Goal: Task Accomplishment & Management: Use online tool/utility

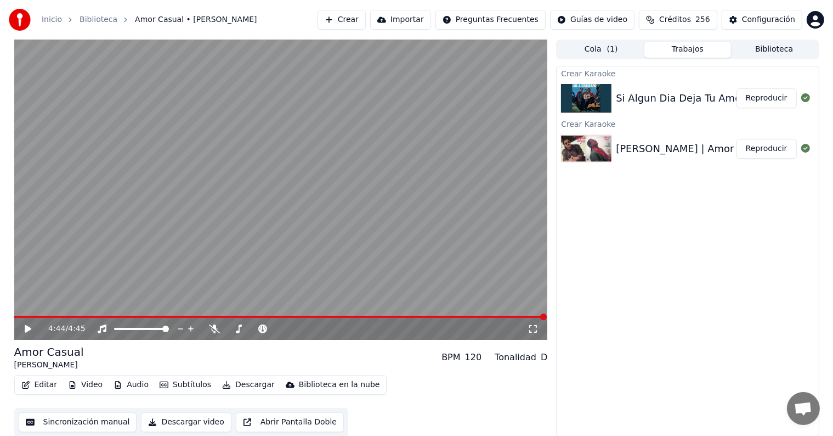
click at [23, 325] on icon at bounding box center [36, 328] width 26 height 9
click at [103, 315] on span at bounding box center [281, 316] width 534 height 2
click at [201, 313] on video at bounding box center [281, 189] width 534 height 300
click at [197, 262] on video at bounding box center [281, 189] width 534 height 300
click at [35, 385] on button "Editar" at bounding box center [39, 384] width 44 height 15
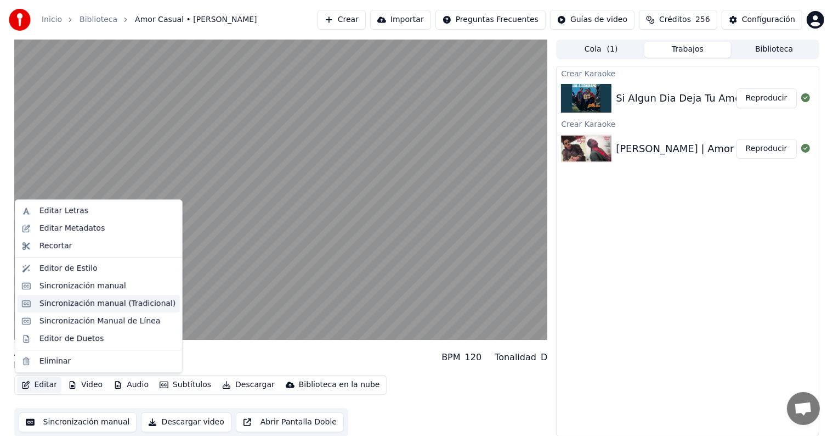
click at [44, 299] on div "Sincronización manual (Tradicional)" at bounding box center [107, 303] width 136 height 11
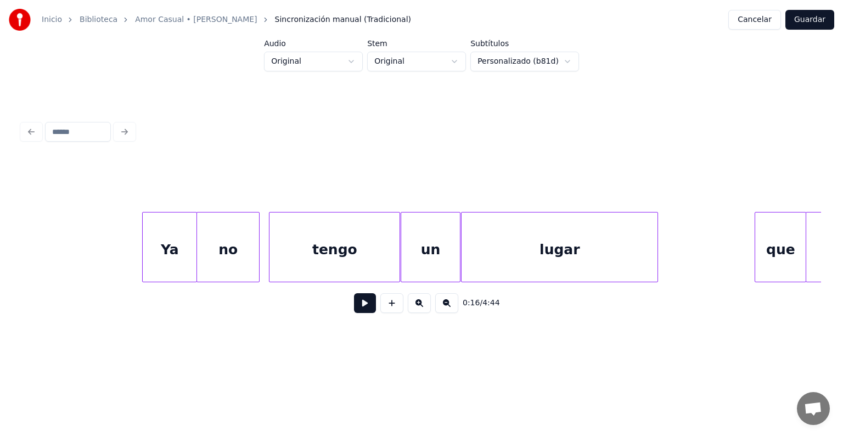
scroll to position [0, 13521]
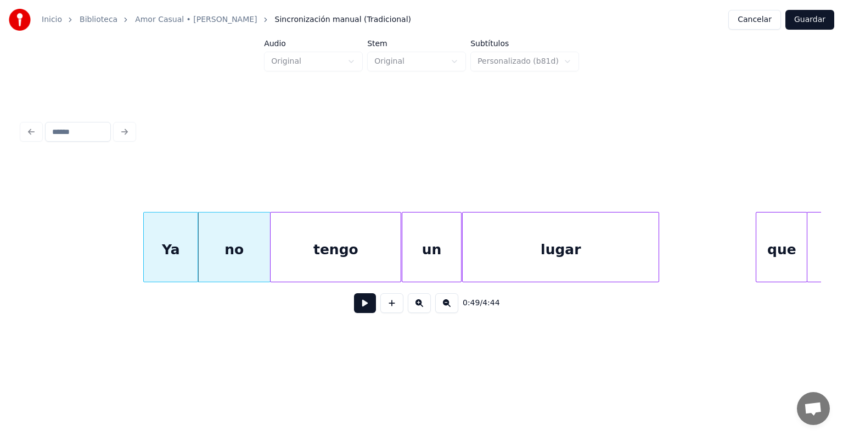
click at [535, 240] on div "lugar" at bounding box center [560, 249] width 196 height 75
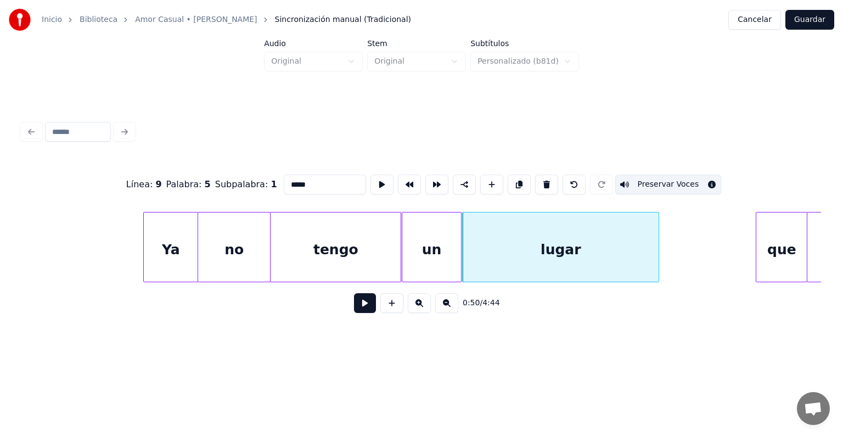
click at [355, 309] on button at bounding box center [365, 303] width 22 height 20
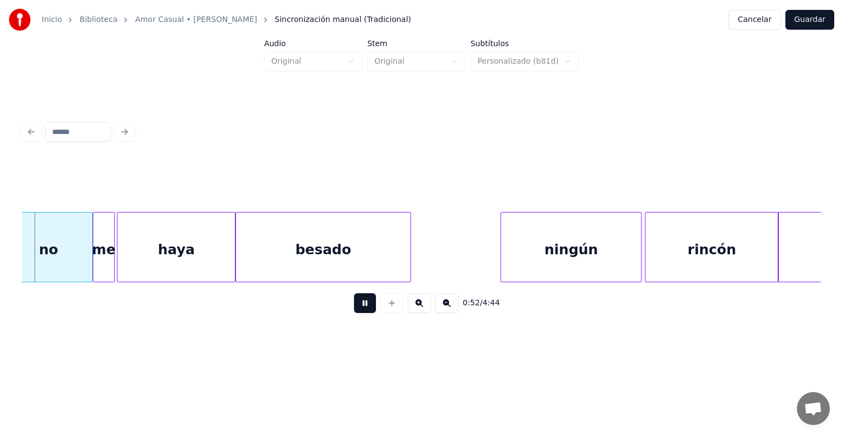
click at [659, 250] on div "rincón" at bounding box center [711, 249] width 133 height 75
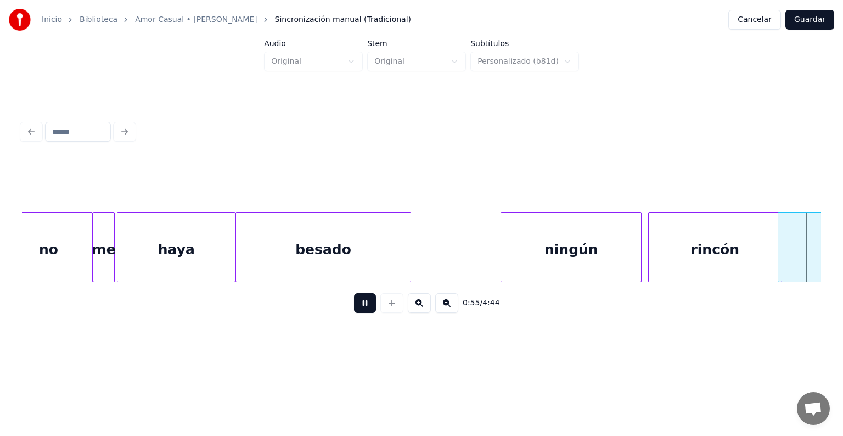
scroll to position [0, 15124]
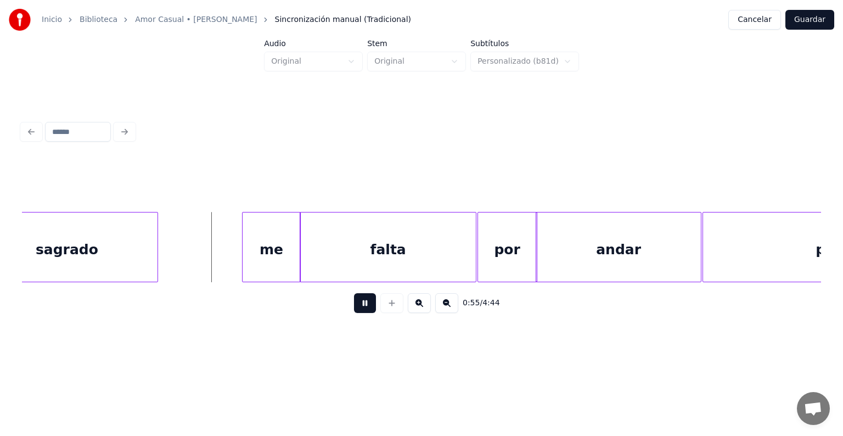
click at [343, 251] on div "falta" at bounding box center [388, 249] width 176 height 75
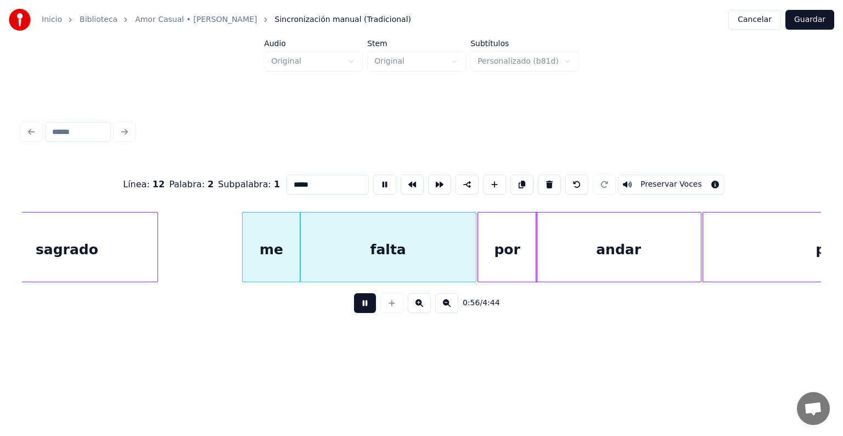
click at [354, 310] on button at bounding box center [365, 303] width 22 height 20
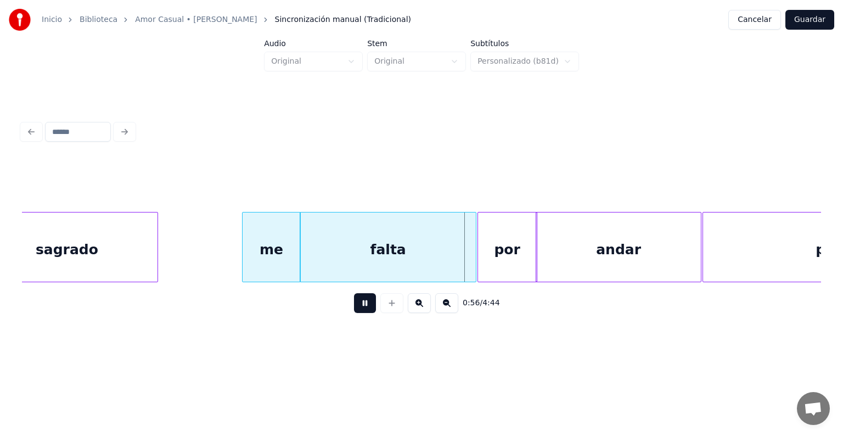
click at [271, 245] on div "me" at bounding box center [271, 249] width 58 height 75
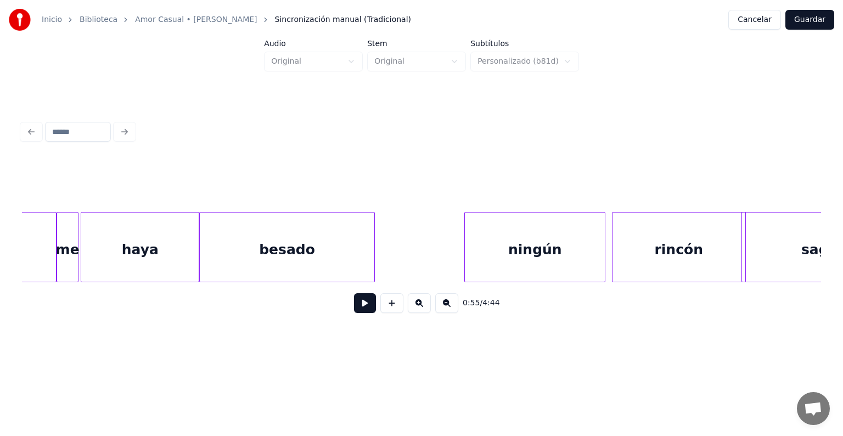
scroll to position [0, 14359]
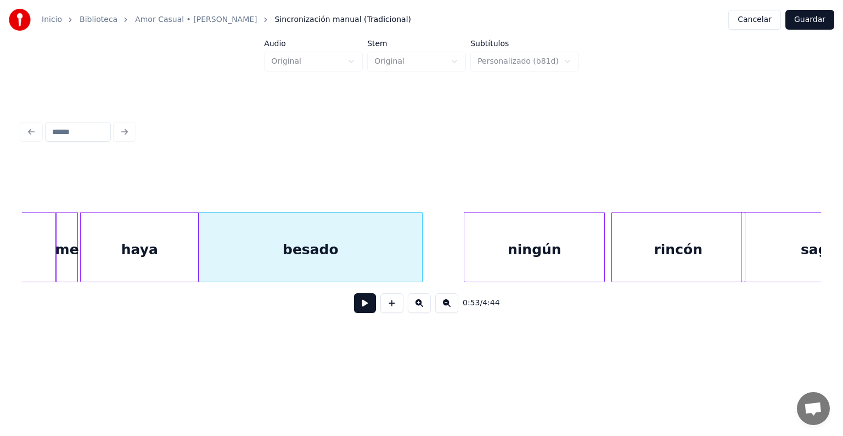
click at [163, 255] on div "haya" at bounding box center [139, 249] width 117 height 75
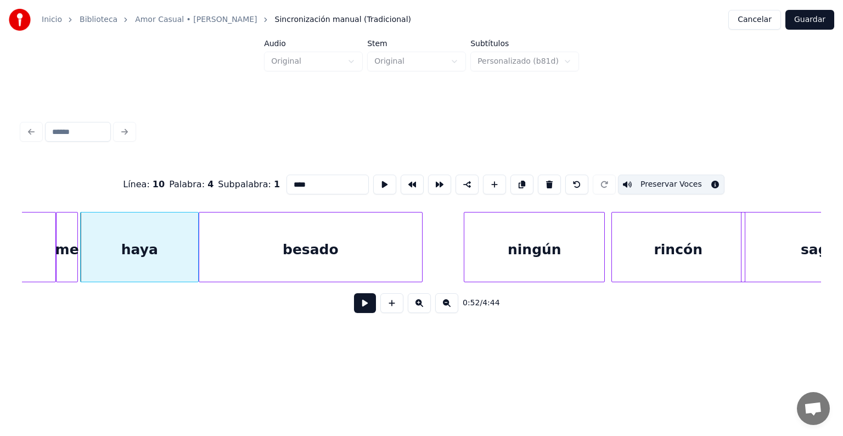
click at [361, 311] on button at bounding box center [365, 303] width 22 height 20
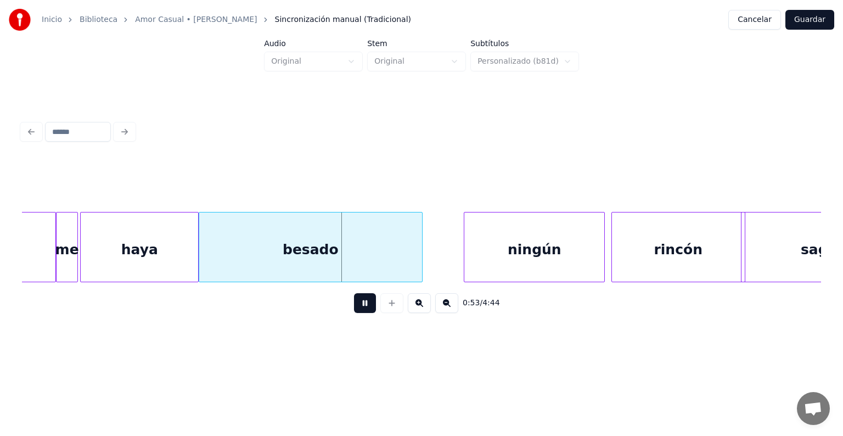
click at [320, 246] on div "besado" at bounding box center [310, 249] width 223 height 75
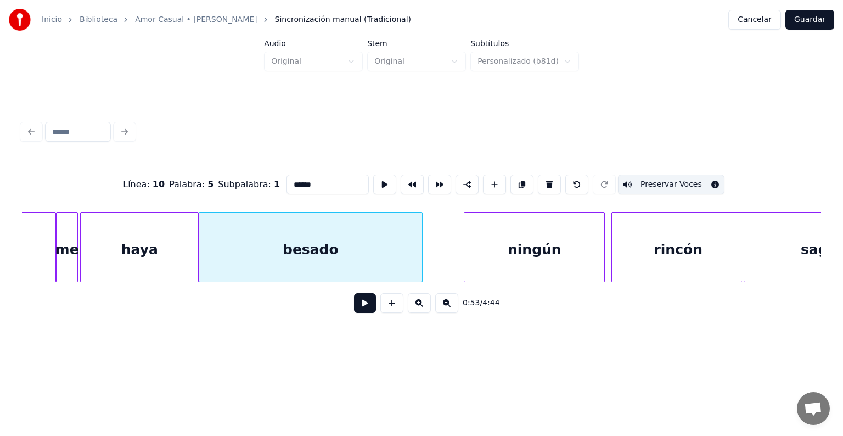
click at [360, 310] on button at bounding box center [365, 303] width 22 height 20
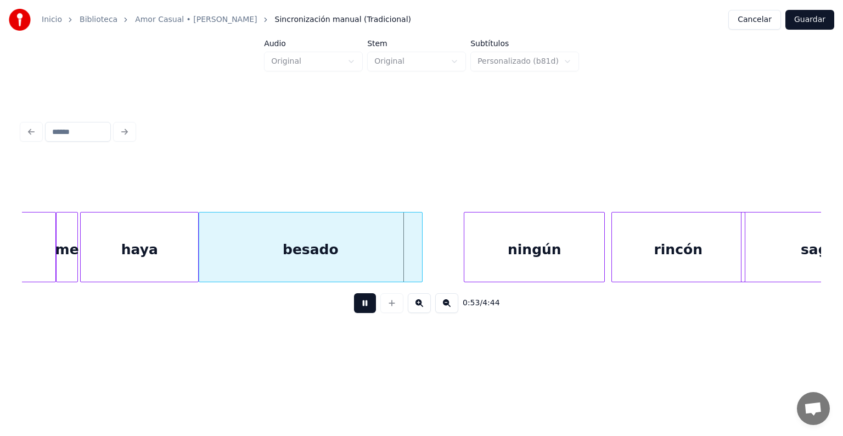
click at [358, 309] on button at bounding box center [365, 303] width 22 height 20
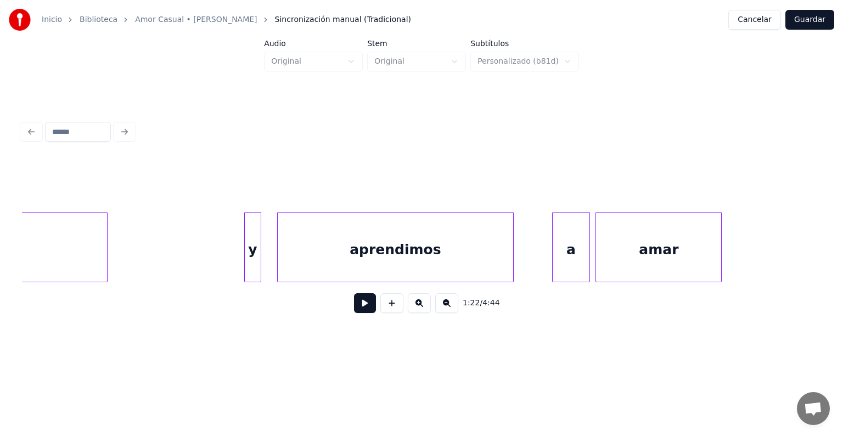
scroll to position [0, 23587]
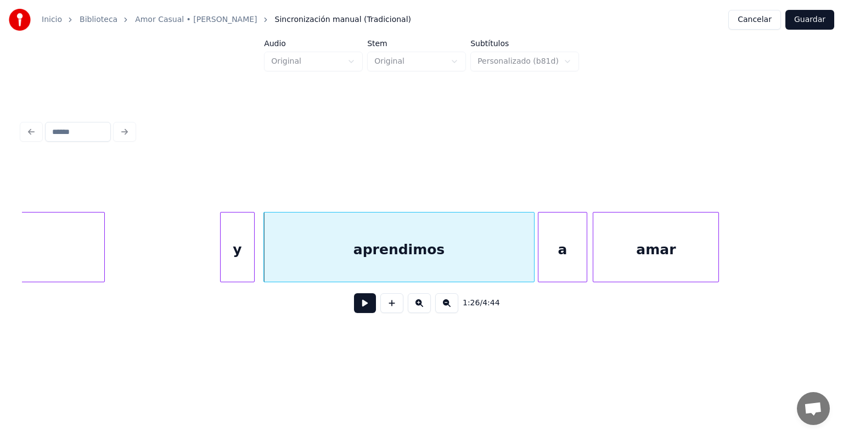
click at [354, 304] on button at bounding box center [365, 303] width 22 height 20
click at [271, 267] on div "y" at bounding box center [250, 249] width 58 height 75
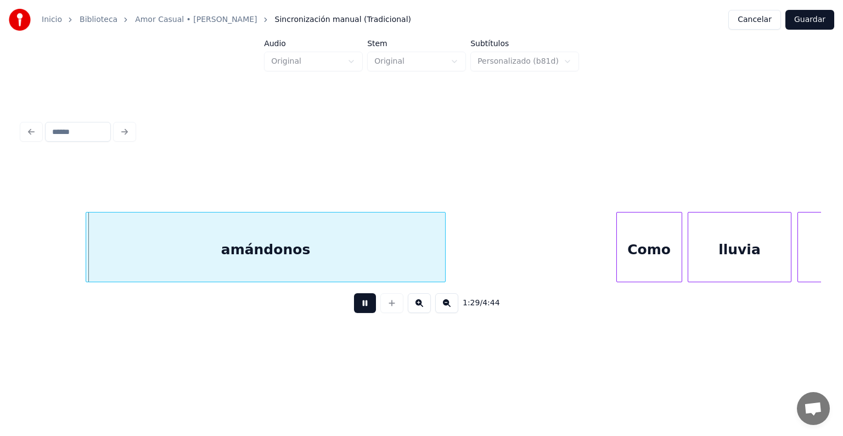
scroll to position [0, 24398]
click at [617, 247] on div "Como" at bounding box center [646, 249] width 68 height 75
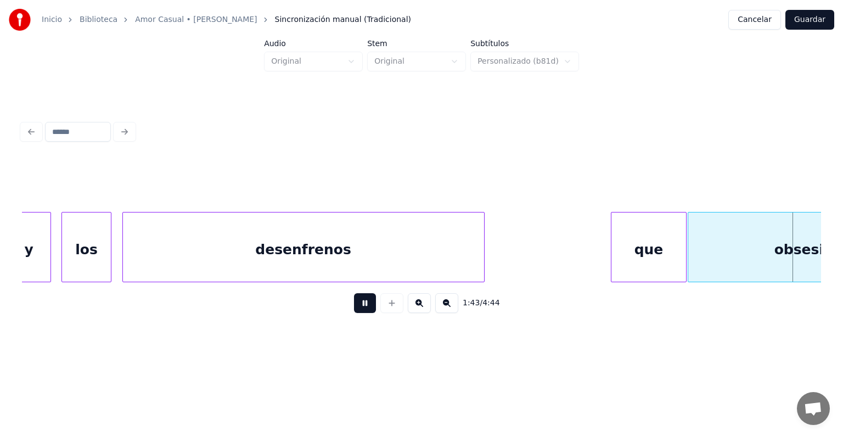
scroll to position [0, 28374]
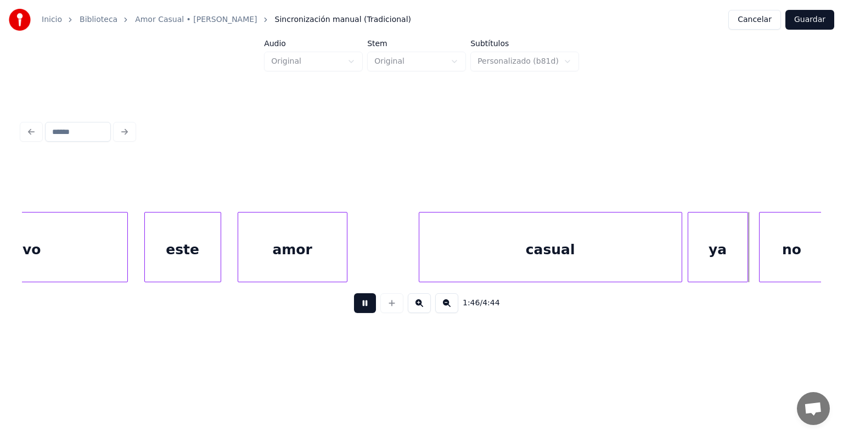
click at [703, 245] on div "ya" at bounding box center [717, 249] width 59 height 75
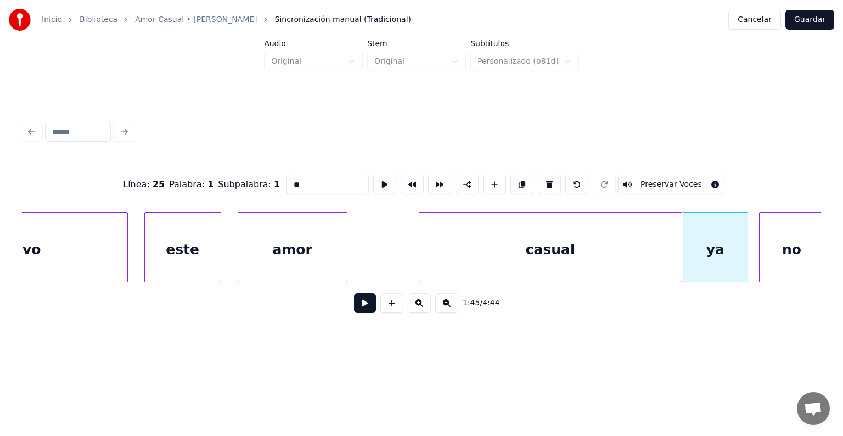
click at [689, 244] on div "ya" at bounding box center [715, 249] width 64 height 75
click at [654, 183] on button "Preservar Voces" at bounding box center [671, 184] width 106 height 20
click at [771, 239] on div "no" at bounding box center [791, 249] width 65 height 75
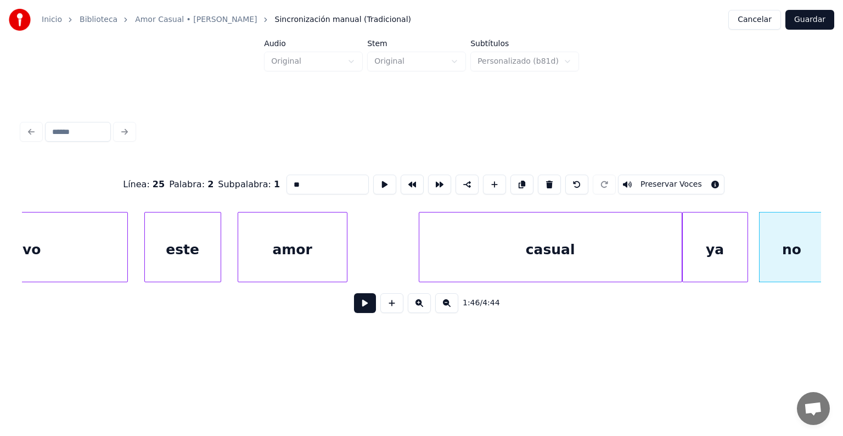
click at [675, 177] on button "Preservar Voces" at bounding box center [671, 184] width 106 height 20
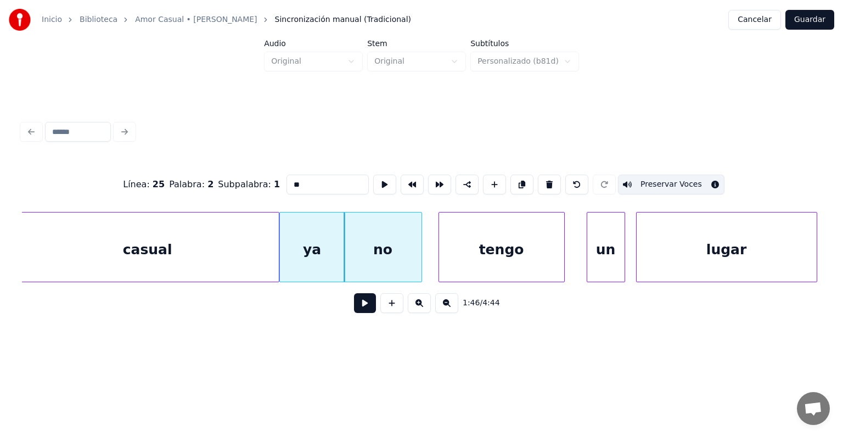
scroll to position [0, 28779]
click at [472, 248] on div "tengo" at bounding box center [499, 249] width 125 height 75
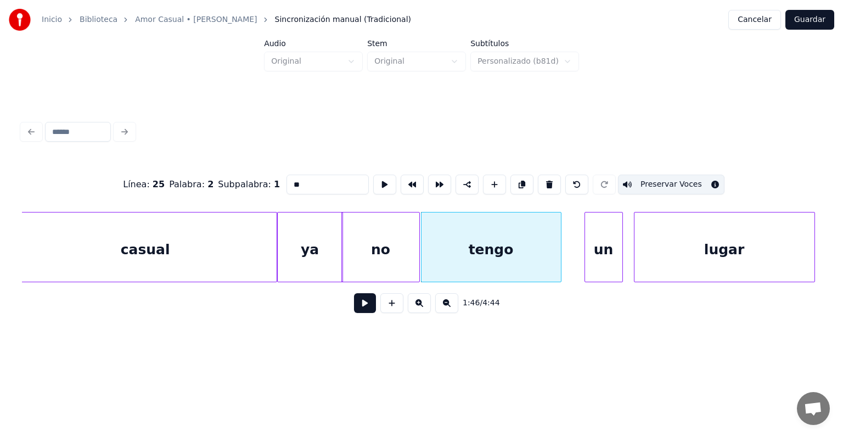
click at [447, 255] on div "tengo" at bounding box center [490, 249] width 139 height 75
click at [655, 179] on button "Preservar Voces" at bounding box center [671, 184] width 106 height 20
click at [600, 249] on div "un" at bounding box center [603, 249] width 37 height 75
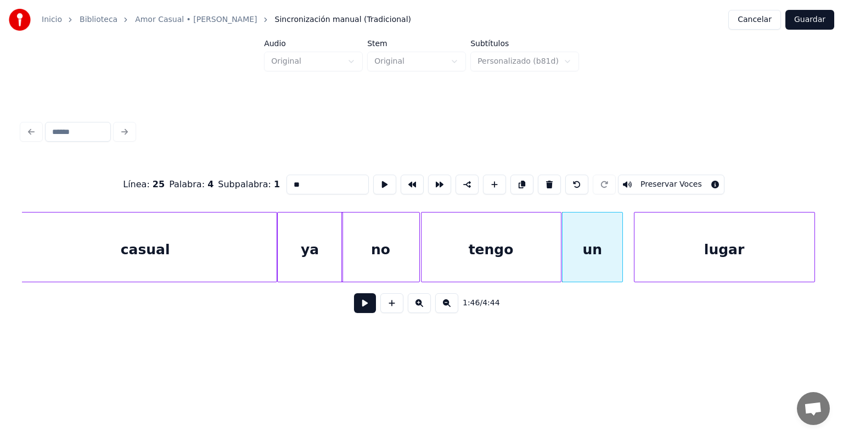
click at [593, 240] on div "un" at bounding box center [592, 249] width 60 height 75
click at [642, 174] on button "Preservar Voces" at bounding box center [671, 184] width 106 height 20
click at [669, 249] on div "lugar" at bounding box center [724, 249] width 180 height 75
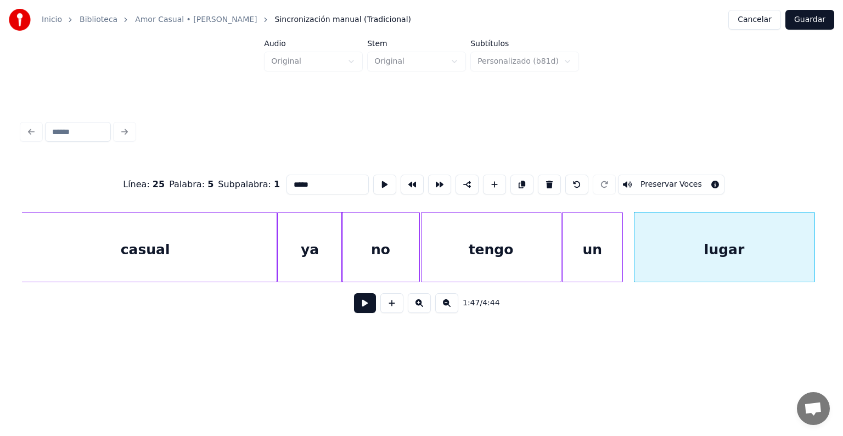
click at [657, 178] on button "Preservar Voces" at bounding box center [671, 184] width 106 height 20
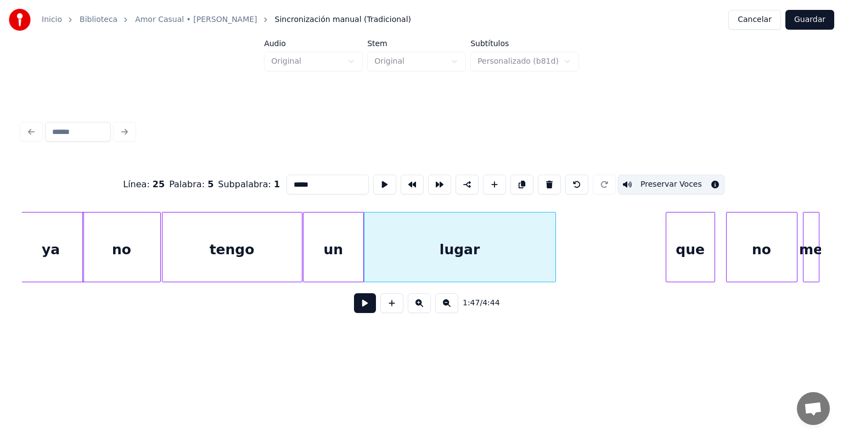
scroll to position [0, 29041]
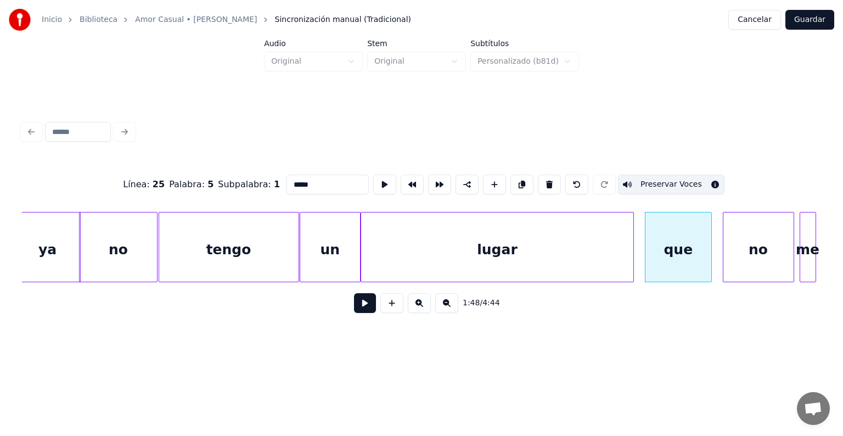
click at [668, 244] on div "que" at bounding box center [678, 249] width 66 height 75
click at [657, 183] on button "Preservar Voces" at bounding box center [671, 184] width 106 height 20
click at [751, 248] on div "no" at bounding box center [758, 249] width 70 height 75
type input "**"
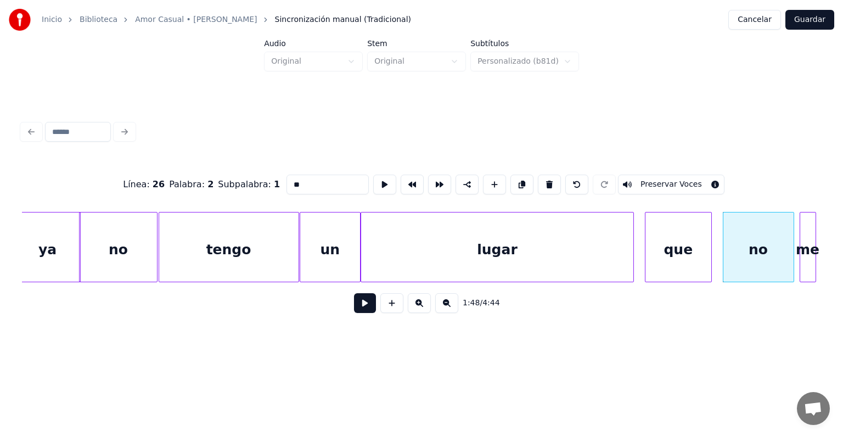
click at [682, 180] on button "Preservar Voces" at bounding box center [671, 184] width 106 height 20
click at [811, 19] on button "Guardar" at bounding box center [809, 20] width 49 height 20
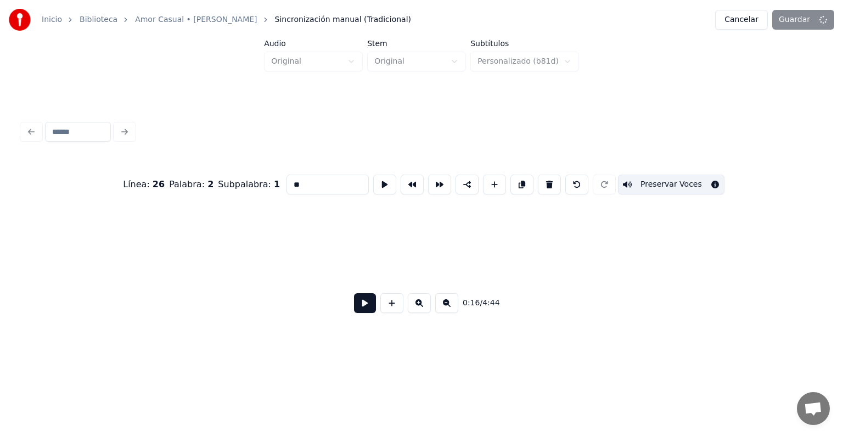
scroll to position [0, 4564]
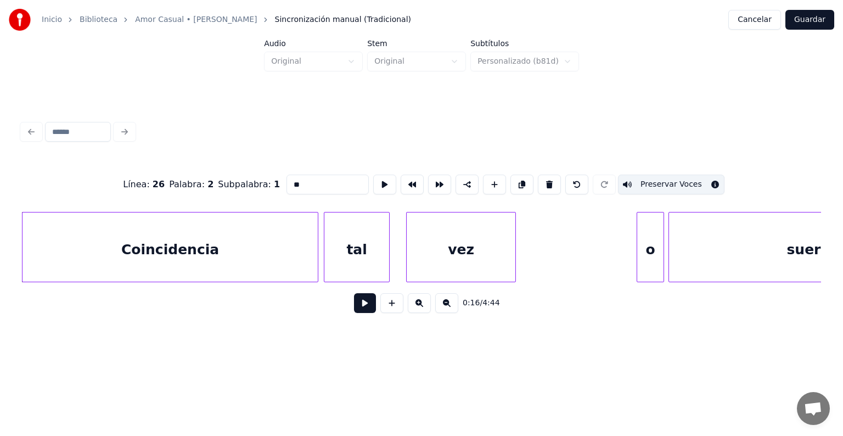
click at [762, 20] on button "Cancelar" at bounding box center [754, 20] width 53 height 20
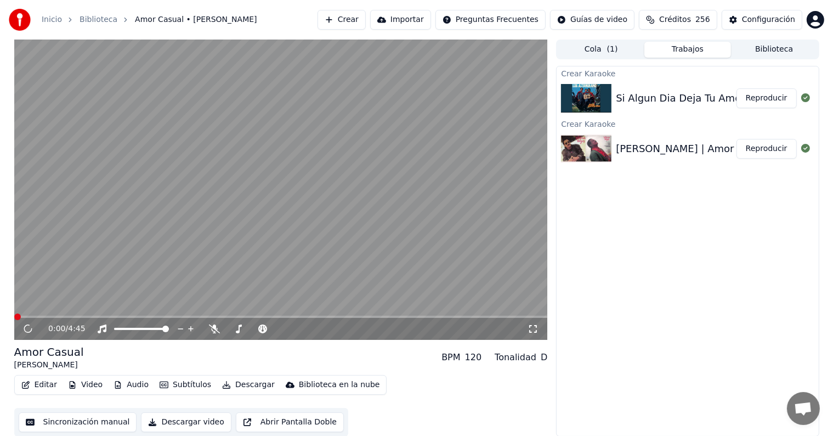
click at [35, 383] on button "Editar" at bounding box center [39, 384] width 44 height 15
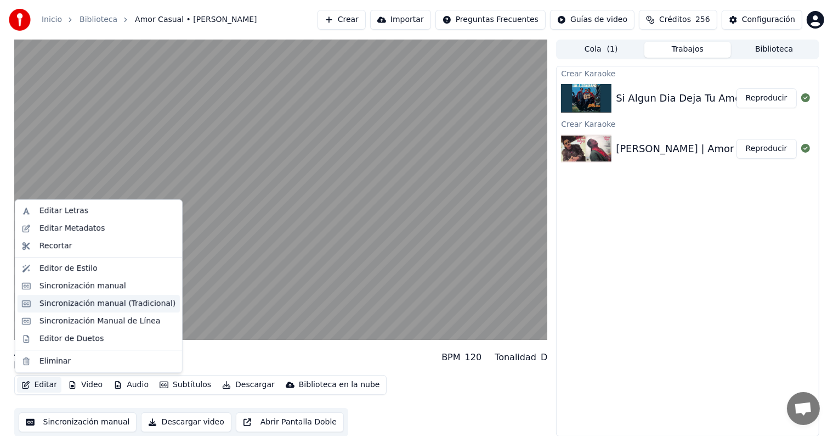
click at [58, 304] on div "Sincronización manual (Tradicional)" at bounding box center [107, 303] width 136 height 11
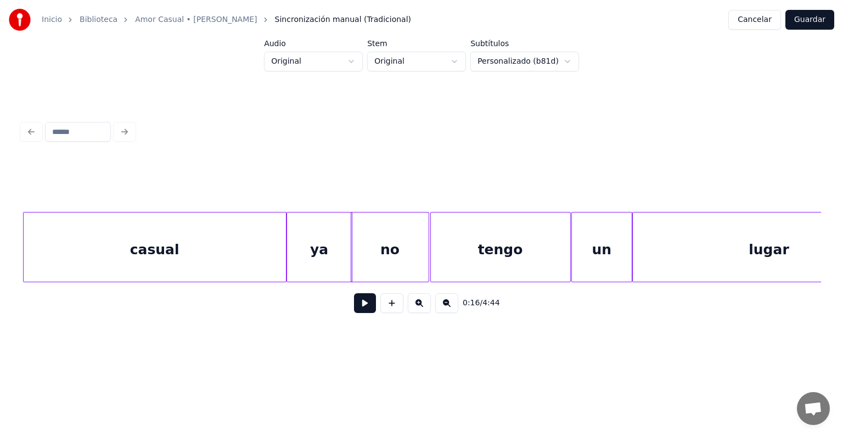
scroll to position [0, 28770]
click at [317, 245] on div "ya" at bounding box center [318, 249] width 65 height 75
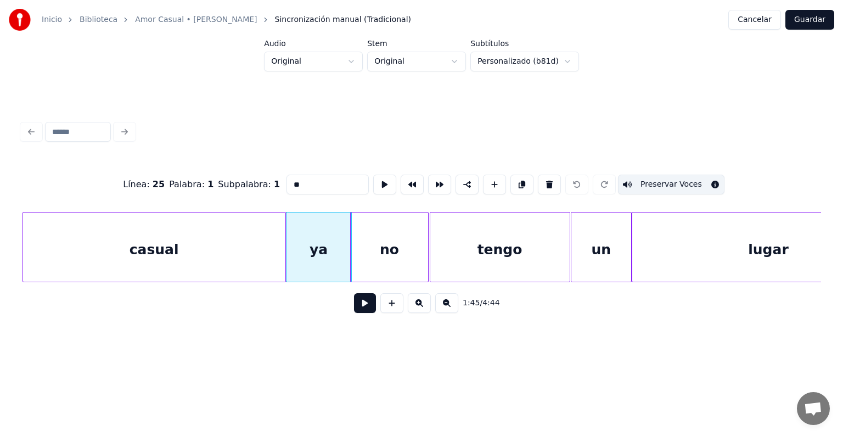
click at [690, 176] on button "Preservar Voces" at bounding box center [671, 184] width 106 height 20
click at [376, 245] on div "no" at bounding box center [389, 249] width 77 height 75
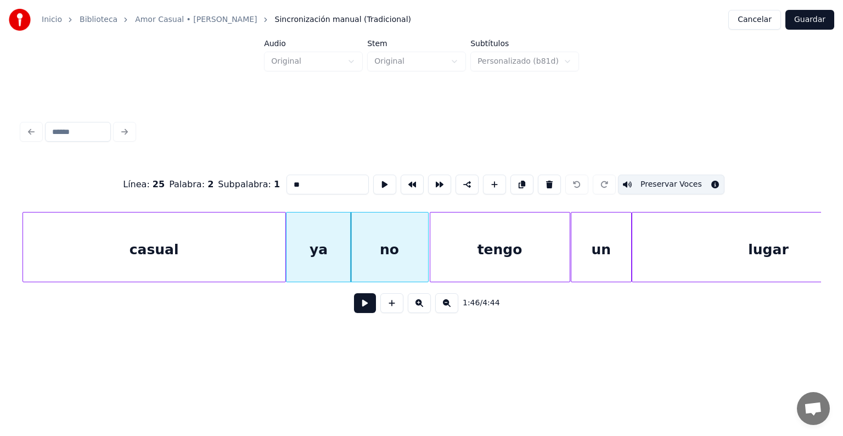
click at [682, 179] on button "Preservar Voces" at bounding box center [671, 184] width 106 height 20
click at [478, 245] on div "tengo" at bounding box center [499, 249] width 139 height 75
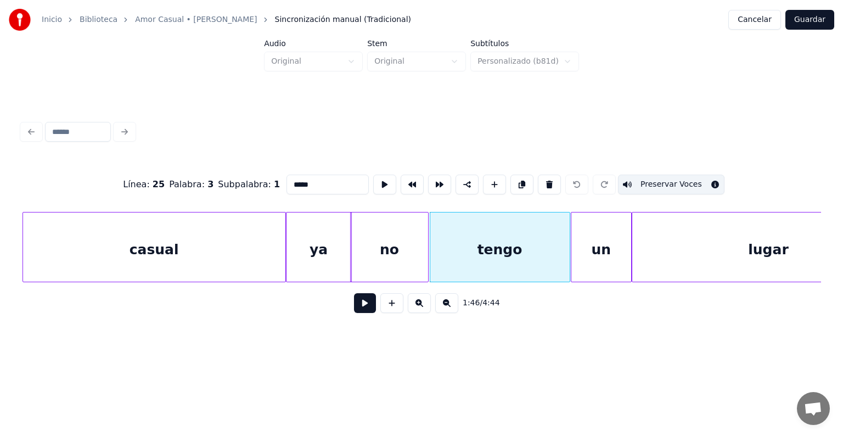
click at [682, 178] on button "Preservar Voces" at bounding box center [671, 184] width 106 height 20
click at [587, 245] on div "un" at bounding box center [601, 249] width 60 height 75
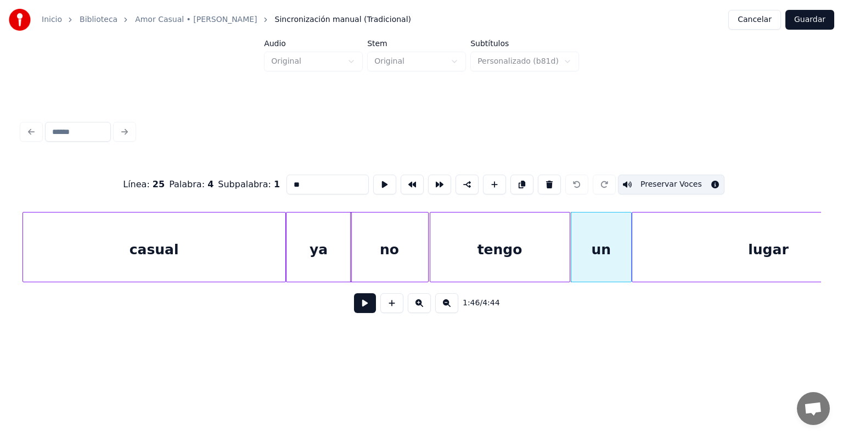
click at [494, 245] on div "tengo" at bounding box center [499, 249] width 139 height 75
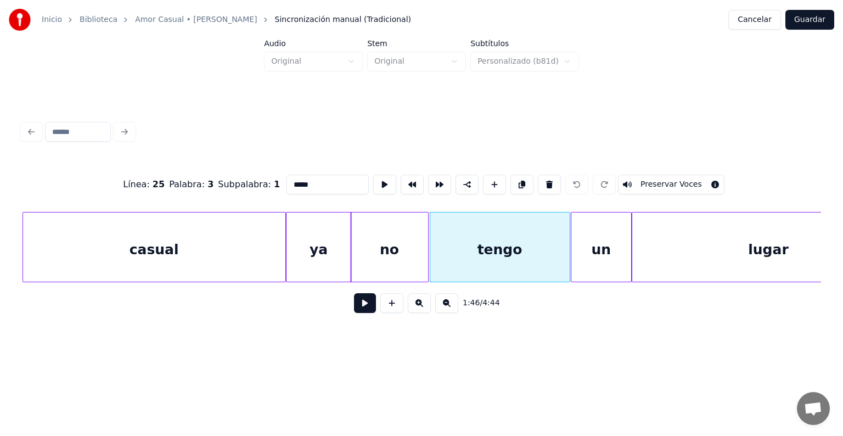
click at [674, 180] on button "Preservar Voces" at bounding box center [671, 184] width 106 height 20
click at [387, 244] on div "no" at bounding box center [389, 249] width 77 height 75
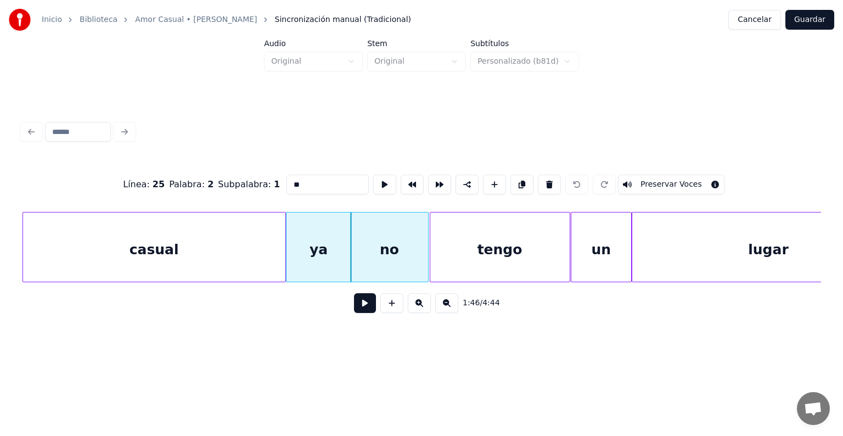
click at [679, 183] on button "Preservar Voces" at bounding box center [671, 184] width 106 height 20
click at [316, 238] on div "ya" at bounding box center [318, 249] width 65 height 75
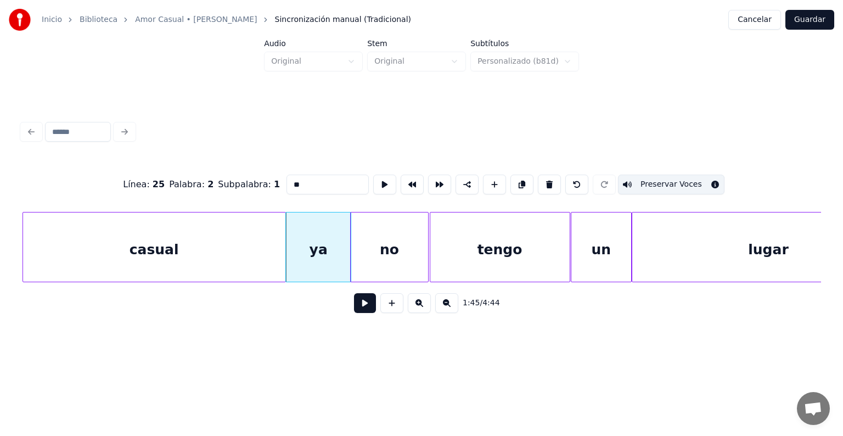
click at [679, 178] on button "Preservar Voces" at bounding box center [671, 184] width 106 height 20
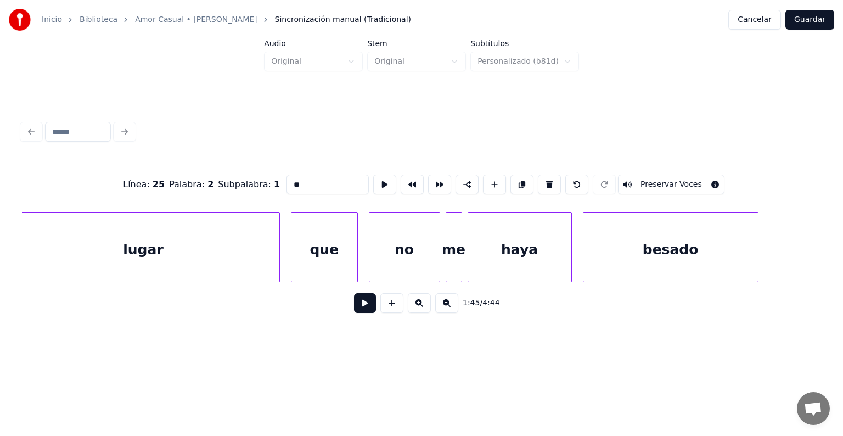
scroll to position [0, 29403]
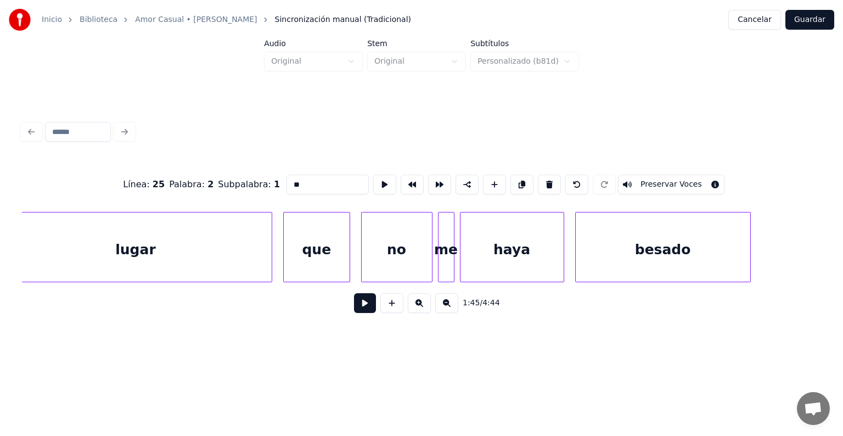
click at [610, 240] on div "besado" at bounding box center [662, 249] width 174 height 75
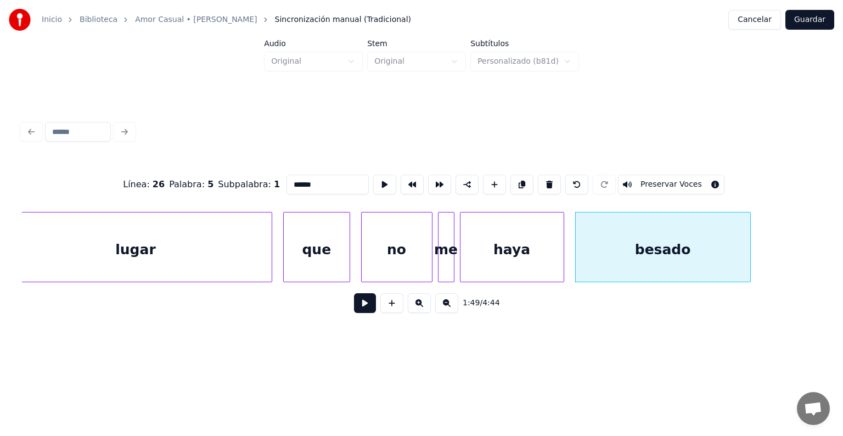
click at [517, 246] on div "haya" at bounding box center [511, 249] width 103 height 75
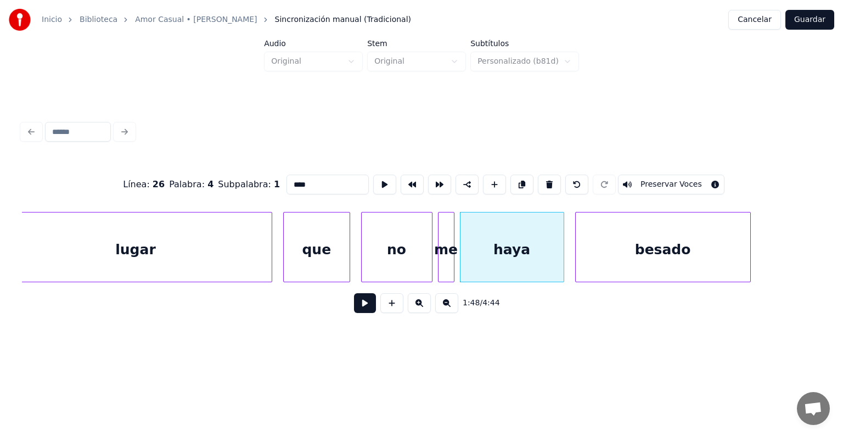
click at [453, 250] on div at bounding box center [451, 246] width 3 height 69
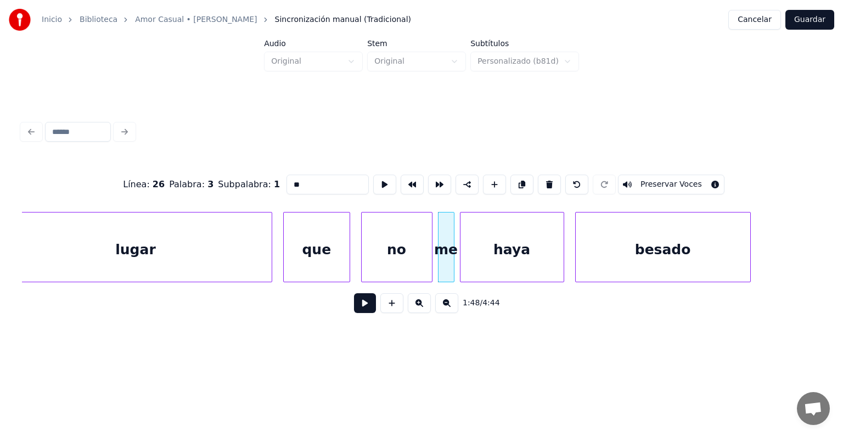
click at [410, 247] on div "no" at bounding box center [396, 249] width 70 height 75
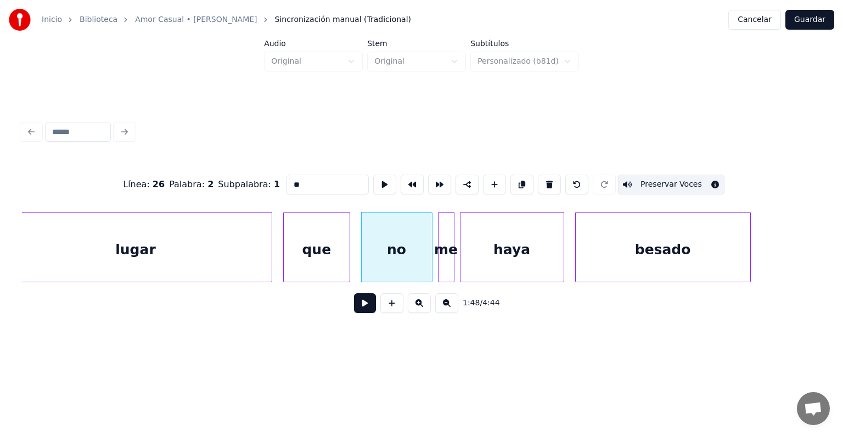
click at [691, 182] on button "Preservar Voces" at bounding box center [671, 184] width 106 height 20
click at [315, 249] on div "que" at bounding box center [317, 249] width 66 height 75
type input "***"
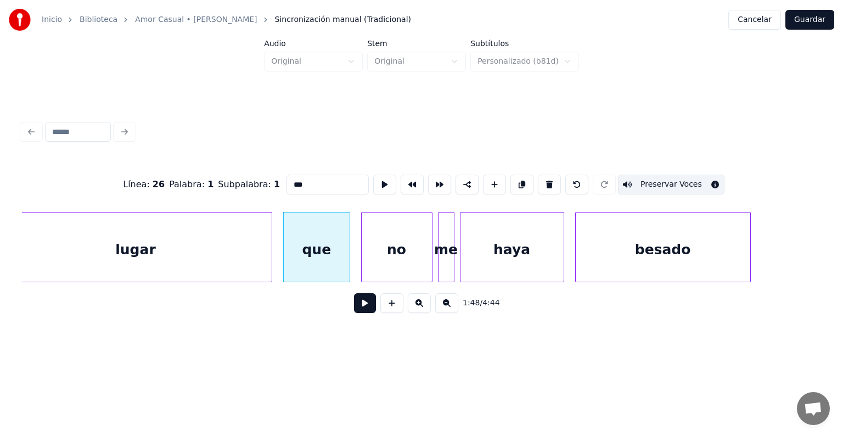
click at [696, 177] on button "Preservar Voces" at bounding box center [671, 184] width 106 height 20
click at [805, 17] on button "Guardar" at bounding box center [809, 20] width 49 height 20
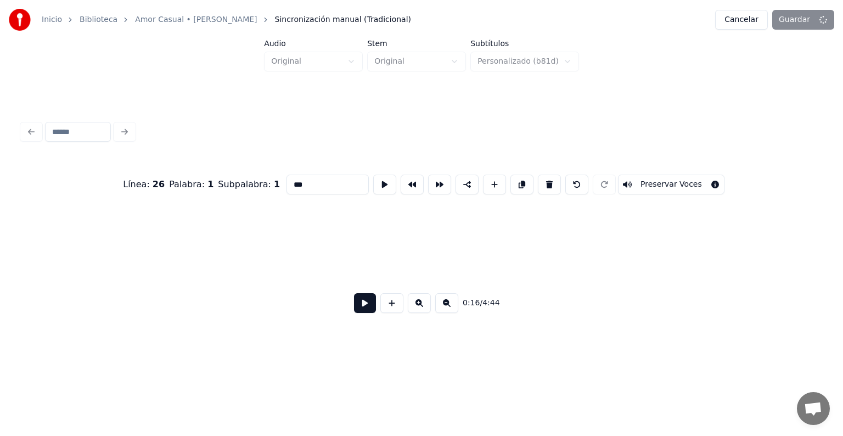
scroll to position [0, 4564]
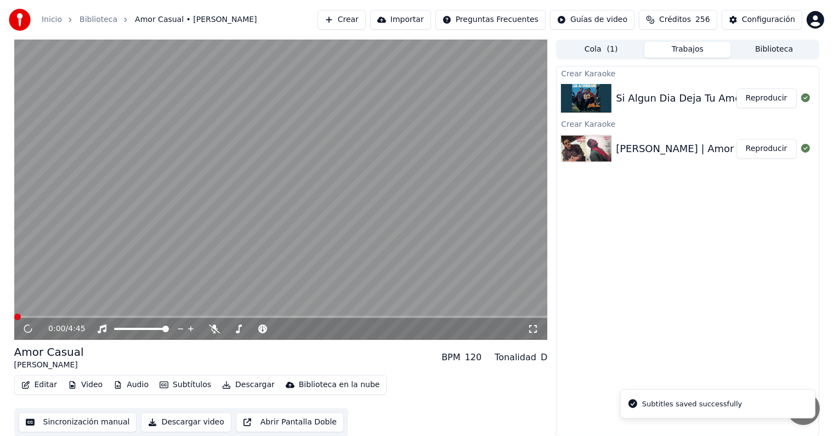
click at [37, 382] on button "Editar" at bounding box center [39, 384] width 44 height 15
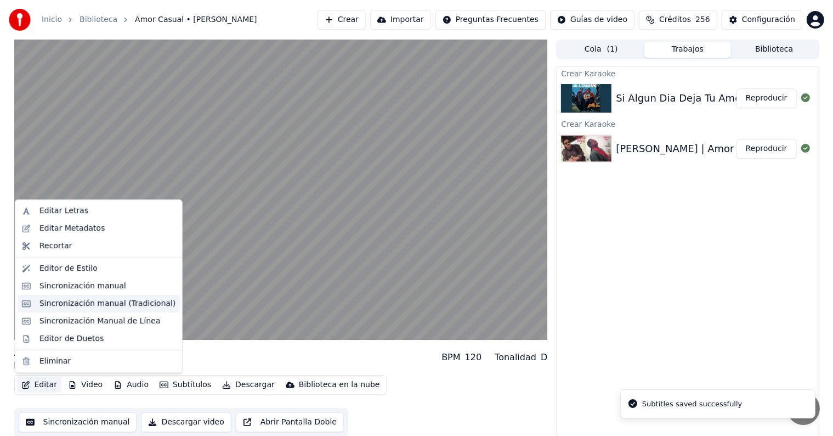
click at [52, 303] on div "Sincronización manual (Tradicional)" at bounding box center [107, 303] width 136 height 11
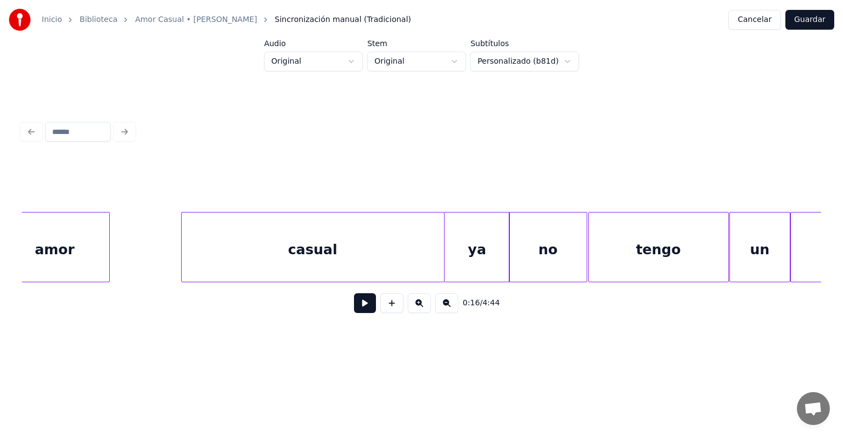
scroll to position [0, 28612]
click at [352, 245] on div "casual" at bounding box center [312, 249] width 262 height 75
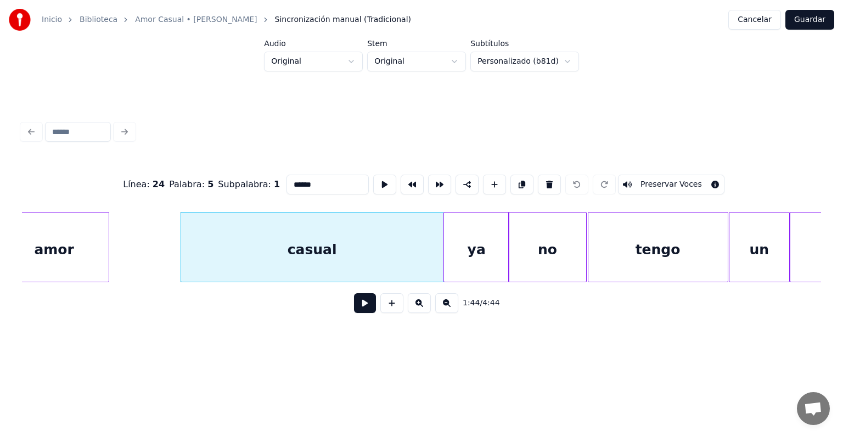
click at [354, 309] on button at bounding box center [365, 303] width 22 height 20
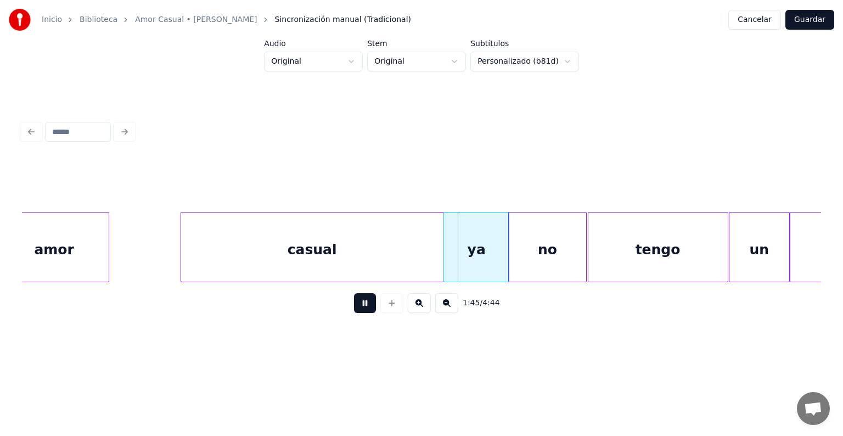
click at [354, 313] on button at bounding box center [365, 303] width 22 height 20
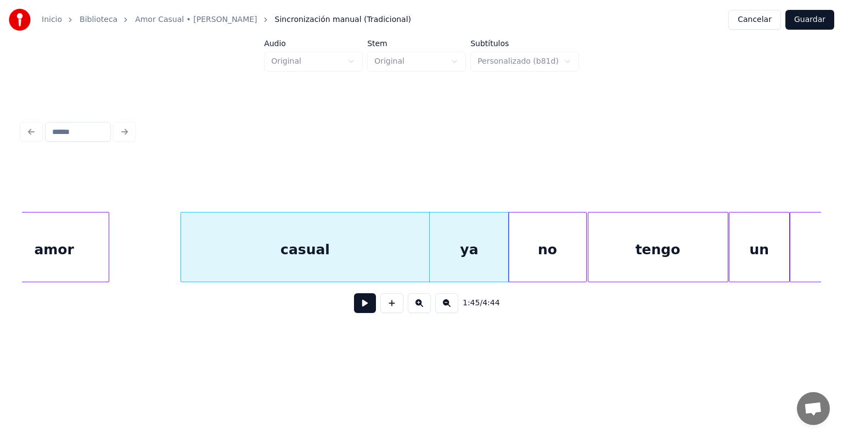
click at [451, 258] on div "ya" at bounding box center [469, 249] width 80 height 75
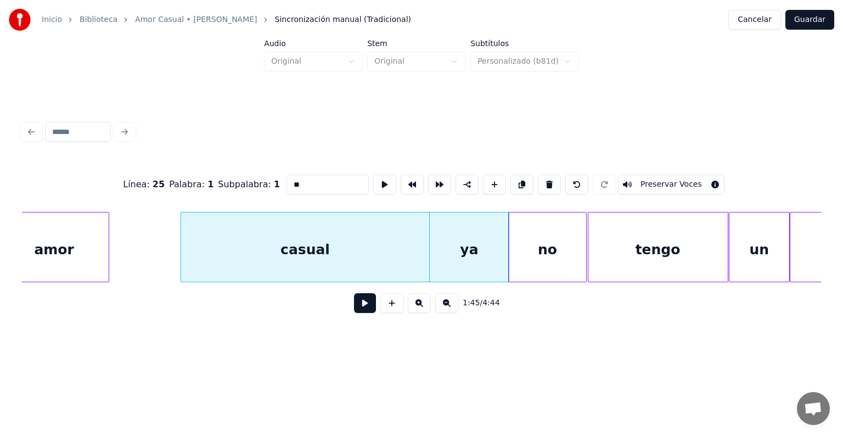
click at [642, 174] on button "Preservar Voces" at bounding box center [671, 184] width 106 height 20
click at [541, 249] on div "no" at bounding box center [546, 249] width 77 height 75
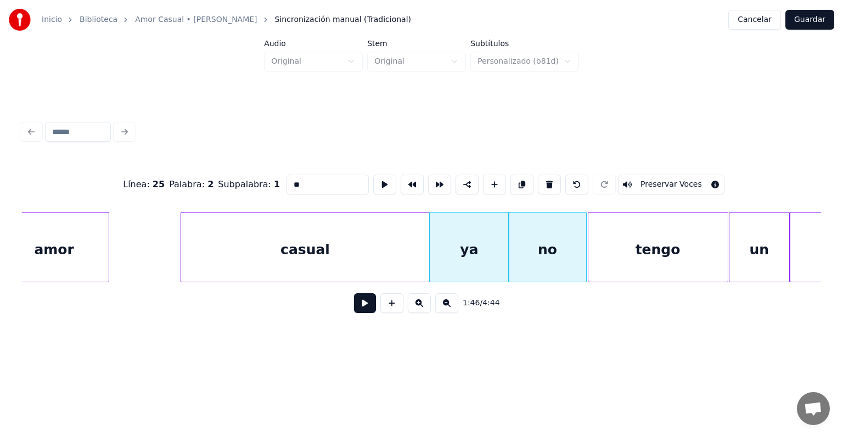
click at [656, 184] on button "Preservar Voces" at bounding box center [671, 184] width 106 height 20
click at [638, 248] on div "tengo" at bounding box center [657, 249] width 139 height 75
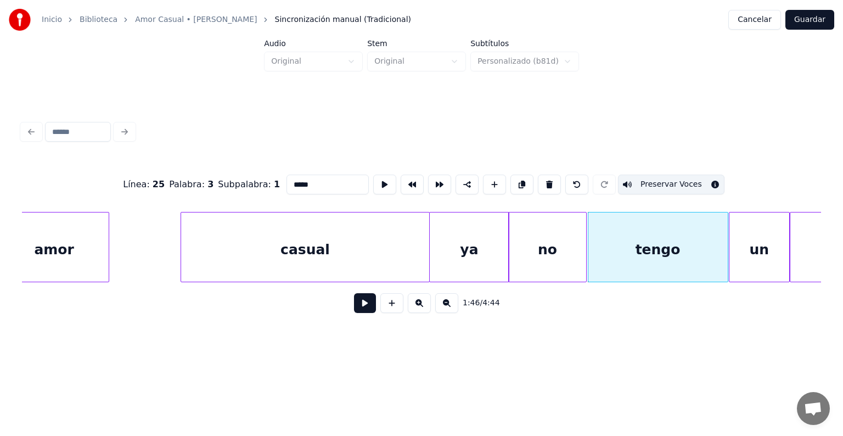
click at [657, 180] on button "Preservar Voces" at bounding box center [671, 184] width 106 height 20
click at [645, 238] on div "tengo" at bounding box center [657, 249] width 139 height 75
click at [653, 181] on button "Preservar Voces" at bounding box center [671, 184] width 106 height 20
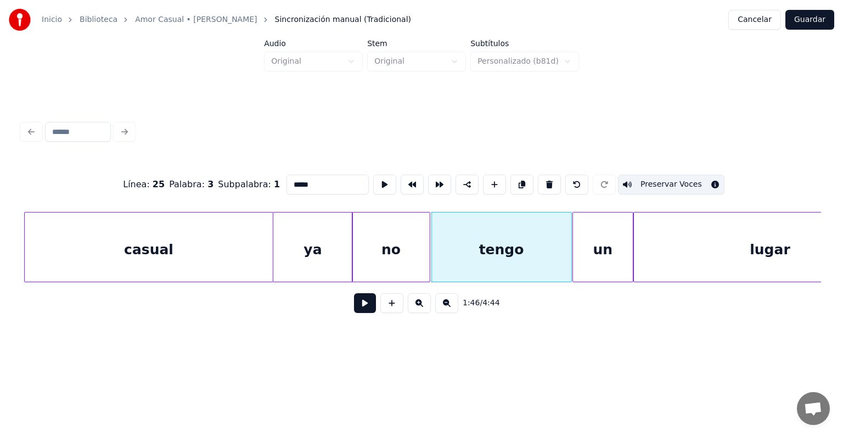
scroll to position [0, 28769]
click at [604, 240] on div "un" at bounding box center [602, 249] width 60 height 75
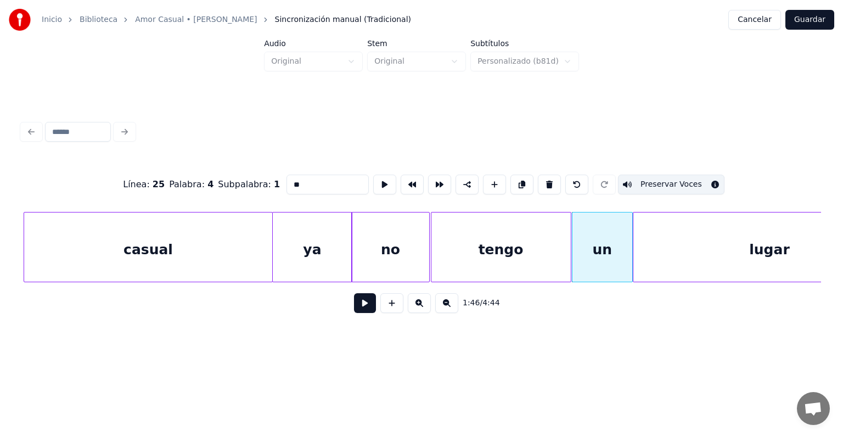
click at [669, 245] on div "lugar" at bounding box center [769, 249] width 273 height 75
type input "*****"
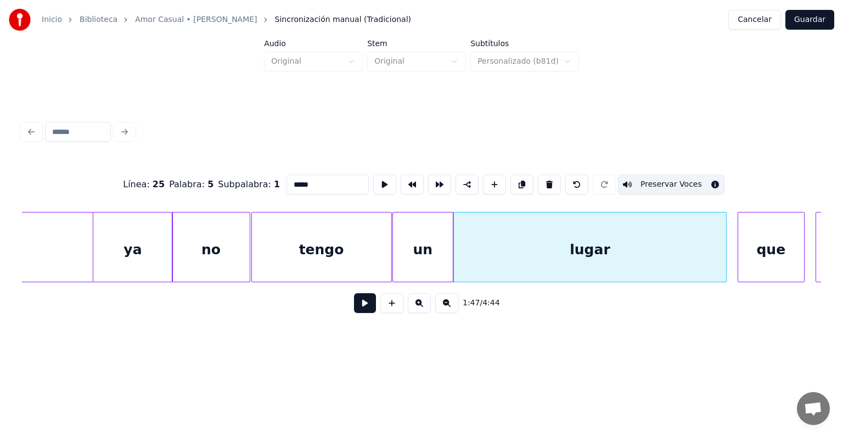
scroll to position [0, 28982]
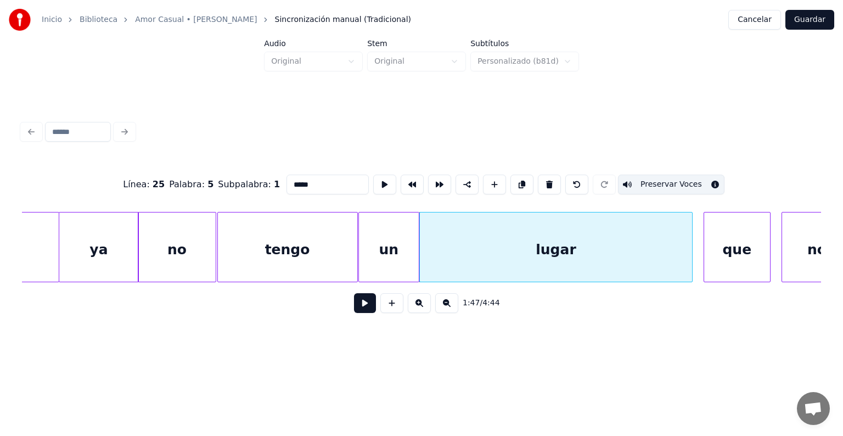
click at [807, 19] on button "Guardar" at bounding box center [809, 20] width 49 height 20
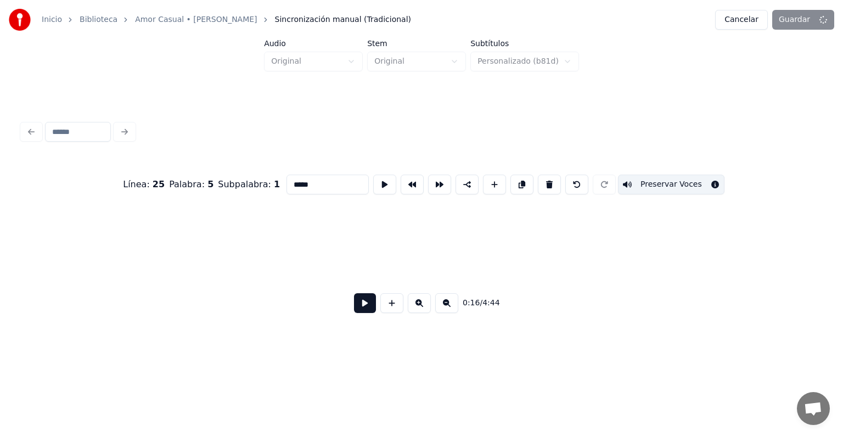
scroll to position [0, 4564]
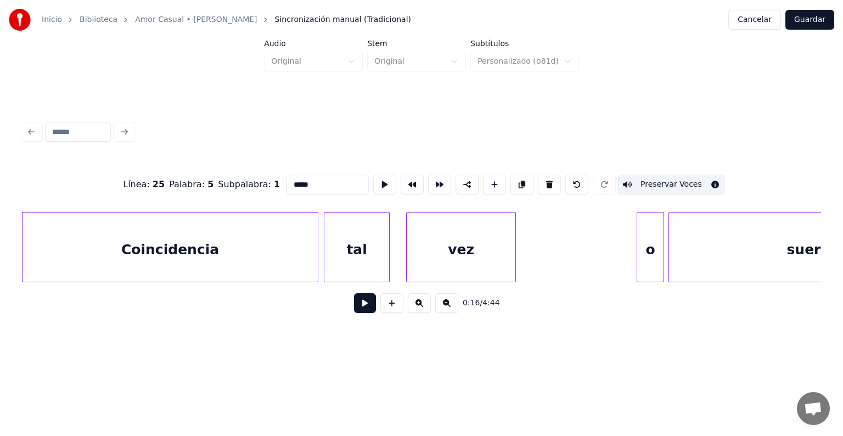
click at [496, 111] on div "Línea : 25 Palabra : 5 Subpalabra : 1 ***** Preservar Voces 0:16 / 4:44" at bounding box center [421, 219] width 807 height 217
click at [751, 16] on button "Cancelar" at bounding box center [754, 20] width 53 height 20
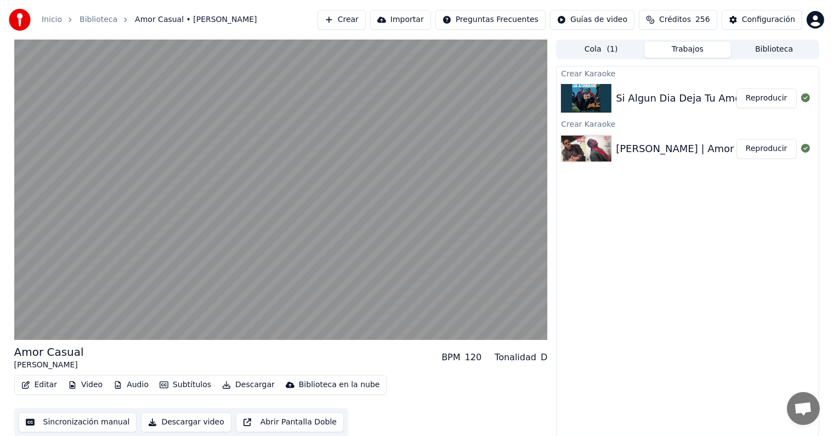
click at [37, 383] on button "Editar" at bounding box center [39, 384] width 44 height 15
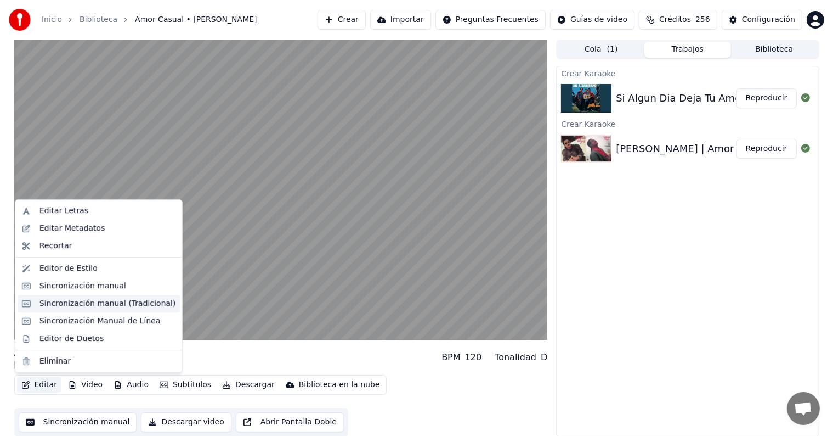
click at [46, 299] on div "Sincronización manual (Tradicional)" at bounding box center [107, 303] width 136 height 11
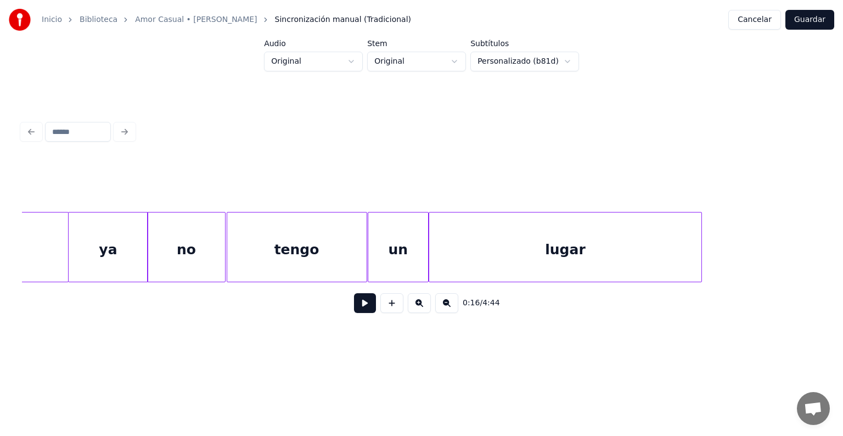
scroll to position [0, 28995]
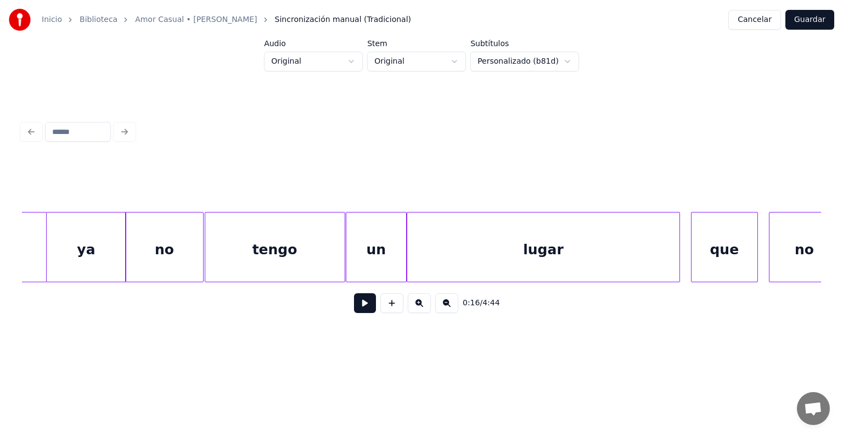
click at [91, 243] on div "ya" at bounding box center [87, 249] width 80 height 75
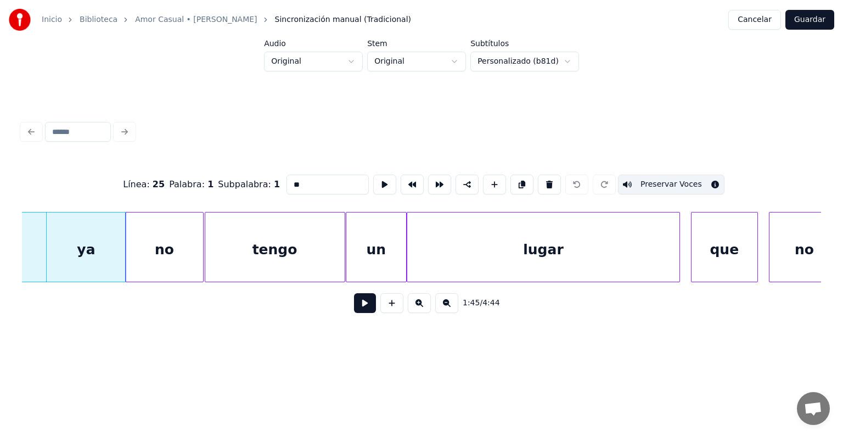
click at [160, 249] on div "no" at bounding box center [164, 249] width 77 height 75
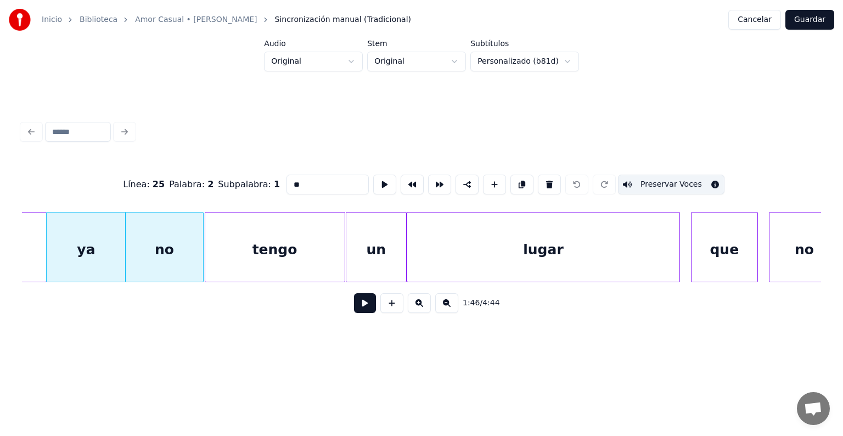
click at [259, 245] on div "tengo" at bounding box center [274, 249] width 139 height 75
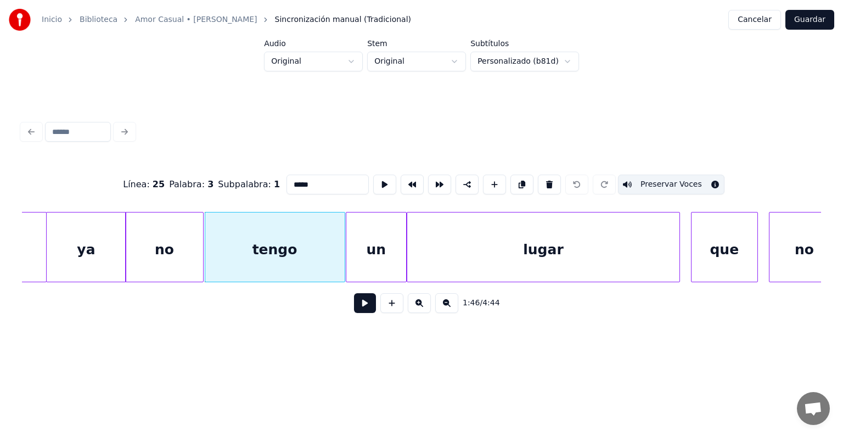
click at [364, 255] on div "un" at bounding box center [376, 249] width 60 height 75
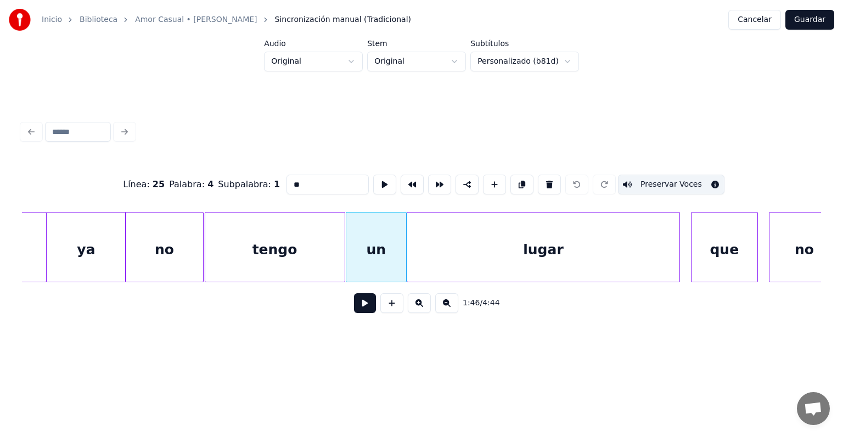
click at [461, 248] on div "lugar" at bounding box center [543, 249] width 273 height 75
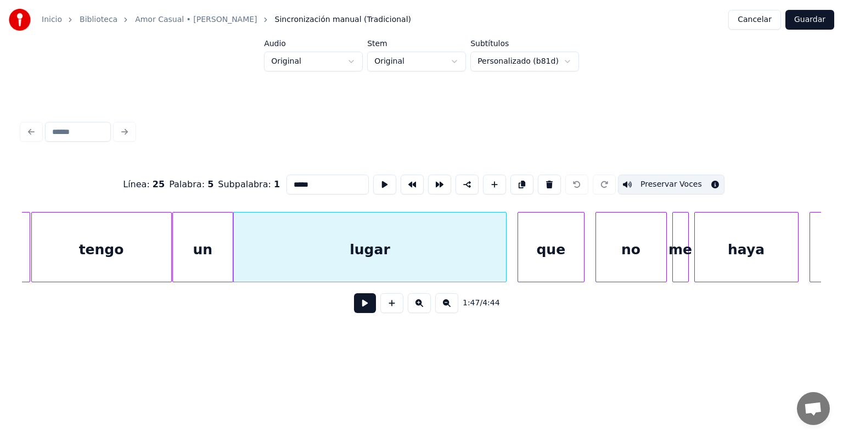
scroll to position [0, 29187]
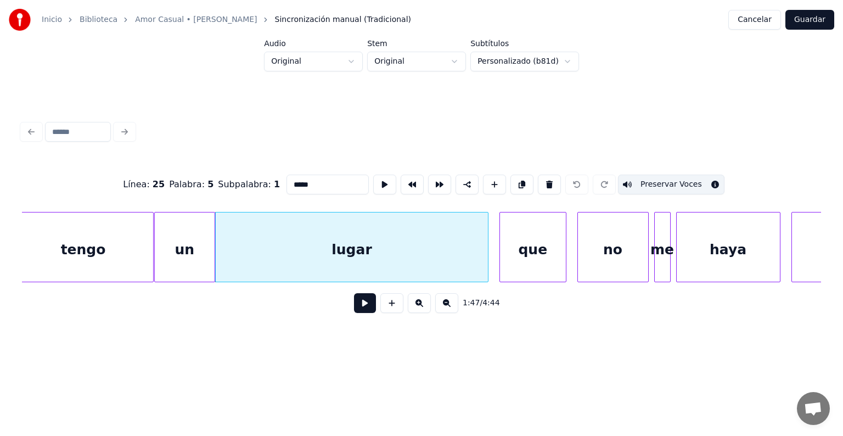
click at [529, 236] on div "que" at bounding box center [533, 249] width 66 height 75
type input "***"
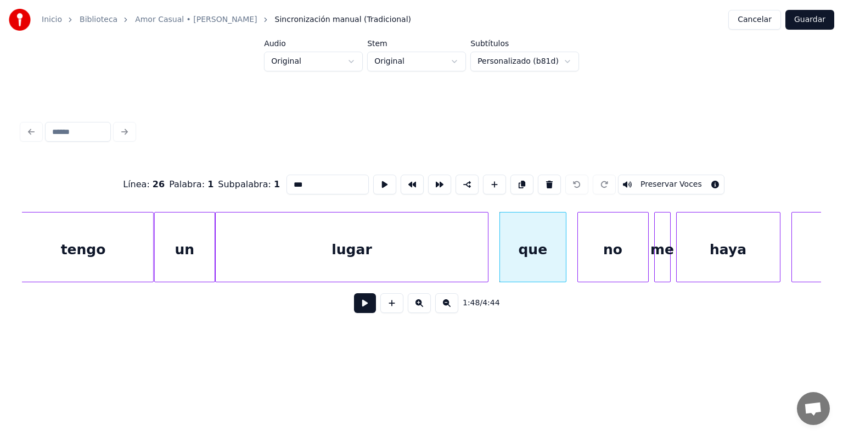
click at [813, 18] on button "Guardar" at bounding box center [809, 20] width 49 height 20
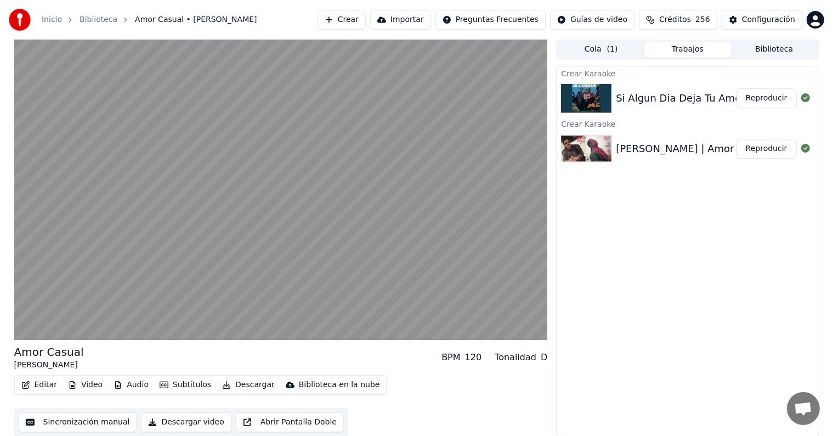
click at [35, 388] on button "Editar" at bounding box center [39, 384] width 44 height 15
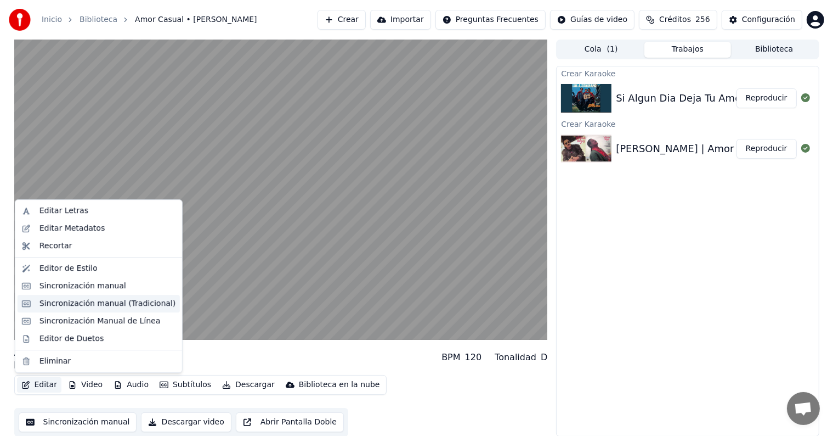
click at [42, 304] on div "Sincronización manual (Tradicional)" at bounding box center [107, 303] width 136 height 11
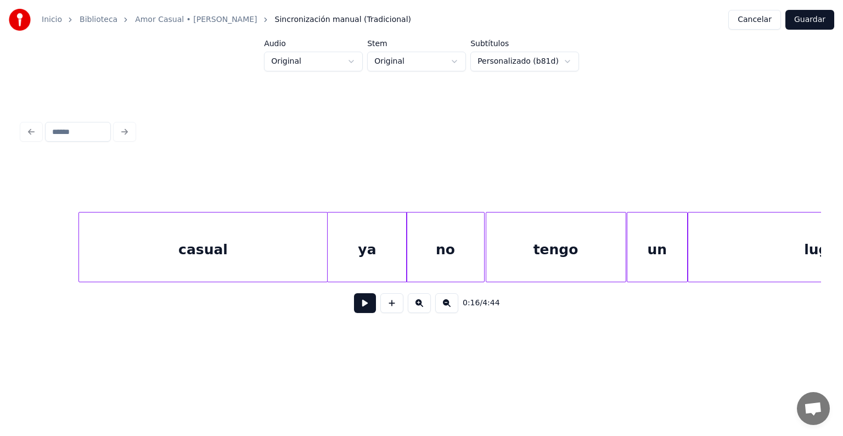
scroll to position [0, 28736]
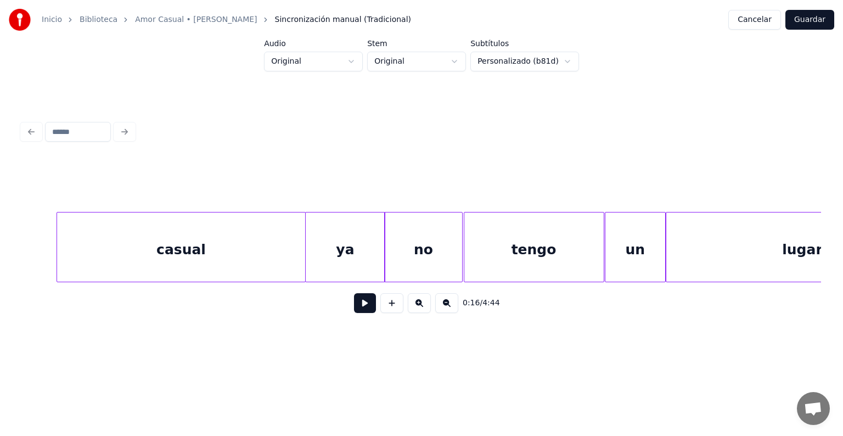
click at [337, 253] on div "ya" at bounding box center [346, 249] width 80 height 75
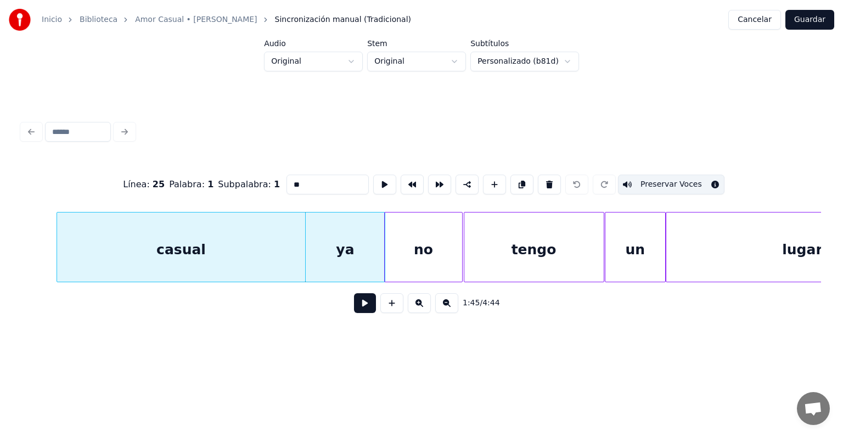
click at [413, 244] on div "no" at bounding box center [423, 249] width 77 height 75
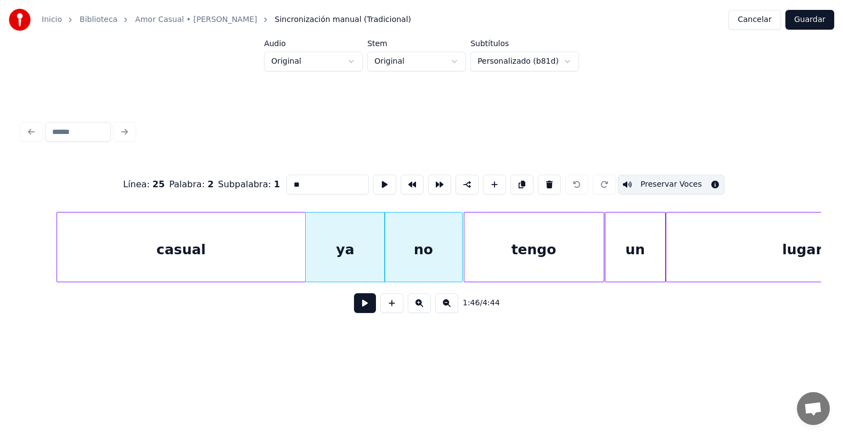
click at [500, 232] on div "tengo" at bounding box center [533, 249] width 139 height 75
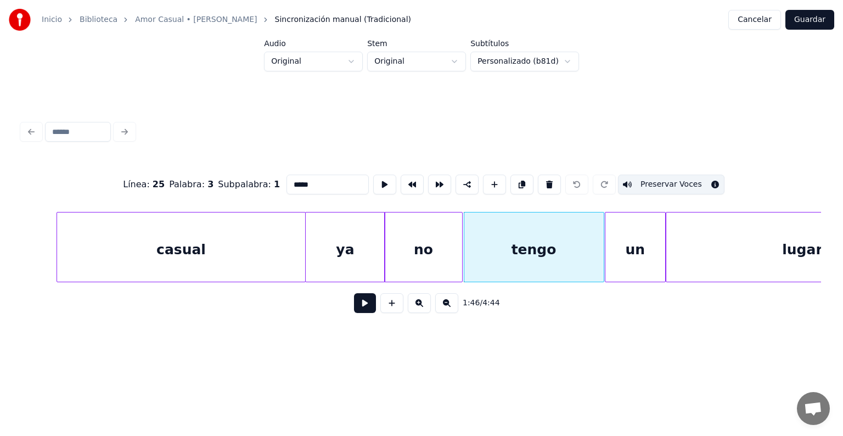
click at [615, 233] on div "un" at bounding box center [635, 249] width 60 height 75
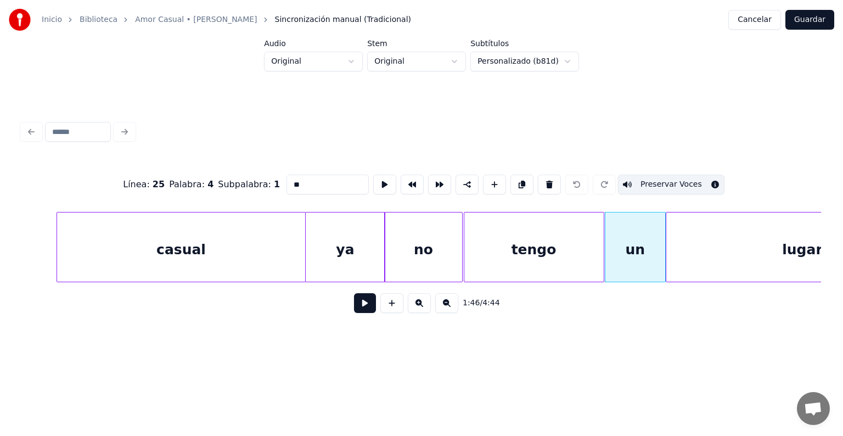
click at [704, 230] on div "lugar" at bounding box center [802, 249] width 273 height 75
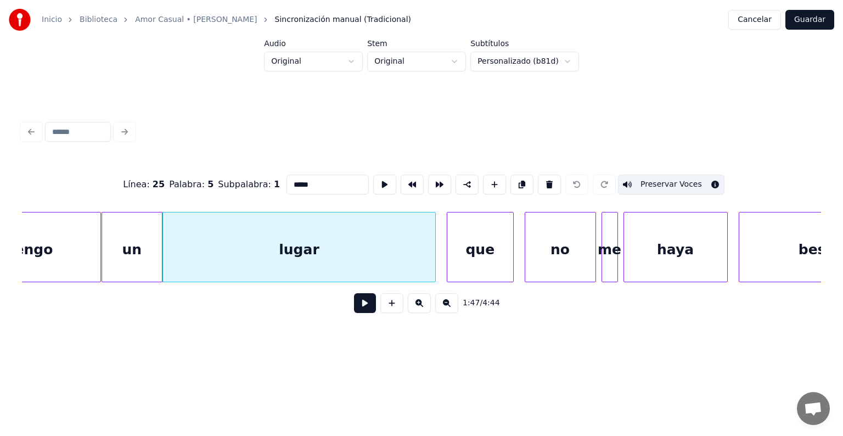
scroll to position [0, 29240]
click at [479, 237] on div "que" at bounding box center [480, 249] width 66 height 75
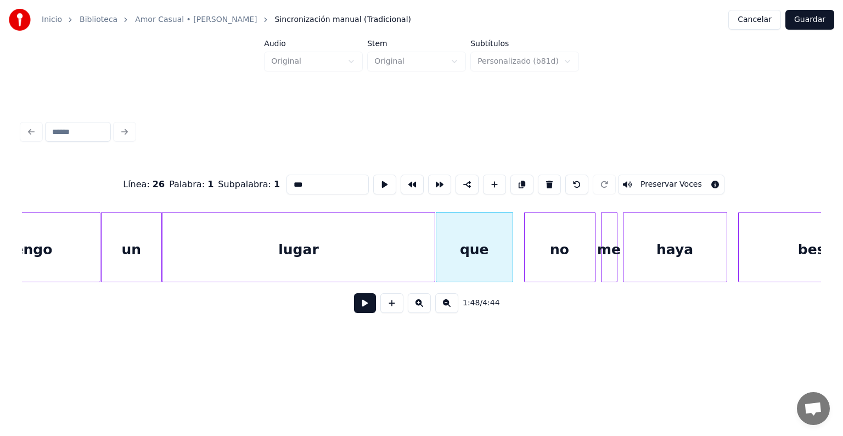
click at [470, 249] on div "que" at bounding box center [474, 249] width 76 height 75
click at [653, 179] on button "Preservar Voces" at bounding box center [671, 184] width 106 height 20
click at [555, 239] on div "no" at bounding box center [559, 249] width 70 height 75
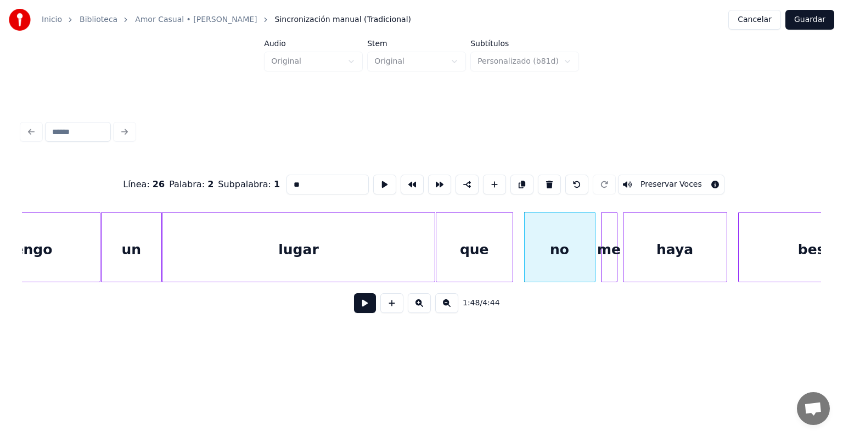
click at [641, 178] on button "Preservar Voces" at bounding box center [671, 184] width 106 height 20
click at [609, 245] on div "me" at bounding box center [608, 249] width 15 height 75
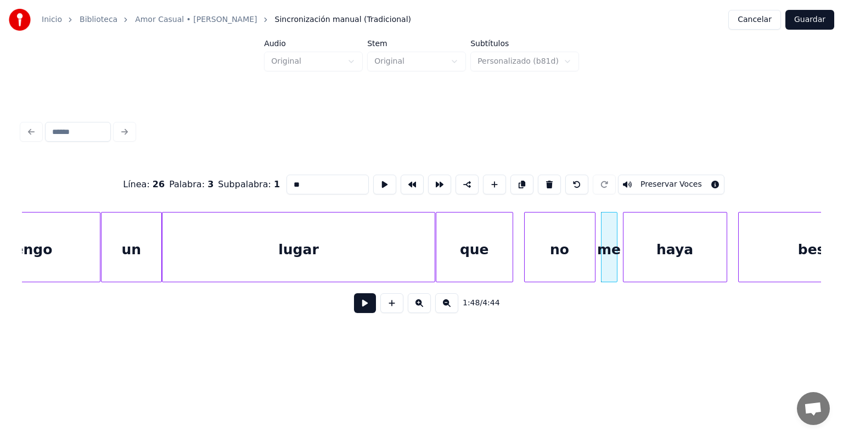
click at [641, 179] on button "Preservar Voces" at bounding box center [671, 184] width 106 height 20
click at [648, 244] on div "haya" at bounding box center [674, 249] width 103 height 75
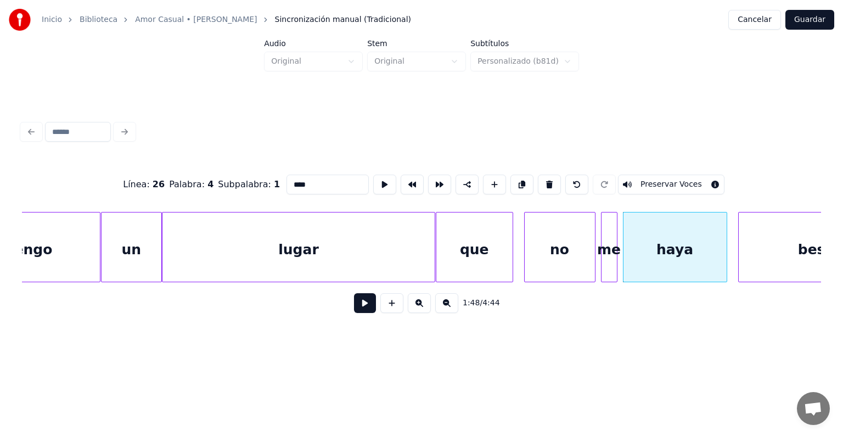
click at [682, 181] on button "Preservar Voces" at bounding box center [671, 184] width 106 height 20
click at [755, 253] on div "besado" at bounding box center [825, 249] width 174 height 75
type input "******"
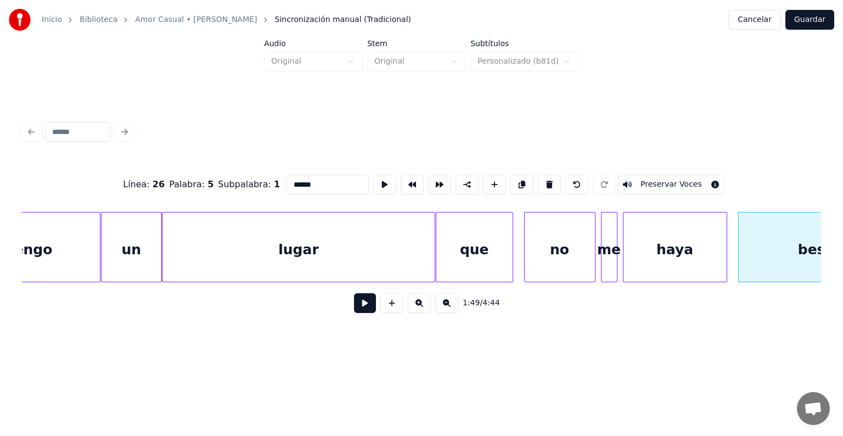
click at [674, 182] on button "Preservar Voces" at bounding box center [671, 184] width 106 height 20
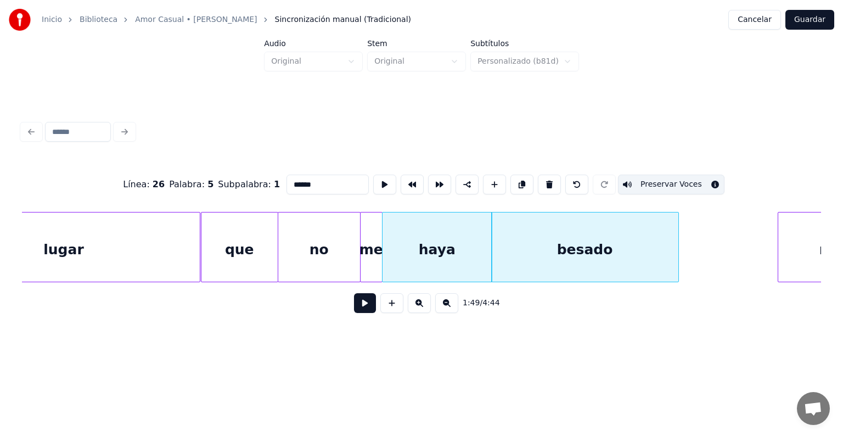
scroll to position [0, 29476]
click at [819, 16] on button "Guardar" at bounding box center [809, 20] width 49 height 20
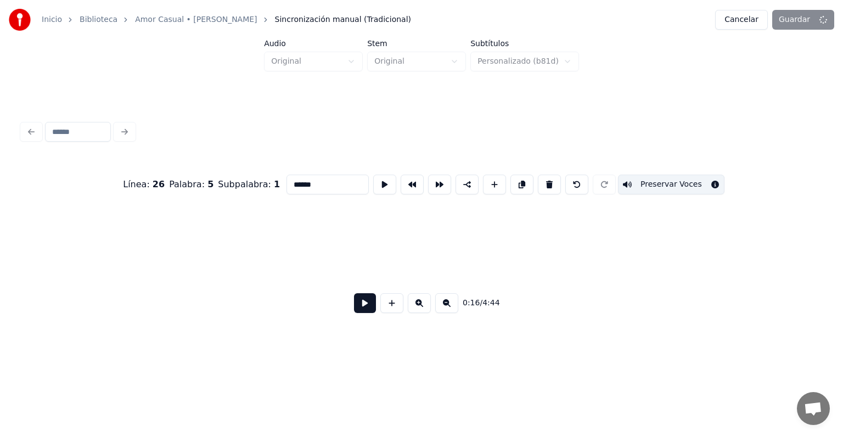
scroll to position [0, 4564]
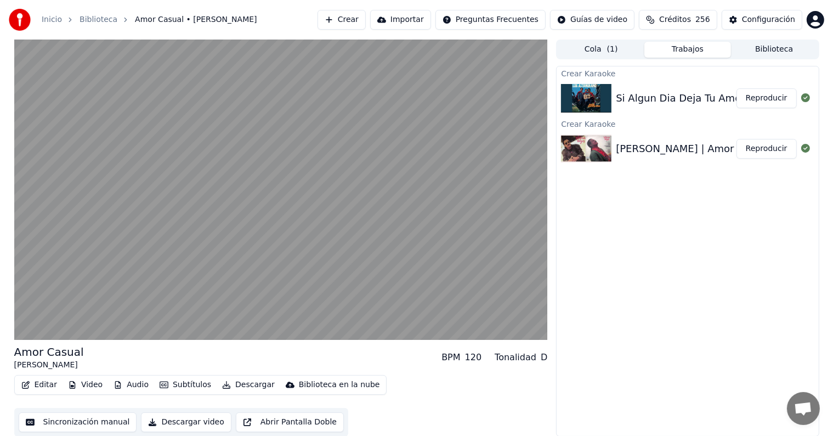
click at [70, 282] on video at bounding box center [281, 189] width 534 height 300
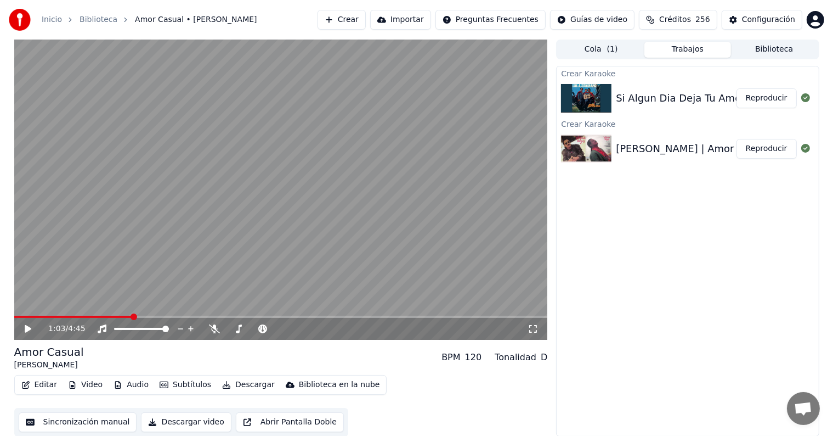
click at [137, 318] on span at bounding box center [134, 316] width 7 height 7
click at [25, 334] on div "1:13 / 4:45" at bounding box center [281, 328] width 525 height 11
click at [27, 332] on icon at bounding box center [36, 328] width 26 height 9
click at [38, 384] on button "Editar" at bounding box center [39, 384] width 44 height 15
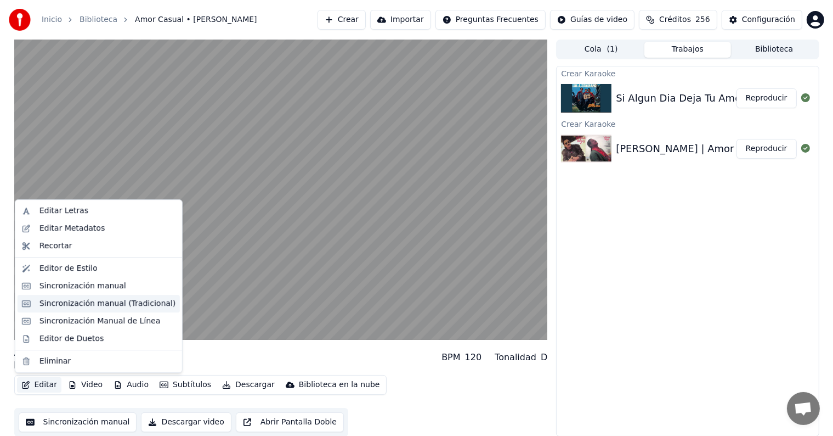
click at [52, 306] on div "Sincronización manual (Tradicional)" at bounding box center [107, 303] width 136 height 11
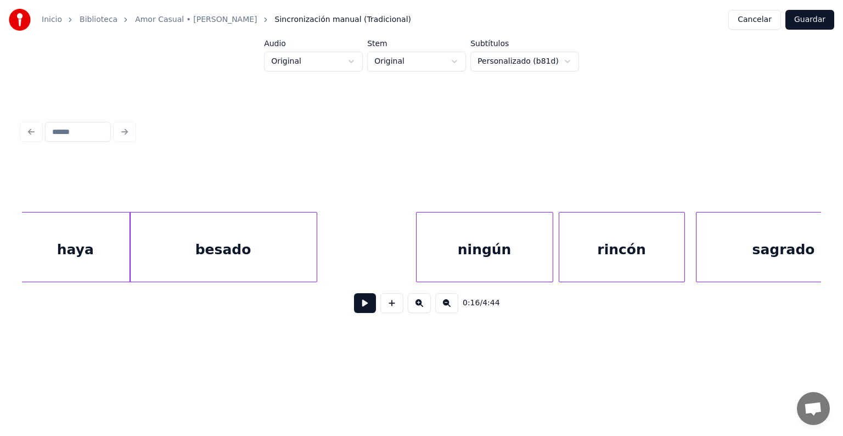
scroll to position [0, 29880]
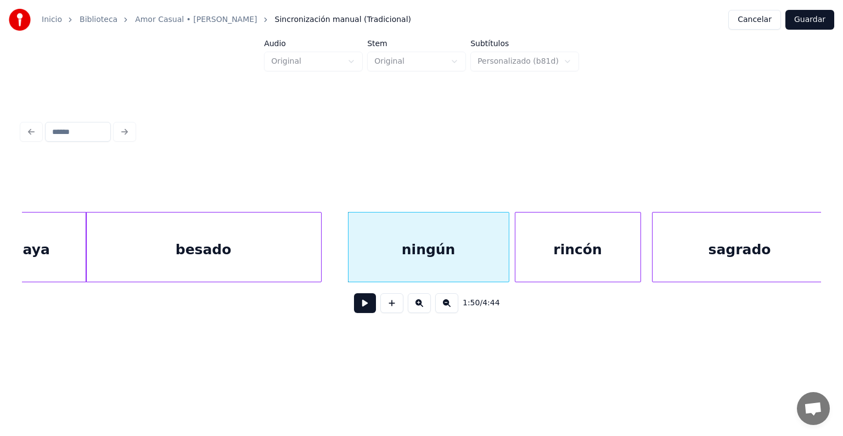
click at [387, 258] on div "ningún" at bounding box center [428, 249] width 160 height 75
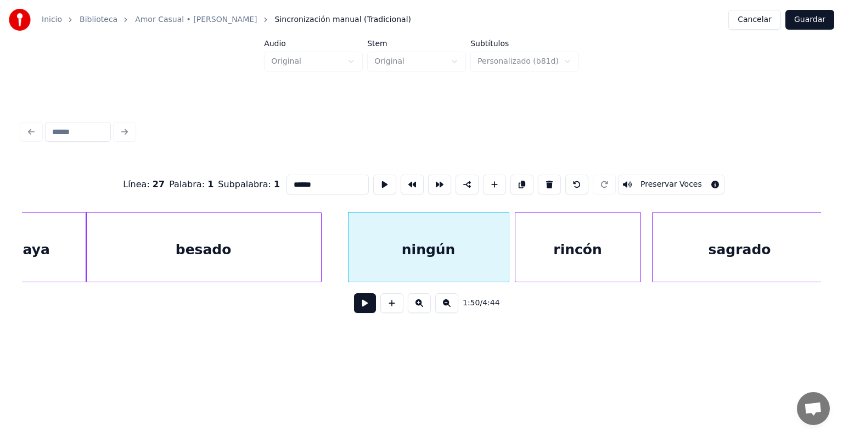
click at [681, 180] on button "Preservar Voces" at bounding box center [671, 184] width 106 height 20
click at [554, 242] on div "rincón" at bounding box center [577, 249] width 125 height 75
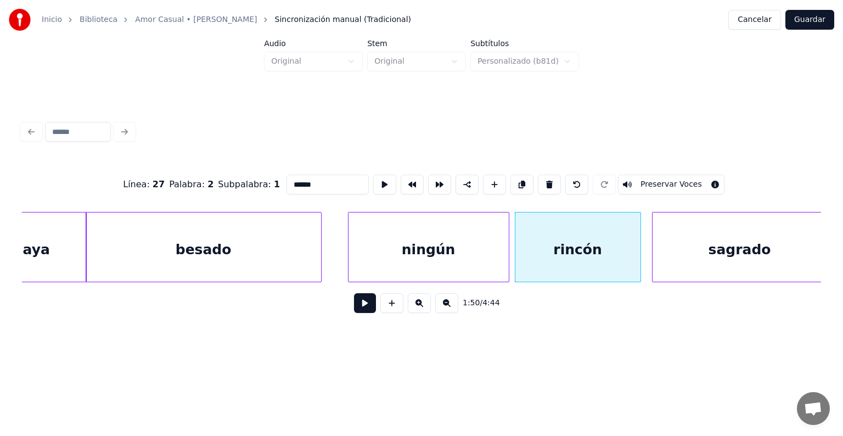
click at [688, 179] on button "Preservar Voces" at bounding box center [671, 184] width 106 height 20
click at [660, 236] on div "sagrado" at bounding box center [739, 249] width 174 height 75
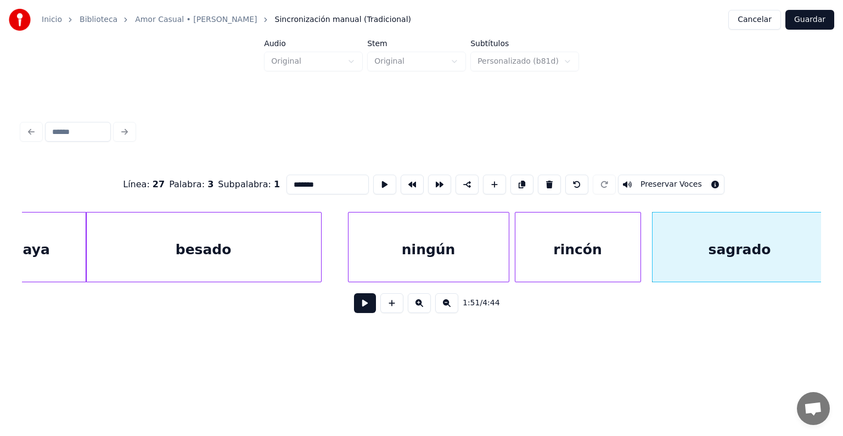
click at [686, 181] on button "Preservar Voces" at bounding box center [671, 184] width 106 height 20
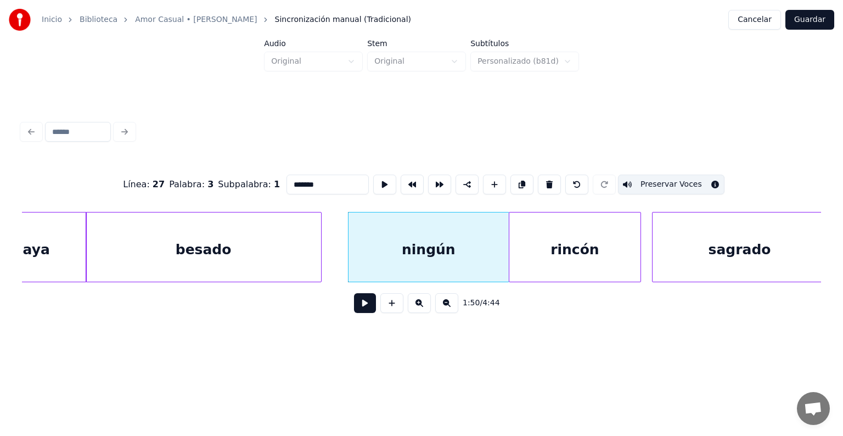
click at [517, 255] on div "rincón" at bounding box center [574, 249] width 131 height 75
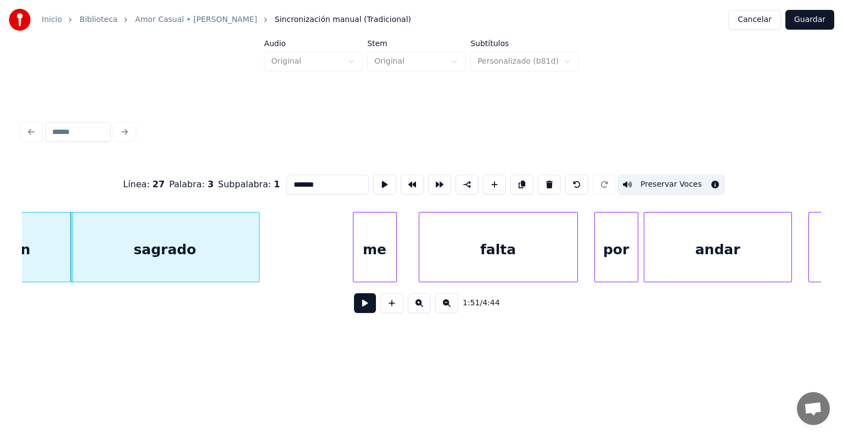
scroll to position [0, 30440]
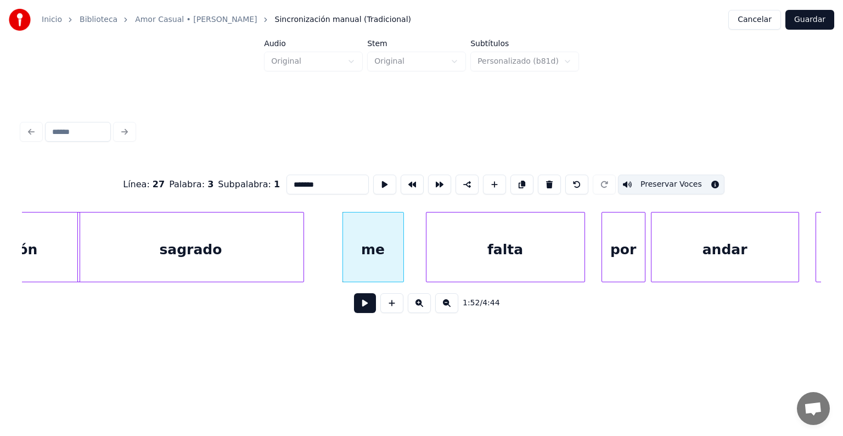
click at [365, 253] on div "me" at bounding box center [373, 249] width 60 height 75
click at [682, 184] on button "Preservar Voces" at bounding box center [671, 184] width 106 height 20
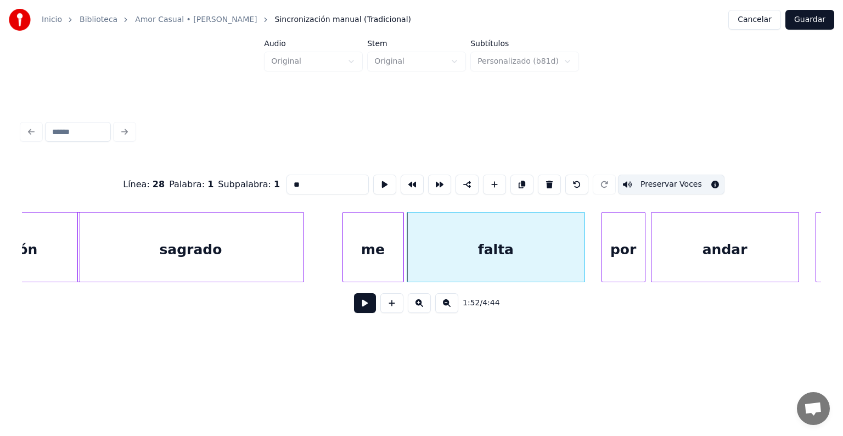
click at [430, 259] on div "falta" at bounding box center [495, 249] width 177 height 75
type input "*****"
click at [354, 309] on button at bounding box center [365, 303] width 22 height 20
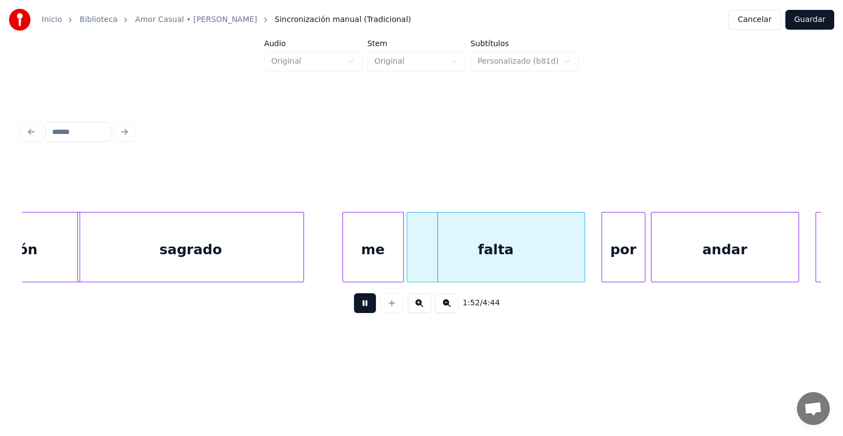
click at [361, 248] on div "me" at bounding box center [373, 249] width 60 height 75
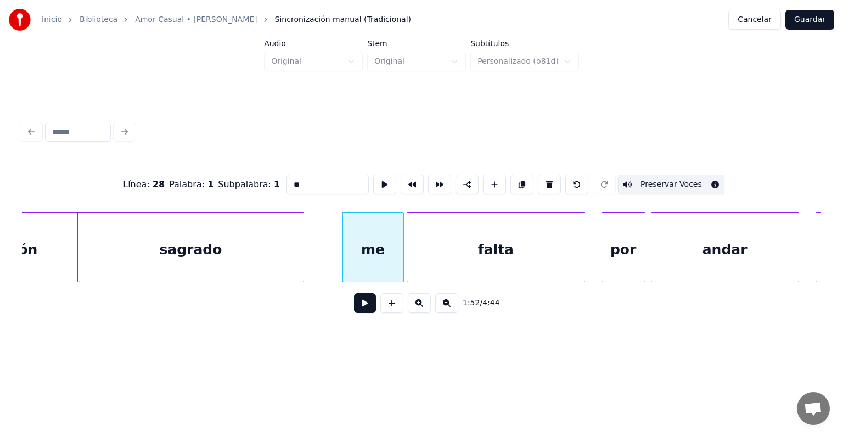
click at [289, 182] on input "**" at bounding box center [327, 184] width 82 height 20
type input "**"
click at [364, 258] on div "te" at bounding box center [373, 249] width 60 height 75
click at [400, 253] on div at bounding box center [401, 246] width 3 height 69
click at [354, 306] on button at bounding box center [365, 303] width 22 height 20
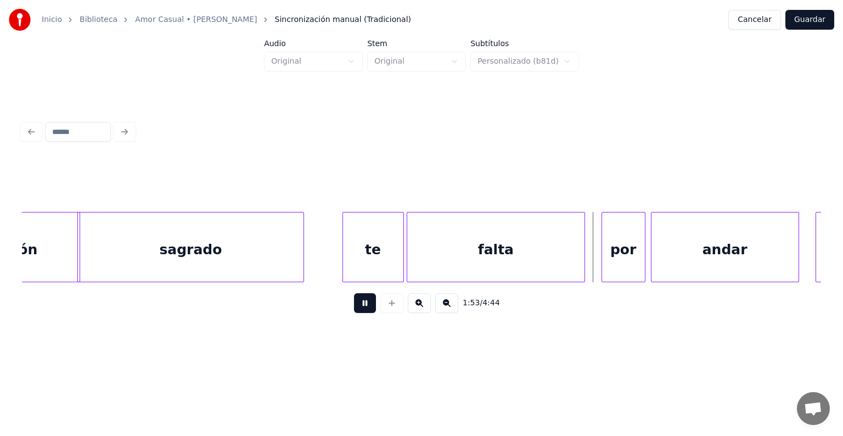
click at [408, 258] on div "falta" at bounding box center [495, 249] width 177 height 75
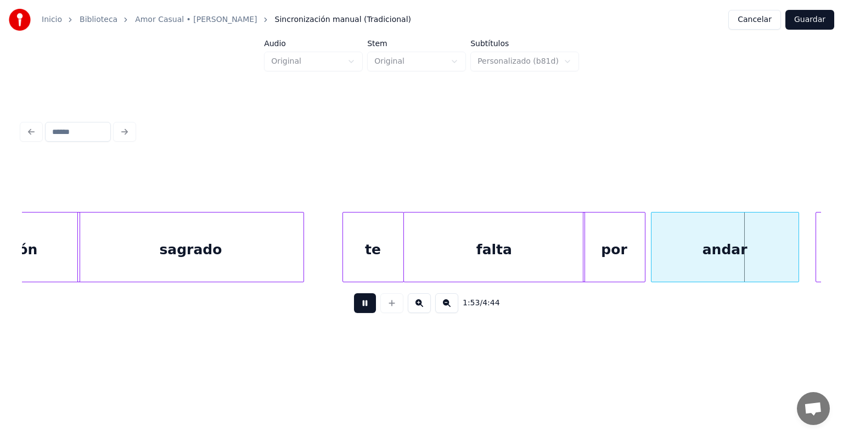
click at [363, 245] on div "te" at bounding box center [373, 249] width 60 height 75
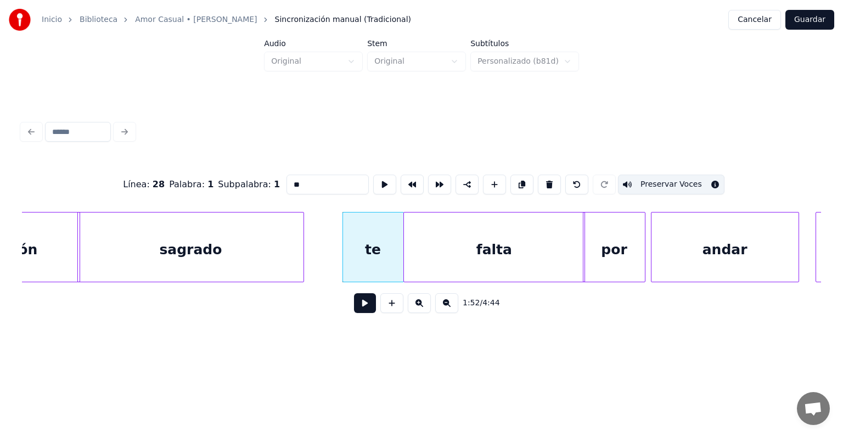
click at [807, 18] on button "Guardar" at bounding box center [809, 20] width 49 height 20
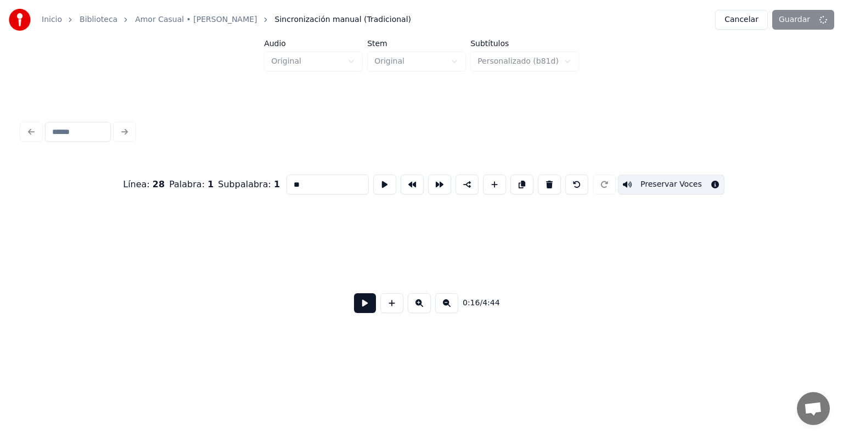
scroll to position [0, 4564]
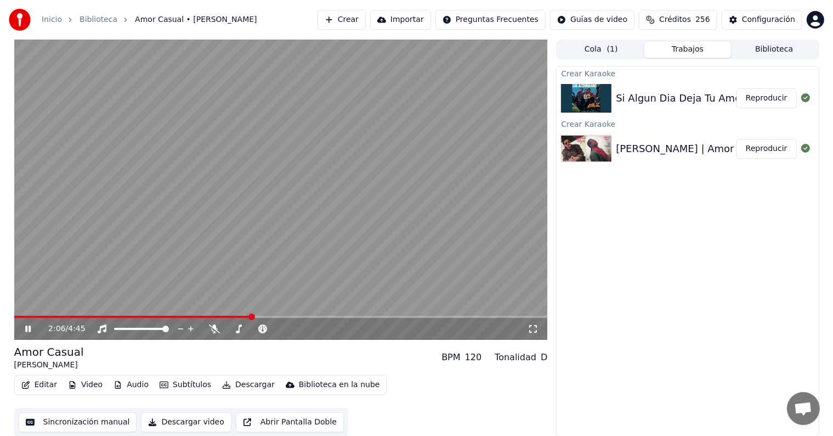
click at [180, 248] on video at bounding box center [281, 189] width 534 height 300
click at [26, 331] on icon at bounding box center [28, 329] width 7 height 8
click at [218, 320] on div "1:43 / 4:45" at bounding box center [281, 329] width 534 height 22
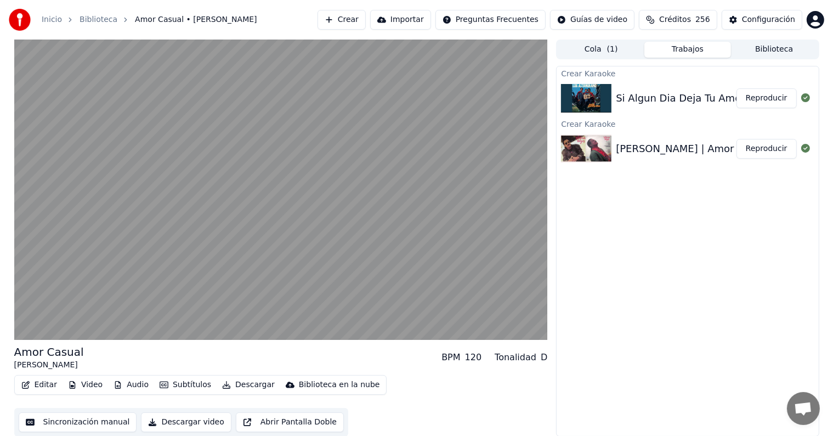
click at [38, 380] on button "Editar" at bounding box center [39, 384] width 44 height 15
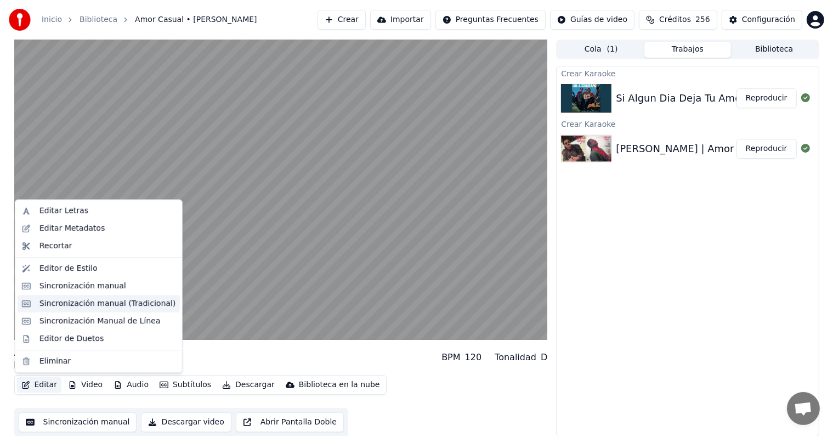
click at [43, 303] on div "Sincronización manual (Tradicional)" at bounding box center [107, 303] width 136 height 11
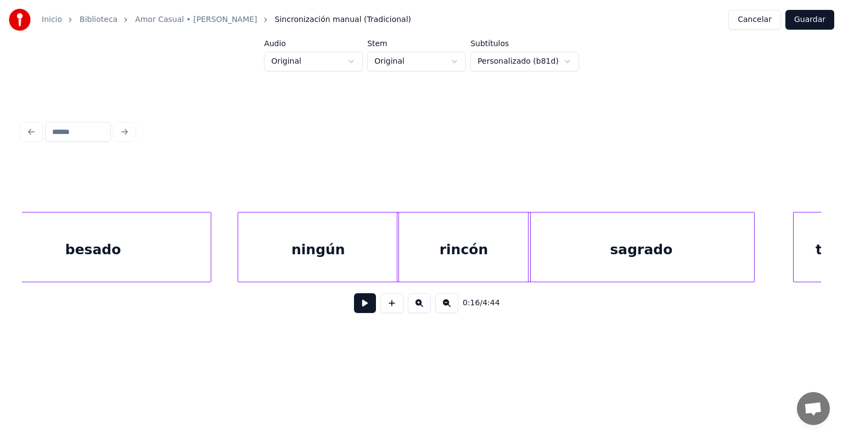
scroll to position [0, 30034]
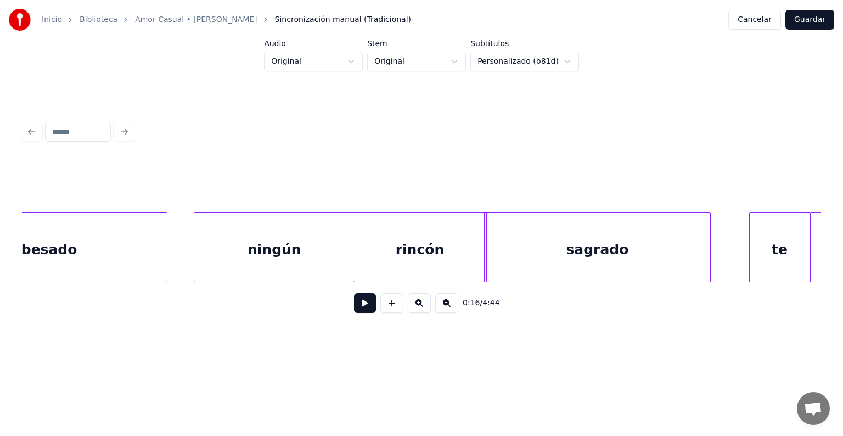
click at [284, 260] on div "ningún" at bounding box center [274, 249] width 160 height 75
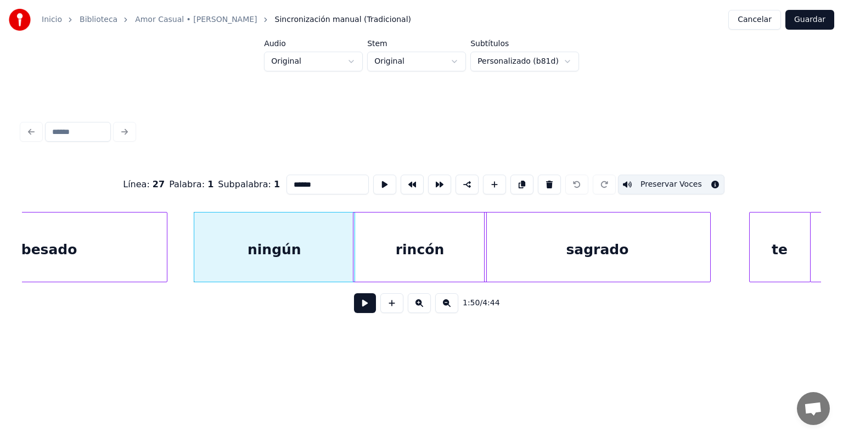
click at [413, 242] on div "rincón" at bounding box center [419, 249] width 132 height 75
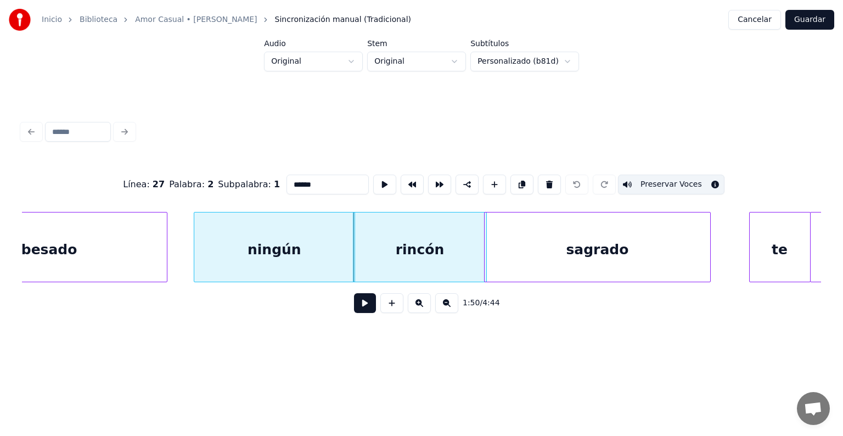
click at [536, 246] on div "sagrado" at bounding box center [596, 249] width 225 height 75
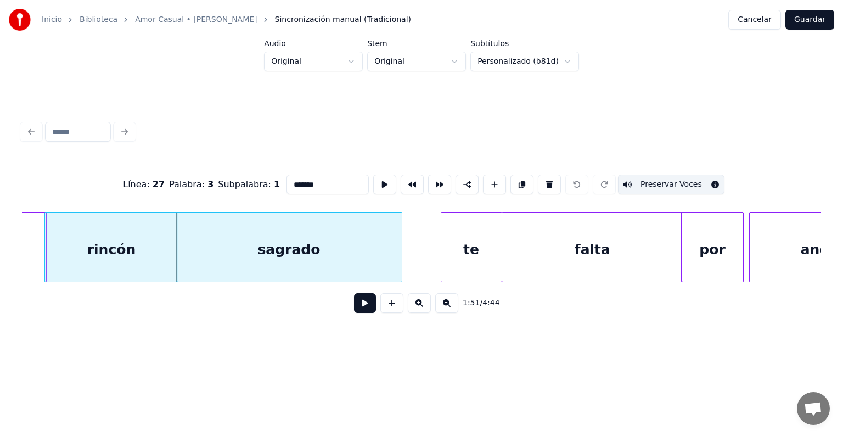
scroll to position [0, 30348]
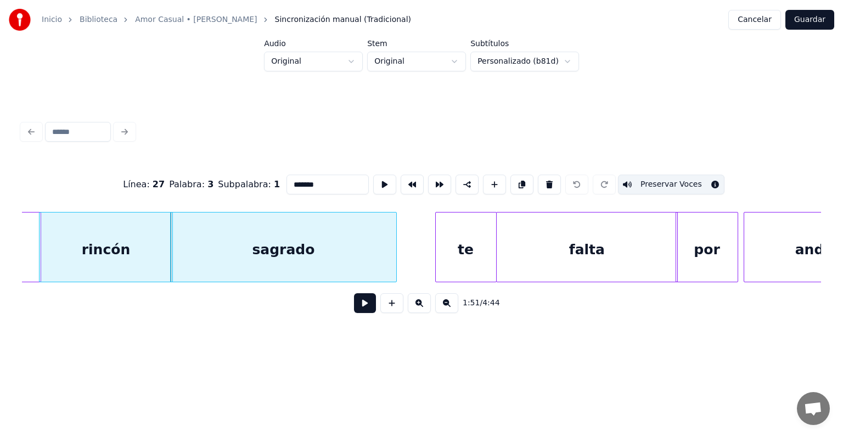
click at [467, 245] on div "te" at bounding box center [466, 249] width 60 height 75
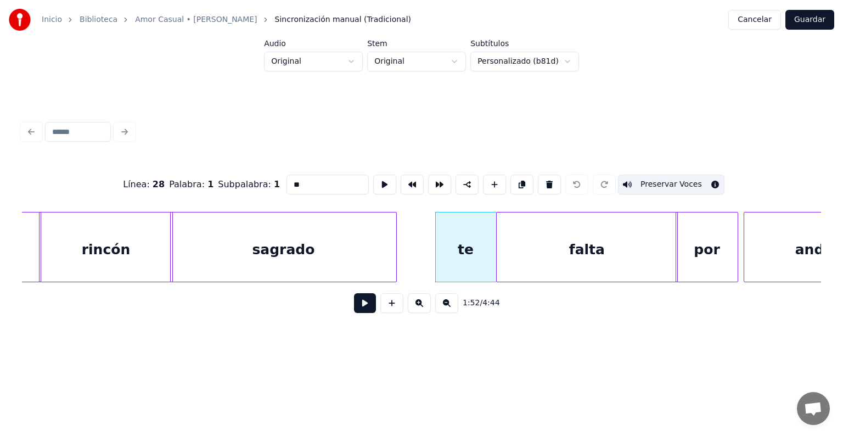
click at [528, 252] on div "falta" at bounding box center [586, 249] width 180 height 75
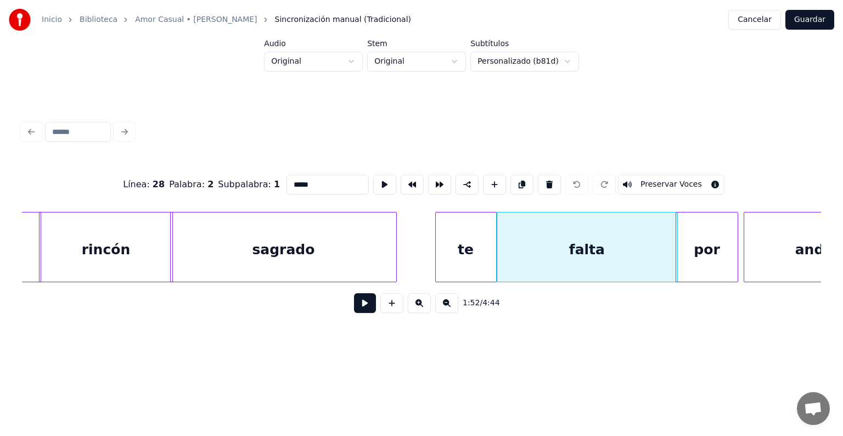
click at [652, 179] on button "Preservar Voces" at bounding box center [671, 184] width 106 height 20
click at [693, 241] on div "por" at bounding box center [706, 249] width 61 height 75
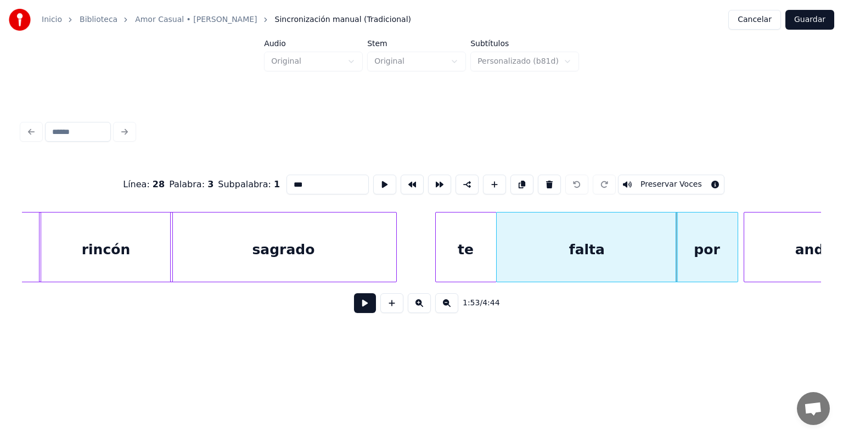
click at [679, 178] on button "Preservar Voces" at bounding box center [671, 184] width 106 height 20
click at [754, 244] on div "andar" at bounding box center [817, 249] width 147 height 75
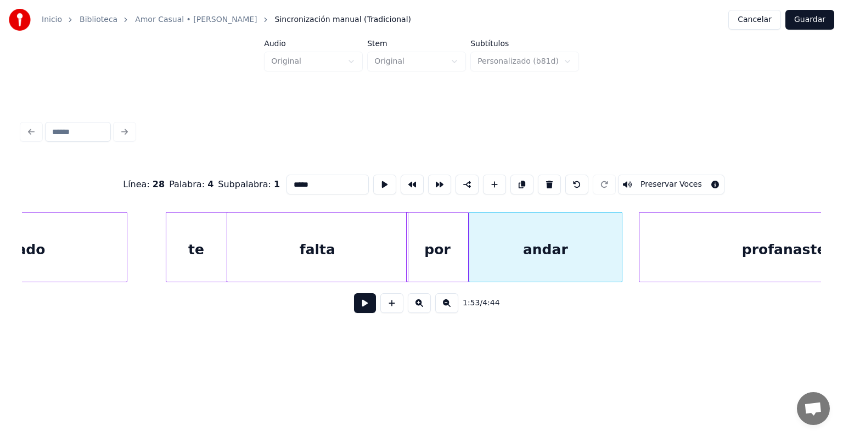
scroll to position [0, 30618]
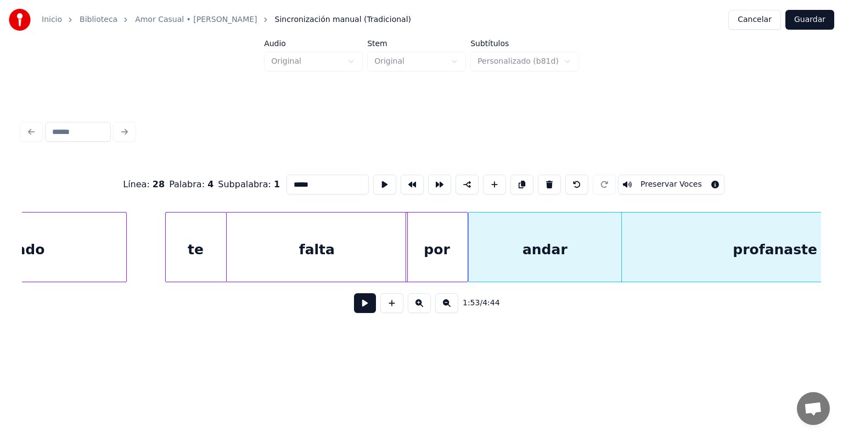
click at [655, 251] on div "profanaste" at bounding box center [774, 249] width 307 height 75
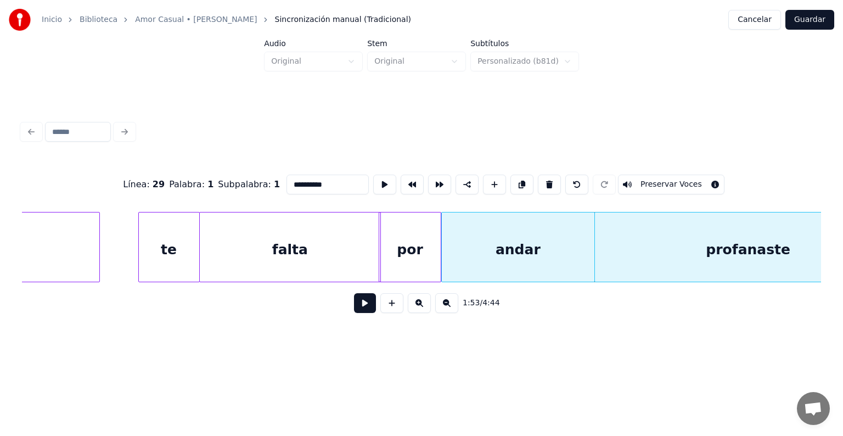
click at [534, 245] on div "andar" at bounding box center [518, 249] width 152 height 75
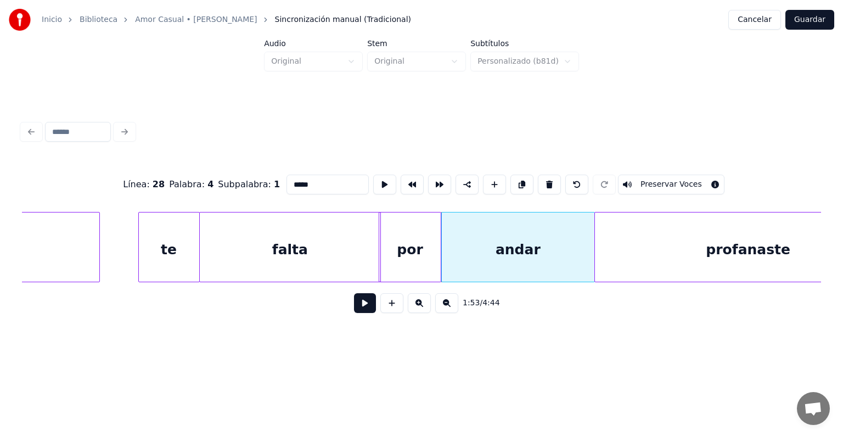
click at [624, 229] on div "profanaste" at bounding box center [748, 249] width 307 height 75
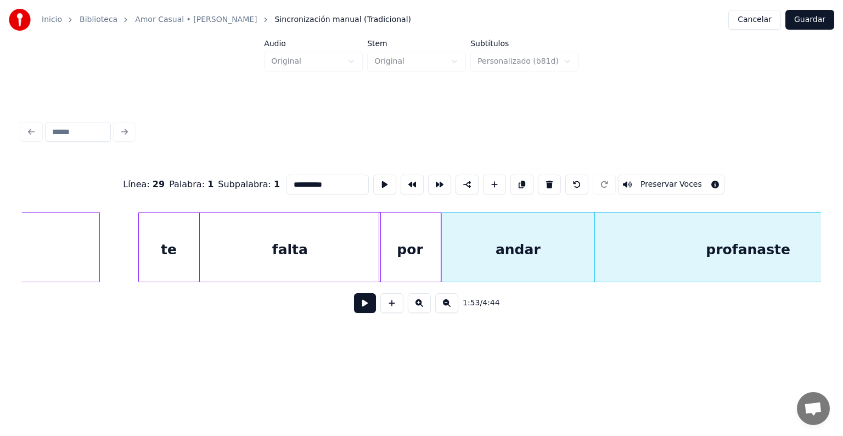
click at [551, 239] on div "andar" at bounding box center [518, 249] width 152 height 75
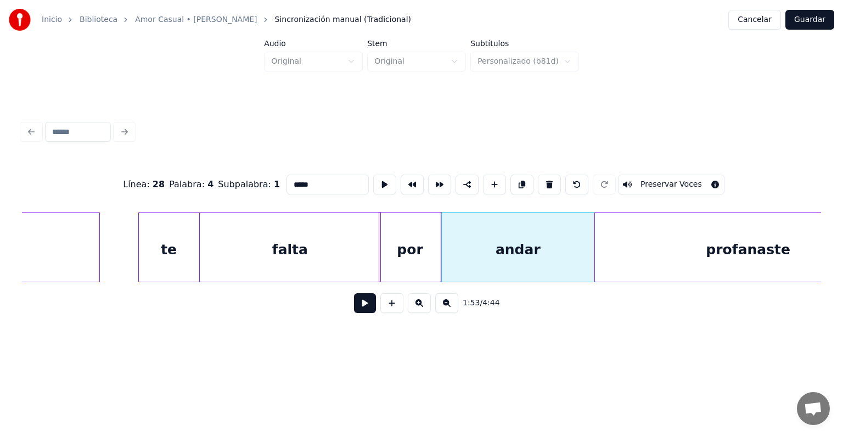
click at [412, 245] on div "por" at bounding box center [409, 249] width 61 height 75
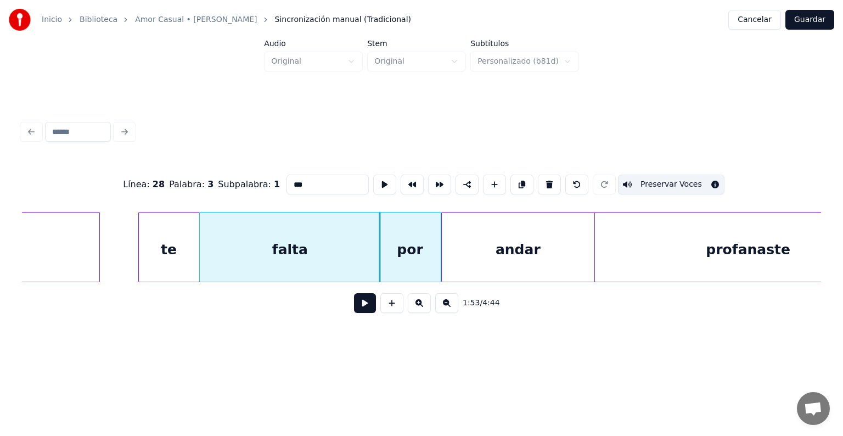
click at [483, 250] on div "andar" at bounding box center [518, 249] width 152 height 75
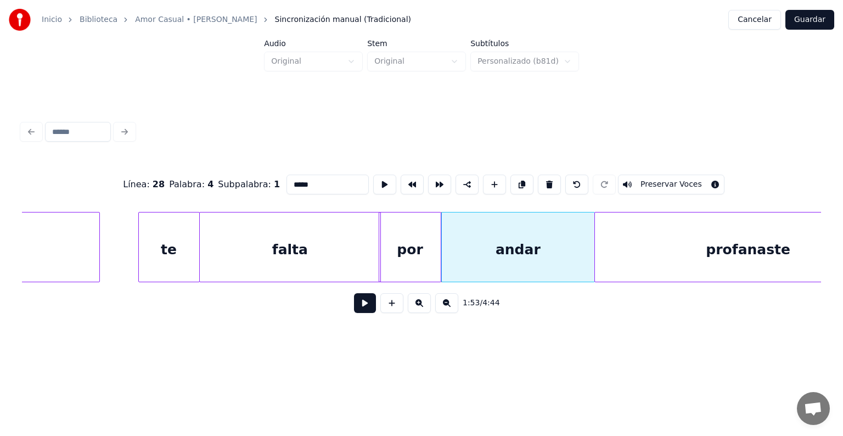
click at [655, 179] on button "Preservar Voces" at bounding box center [671, 184] width 106 height 20
click at [654, 236] on div "profanaste" at bounding box center [748, 249] width 307 height 75
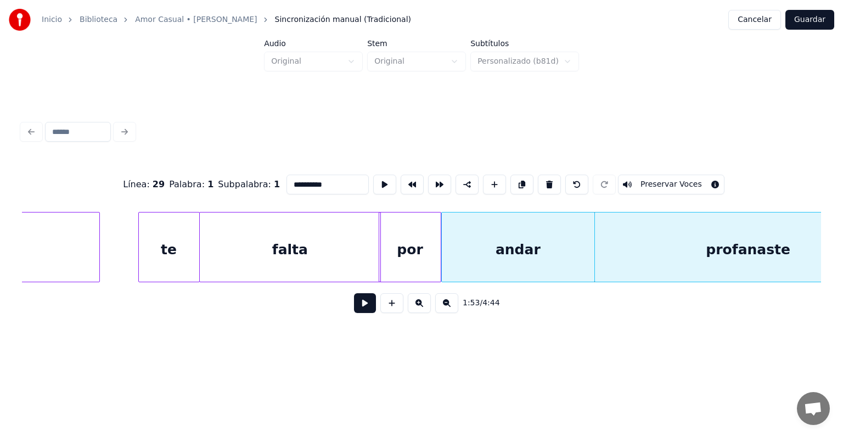
click at [656, 181] on button "Preservar Voces" at bounding box center [671, 184] width 106 height 20
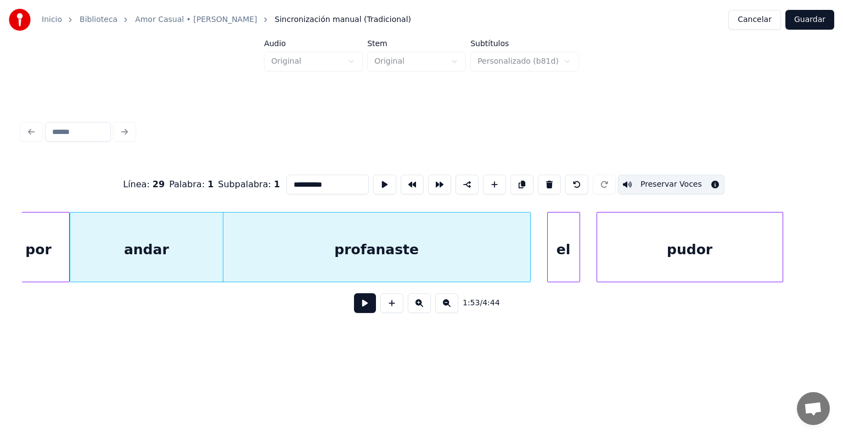
scroll to position [0, 31016]
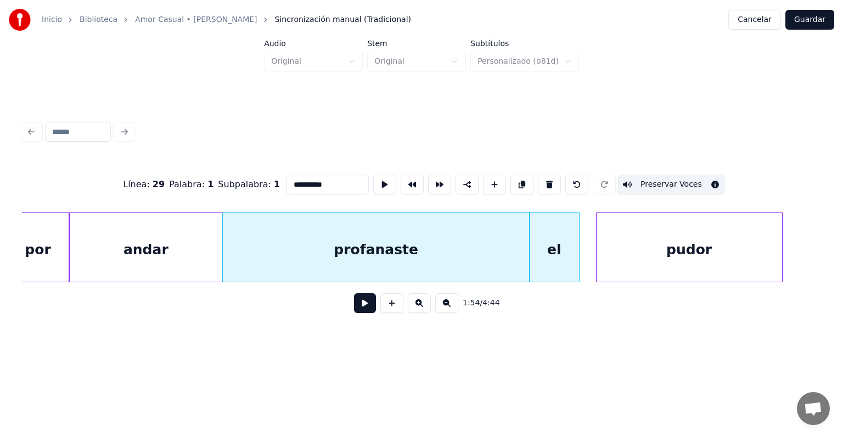
click at [553, 247] on div "el" at bounding box center [553, 249] width 49 height 75
click at [633, 182] on button "Preservar Voces" at bounding box center [671, 184] width 106 height 20
click at [635, 245] on div "pudor" at bounding box center [688, 249] width 185 height 75
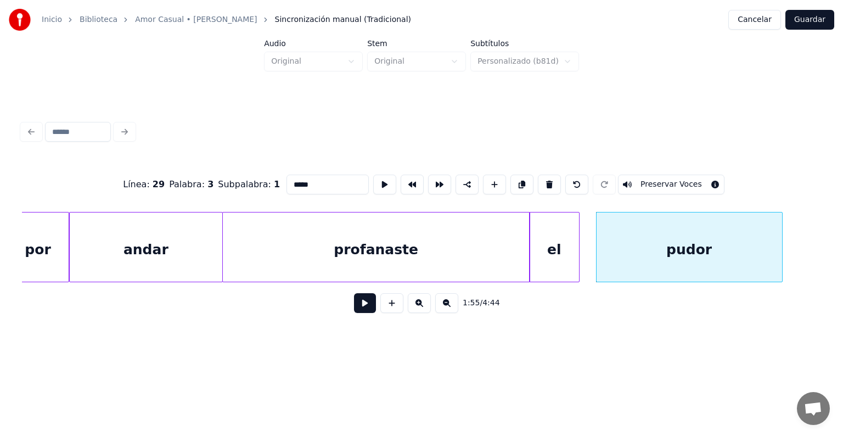
click at [654, 179] on button "Preservar Voces" at bounding box center [671, 184] width 106 height 20
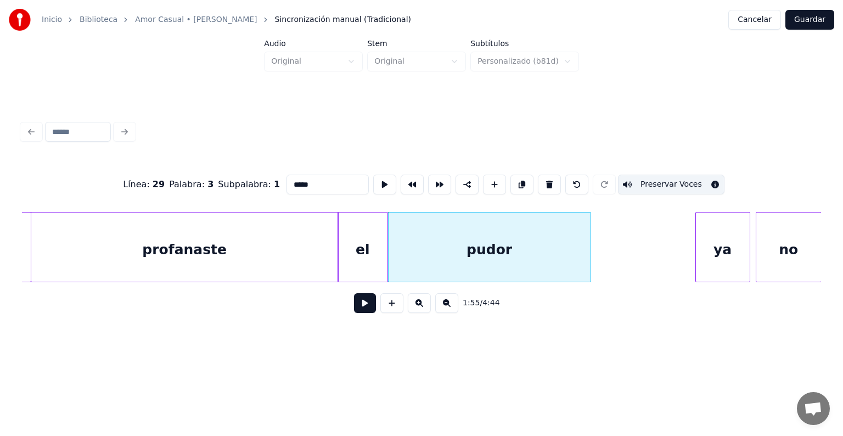
scroll to position [0, 31208]
click at [218, 244] on div "profanaste" at bounding box center [184, 249] width 307 height 75
type input "**********"
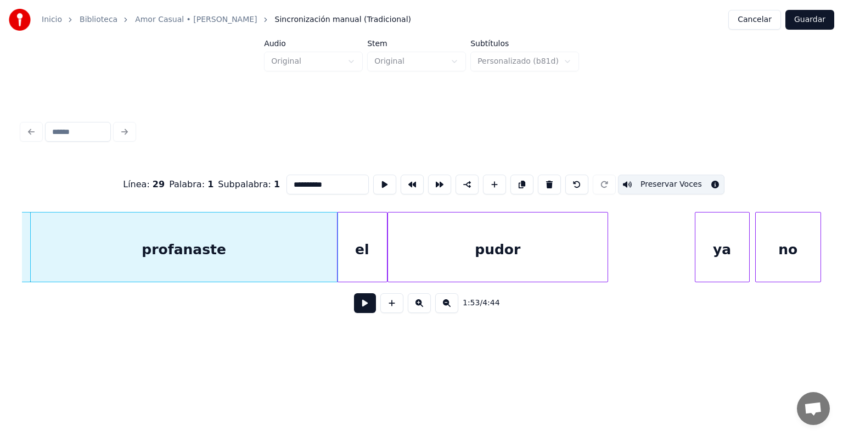
click at [354, 306] on button at bounding box center [365, 303] width 22 height 20
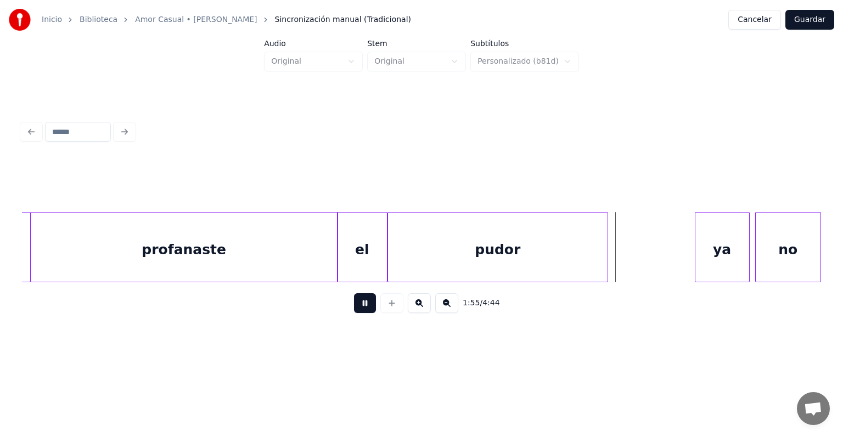
click at [803, 22] on button "Guardar" at bounding box center [809, 20] width 49 height 20
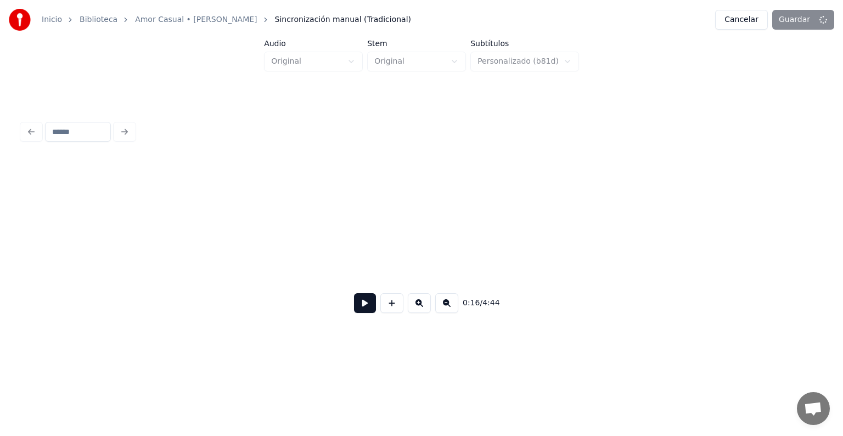
scroll to position [0, 4564]
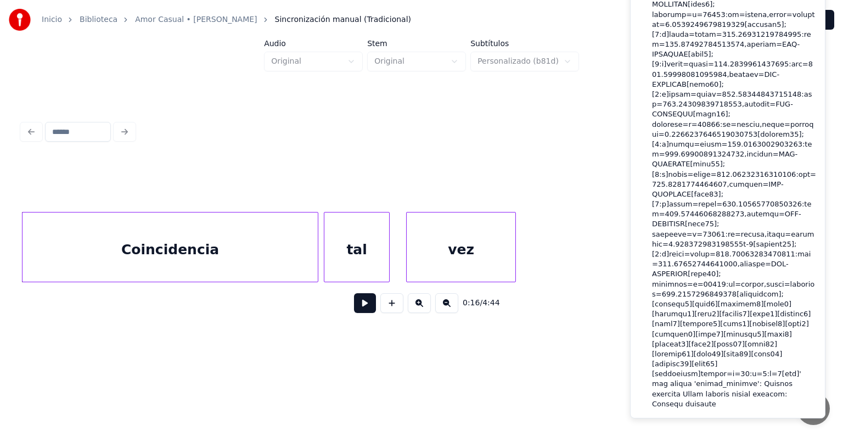
click at [575, 146] on div "0:16 / 4:44" at bounding box center [421, 219] width 807 height 217
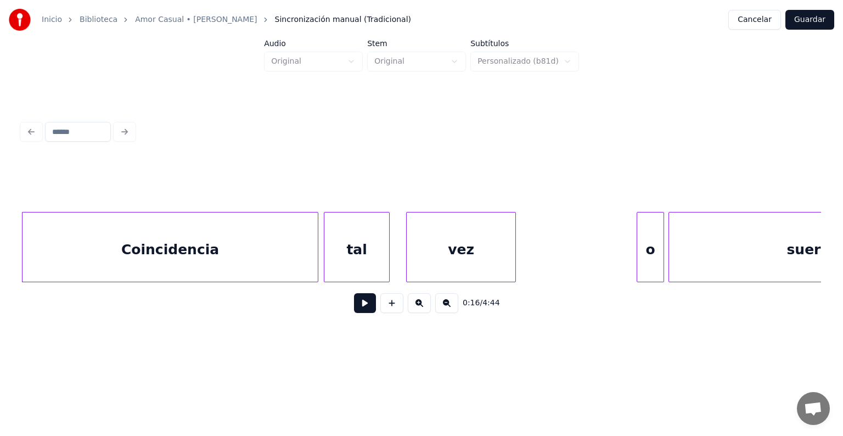
click at [747, 16] on button "Cancelar" at bounding box center [754, 20] width 53 height 20
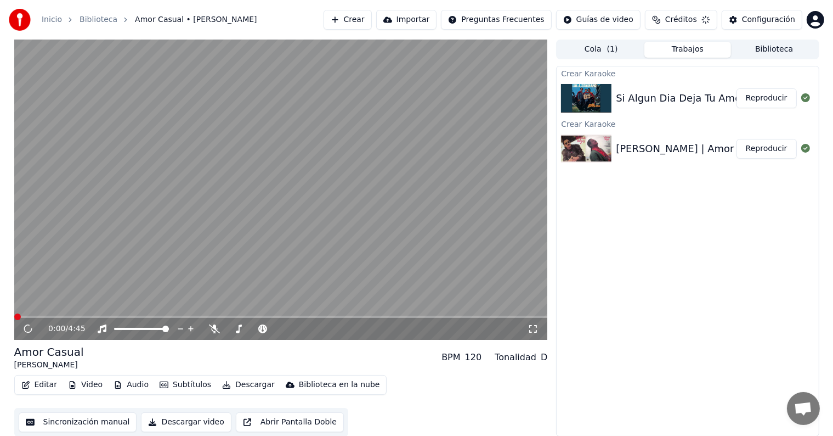
click at [25, 386] on icon "button" at bounding box center [25, 385] width 9 height 8
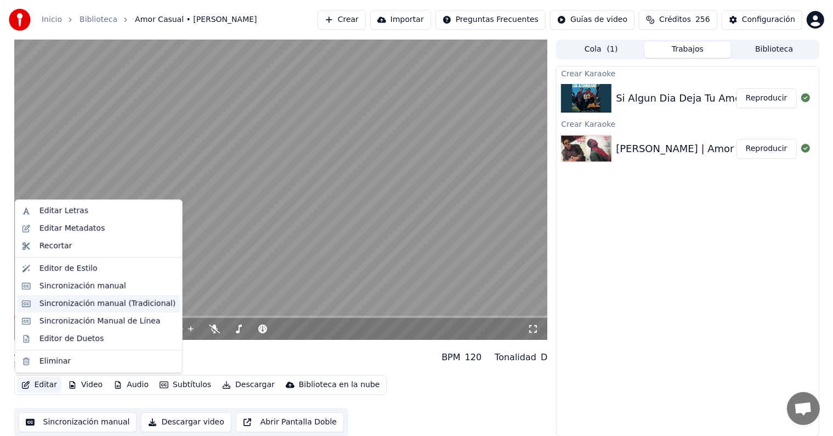
click at [37, 304] on div "Sincronización manual (Tradicional)" at bounding box center [99, 304] width 162 height 18
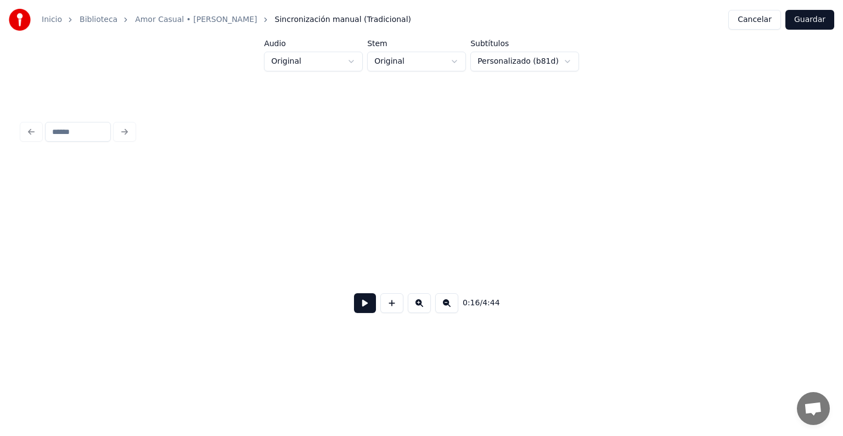
scroll to position [0, 4564]
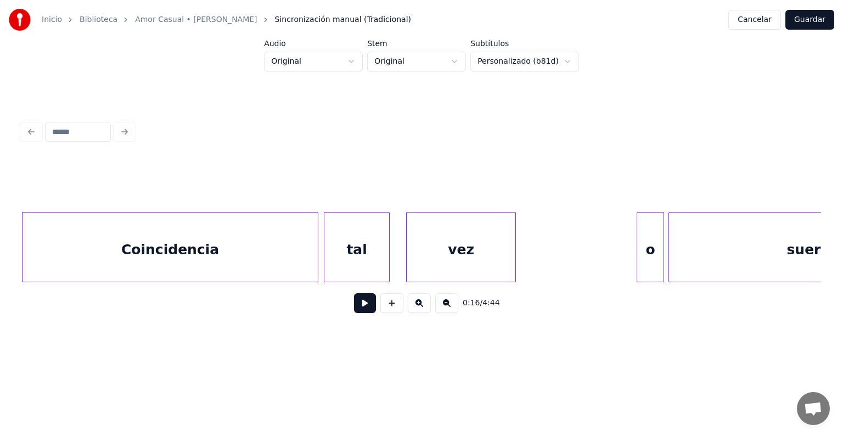
click at [809, 18] on button "Guardar" at bounding box center [809, 20] width 49 height 20
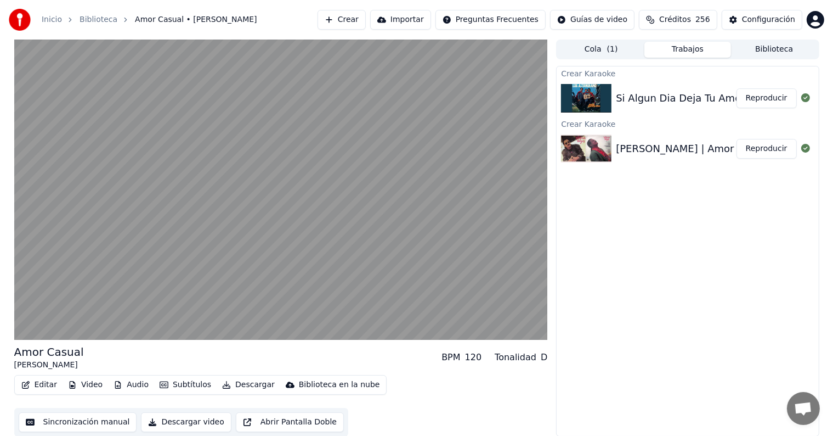
click at [60, 250] on video at bounding box center [281, 189] width 534 height 300
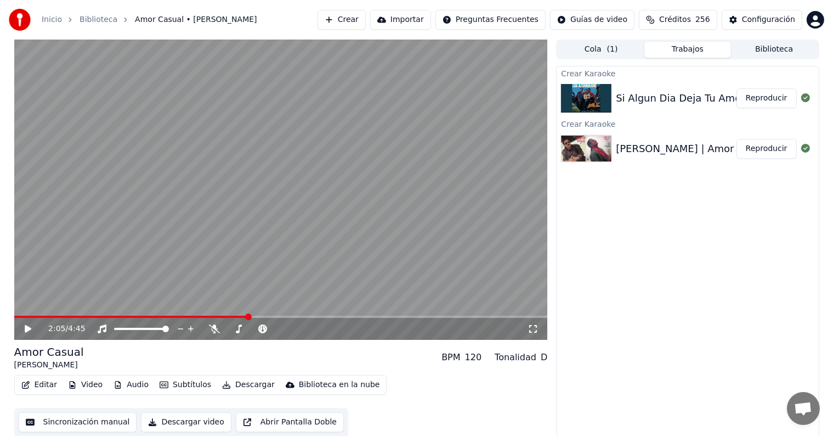
click at [29, 331] on icon at bounding box center [36, 328] width 26 height 9
click at [25, 327] on icon at bounding box center [27, 328] width 5 height 7
click at [38, 381] on button "Editar" at bounding box center [39, 384] width 44 height 15
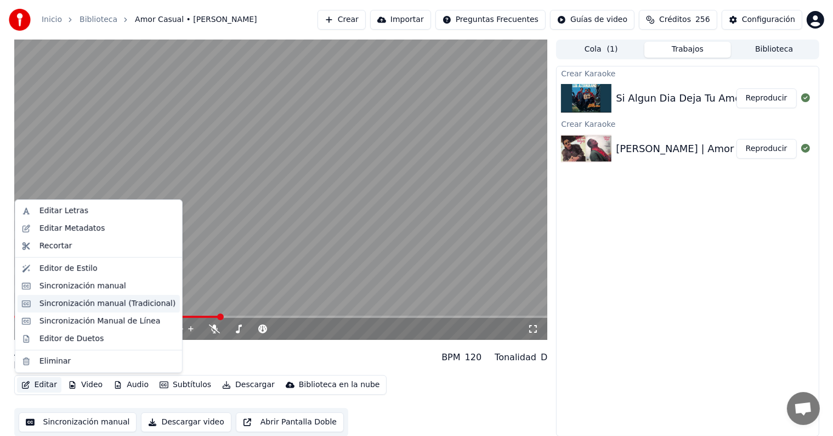
click at [53, 302] on div "Sincronización manual (Tradicional)" at bounding box center [107, 303] width 136 height 11
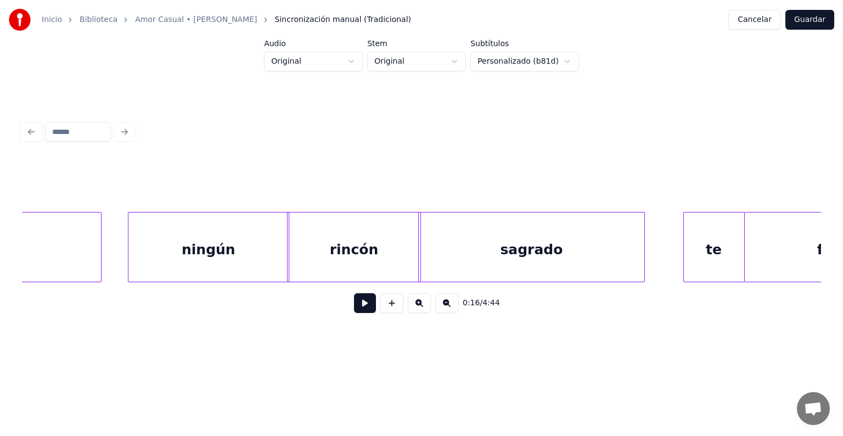
scroll to position [0, 30144]
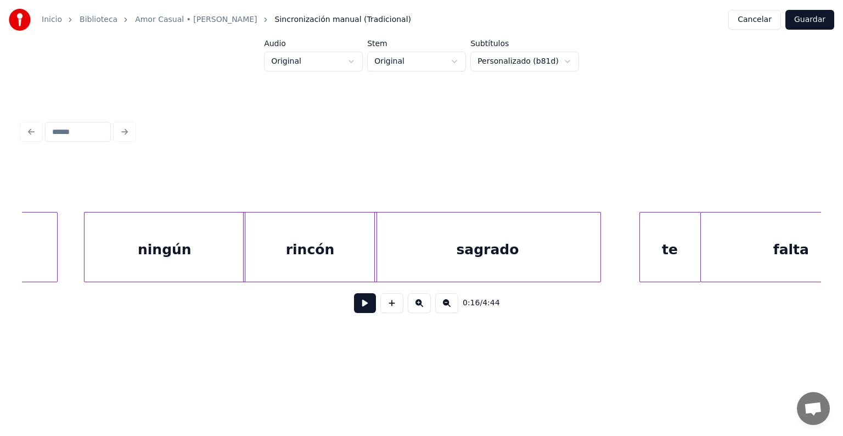
click at [206, 248] on div "ningún" at bounding box center [164, 249] width 160 height 75
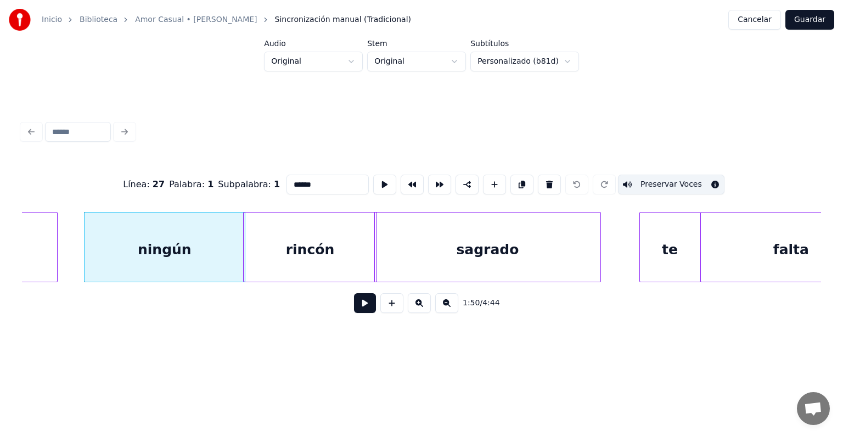
click at [296, 246] on div "rincón" at bounding box center [310, 249] width 132 height 75
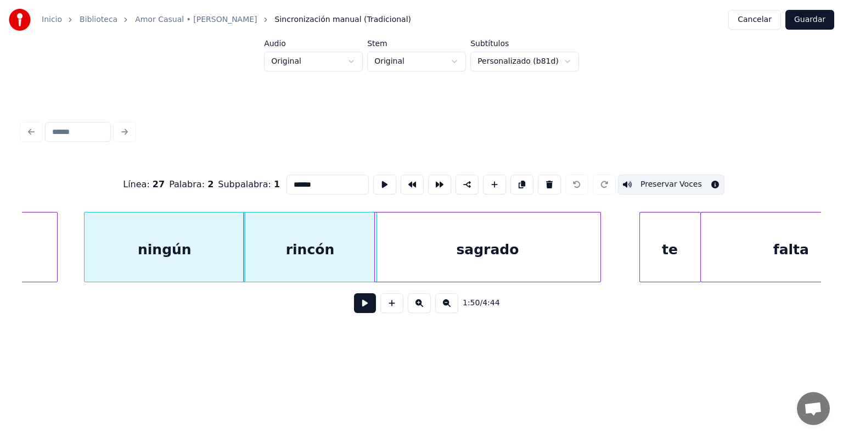
click at [452, 244] on div "sagrado" at bounding box center [487, 249] width 225 height 75
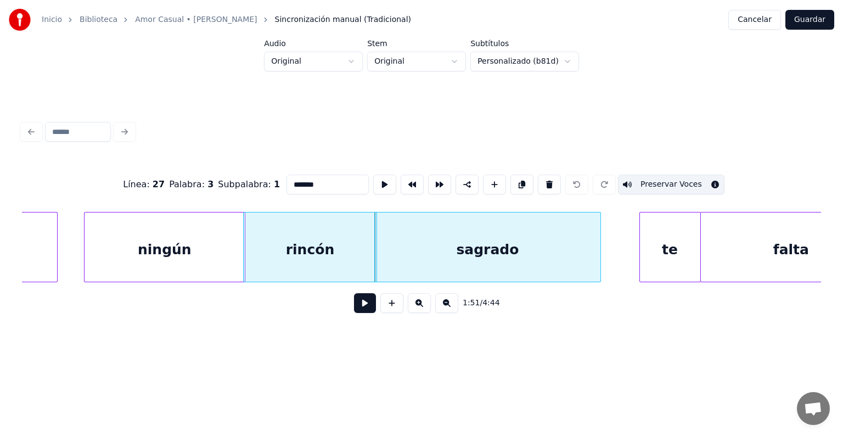
click at [662, 245] on div "te" at bounding box center [670, 249] width 60 height 75
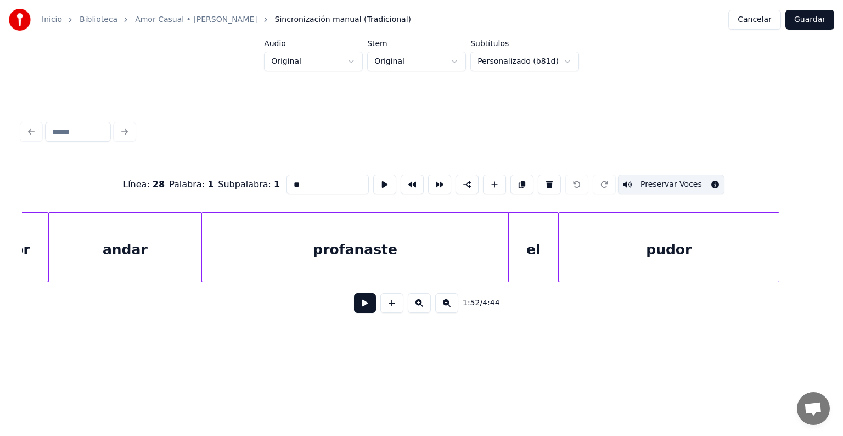
scroll to position [0, 31038]
click at [626, 242] on div "pudor" at bounding box center [667, 249] width 219 height 75
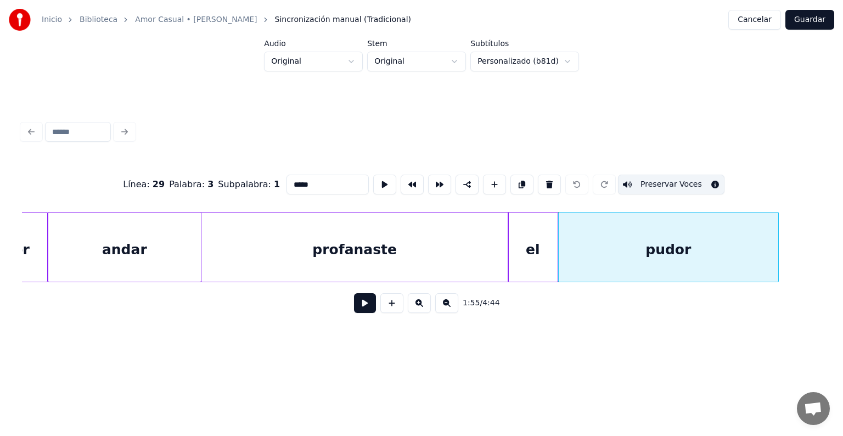
click at [655, 179] on button "Preservar Voces" at bounding box center [671, 184] width 106 height 20
click at [646, 245] on div "pudor" at bounding box center [667, 249] width 219 height 75
click at [535, 241] on div "el" at bounding box center [532, 249] width 49 height 75
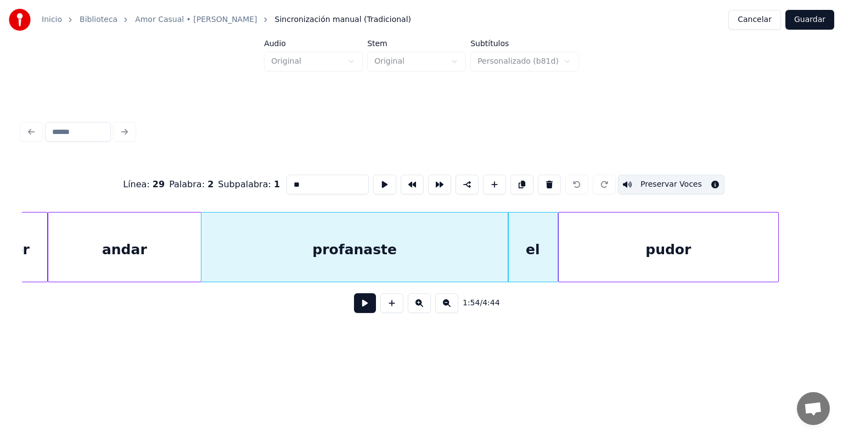
click at [621, 244] on div "pudor" at bounding box center [667, 249] width 219 height 75
type input "*****"
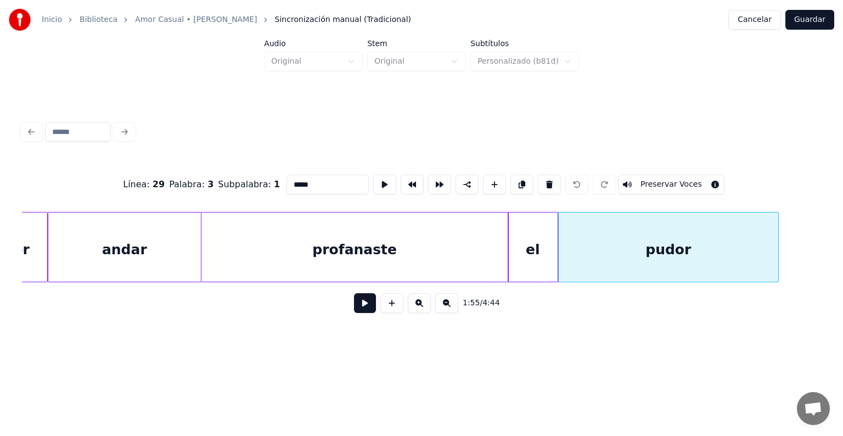
click at [657, 179] on button "Preservar Voces" at bounding box center [671, 184] width 106 height 20
click at [810, 22] on button "Guardar" at bounding box center [809, 20] width 49 height 20
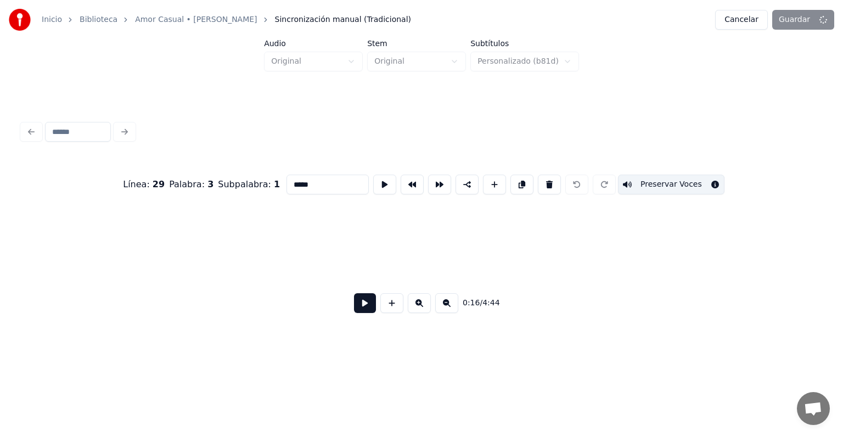
scroll to position [0, 4564]
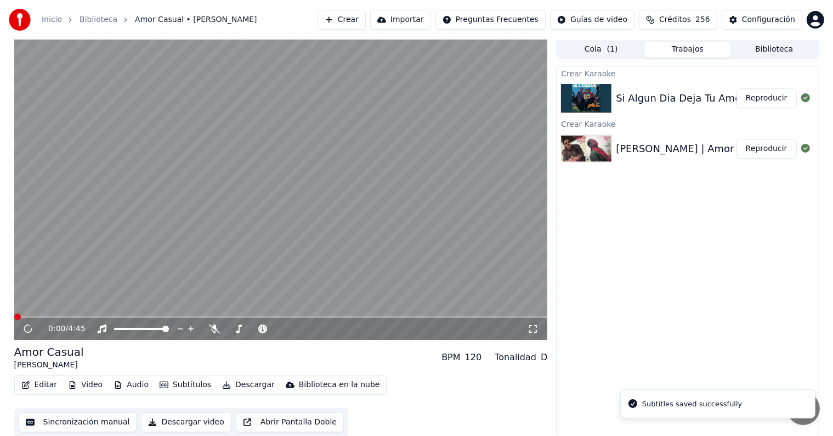
click at [35, 384] on button "Editar" at bounding box center [39, 384] width 44 height 15
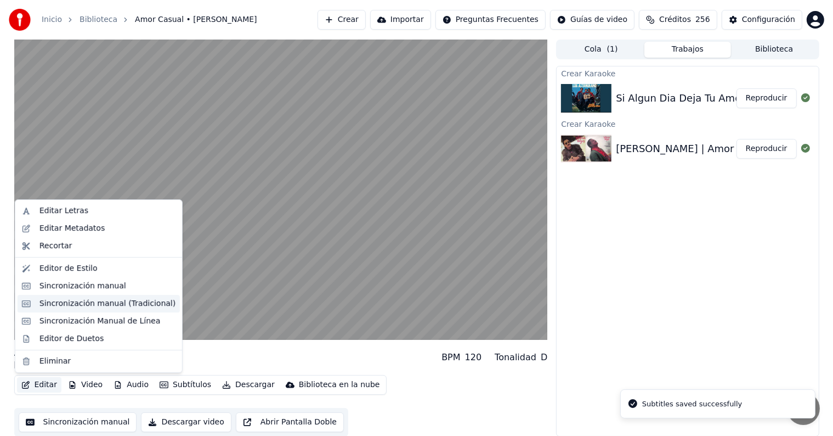
click at [54, 304] on div "Sincronización manual (Tradicional)" at bounding box center [107, 303] width 136 height 11
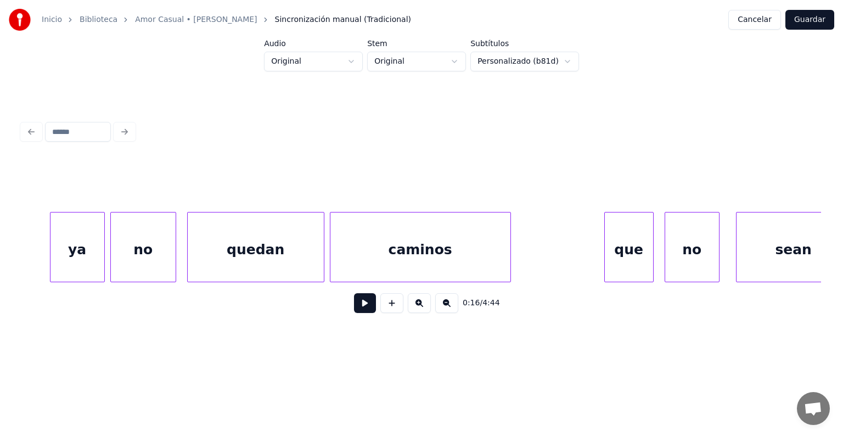
scroll to position [0, 31831]
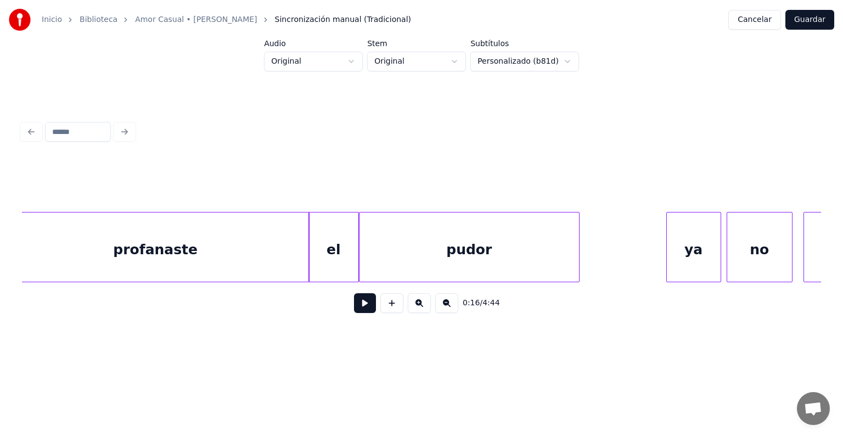
click at [268, 251] on div "profanaste" at bounding box center [155, 249] width 307 height 75
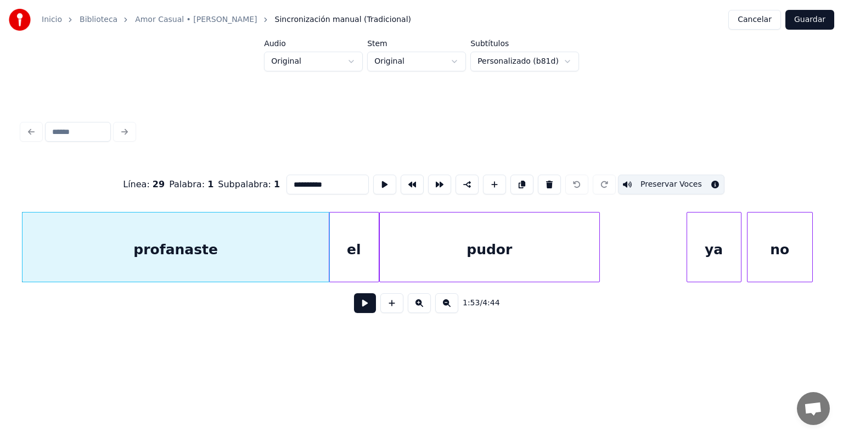
click at [716, 232] on div "ya" at bounding box center [714, 249] width 54 height 75
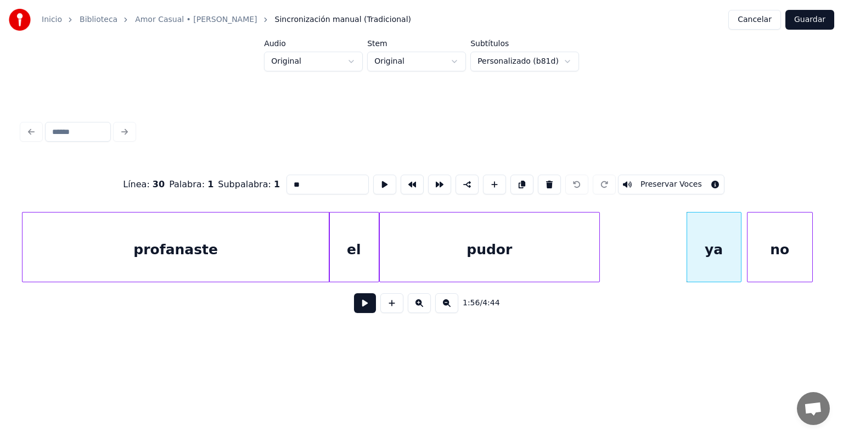
click at [672, 177] on button "Preservar Voces" at bounding box center [671, 184] width 106 height 20
click at [763, 243] on div "no" at bounding box center [779, 249] width 65 height 75
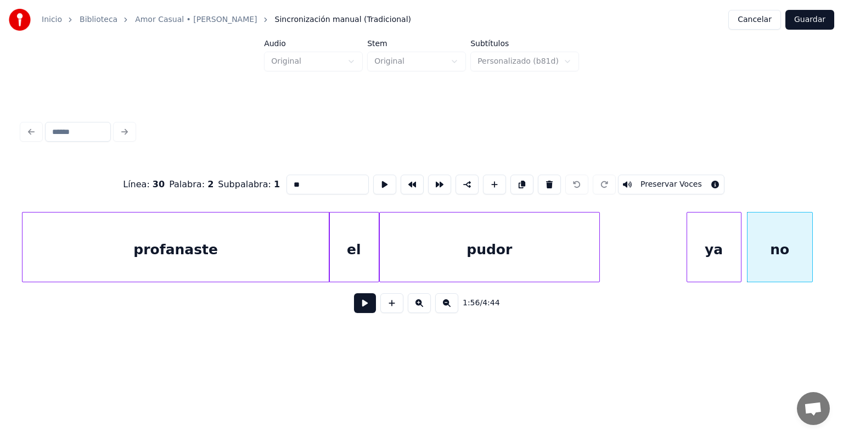
click at [681, 179] on button "Preservar Voces" at bounding box center [671, 184] width 106 height 20
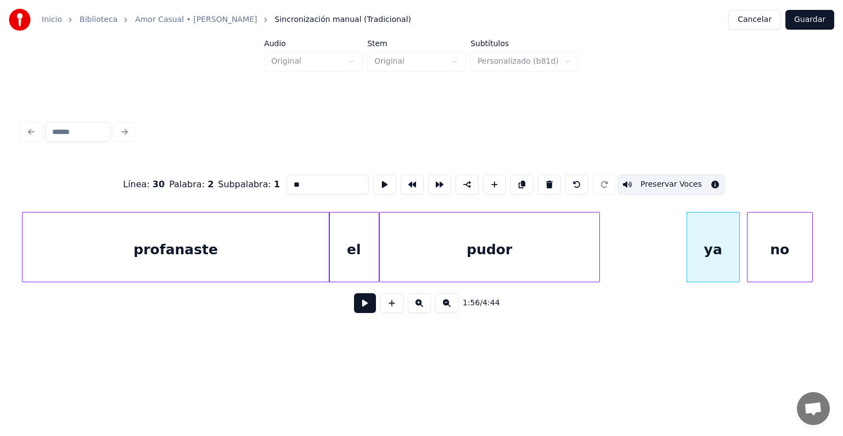
click at [693, 247] on div "ya" at bounding box center [713, 249] width 52 height 75
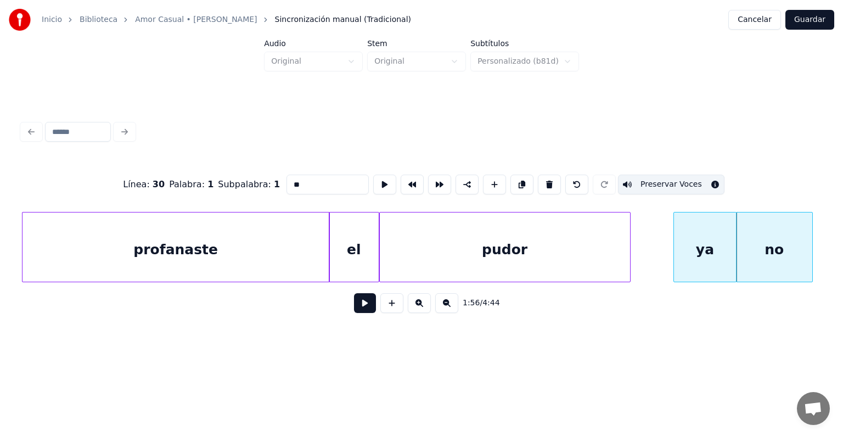
click at [710, 243] on div "ya" at bounding box center [705, 249] width 62 height 75
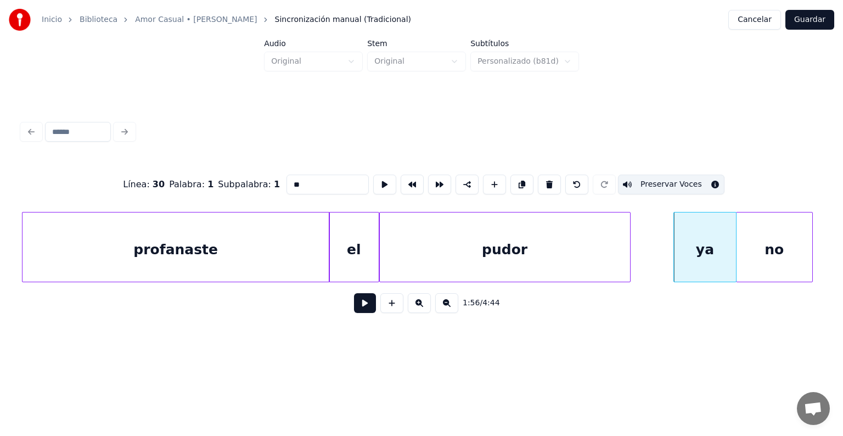
click at [749, 241] on div "no" at bounding box center [774, 249] width 76 height 75
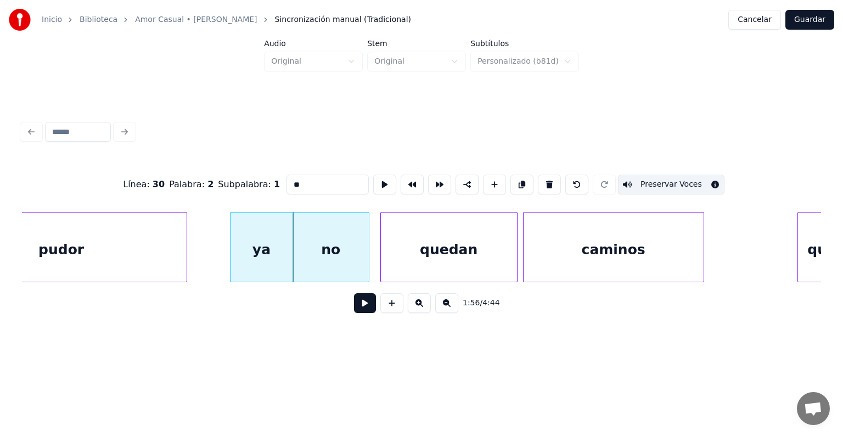
scroll to position [0, 31660]
click at [425, 242] on div "quedan" at bounding box center [448, 249] width 136 height 75
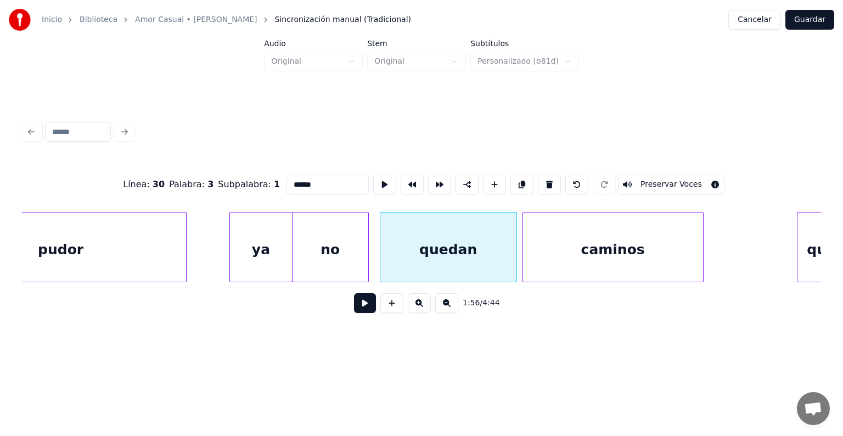
click at [690, 184] on button "Preservar Voces" at bounding box center [671, 184] width 106 height 20
click at [692, 182] on button "Preservar Voces" at bounding box center [671, 184] width 106 height 20
click at [524, 246] on div "caminos" at bounding box center [609, 249] width 185 height 75
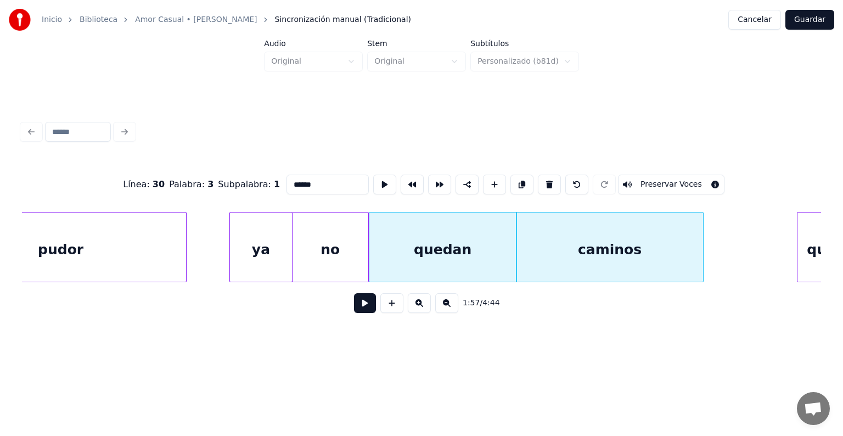
click at [690, 181] on button "Preservar Voces" at bounding box center [671, 184] width 106 height 20
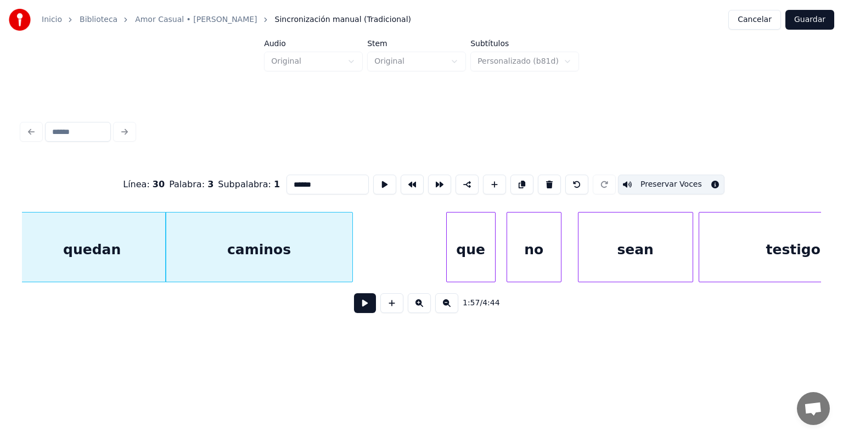
scroll to position [0, 32010]
click at [466, 246] on div "que" at bounding box center [471, 249] width 48 height 75
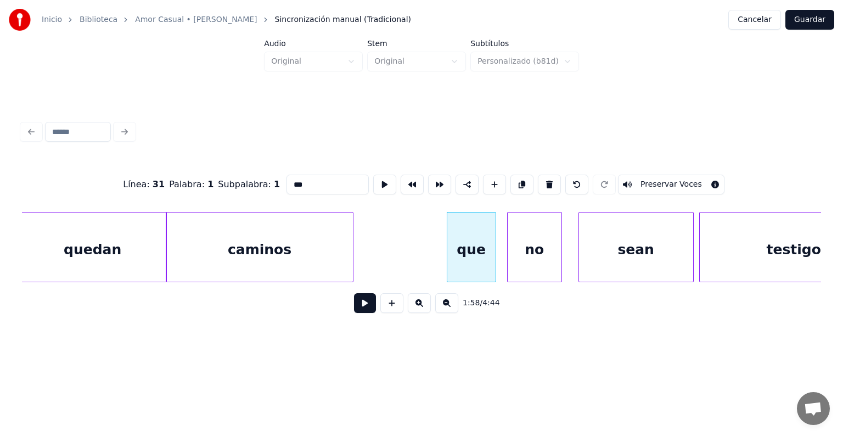
click at [676, 177] on button "Preservar Voces" at bounding box center [671, 184] width 106 height 20
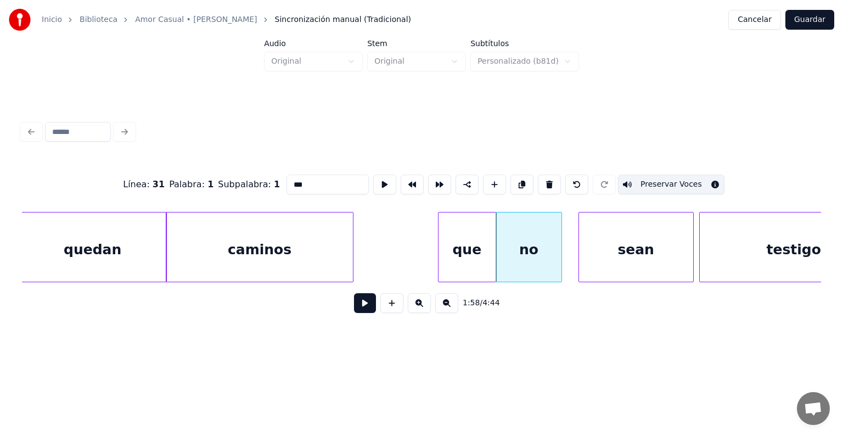
click at [513, 257] on div "no" at bounding box center [528, 249] width 65 height 75
click at [680, 182] on button "Preservar Voces" at bounding box center [671, 184] width 106 height 20
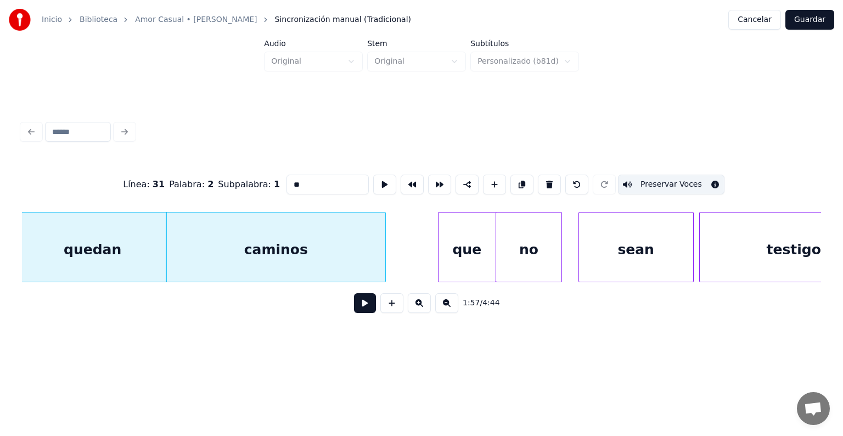
click at [609, 246] on div "sean" at bounding box center [636, 249] width 114 height 75
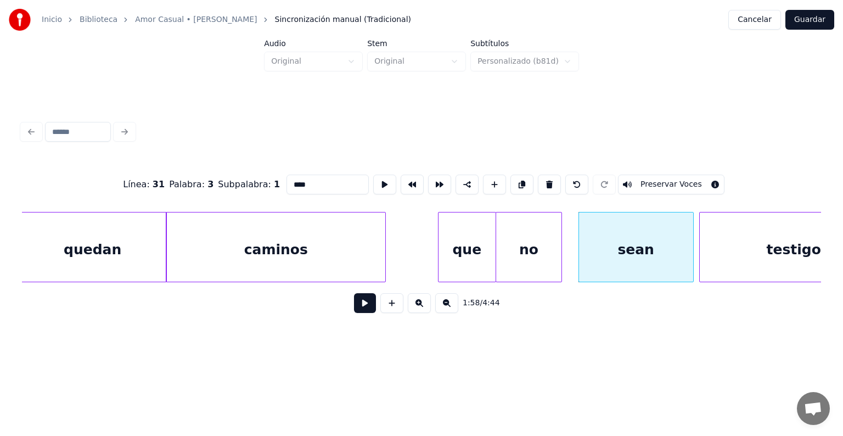
click at [685, 184] on button "Preservar Voces" at bounding box center [671, 184] width 106 height 20
click at [711, 241] on div "testigos" at bounding box center [797, 249] width 196 height 75
type input "********"
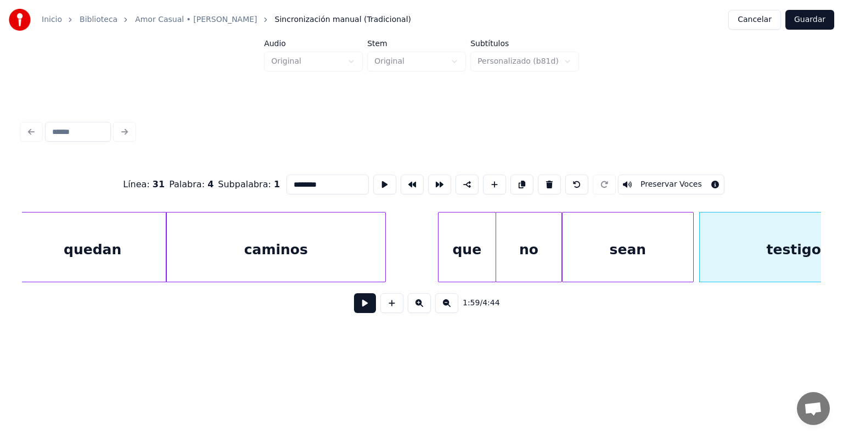
click at [658, 178] on button "Preservar Voces" at bounding box center [671, 184] width 106 height 20
click at [700, 238] on div "testigos" at bounding box center [796, 249] width 200 height 75
click at [691, 233] on div at bounding box center [689, 246] width 3 height 69
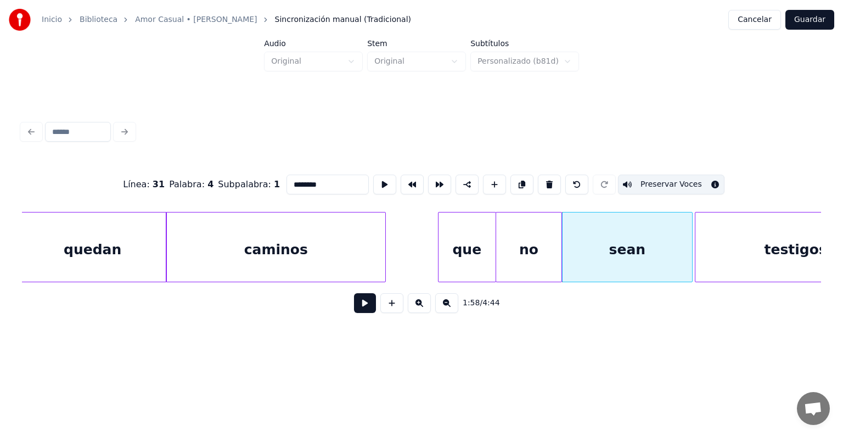
click at [817, 16] on button "Guardar" at bounding box center [809, 20] width 49 height 20
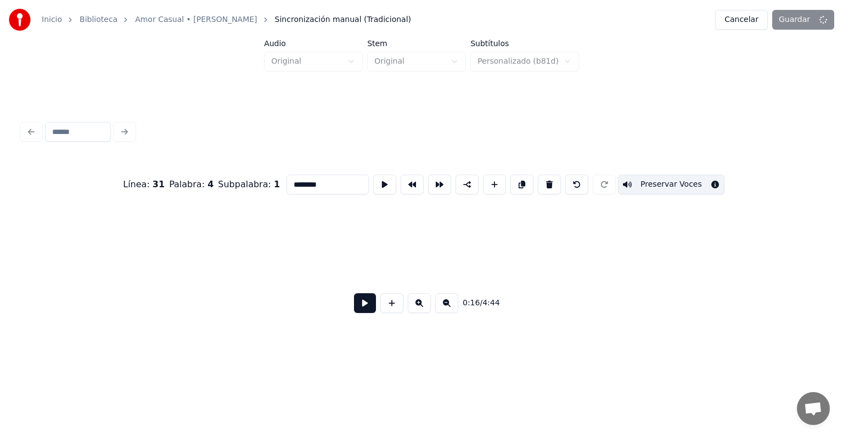
scroll to position [0, 4564]
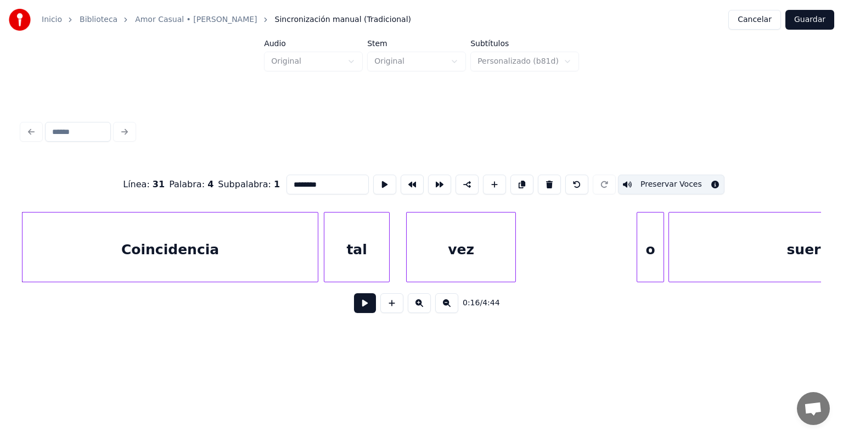
click at [758, 18] on button "Cancelar" at bounding box center [754, 20] width 53 height 20
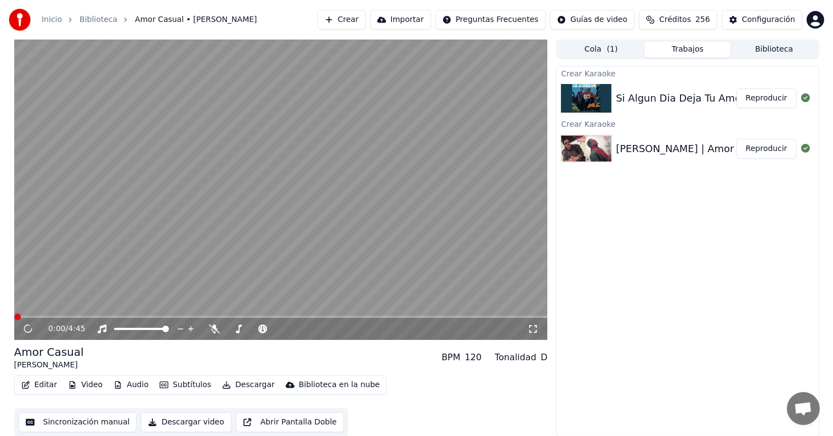
click at [37, 387] on button "Editar" at bounding box center [39, 384] width 44 height 15
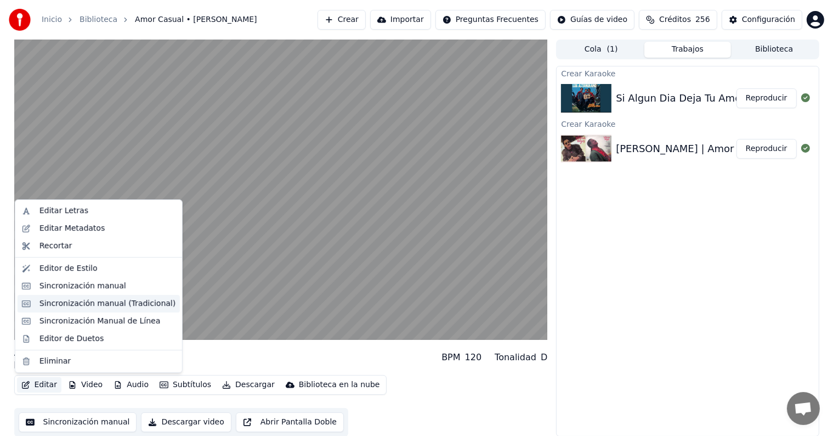
click at [46, 301] on div "Sincronización manual (Tradicional)" at bounding box center [107, 303] width 136 height 11
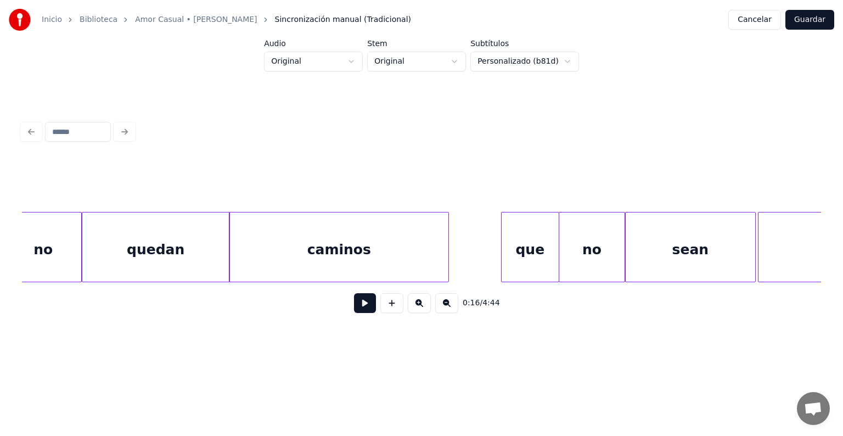
scroll to position [0, 31969]
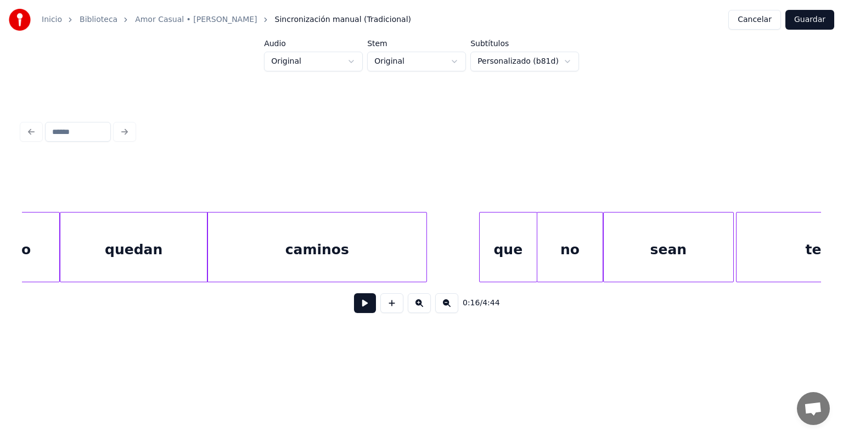
click at [494, 247] on div "que" at bounding box center [507, 249] width 57 height 75
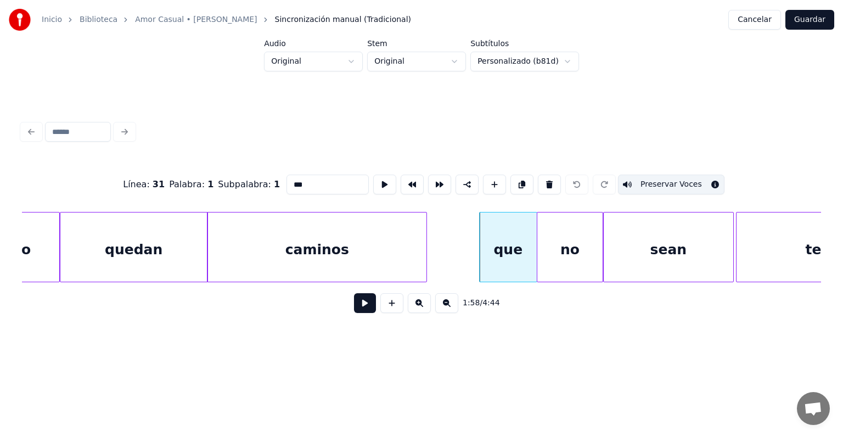
click at [557, 245] on div "no" at bounding box center [569, 249] width 65 height 75
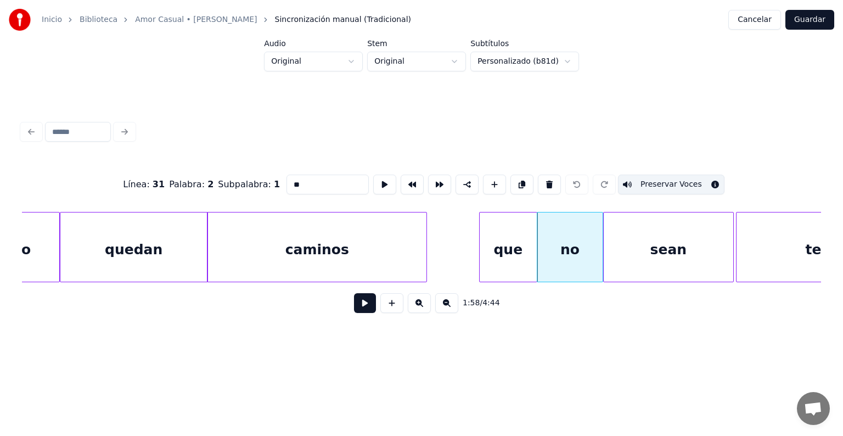
click at [512, 239] on div "que" at bounding box center [507, 249] width 57 height 75
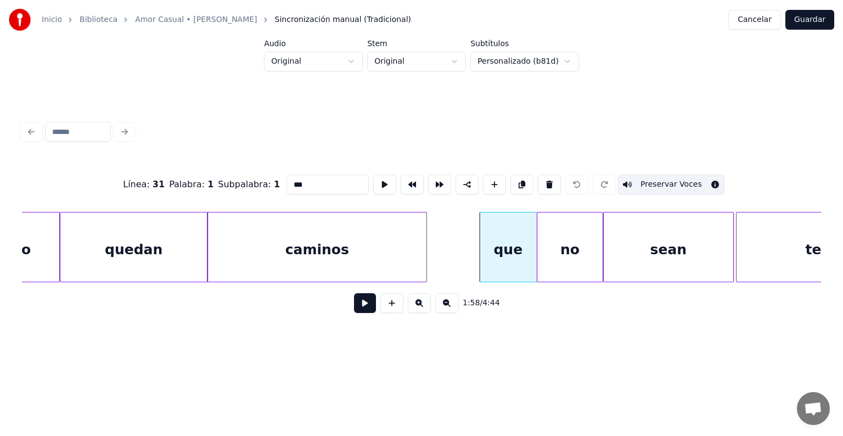
click at [652, 179] on button "Preservar Voces" at bounding box center [671, 184] width 106 height 20
click at [570, 243] on div "no" at bounding box center [569, 249] width 65 height 75
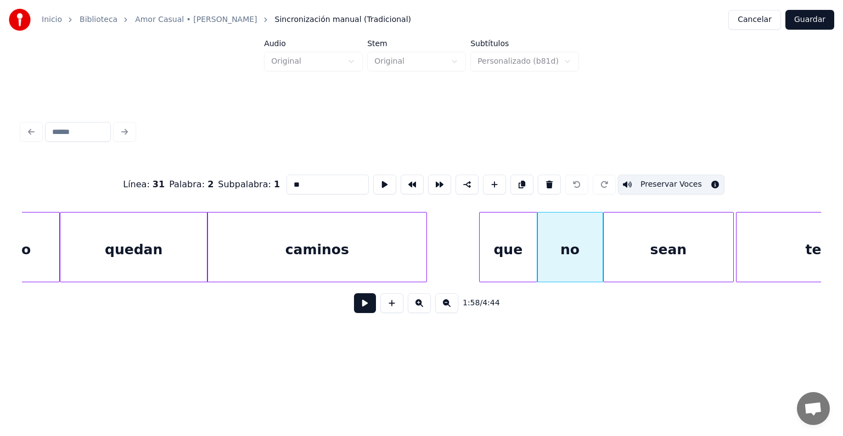
click at [503, 242] on div "que" at bounding box center [507, 249] width 57 height 75
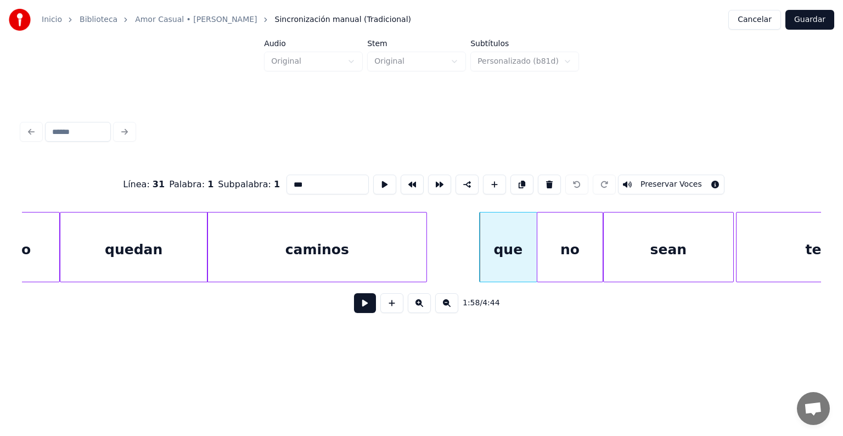
click at [653, 179] on button "Preservar Voces" at bounding box center [671, 184] width 106 height 20
click at [802, 21] on button "Guardar" at bounding box center [809, 20] width 49 height 20
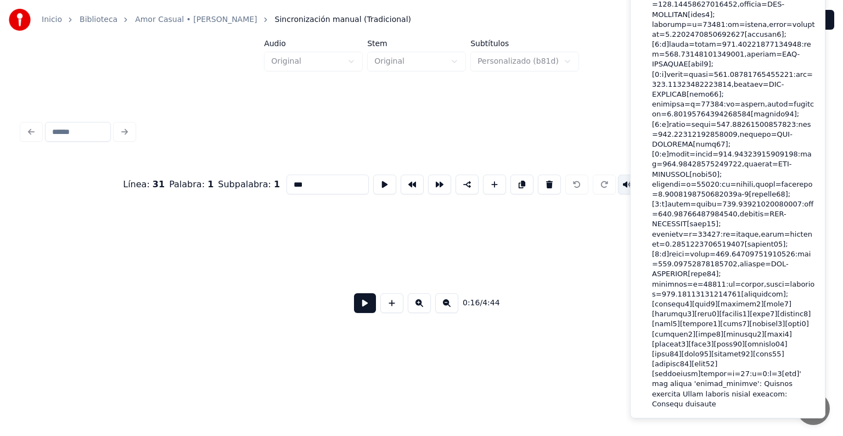
scroll to position [0, 4564]
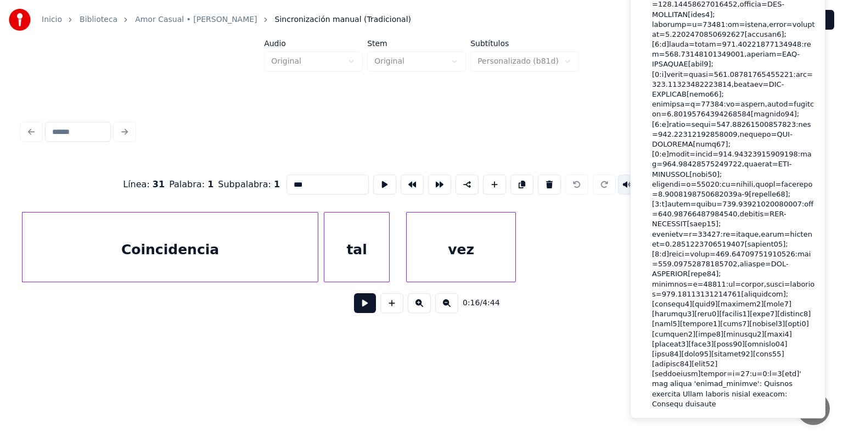
click at [230, 349] on div "Línea : 31 Palabra : 1 Subpalabra : 1 *** Preservar Voces 0:16 / 4:44" at bounding box center [421, 219] width 807 height 261
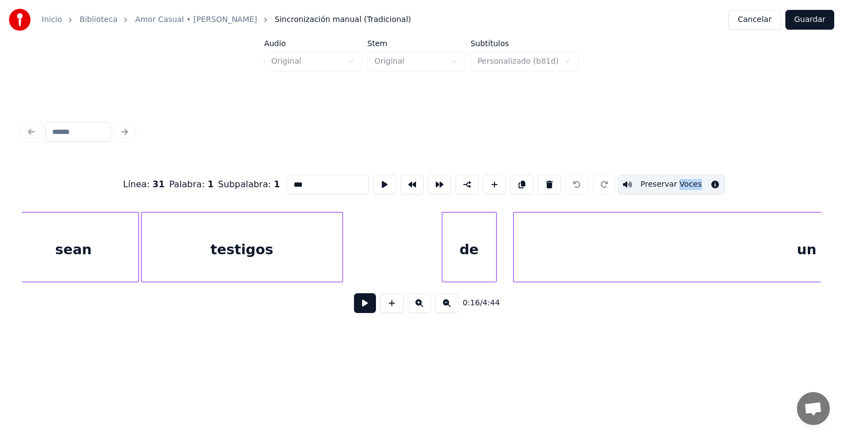
scroll to position [0, 32497]
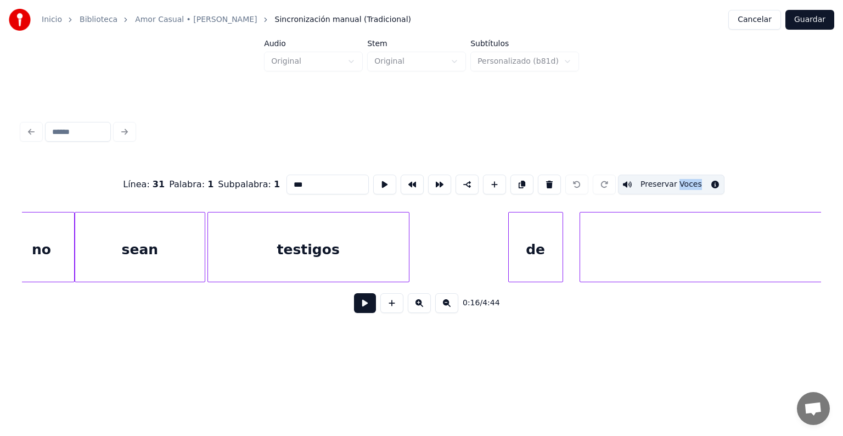
click at [307, 248] on div "testigos" at bounding box center [308, 249] width 201 height 75
type input "********"
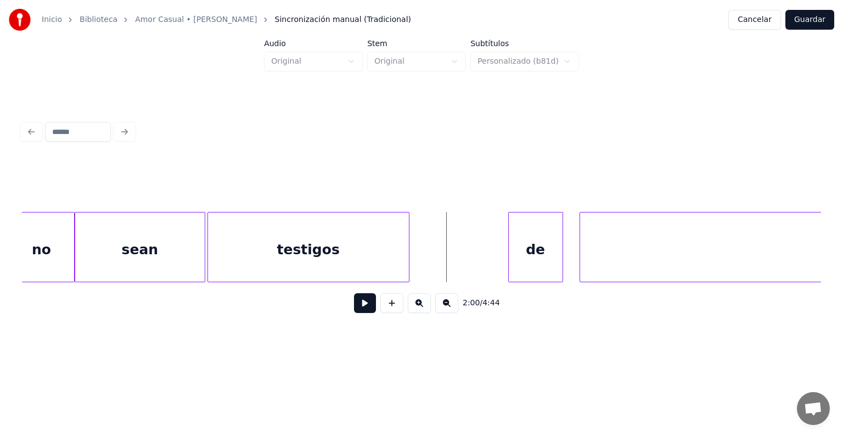
click at [337, 244] on div "testigos" at bounding box center [308, 249] width 201 height 75
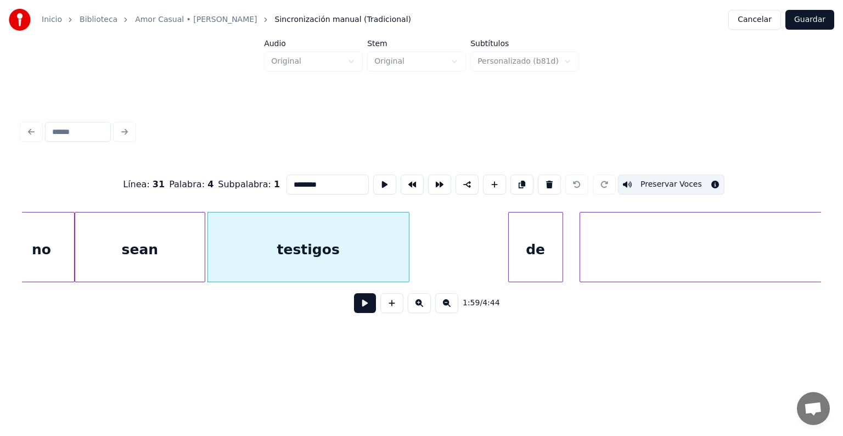
click at [544, 251] on div "de" at bounding box center [535, 249] width 54 height 75
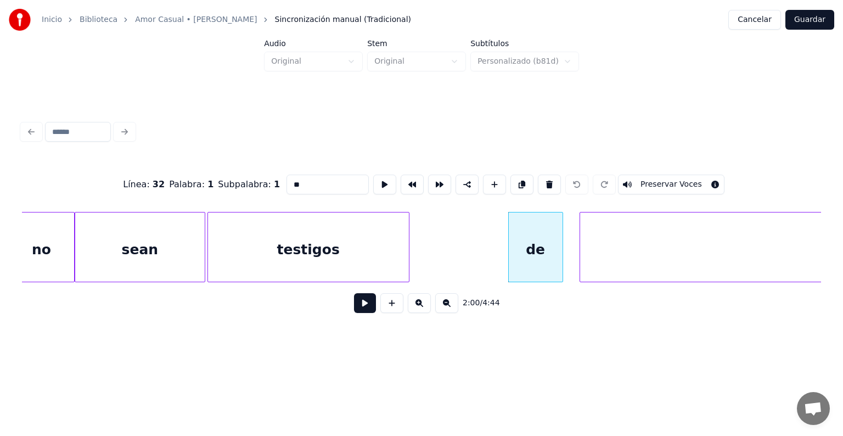
click at [654, 179] on button "Preservar Voces" at bounding box center [671, 184] width 106 height 20
click at [286, 249] on div "testigos" at bounding box center [308, 249] width 201 height 75
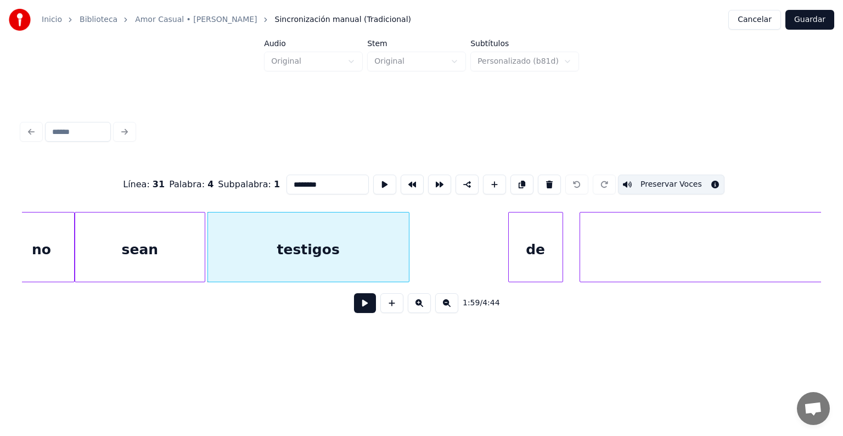
click at [679, 178] on button "Preservar Voces" at bounding box center [671, 184] width 106 height 20
click at [541, 255] on div "de" at bounding box center [535, 249] width 54 height 75
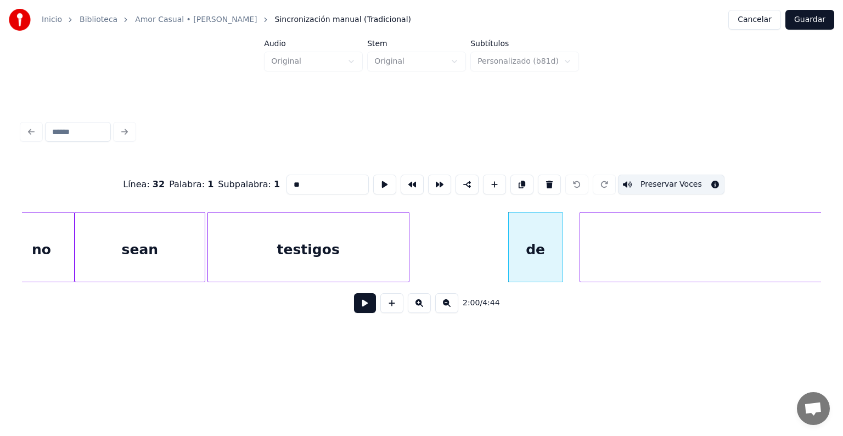
click at [669, 184] on button "Preservar Voces" at bounding box center [671, 184] width 106 height 20
click at [534, 259] on div "de" at bounding box center [535, 249] width 54 height 75
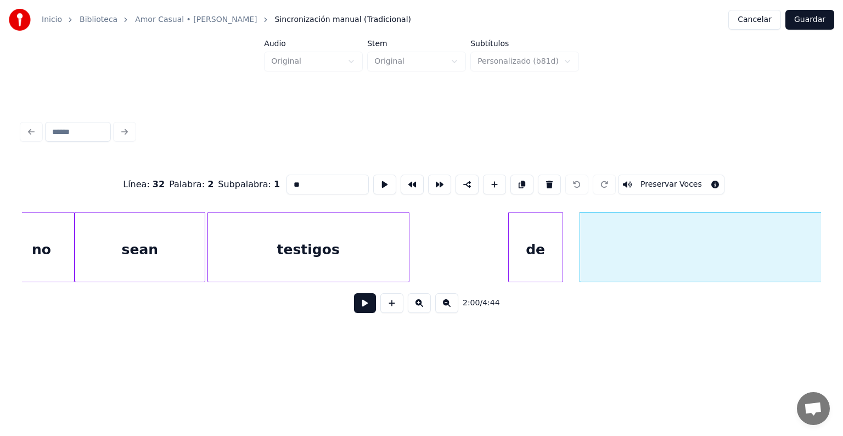
click at [292, 251] on div "testigos" at bounding box center [308, 249] width 201 height 75
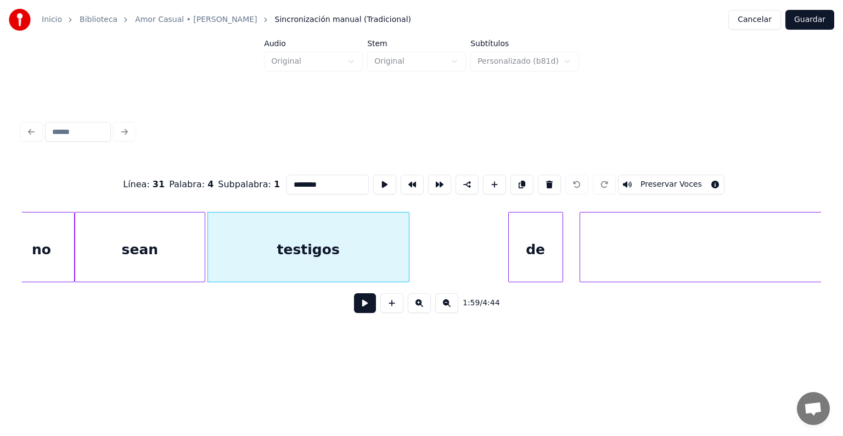
click at [162, 243] on div "sean" at bounding box center [139, 249] width 129 height 75
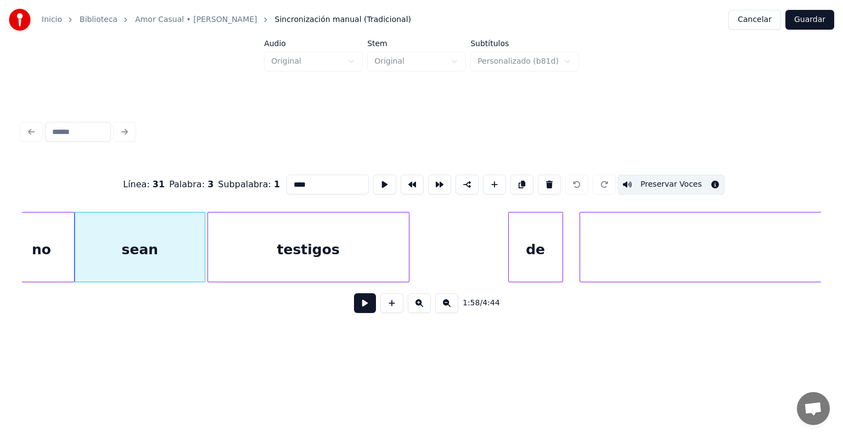
click at [822, 16] on button "Guardar" at bounding box center [809, 20] width 49 height 20
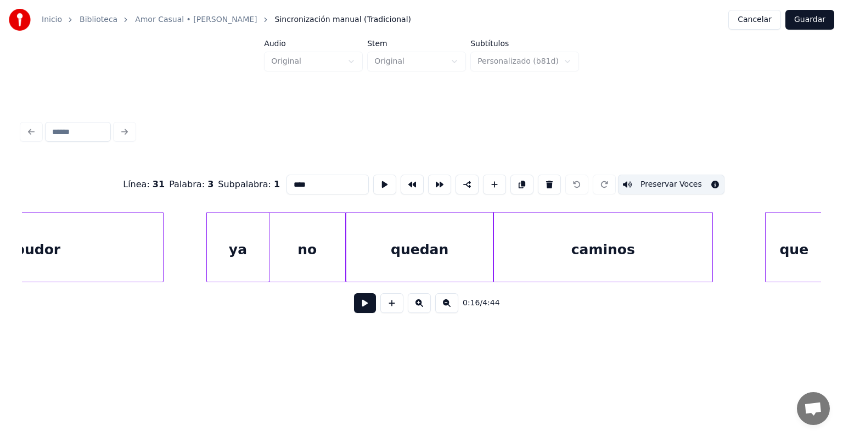
scroll to position [0, 31705]
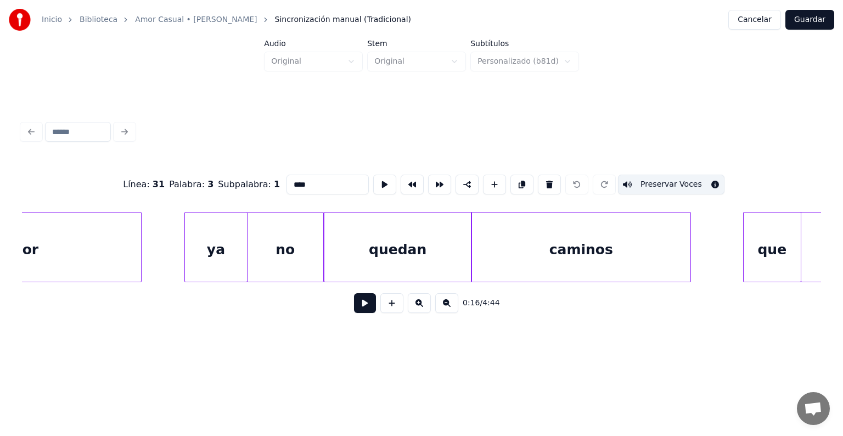
click at [538, 230] on div "caminos" at bounding box center [580, 249] width 219 height 75
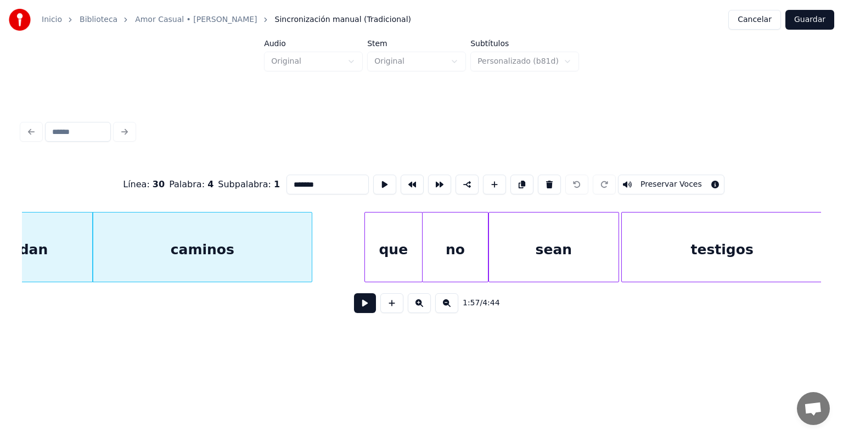
scroll to position [0, 32088]
click at [394, 248] on div "que" at bounding box center [389, 249] width 57 height 75
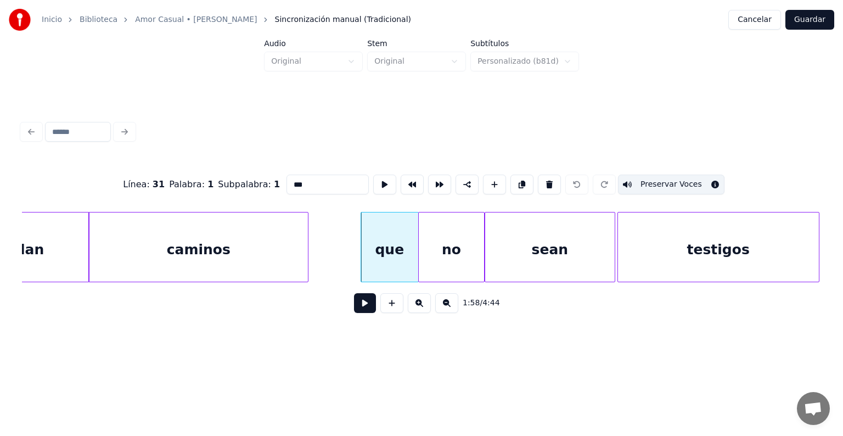
click at [276, 245] on div "caminos" at bounding box center [198, 249] width 219 height 75
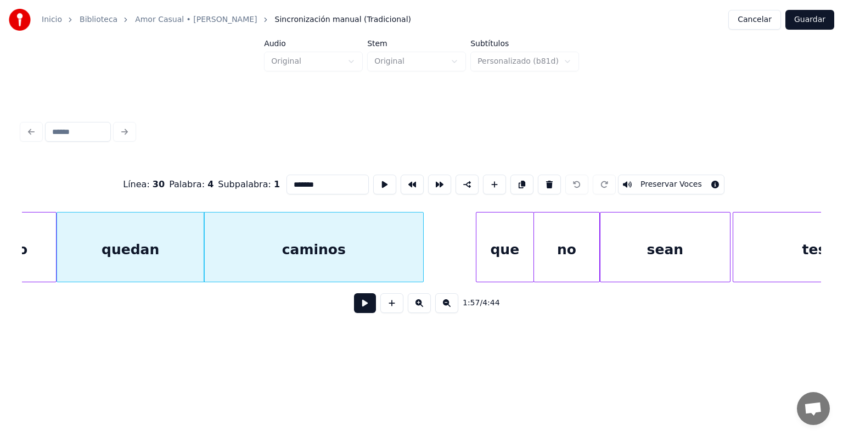
scroll to position [0, 31970]
click at [654, 179] on button "Preservar Voces" at bounding box center [671, 184] width 106 height 20
click at [503, 248] on div "que" at bounding box center [506, 249] width 57 height 75
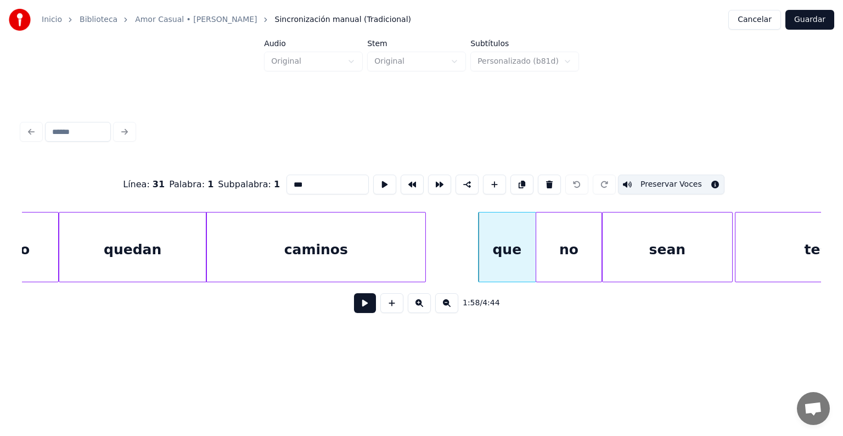
click at [677, 182] on button "Preservar Voces" at bounding box center [671, 184] width 106 height 20
click at [563, 244] on div "no" at bounding box center [568, 249] width 65 height 75
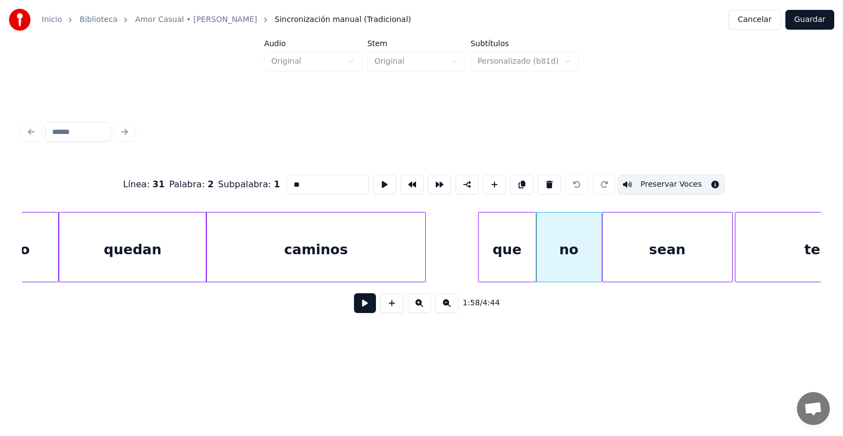
click at [686, 184] on button "Preservar Voces" at bounding box center [671, 184] width 106 height 20
click at [686, 183] on button "Preservar Voces" at bounding box center [671, 184] width 106 height 20
click at [501, 248] on div "que" at bounding box center [506, 249] width 57 height 75
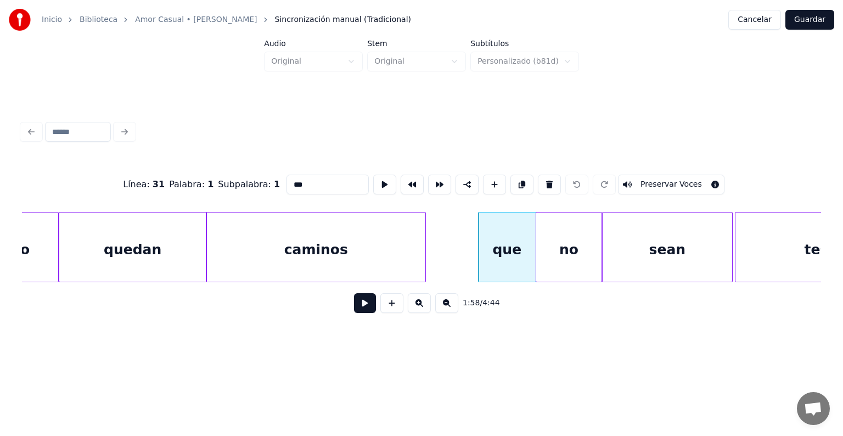
click at [688, 182] on button "Preservar Voces" at bounding box center [671, 184] width 106 height 20
click at [563, 246] on div "no" at bounding box center [568, 249] width 65 height 75
type input "**"
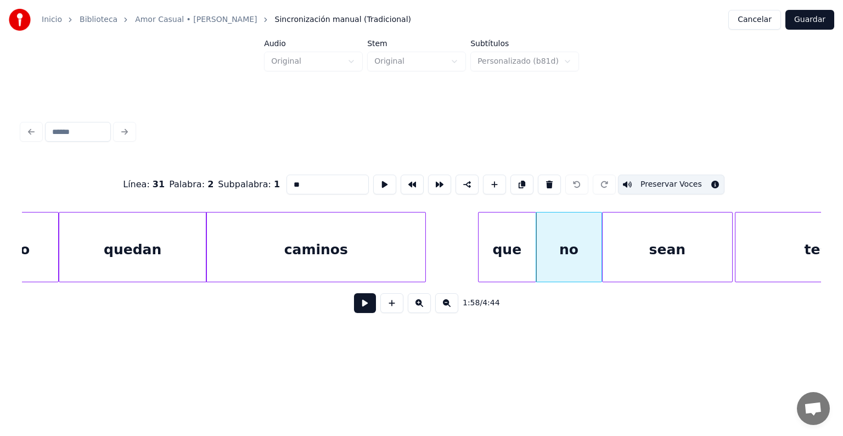
click at [813, 18] on button "Guardar" at bounding box center [809, 20] width 49 height 20
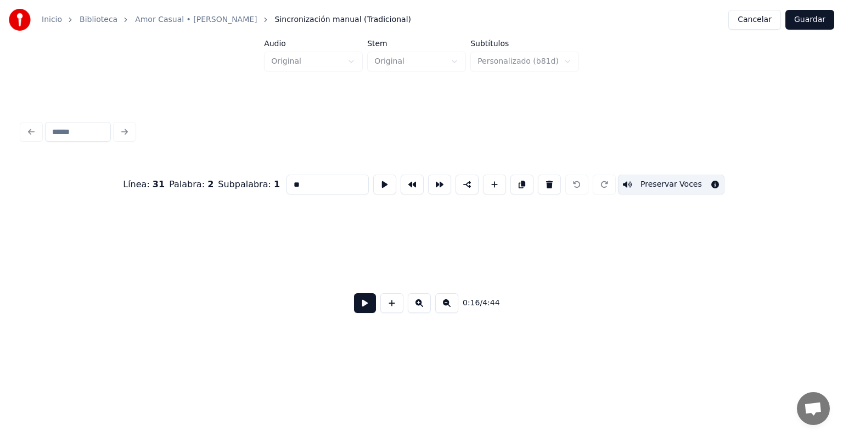
scroll to position [0, 4564]
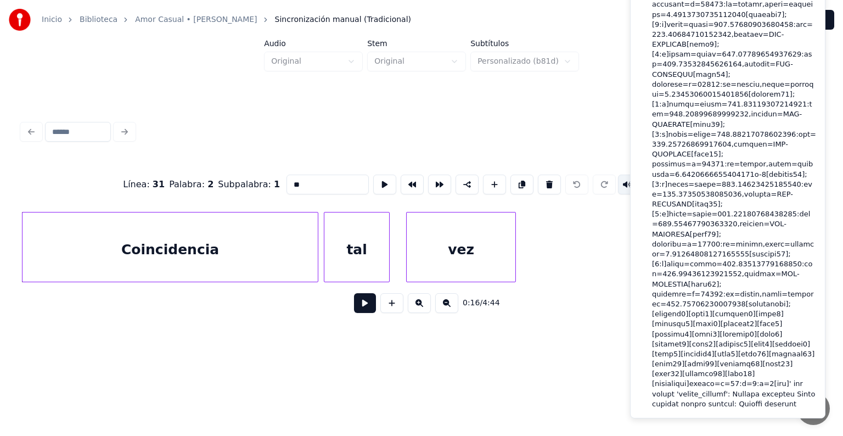
click at [579, 123] on div at bounding box center [421, 132] width 807 height 24
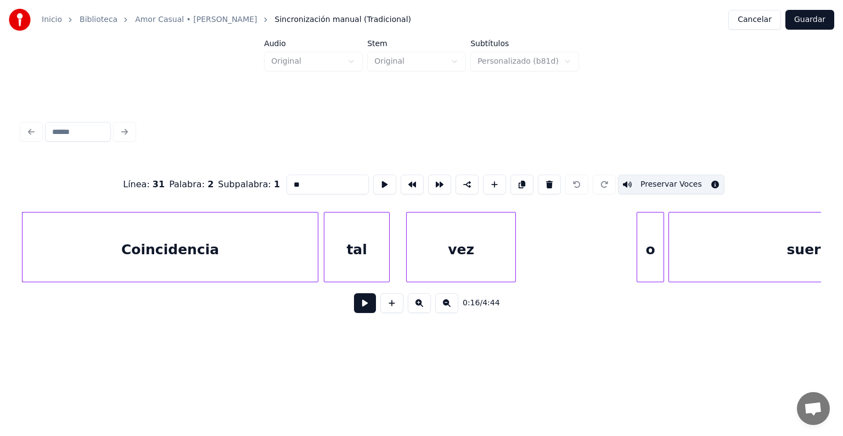
click at [749, 21] on button "Cancelar" at bounding box center [754, 20] width 53 height 20
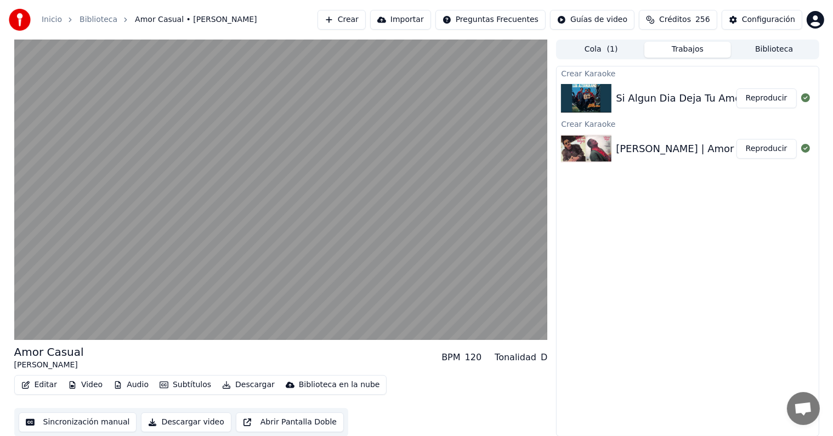
click at [41, 271] on video at bounding box center [281, 189] width 534 height 300
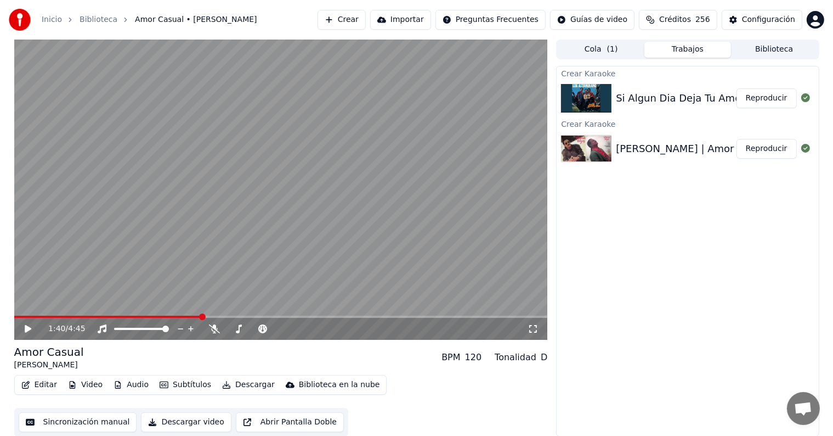
click at [18, 330] on div "1:40 / 4:45" at bounding box center [281, 329] width 534 height 22
click at [31, 336] on div "1:40 / 4:45" at bounding box center [281, 329] width 534 height 22
click at [26, 329] on icon at bounding box center [28, 329] width 7 height 8
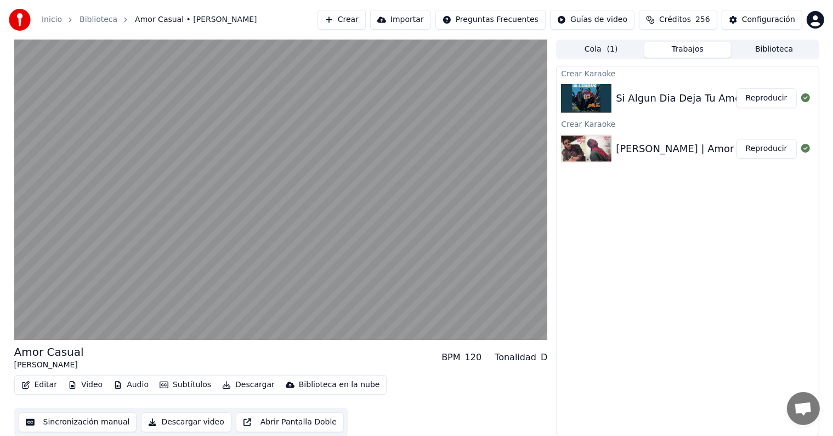
click at [37, 385] on button "Editar" at bounding box center [39, 384] width 44 height 15
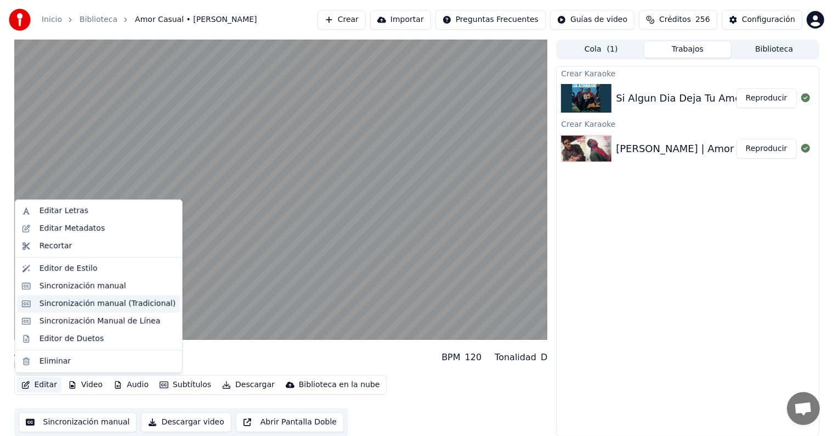
click at [37, 298] on div "Sincronización manual (Tradicional)" at bounding box center [99, 304] width 162 height 18
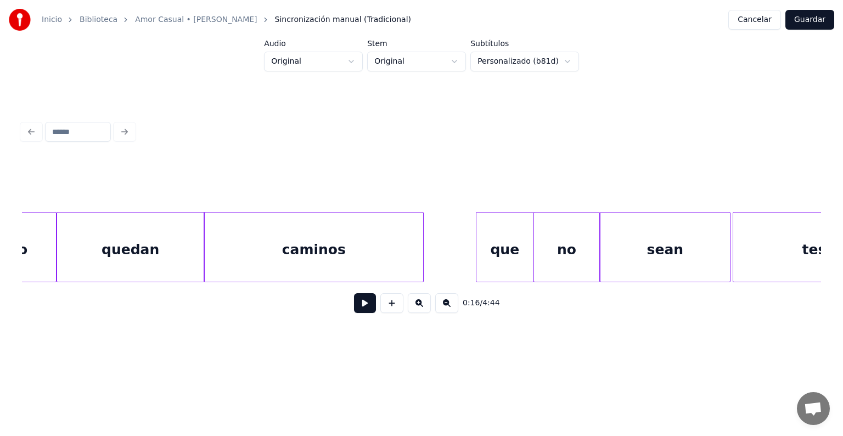
scroll to position [0, 31972]
click at [519, 257] on div "que" at bounding box center [505, 249] width 57 height 75
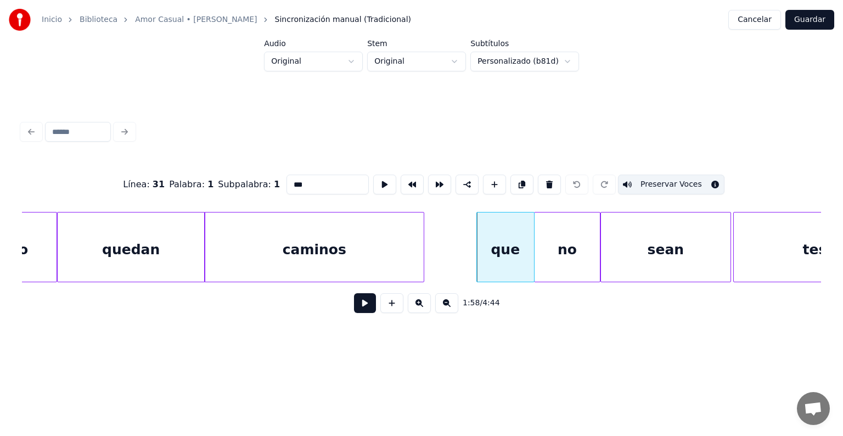
click at [565, 252] on div "no" at bounding box center [566, 249] width 65 height 75
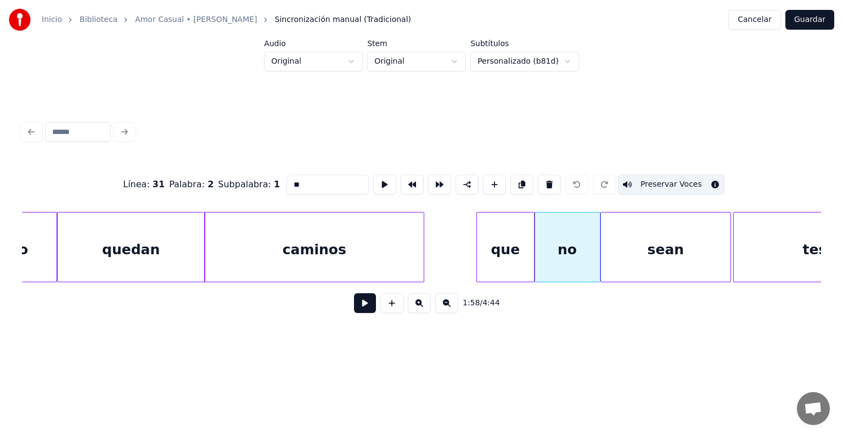
click at [635, 245] on div "sean" at bounding box center [665, 249] width 129 height 75
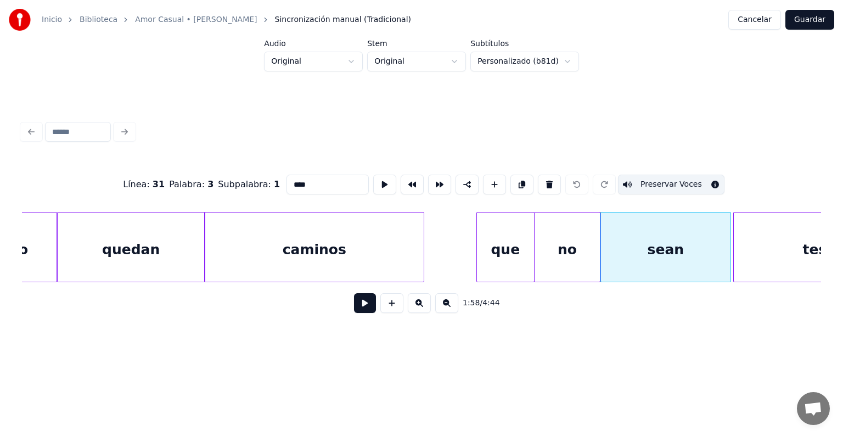
click at [749, 246] on div "testigos" at bounding box center [833, 249] width 201 height 75
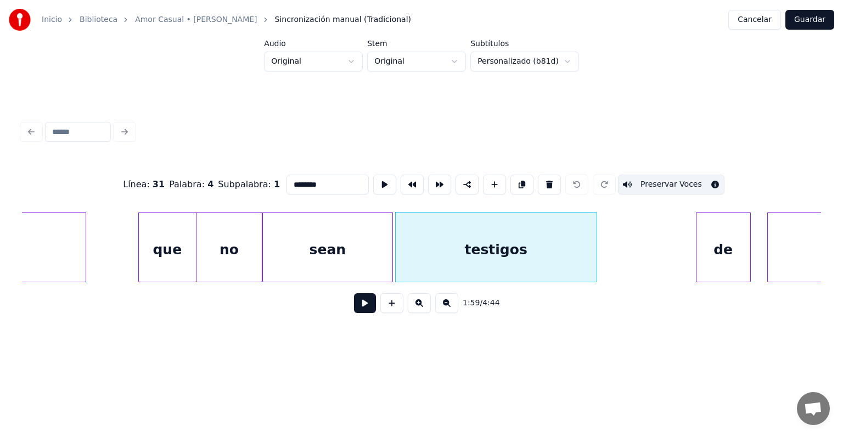
scroll to position [0, 32313]
click at [733, 247] on div "de" at bounding box center [720, 249] width 54 height 75
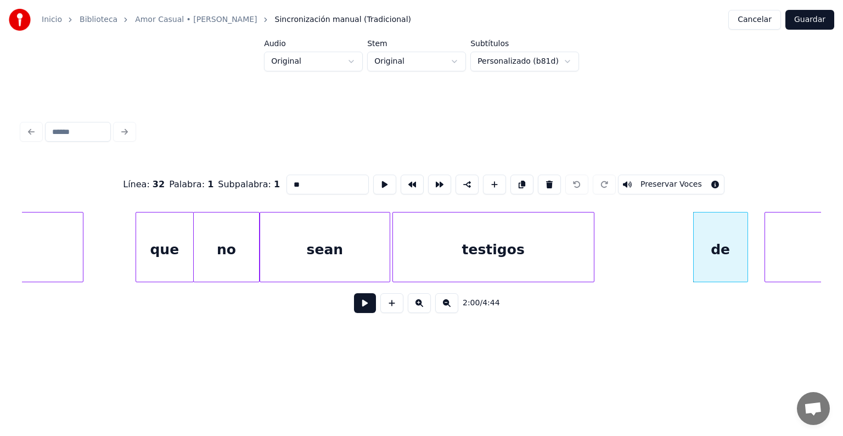
click at [653, 179] on button "Preservar Voces" at bounding box center [671, 184] width 106 height 20
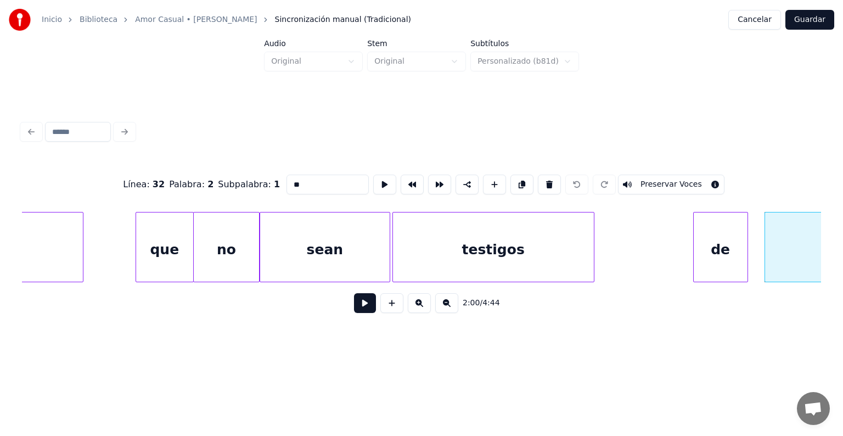
click at [679, 183] on button "Preservar Voces" at bounding box center [671, 184] width 106 height 20
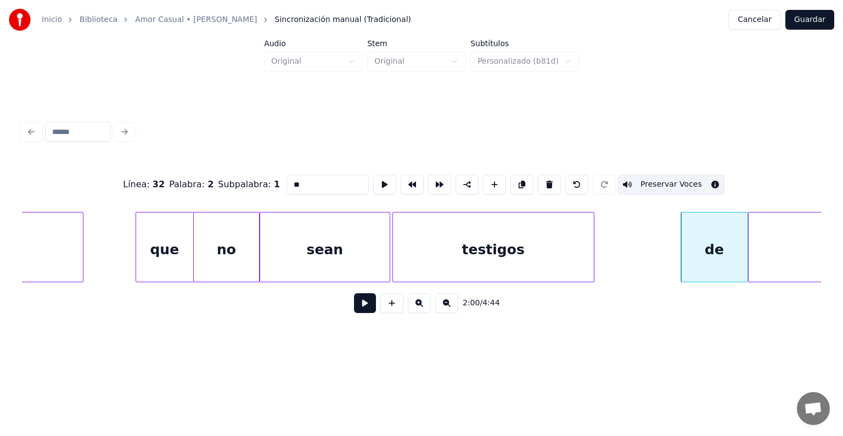
click at [708, 247] on div "de" at bounding box center [714, 249] width 66 height 75
type input "**"
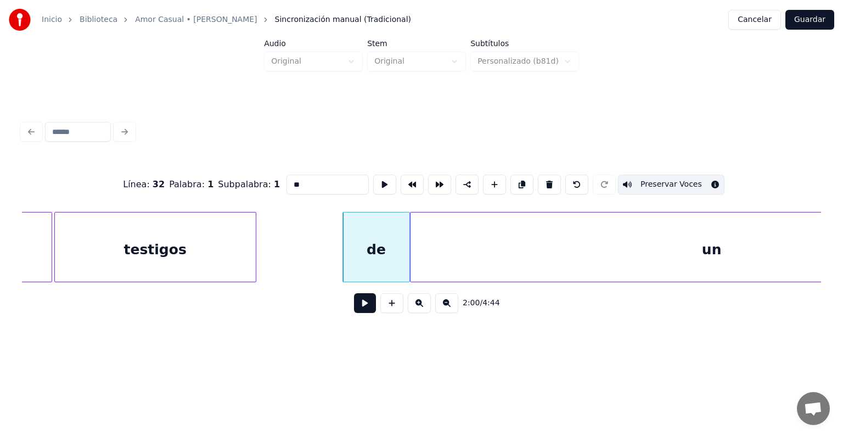
scroll to position [0, 32651]
click at [823, 19] on button "Guardar" at bounding box center [809, 20] width 49 height 20
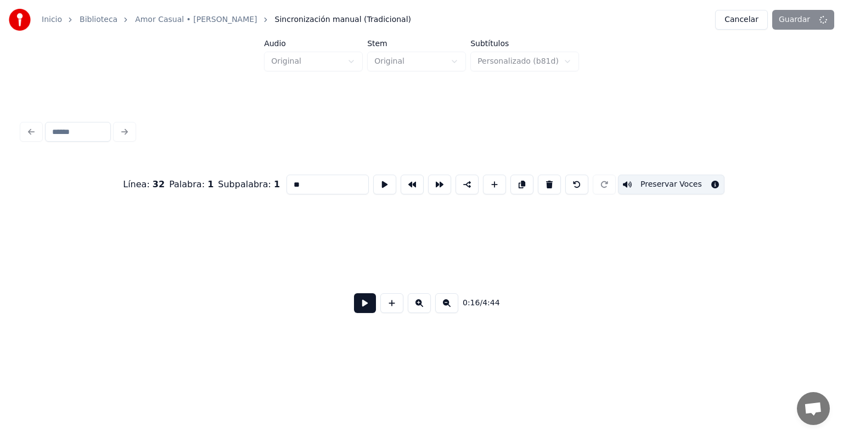
scroll to position [0, 4564]
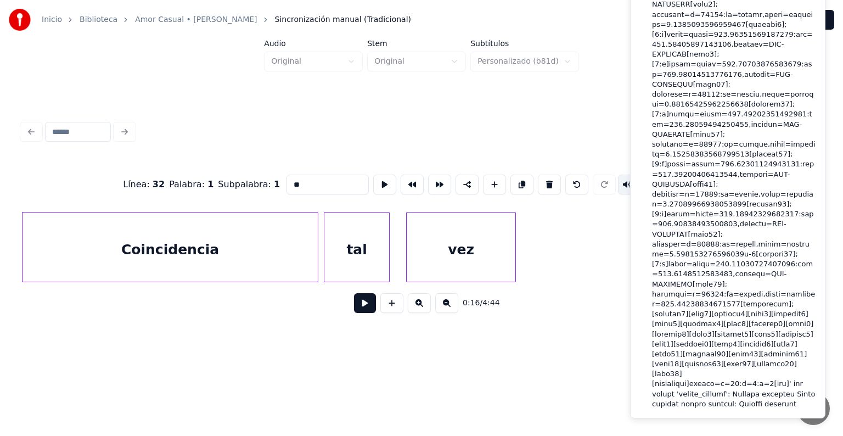
click at [236, 126] on div at bounding box center [421, 132] width 807 height 24
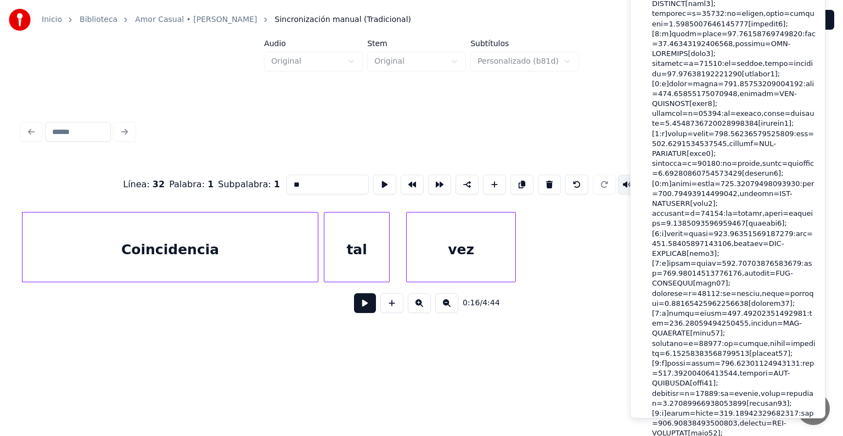
click at [829, 19] on button "Guardar" at bounding box center [809, 20] width 49 height 20
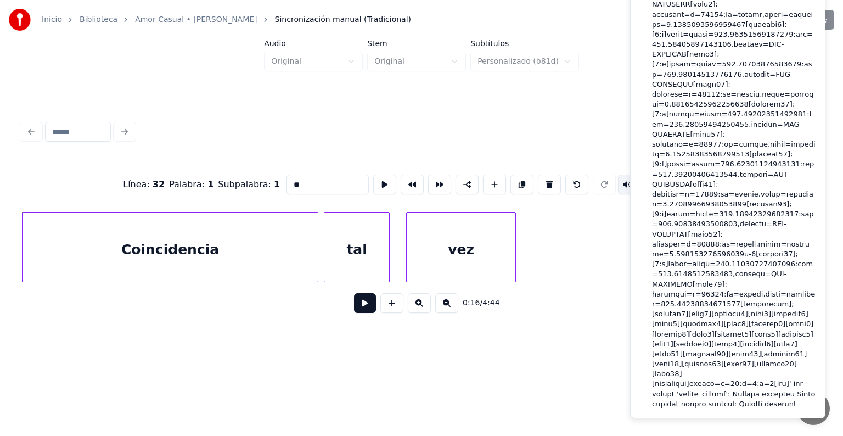
click at [211, 131] on div at bounding box center [421, 132] width 807 height 24
click at [184, 126] on div at bounding box center [421, 132] width 807 height 24
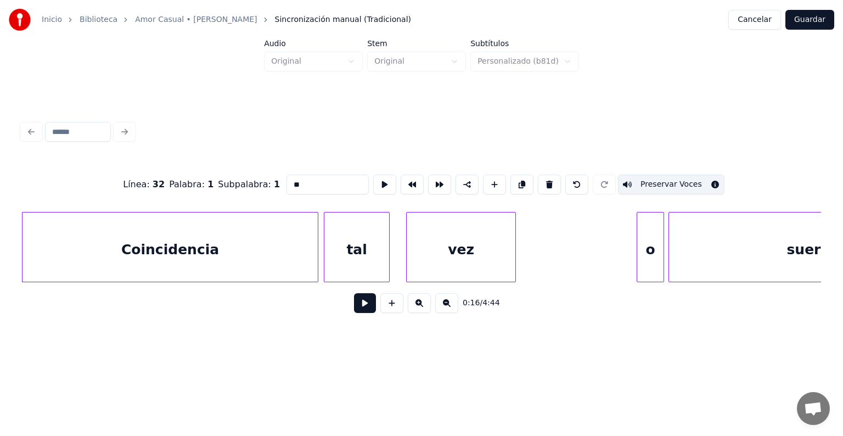
click at [758, 19] on button "Cancelar" at bounding box center [754, 20] width 53 height 20
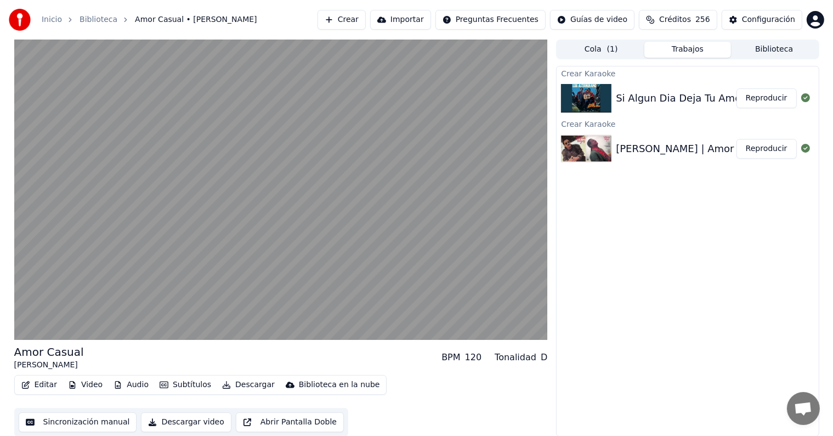
click at [84, 258] on video at bounding box center [281, 189] width 534 height 300
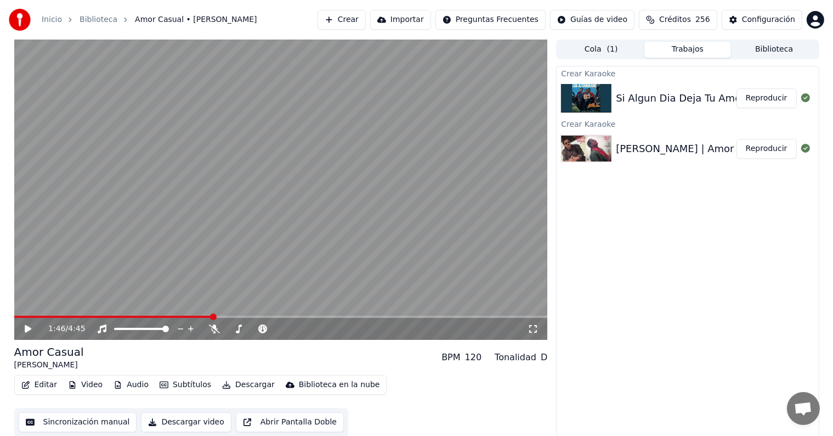
click at [23, 332] on icon at bounding box center [36, 328] width 26 height 9
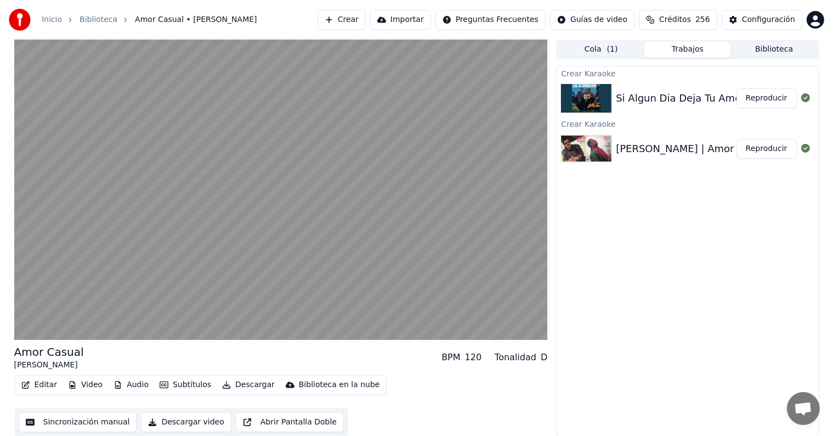
click at [37, 385] on button "Editar" at bounding box center [39, 384] width 44 height 15
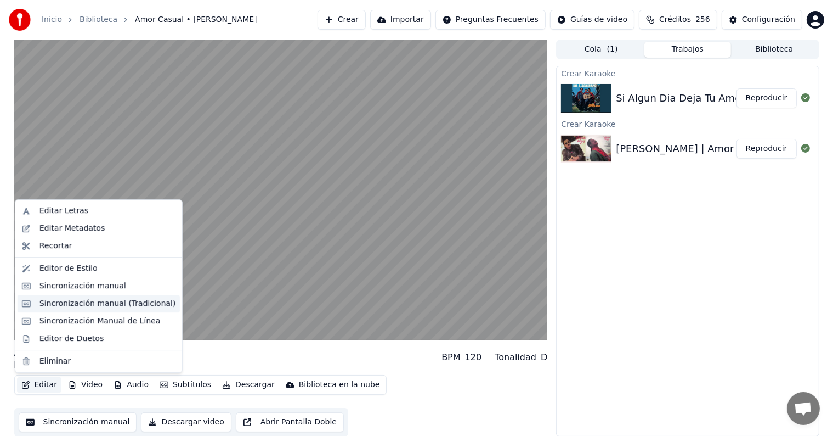
click at [44, 302] on div "Sincronización manual (Tradicional)" at bounding box center [107, 303] width 136 height 11
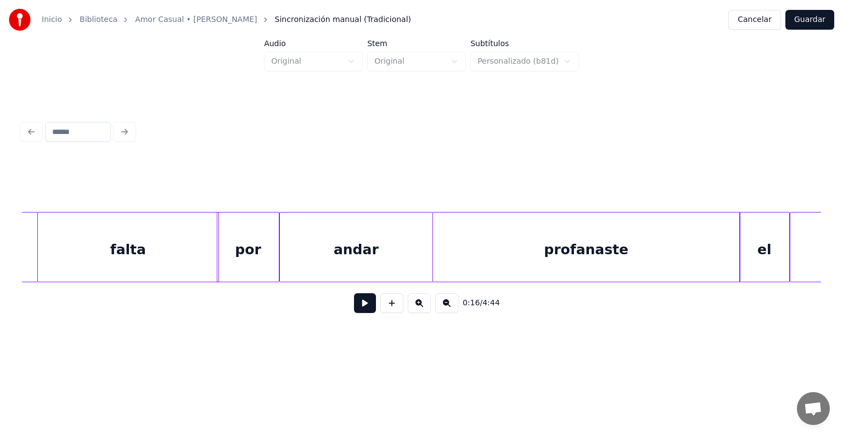
scroll to position [0, 30828]
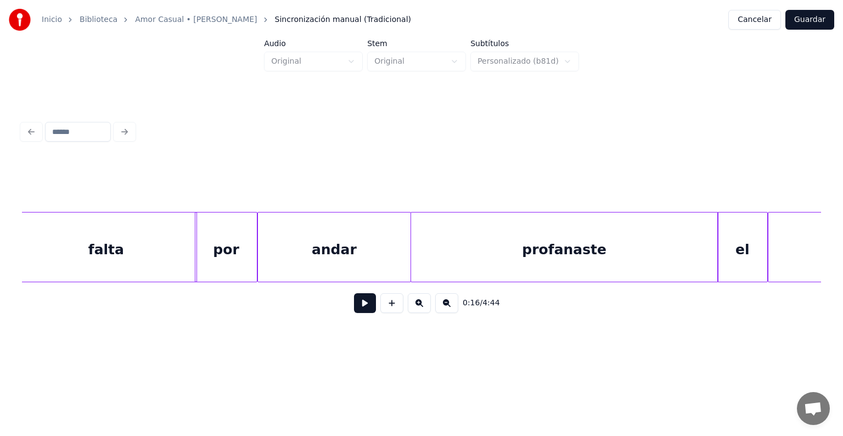
click at [478, 248] on div "profanaste" at bounding box center [564, 249] width 307 height 75
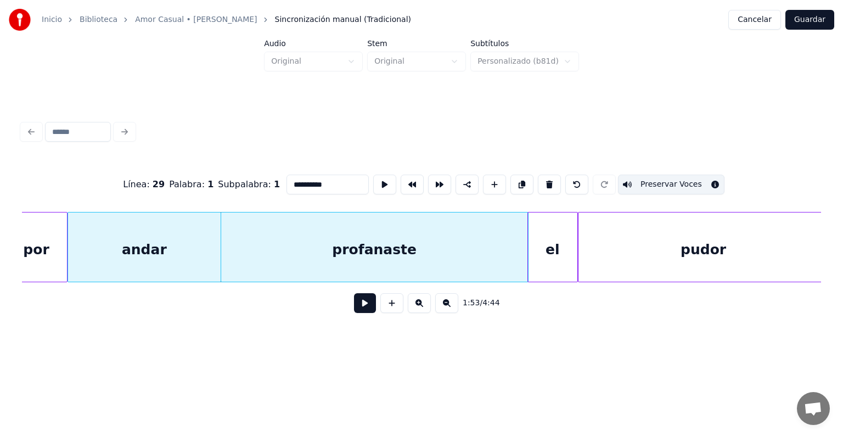
scroll to position [0, 31019]
click at [549, 244] on div "el" at bounding box center [551, 249] width 49 height 75
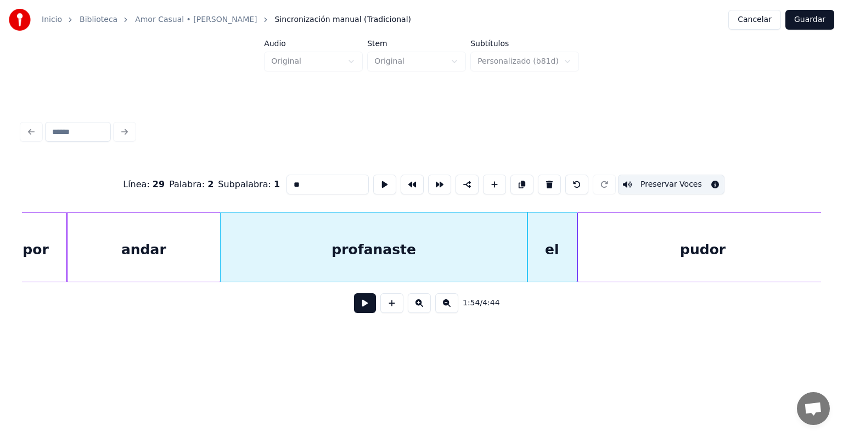
click at [485, 249] on div "profanaste" at bounding box center [374, 249] width 307 height 75
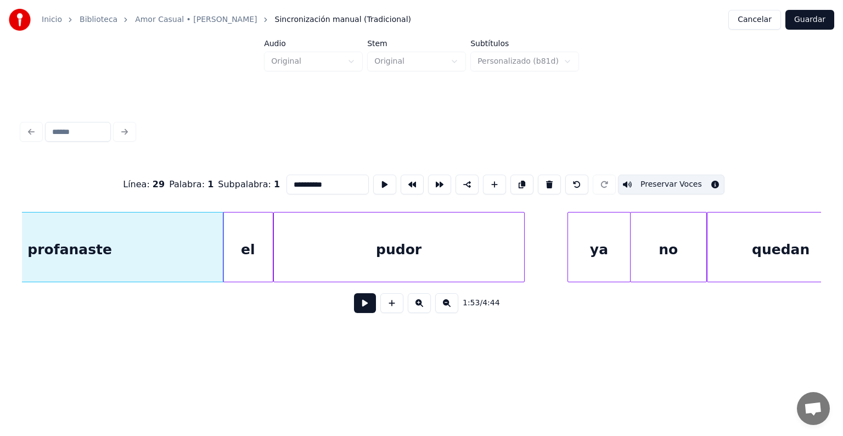
scroll to position [0, 31313]
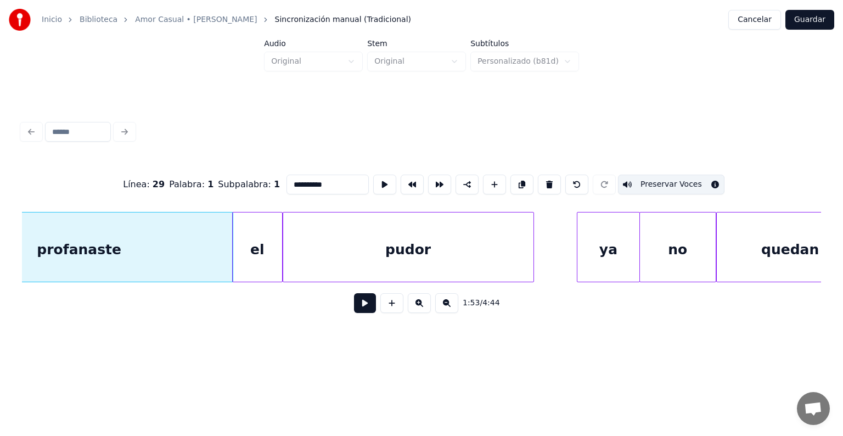
click at [266, 245] on div "el" at bounding box center [257, 249] width 49 height 75
click at [329, 252] on div "pudor" at bounding box center [408, 249] width 250 height 75
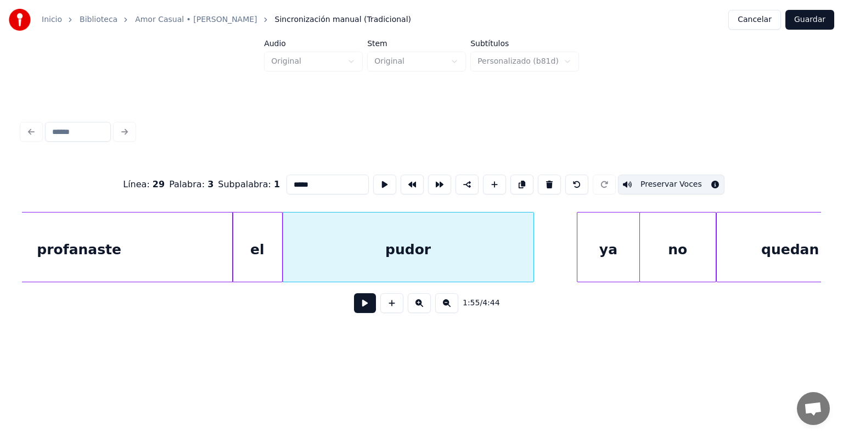
click at [192, 246] on div "profanaste" at bounding box center [79, 249] width 307 height 75
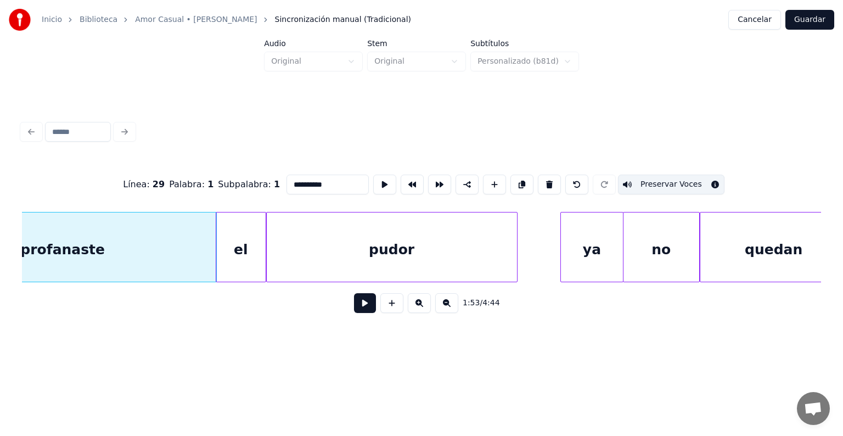
click at [596, 242] on div "ya" at bounding box center [592, 249] width 62 height 75
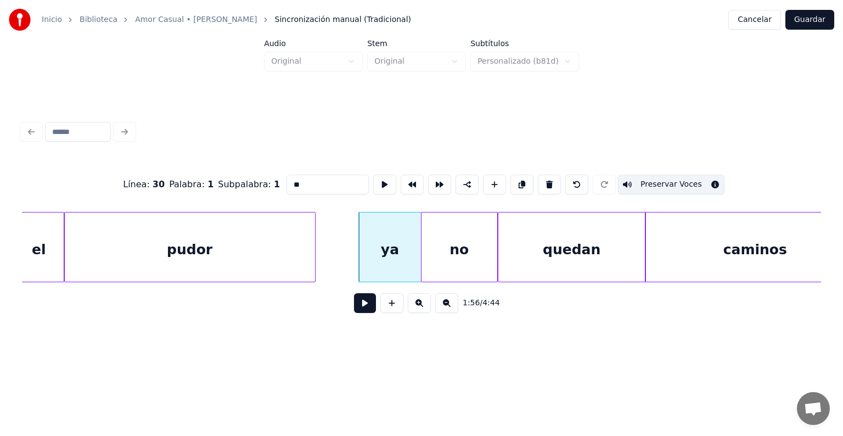
scroll to position [0, 31533]
click at [469, 244] on div "no" at bounding box center [458, 249] width 76 height 75
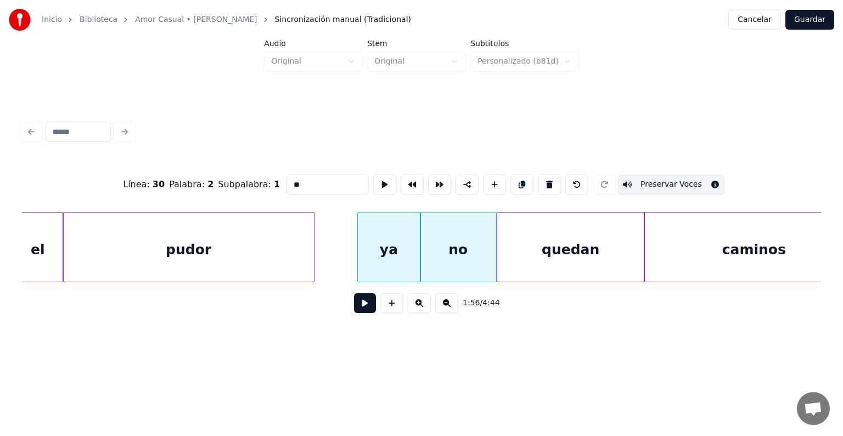
click at [550, 255] on div "quedan" at bounding box center [570, 249] width 147 height 75
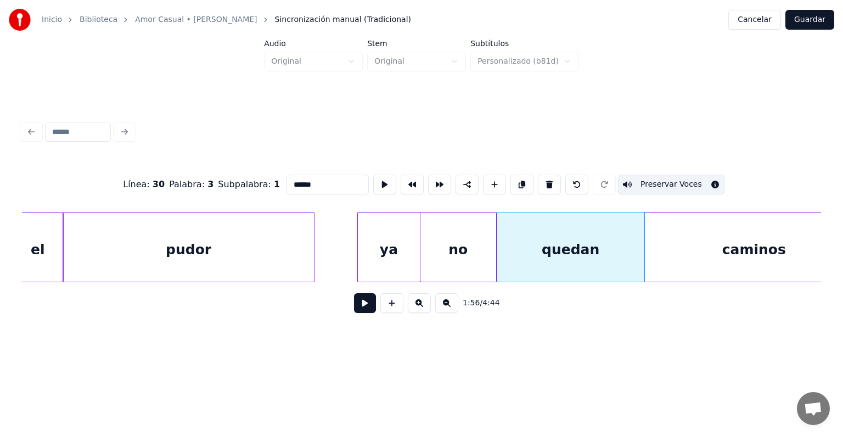
click at [682, 245] on div "caminos" at bounding box center [753, 249] width 219 height 75
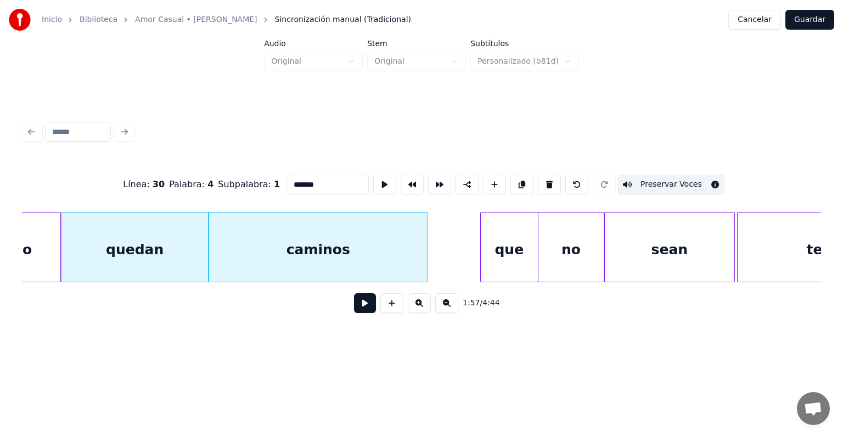
scroll to position [0, 31968]
click at [506, 244] on div "que" at bounding box center [509, 249] width 57 height 75
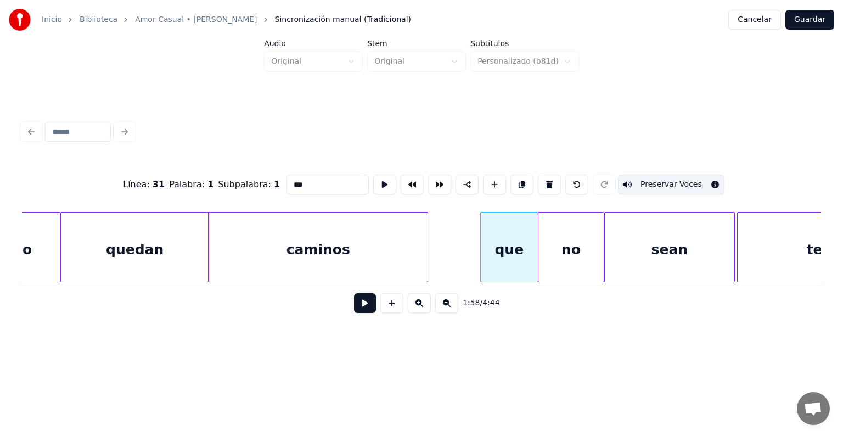
click at [568, 245] on div "no" at bounding box center [570, 249] width 65 height 75
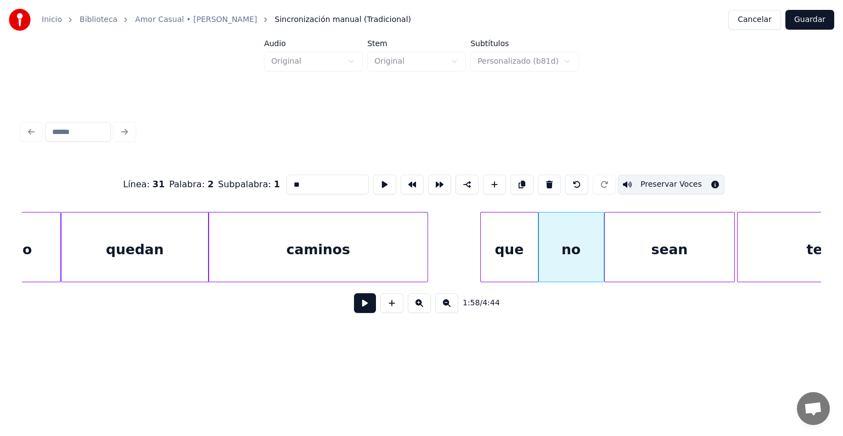
click at [641, 245] on div "sean" at bounding box center [668, 249] width 129 height 75
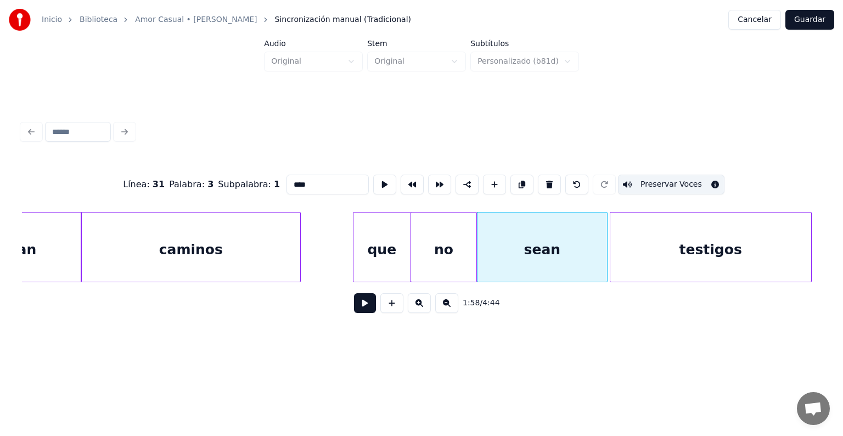
scroll to position [0, 32095]
click at [656, 250] on div "testigos" at bounding box center [710, 249] width 201 height 75
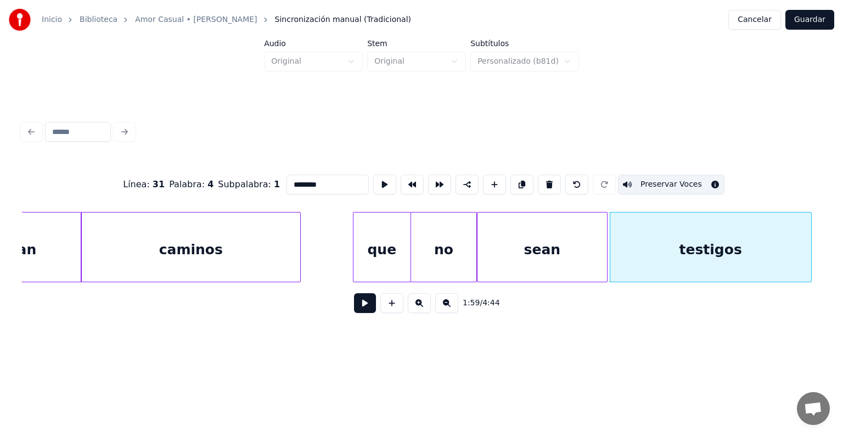
click at [654, 179] on button "Preservar Voces" at bounding box center [671, 184] width 106 height 20
click at [564, 243] on div "sean" at bounding box center [541, 249] width 129 height 75
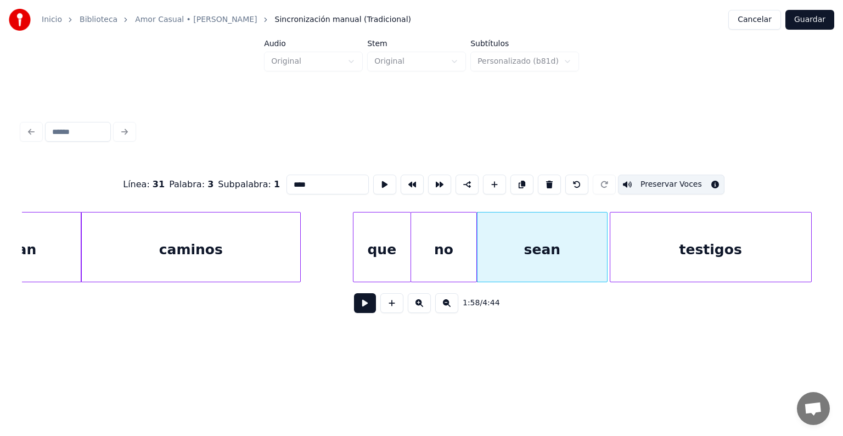
click at [652, 180] on button "Preservar Voces" at bounding box center [671, 184] width 106 height 20
click at [443, 250] on div "no" at bounding box center [443, 249] width 65 height 75
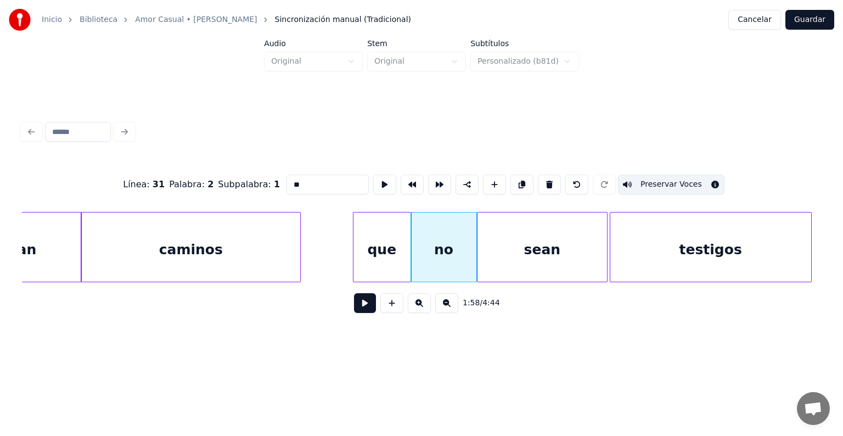
click at [655, 179] on button "Preservar Voces" at bounding box center [671, 184] width 106 height 20
click at [385, 245] on div "que" at bounding box center [381, 249] width 57 height 75
type input "***"
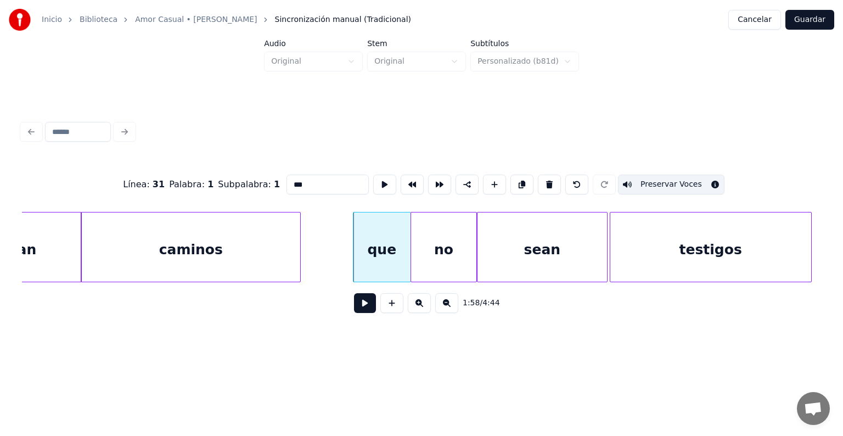
click at [652, 177] on button "Preservar Voces" at bounding box center [671, 184] width 106 height 20
click at [805, 20] on button "Guardar" at bounding box center [809, 20] width 49 height 20
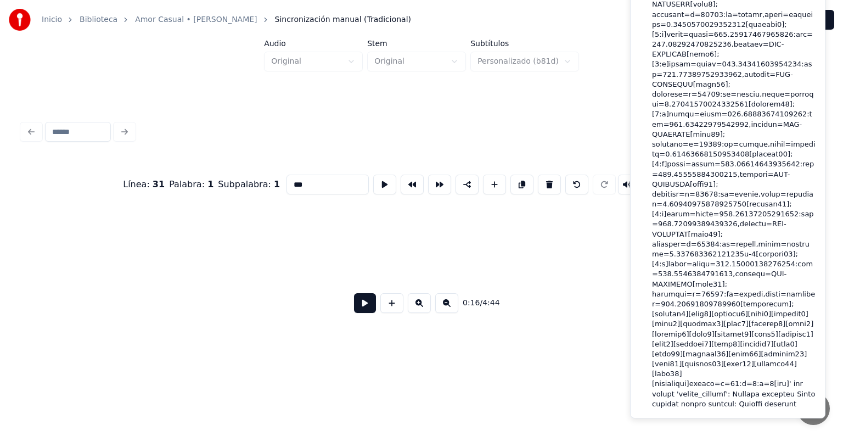
scroll to position [0, 4564]
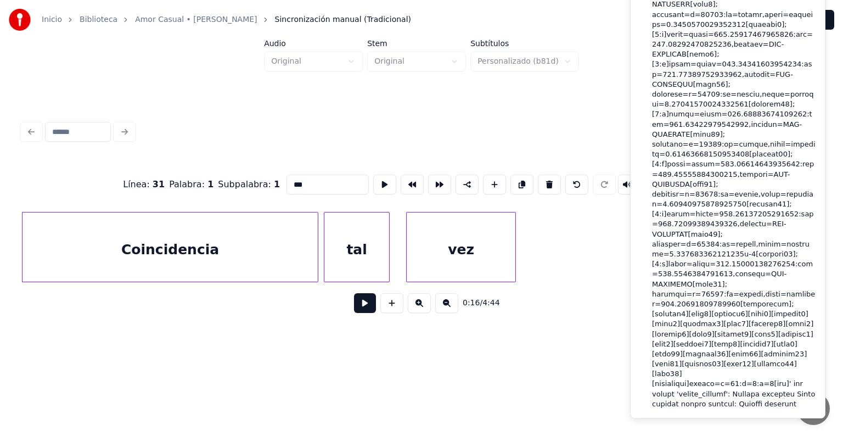
click at [279, 127] on div at bounding box center [421, 132] width 807 height 24
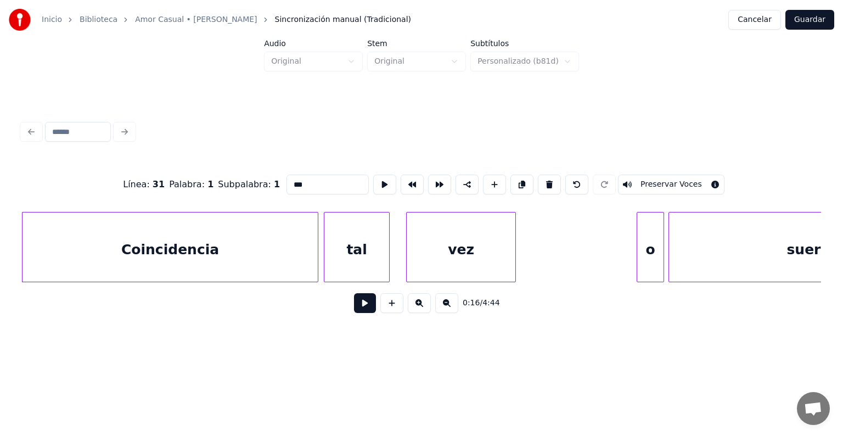
click at [807, 20] on button "Guardar" at bounding box center [809, 20] width 49 height 20
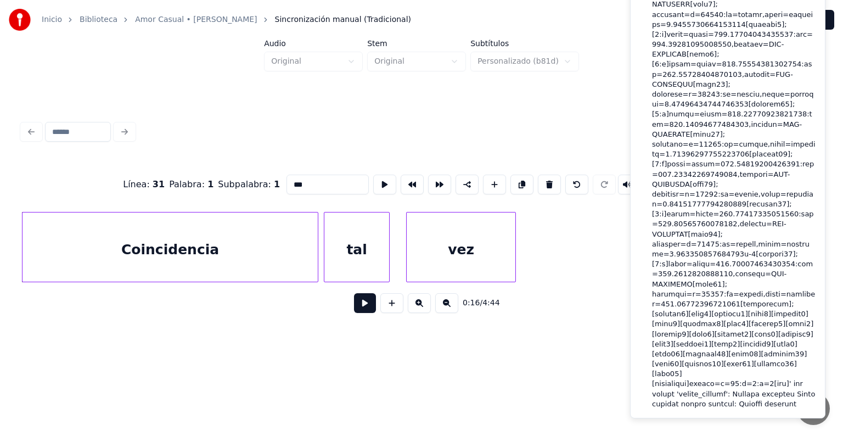
click at [604, 123] on div at bounding box center [421, 132] width 807 height 24
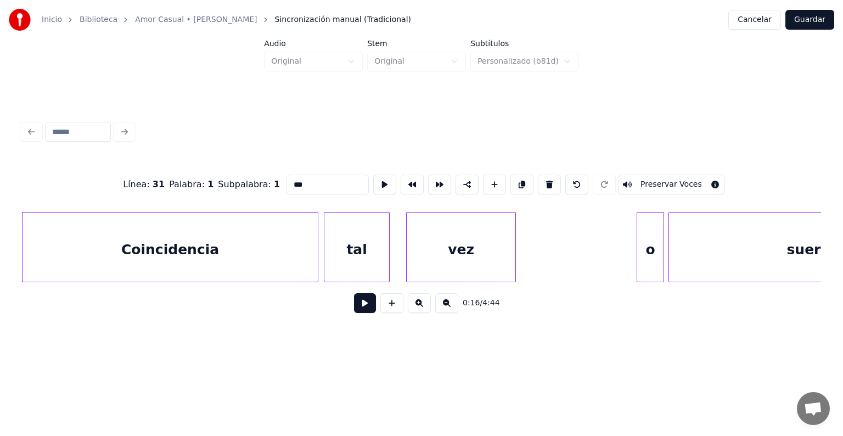
click at [762, 18] on button "Cancelar" at bounding box center [754, 20] width 53 height 20
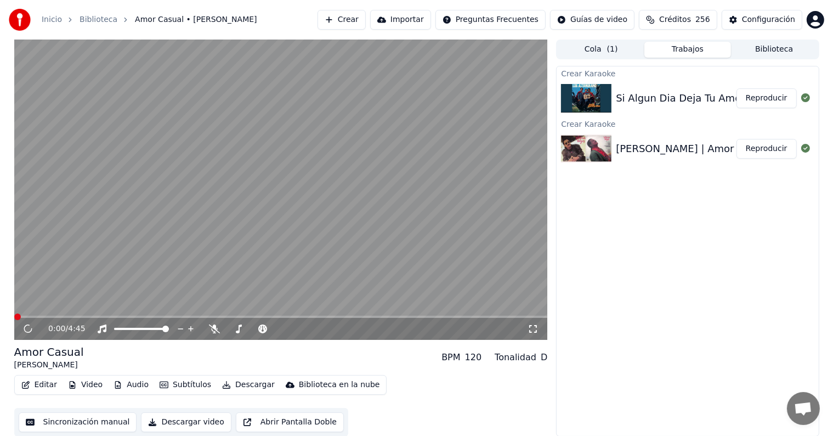
click at [775, 15] on div "Configuración" at bounding box center [768, 19] width 53 height 11
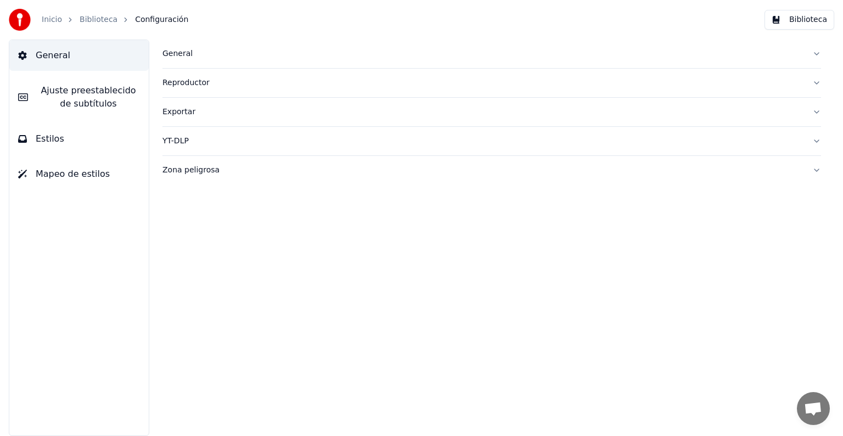
click at [61, 93] on span "Ajuste preestablecido de subtítulos" at bounding box center [88, 97] width 103 height 26
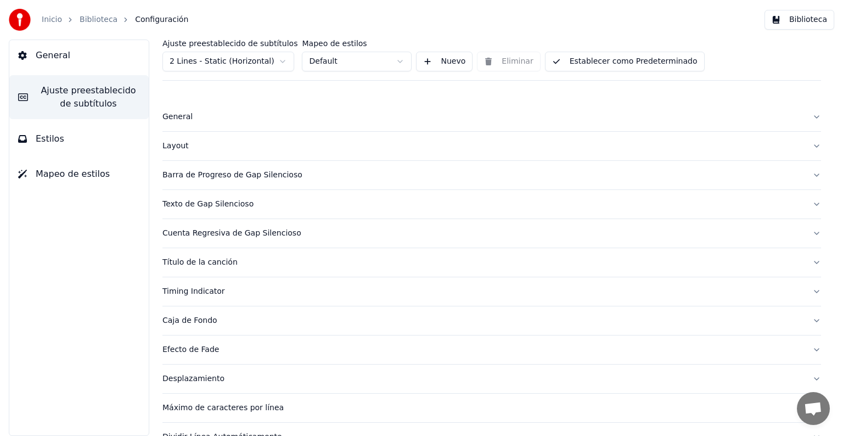
click at [33, 134] on button "Estilos" at bounding box center [78, 138] width 139 height 31
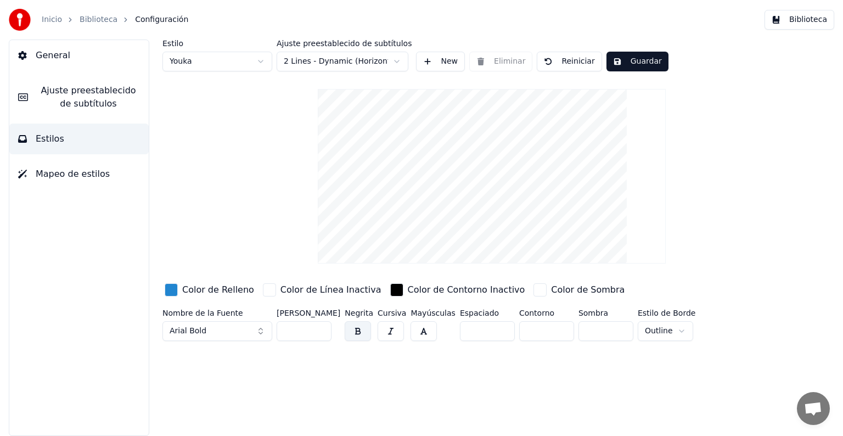
click at [49, 172] on span "Mapeo de estilos" at bounding box center [73, 173] width 74 height 13
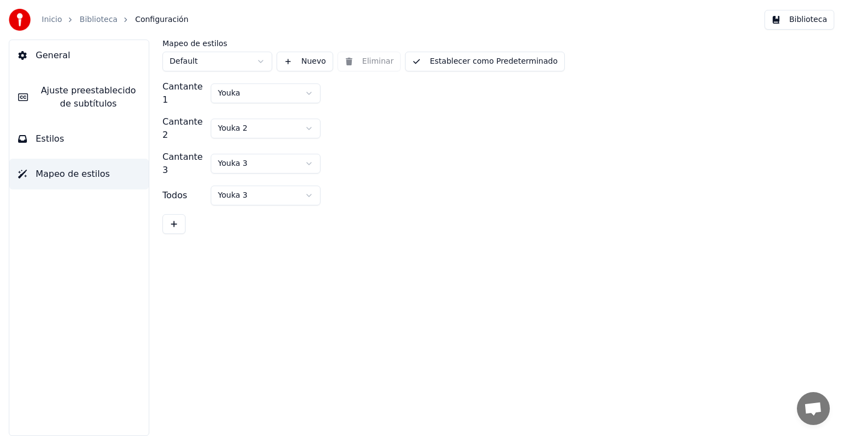
click at [92, 20] on link "Biblioteca" at bounding box center [99, 19] width 38 height 11
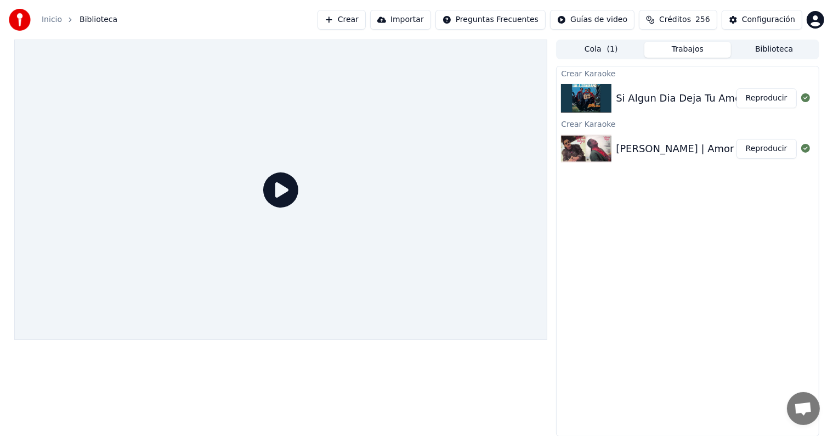
click at [813, 16] on html "Inicio Biblioteca Crear Importar Preguntas Frecuentes Guías de video Créditos 2…" at bounding box center [416, 218] width 833 height 436
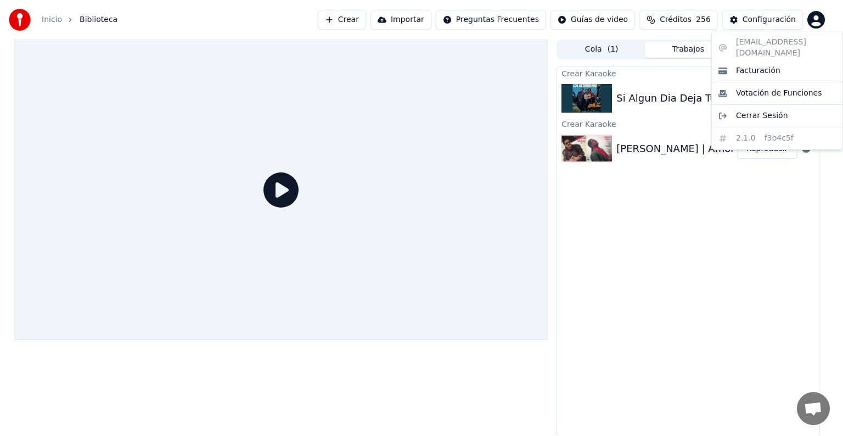
click at [745, 20] on html "Inicio Biblioteca Crear Importar Preguntas Frecuentes Guías de video Créditos 2…" at bounding box center [421, 218] width 843 height 436
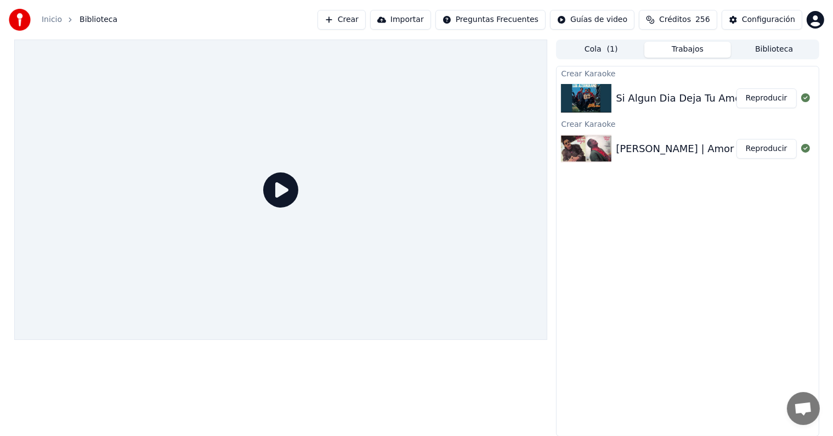
click at [49, 22] on link "Inicio" at bounding box center [52, 19] width 20 height 11
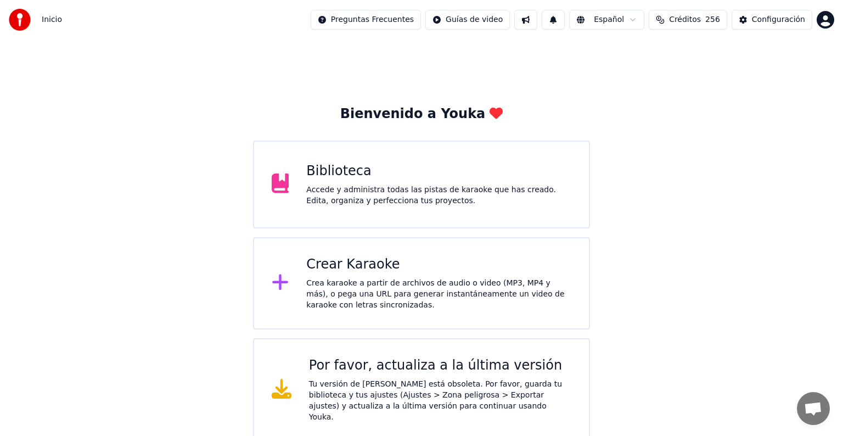
click at [426, 386] on div "Tu versión de Youka está obsoleta. Por favor, guarda tu biblioteca y tus ajuste…" at bounding box center [440, 400] width 262 height 44
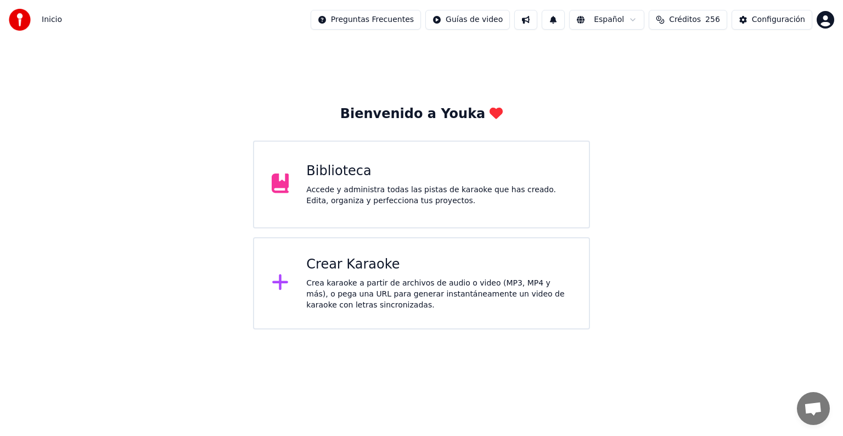
click at [776, 22] on div "Configuración" at bounding box center [777, 19] width 53 height 11
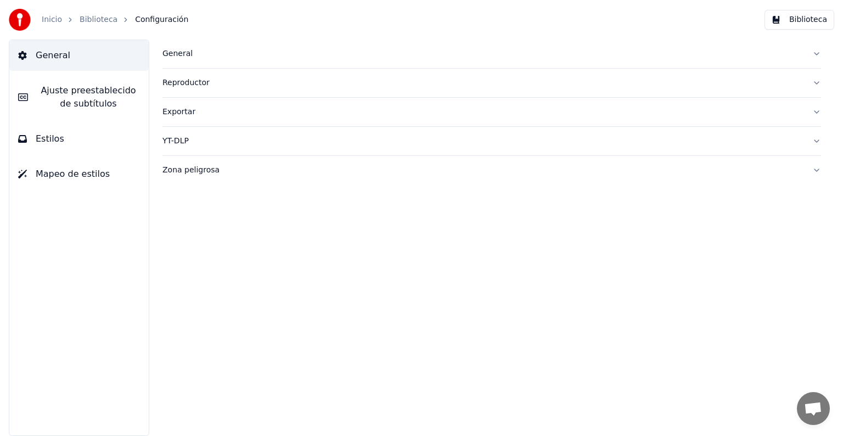
click at [171, 168] on div "Zona peligrosa" at bounding box center [482, 170] width 641 height 11
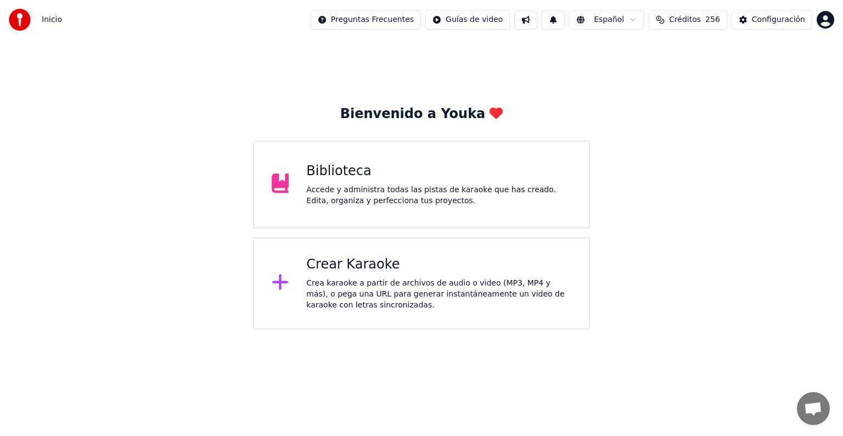
click at [333, 175] on div "Biblioteca" at bounding box center [438, 171] width 265 height 18
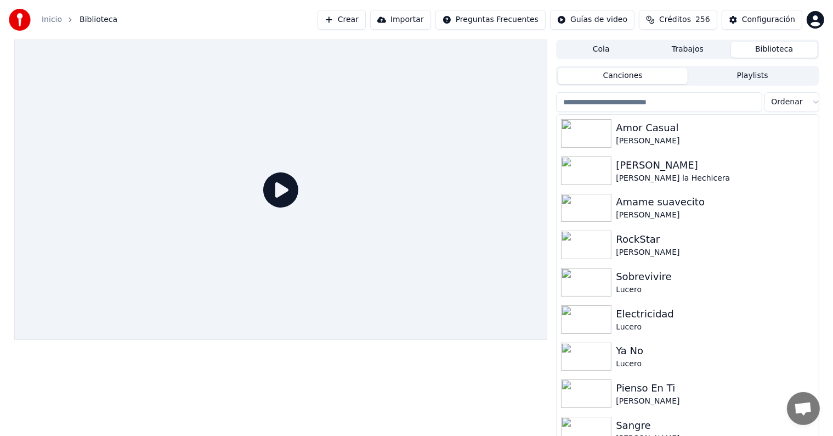
click at [636, 130] on div "Amor Casual" at bounding box center [715, 127] width 198 height 15
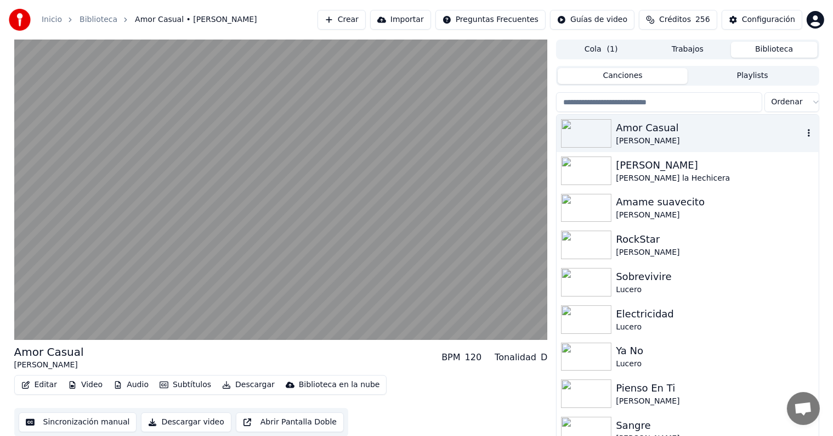
click at [89, 255] on video at bounding box center [281, 189] width 534 height 300
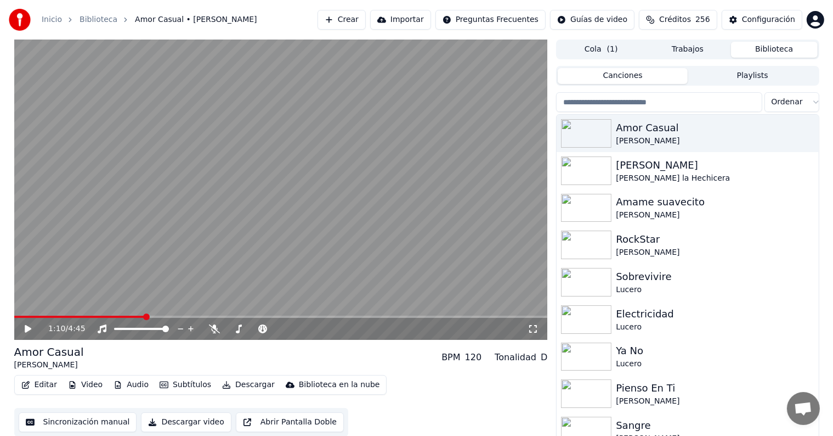
click at [29, 336] on div "1:10 / 4:45" at bounding box center [281, 329] width 534 height 22
click at [22, 330] on div "1:10 / 4:45" at bounding box center [281, 328] width 525 height 11
click at [29, 334] on div "1:10 / 4:45" at bounding box center [281, 328] width 525 height 11
click at [29, 329] on icon at bounding box center [28, 329] width 7 height 8
click at [38, 389] on button "Editar" at bounding box center [39, 384] width 44 height 15
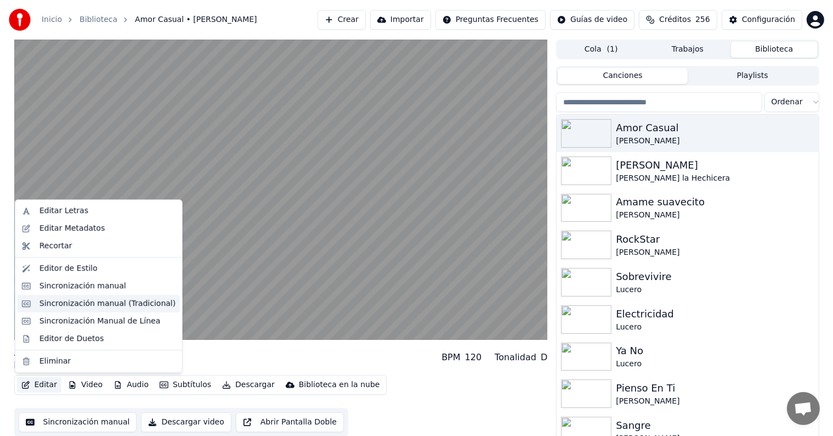
click at [54, 303] on div "Sincronización manual (Tradicional)" at bounding box center [107, 303] width 136 height 11
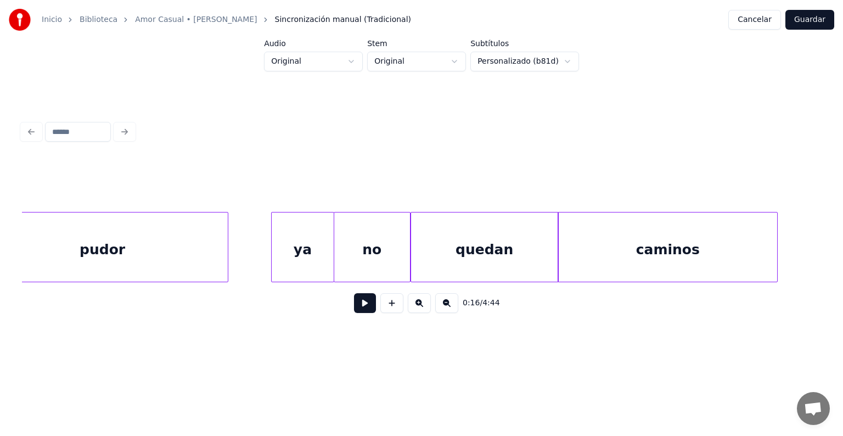
scroll to position [0, 31707]
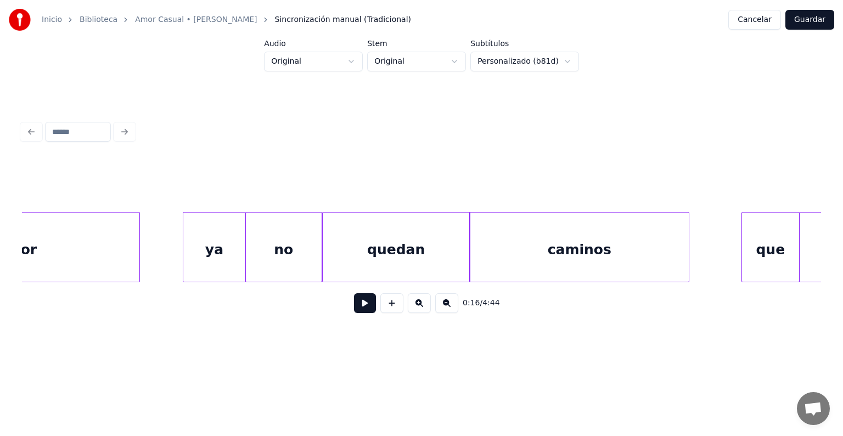
click at [227, 238] on div "ya" at bounding box center [214, 249] width 62 height 75
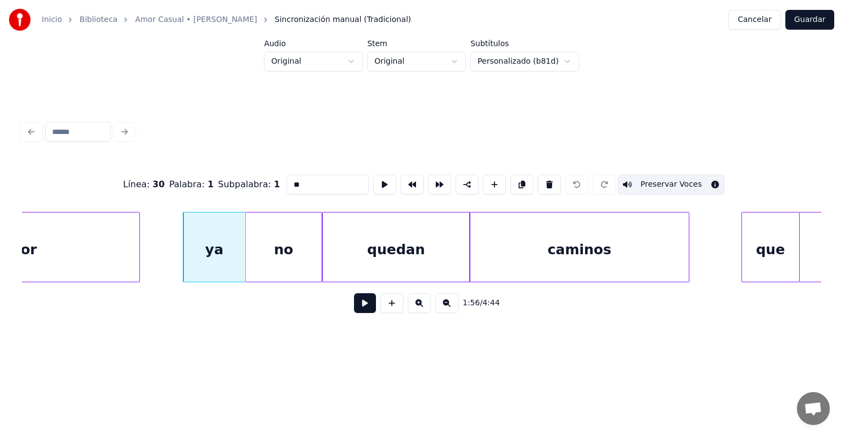
click at [281, 248] on div "no" at bounding box center [284, 249] width 76 height 75
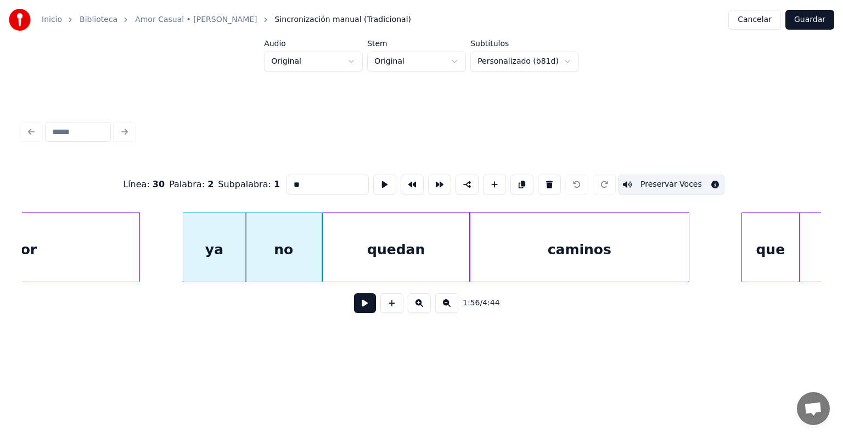
click at [360, 254] on div "quedan" at bounding box center [396, 249] width 147 height 75
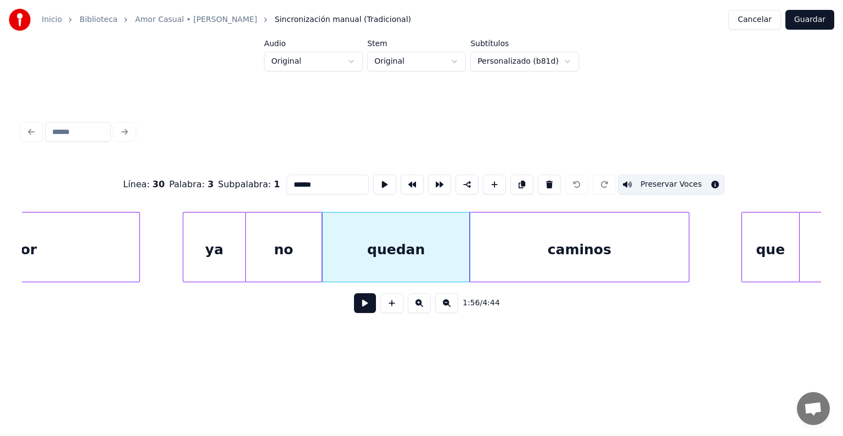
click at [629, 248] on div "caminos" at bounding box center [579, 249] width 219 height 75
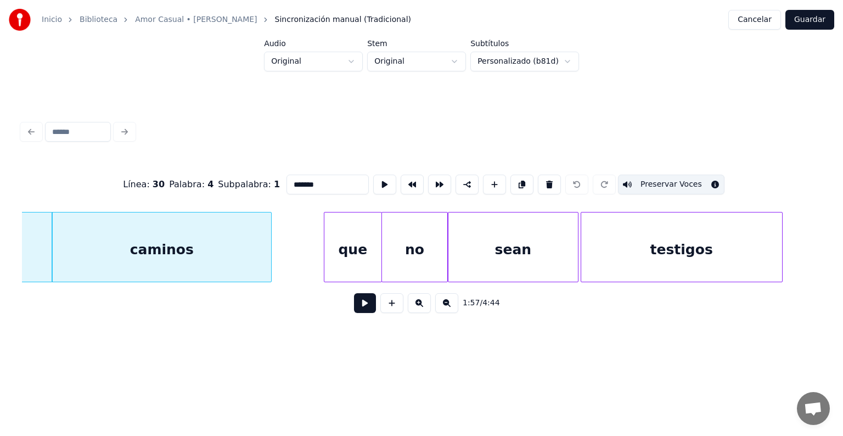
scroll to position [0, 32169]
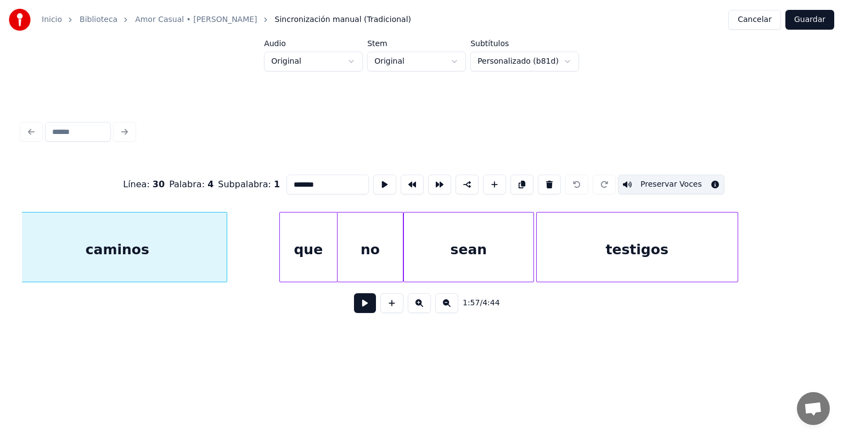
click at [335, 254] on div at bounding box center [335, 246] width 3 height 69
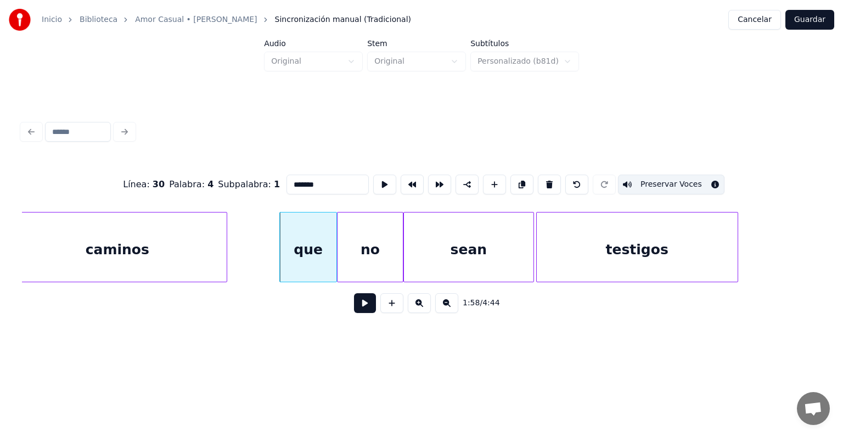
click at [370, 255] on div "no" at bounding box center [369, 249] width 65 height 75
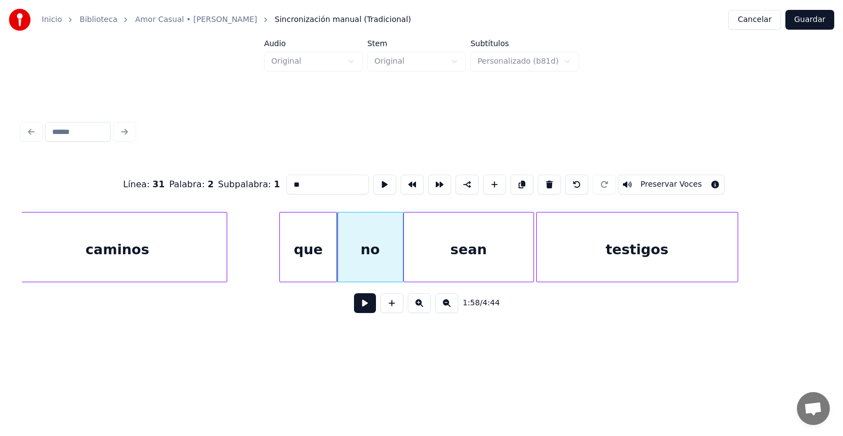
click at [427, 253] on div "sean" at bounding box center [468, 249] width 129 height 75
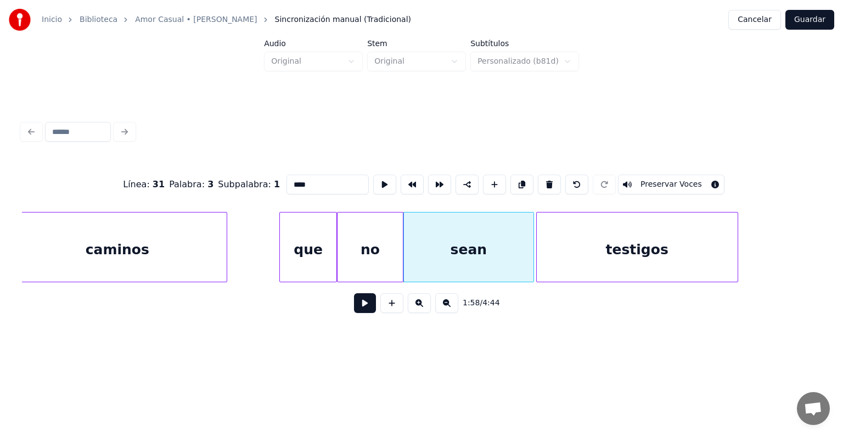
click at [575, 253] on div "testigos" at bounding box center [636, 249] width 201 height 75
type input "********"
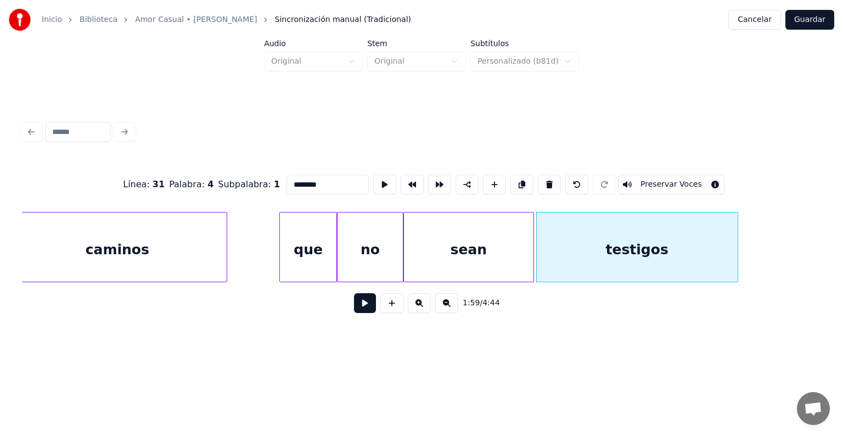
click at [806, 21] on button "Guardar" at bounding box center [809, 20] width 49 height 20
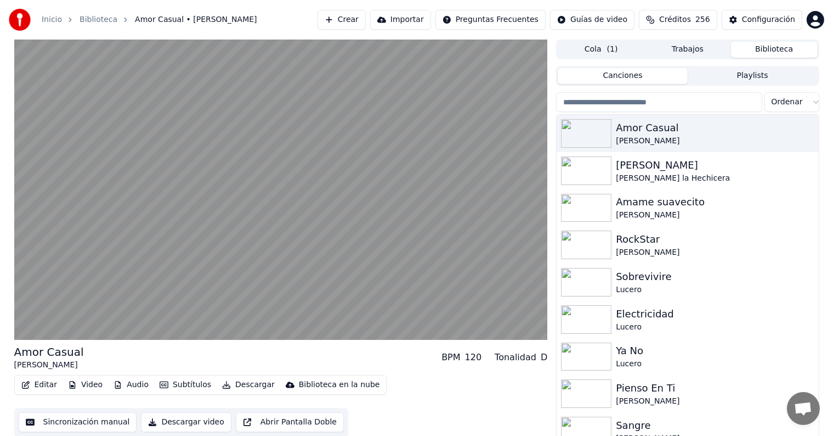
click at [38, 298] on video at bounding box center [281, 189] width 534 height 300
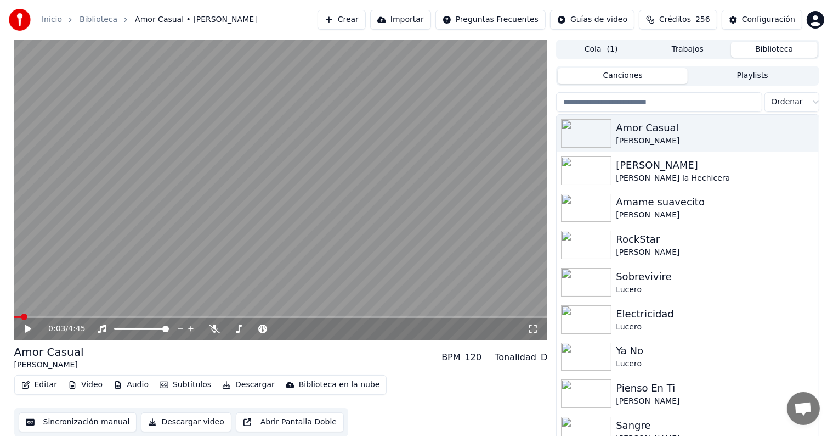
click at [36, 384] on button "Editar" at bounding box center [39, 384] width 44 height 15
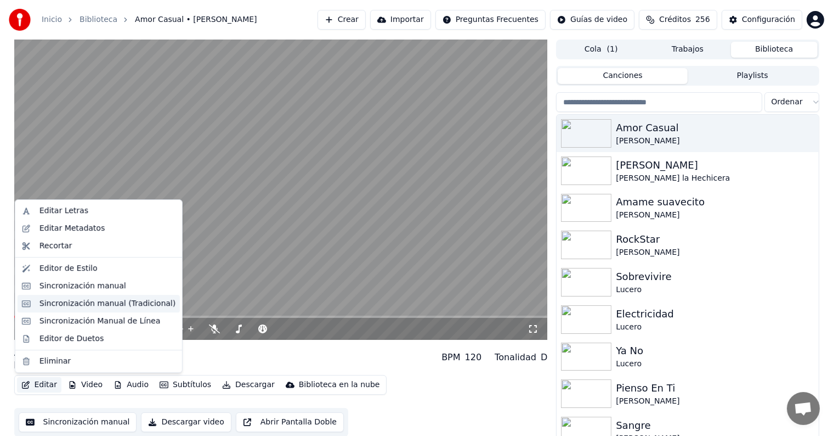
click at [44, 299] on div "Sincronización manual (Tradicional)" at bounding box center [107, 303] width 136 height 11
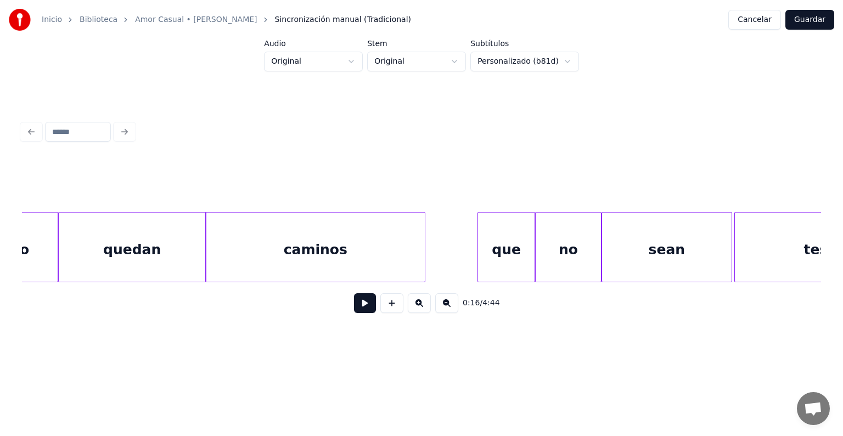
scroll to position [0, 32147]
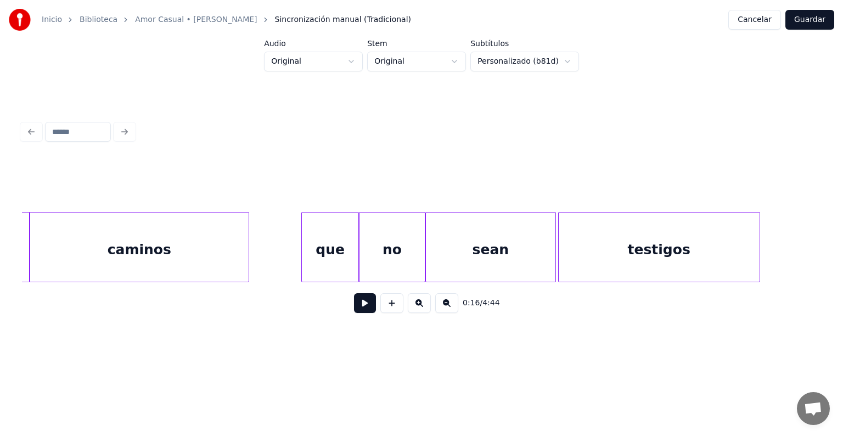
click at [326, 250] on div "que" at bounding box center [330, 249] width 56 height 75
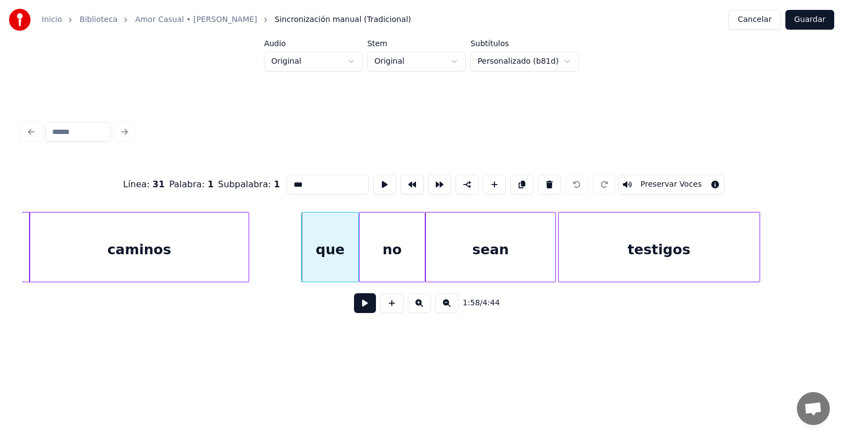
click at [395, 244] on div "no" at bounding box center [391, 249] width 65 height 75
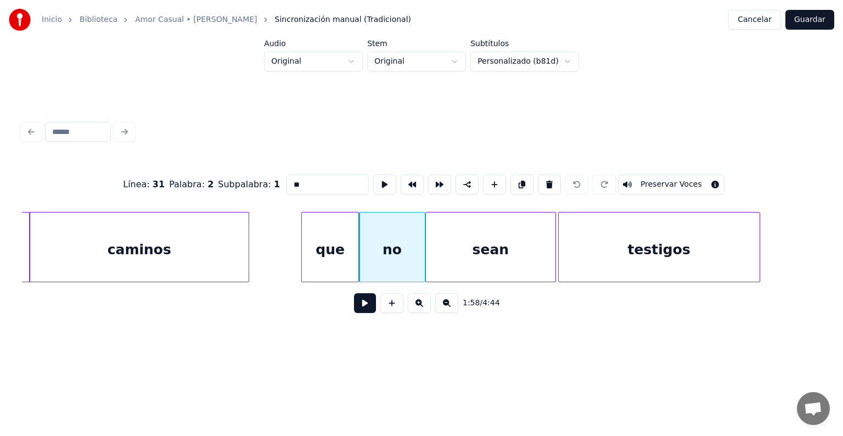
click at [468, 242] on div "sean" at bounding box center [490, 249] width 129 height 75
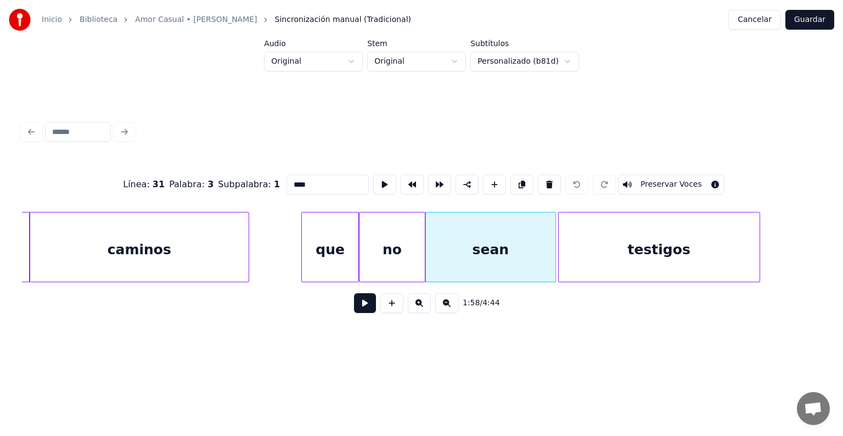
click at [191, 248] on div "caminos" at bounding box center [139, 249] width 219 height 75
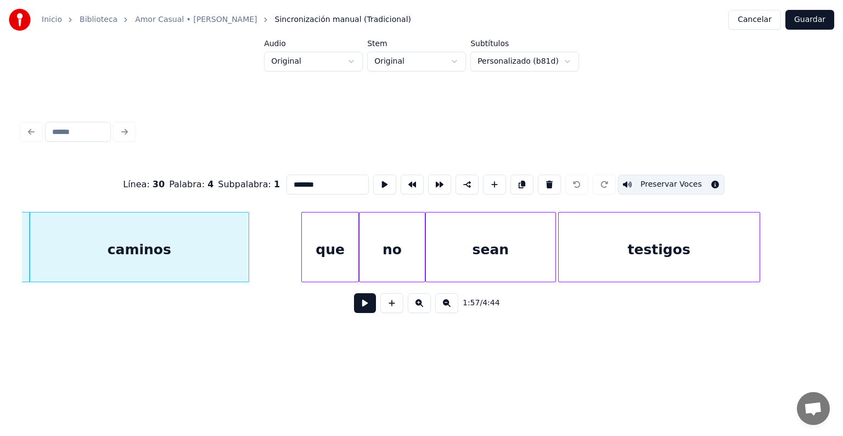
click at [328, 244] on div "que" at bounding box center [330, 249] width 56 height 75
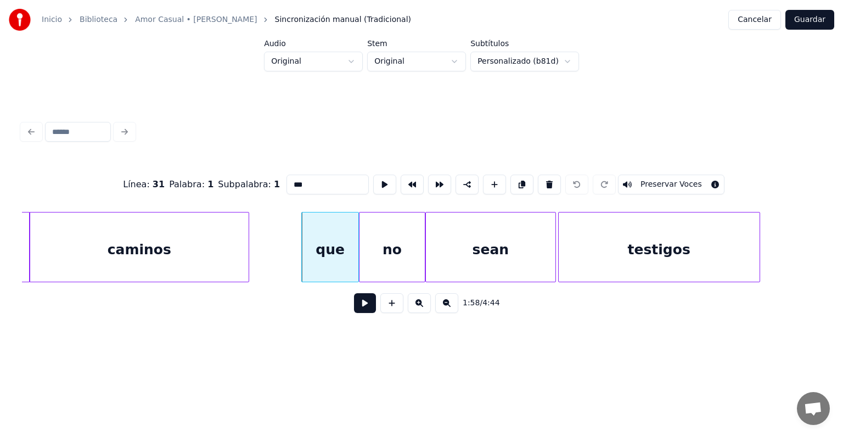
click at [683, 177] on button "Preservar Voces" at bounding box center [671, 184] width 106 height 20
click at [393, 243] on div "no" at bounding box center [391, 249] width 65 height 75
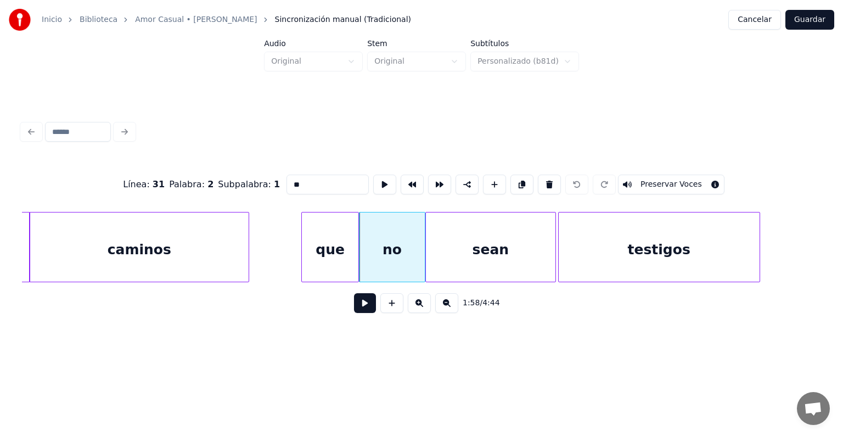
click at [686, 179] on button "Preservar Voces" at bounding box center [671, 184] width 106 height 20
click at [464, 248] on div "sean" at bounding box center [490, 249] width 129 height 75
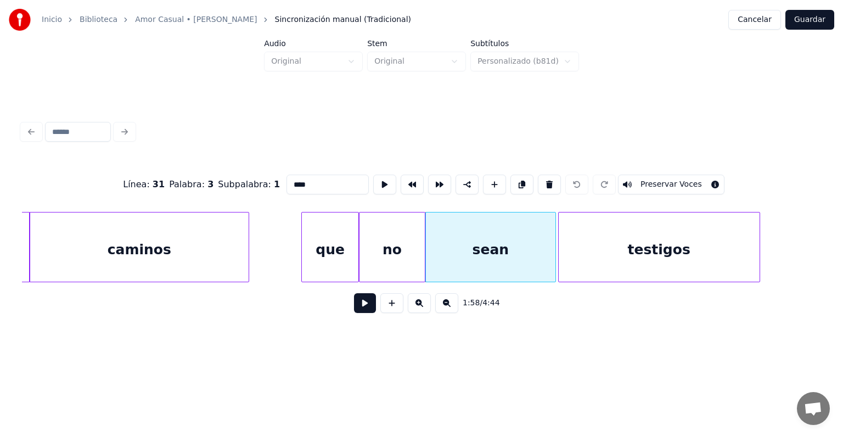
click at [685, 177] on button "Preservar Voces" at bounding box center [671, 184] width 106 height 20
click at [587, 247] on div "testigos" at bounding box center [658, 249] width 201 height 75
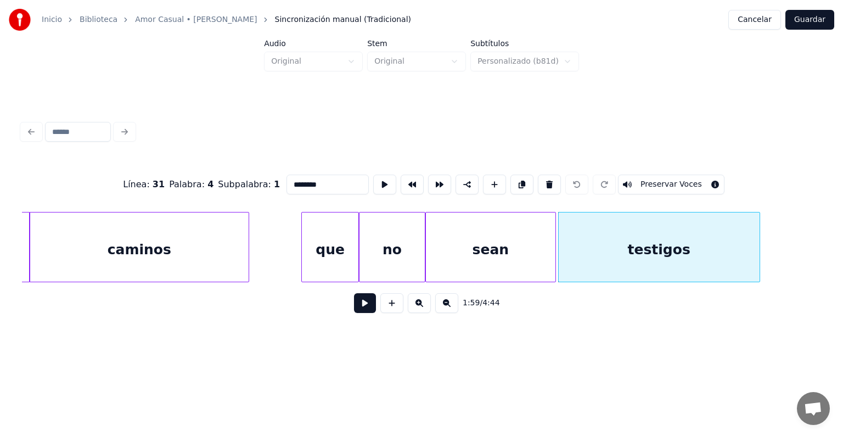
click at [686, 180] on button "Preservar Voces" at bounding box center [671, 184] width 106 height 20
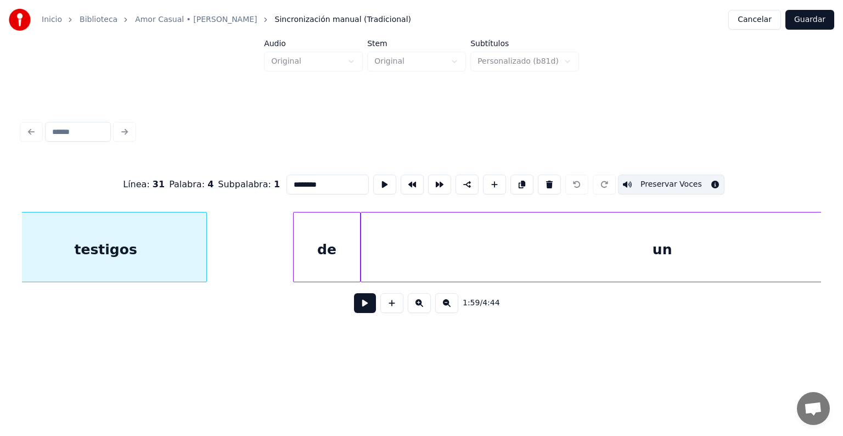
scroll to position [0, 32700]
click at [329, 244] on div "de" at bounding box center [326, 249] width 66 height 75
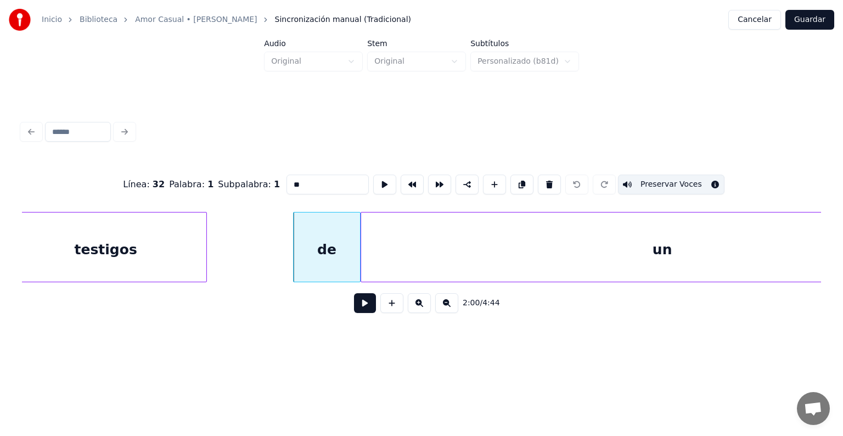
click at [177, 248] on div "testigos" at bounding box center [105, 249] width 201 height 75
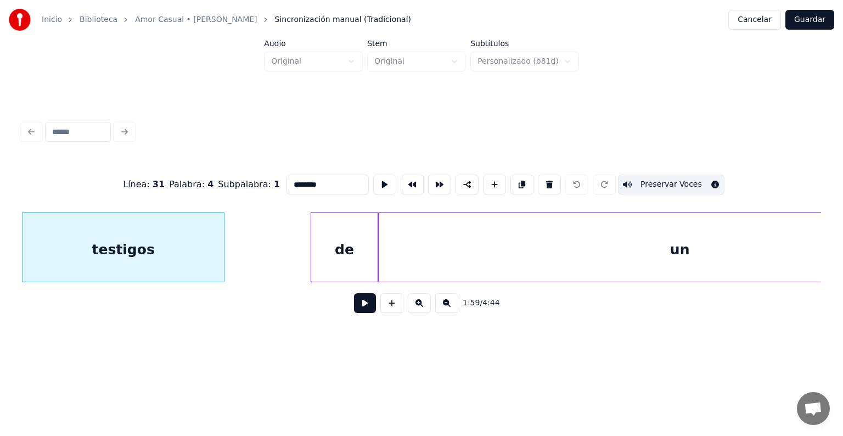
click at [329, 243] on div "de" at bounding box center [344, 249] width 66 height 75
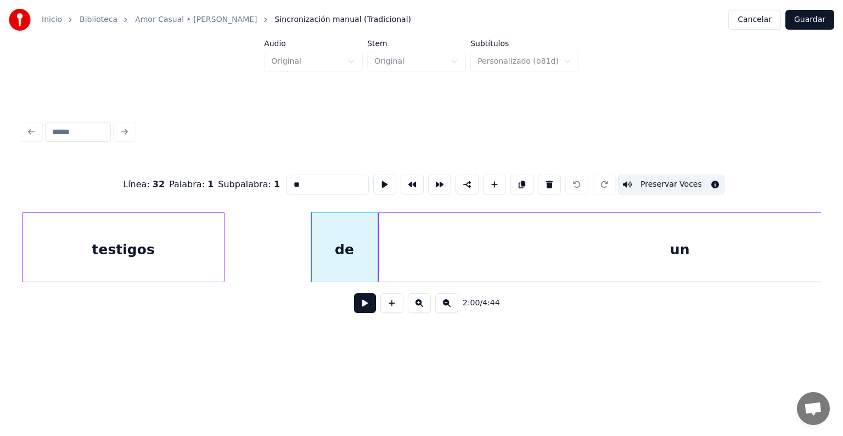
click at [417, 253] on div "un" at bounding box center [679, 249] width 602 height 75
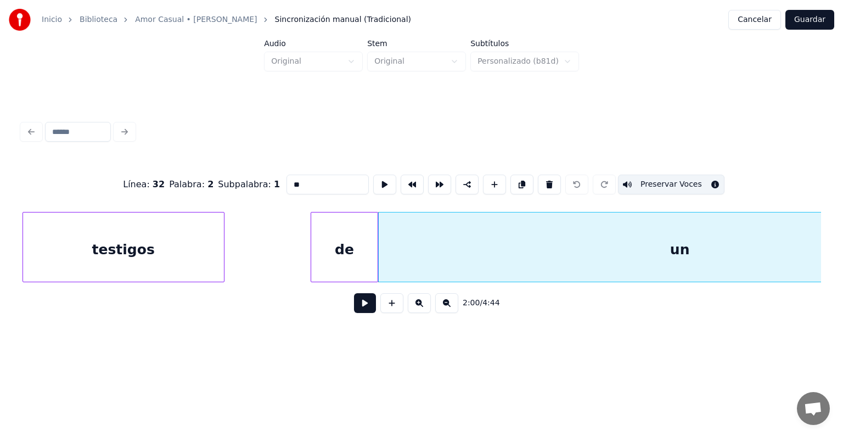
click at [303, 181] on input "**" at bounding box center [327, 184] width 82 height 20
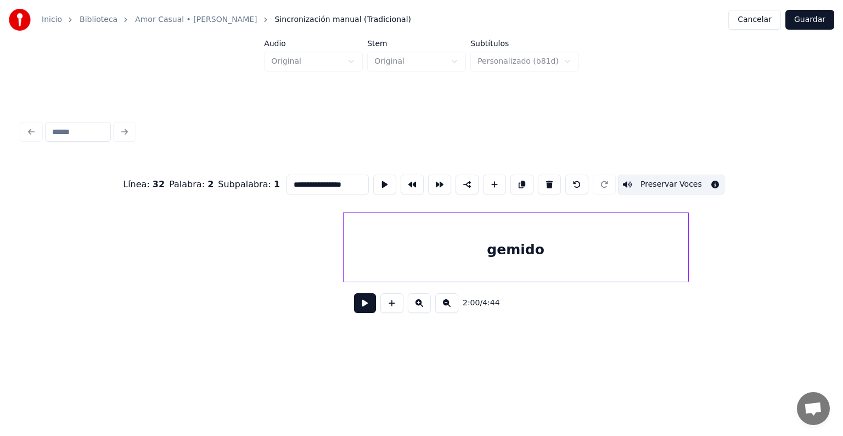
scroll to position [0, 34210]
click at [374, 254] on div "gemido" at bounding box center [509, 249] width 344 height 75
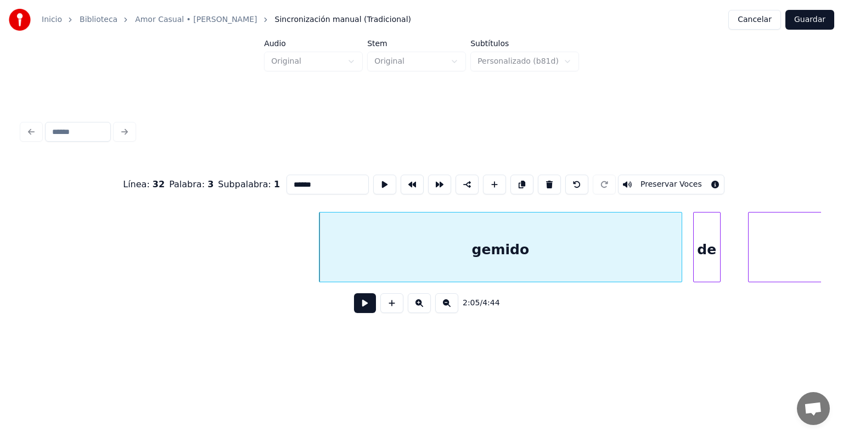
click at [354, 263] on div "gemido" at bounding box center [500, 249] width 362 height 75
click at [286, 179] on input "******" at bounding box center [327, 184] width 82 height 20
click at [655, 182] on button "Preservar Voces" at bounding box center [671, 184] width 106 height 20
click at [695, 241] on div at bounding box center [694, 246] width 3 height 69
type input "**"
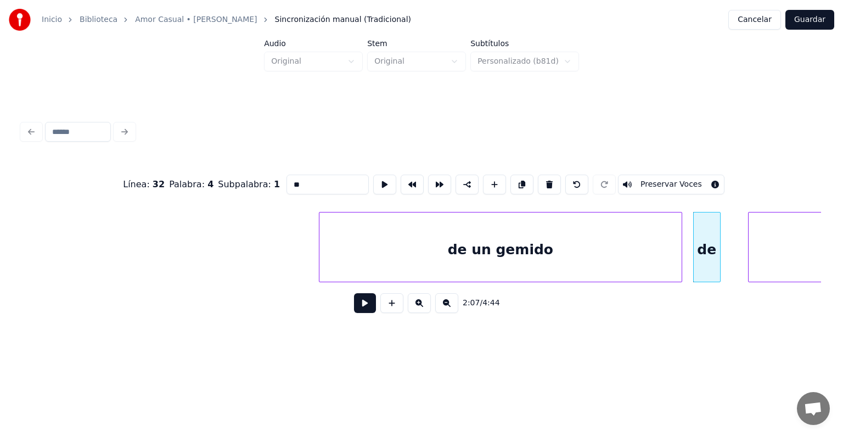
click at [804, 18] on button "Guardar" at bounding box center [809, 20] width 49 height 20
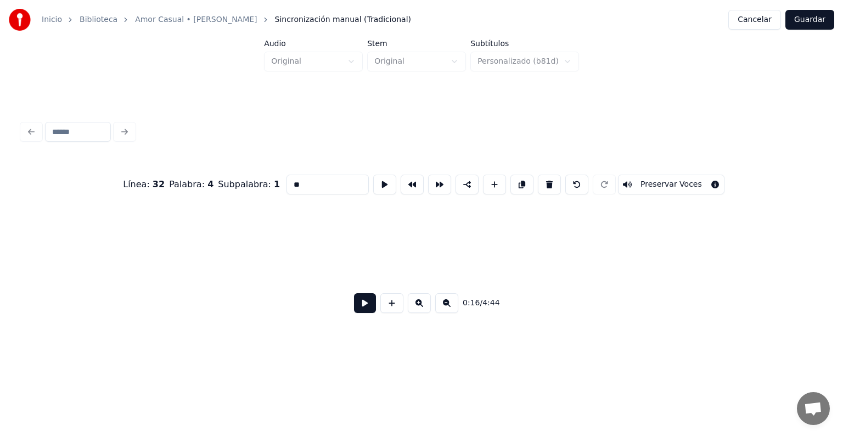
scroll to position [0, 4565]
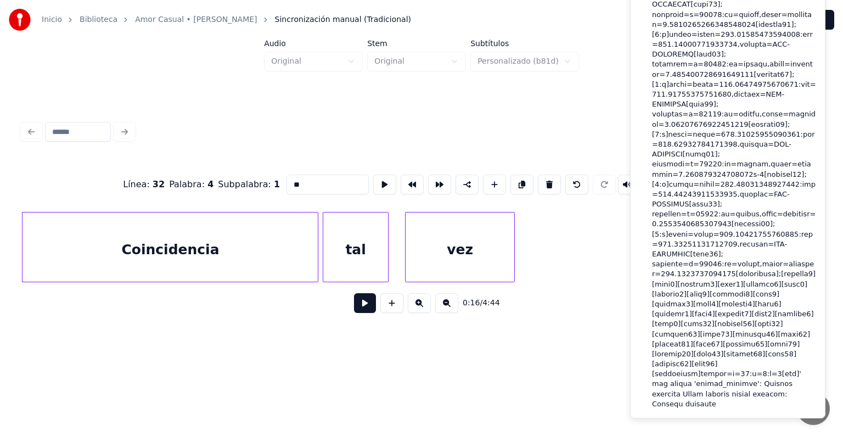
click at [262, 128] on div at bounding box center [421, 132] width 807 height 24
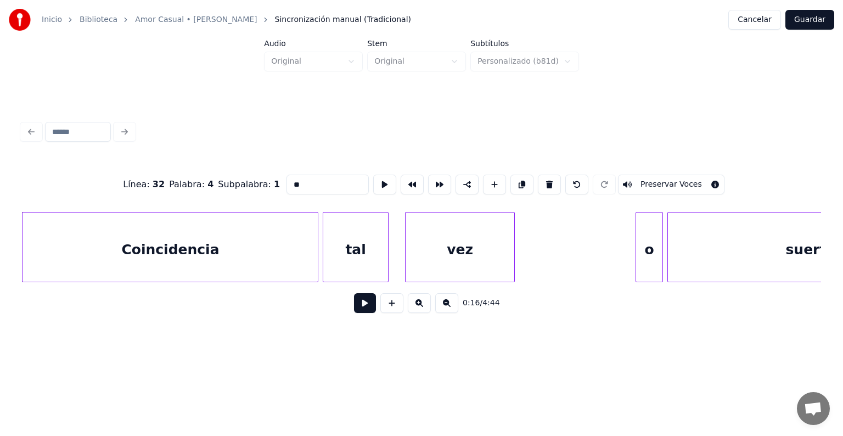
click at [750, 19] on button "Cancelar" at bounding box center [754, 20] width 53 height 20
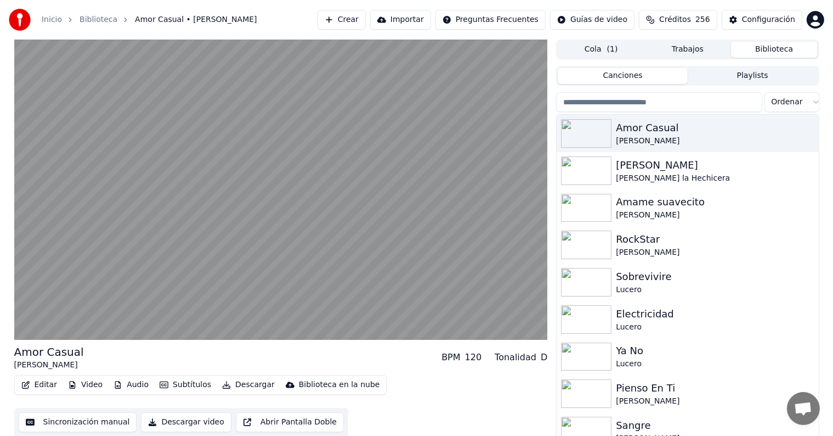
click at [183, 238] on video at bounding box center [281, 189] width 534 height 300
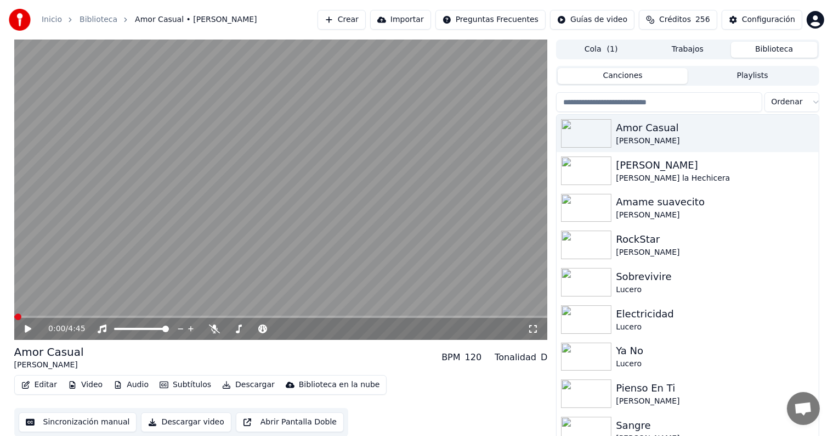
click at [50, 21] on link "Inicio" at bounding box center [52, 19] width 20 height 11
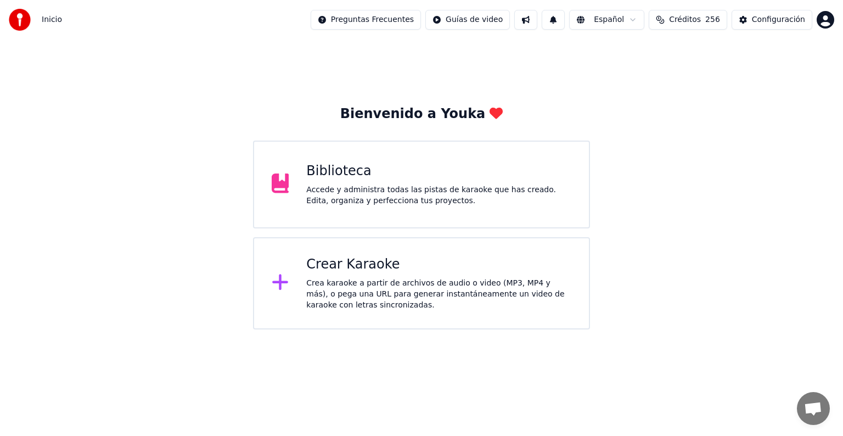
click at [214, 325] on div "Bienvenido a Youka Biblioteca Accede y administra todas las pistas de karaoke q…" at bounding box center [421, 184] width 843 height 290
click at [775, 20] on div "Configuración" at bounding box center [777, 19] width 53 height 11
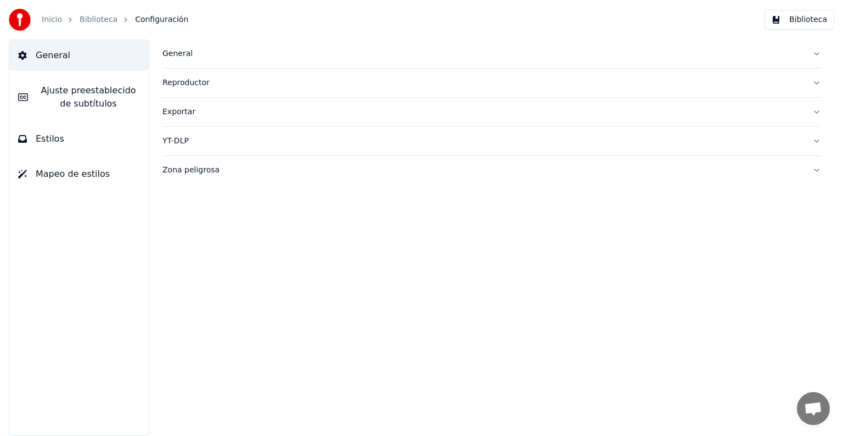
click at [174, 162] on button "Zona peligrosa" at bounding box center [491, 170] width 658 height 29
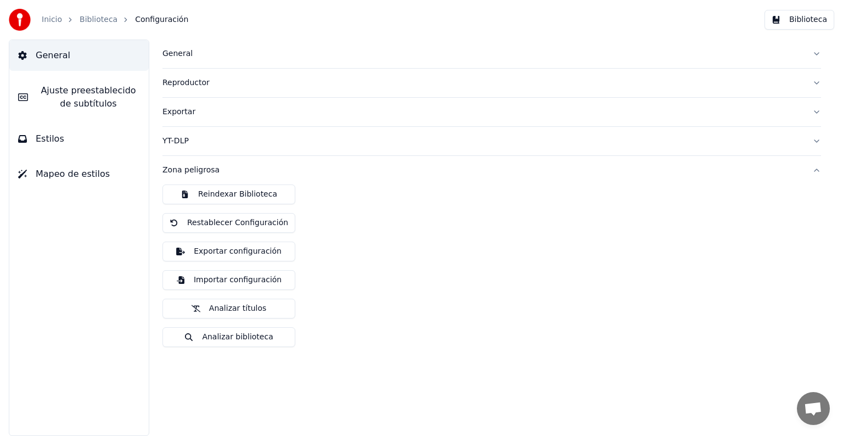
click at [195, 109] on div "Exportar" at bounding box center [482, 111] width 641 height 11
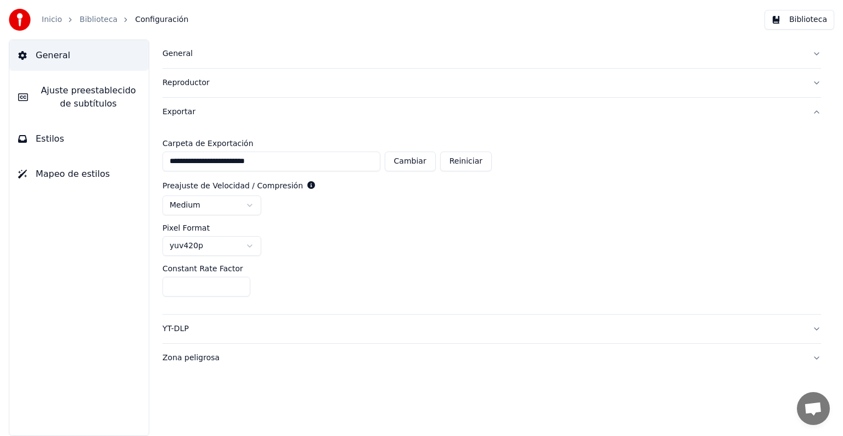
click at [191, 83] on div "Reproductor" at bounding box center [482, 82] width 641 height 11
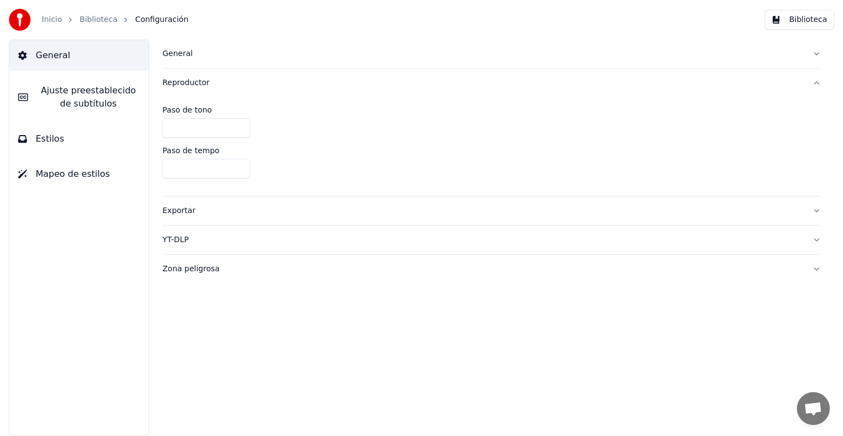
click at [192, 55] on div "General" at bounding box center [482, 53] width 641 height 11
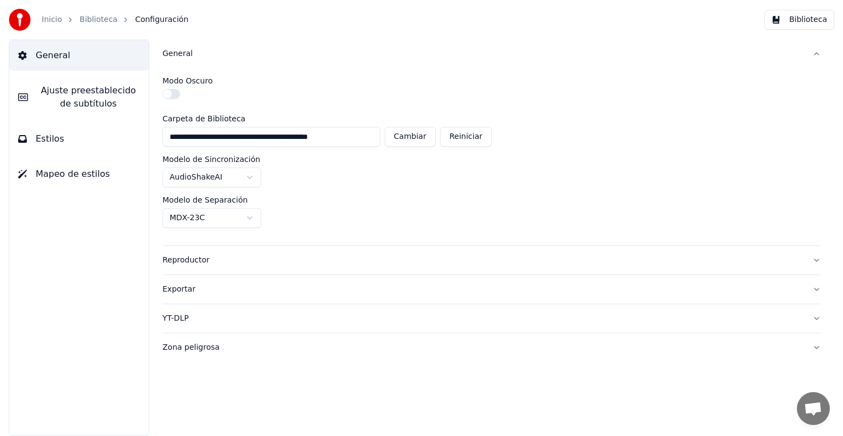
drag, startPoint x: 362, startPoint y: 138, endPoint x: 143, endPoint y: 127, distance: 219.1
click at [143, 127] on div "**********" at bounding box center [491, 237] width 702 height 396
click at [187, 349] on div "Zona peligrosa" at bounding box center [482, 347] width 641 height 11
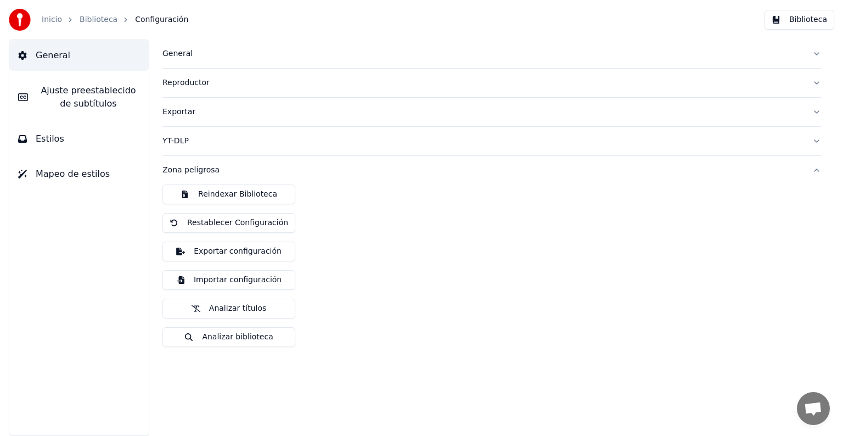
click at [40, 52] on span "General" at bounding box center [53, 55] width 35 height 13
click at [61, 93] on span "Ajuste preestablecido de subtítulos" at bounding box center [88, 97] width 103 height 26
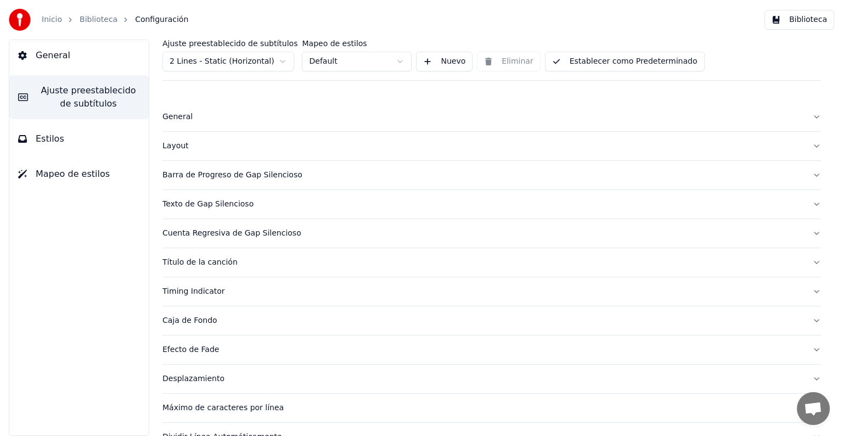
click at [41, 60] on span "General" at bounding box center [53, 55] width 35 height 13
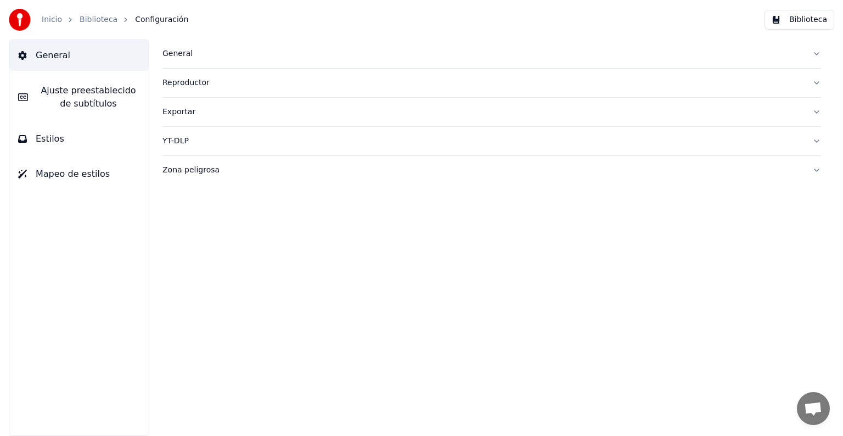
click at [53, 91] on span "Ajuste preestablecido de subtítulos" at bounding box center [88, 97] width 103 height 26
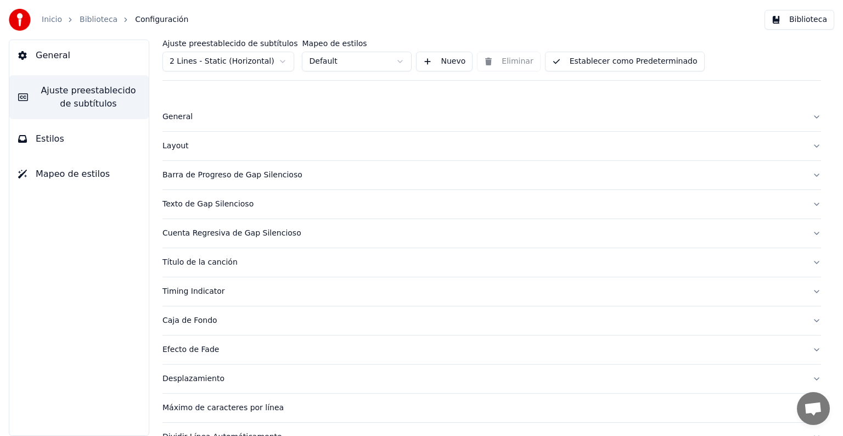
click at [42, 137] on span "Estilos" at bounding box center [50, 138] width 29 height 13
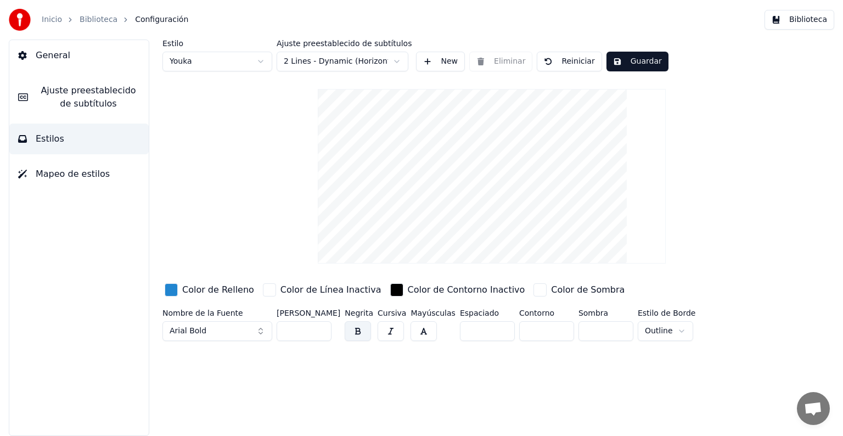
click at [57, 174] on span "Mapeo de estilos" at bounding box center [73, 173] width 74 height 13
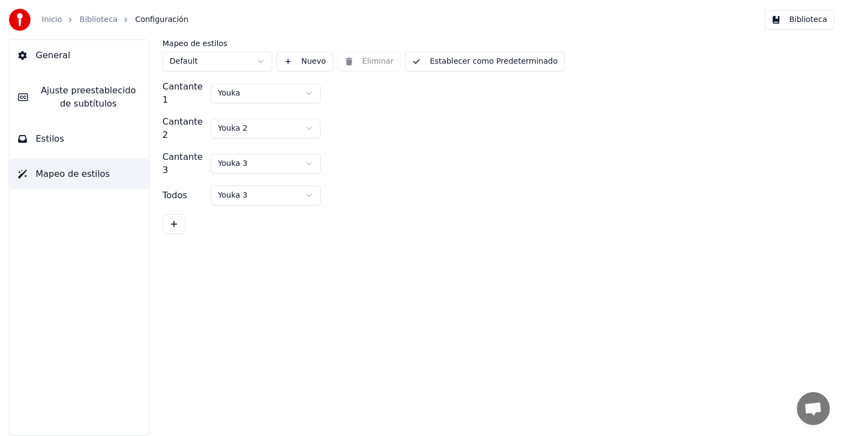
click at [44, 129] on button "Estilos" at bounding box center [78, 138] width 139 height 31
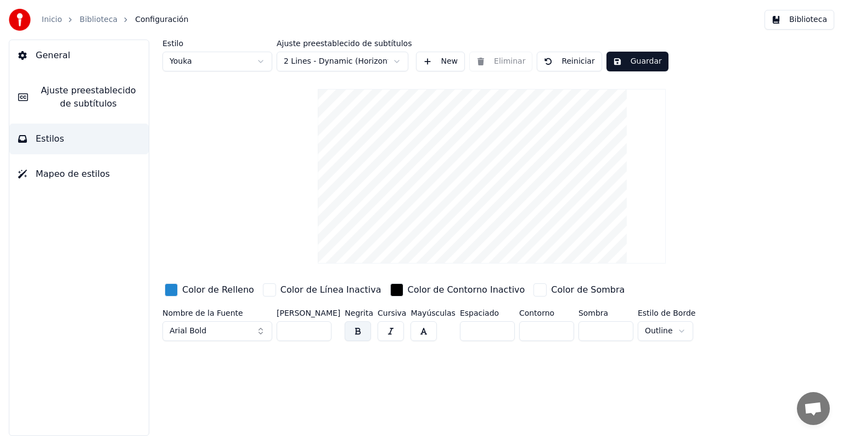
click at [46, 104] on span "Ajuste preestablecido de subtítulos" at bounding box center [88, 97] width 103 height 26
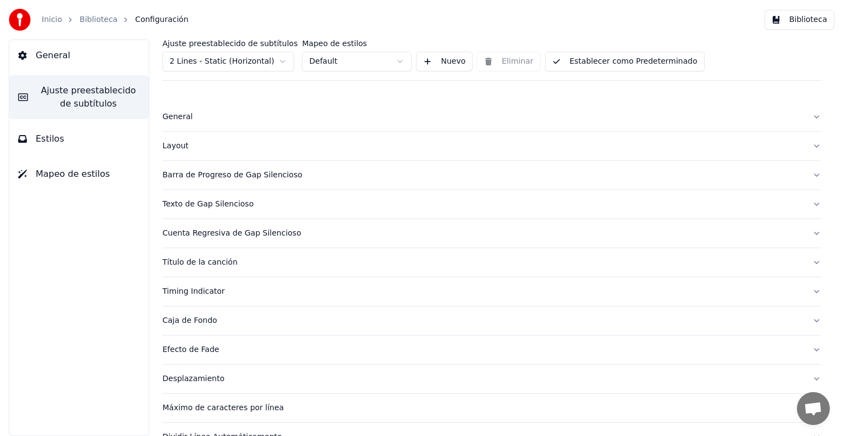
click at [43, 60] on span "General" at bounding box center [53, 55] width 35 height 13
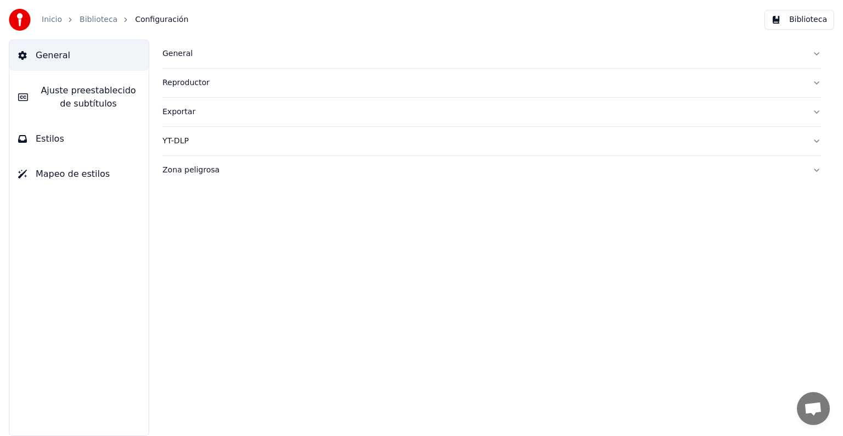
click at [814, 136] on button "YT-DLP" at bounding box center [491, 141] width 658 height 29
click at [252, 229] on button "1080p" at bounding box center [211, 223] width 99 height 20
click at [241, 248] on div "4K" at bounding box center [212, 245] width 94 height 18
click at [818, 257] on button "Zona peligrosa" at bounding box center [491, 265] width 658 height 29
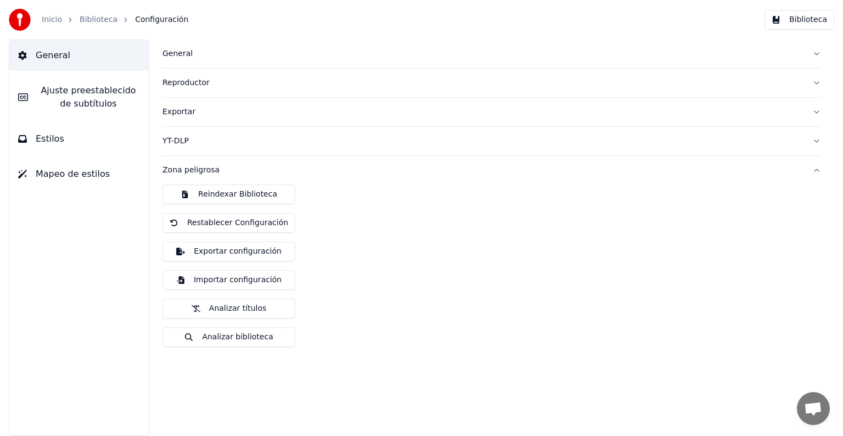
click at [99, 20] on link "Biblioteca" at bounding box center [99, 19] width 38 height 11
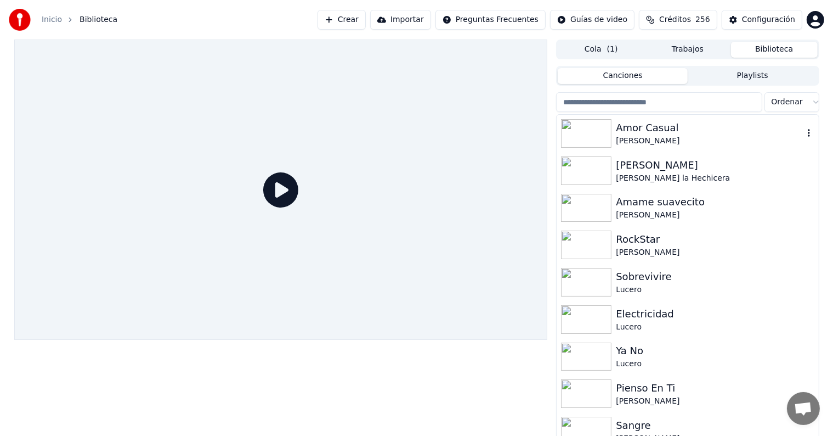
click at [659, 124] on div "Amor Casual" at bounding box center [709, 127] width 187 height 15
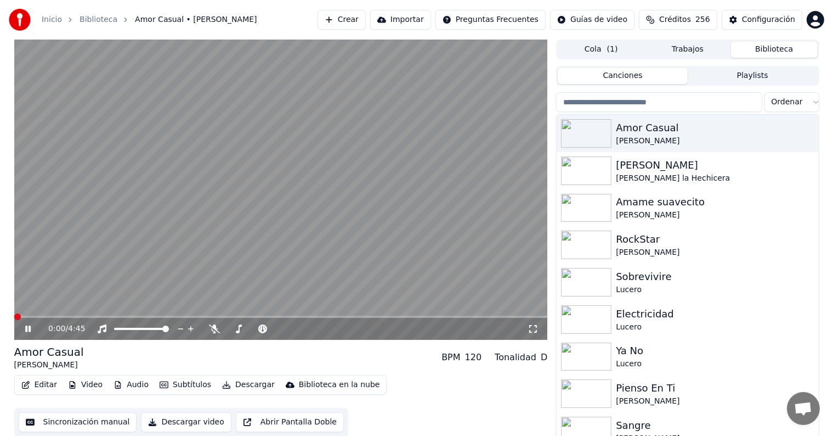
click at [37, 388] on button "Editar" at bounding box center [39, 384] width 44 height 15
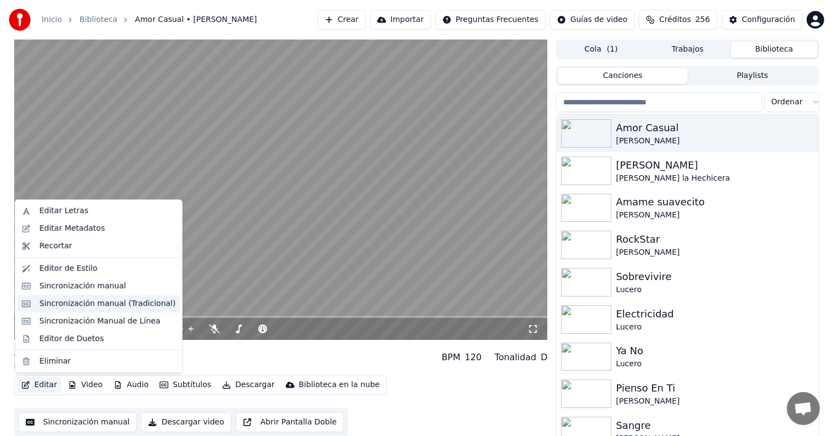
click at [74, 308] on div "Sincronización manual (Tradicional)" at bounding box center [107, 303] width 136 height 11
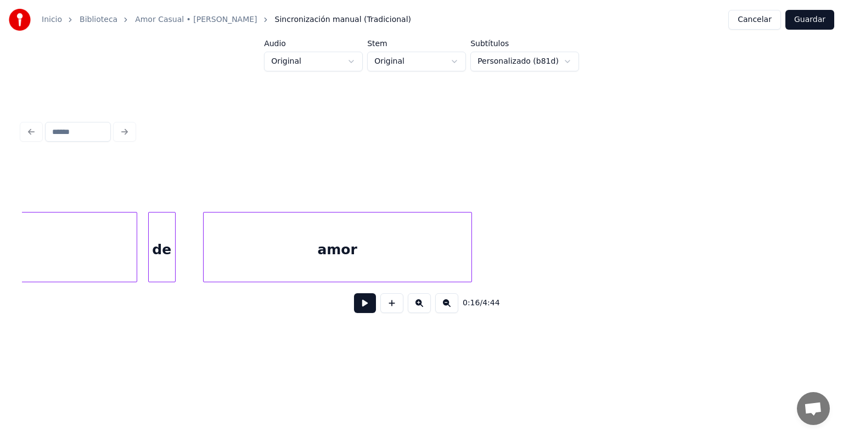
scroll to position [0, 34382]
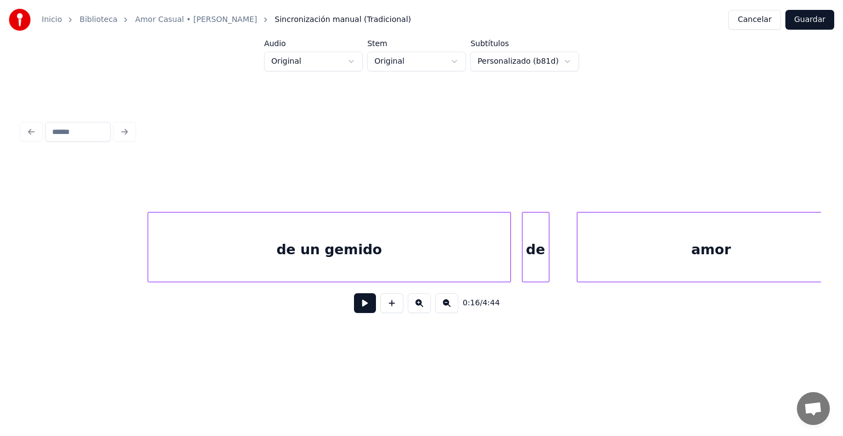
click at [372, 256] on div "de un gemido" at bounding box center [329, 249] width 362 height 75
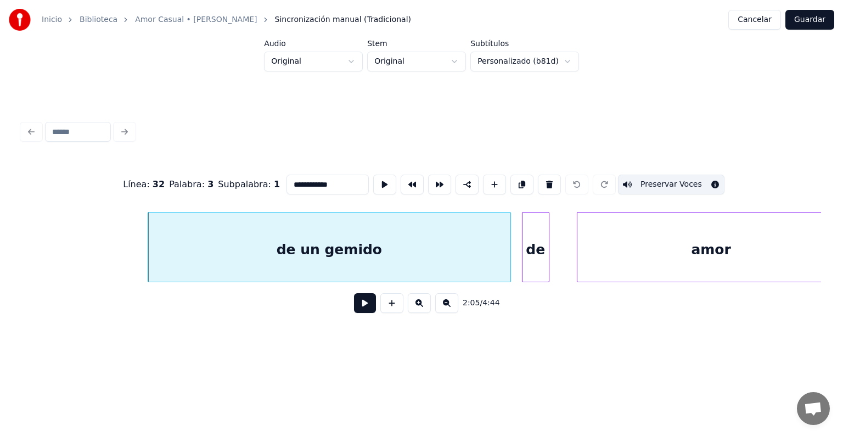
click at [535, 245] on div "de" at bounding box center [535, 249] width 26 height 75
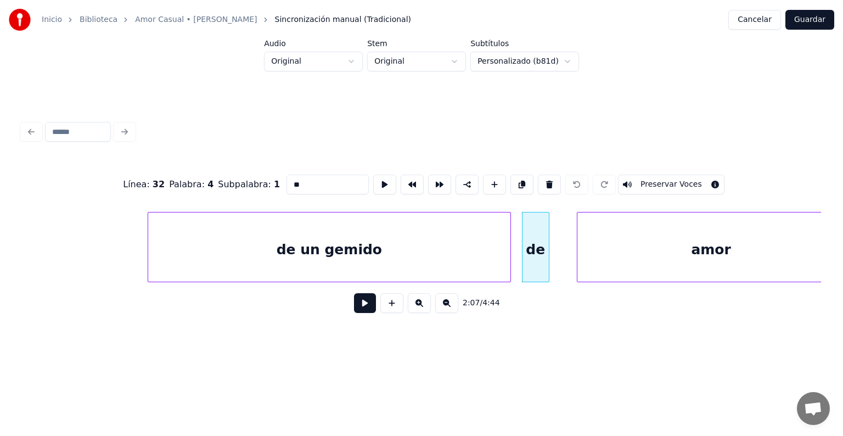
click at [608, 241] on div "amor" at bounding box center [711, 249] width 268 height 75
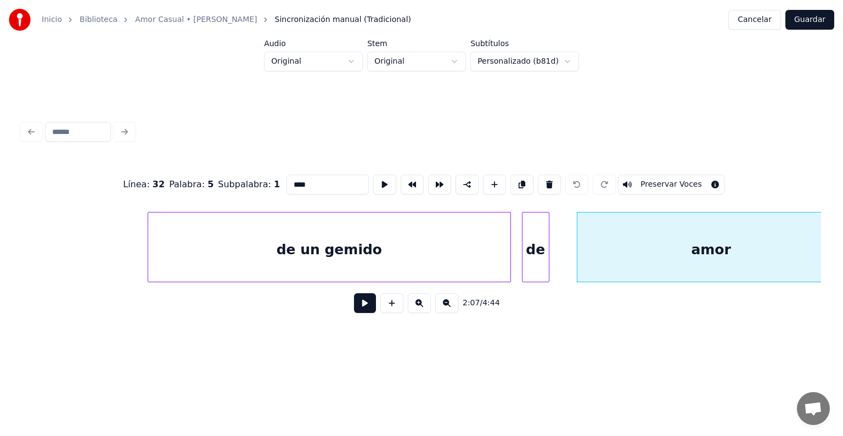
click at [477, 246] on div "de un gemido" at bounding box center [329, 249] width 362 height 75
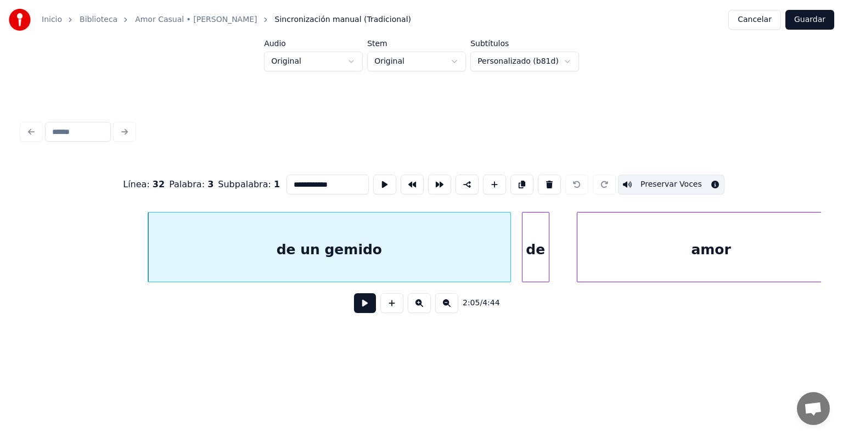
click at [657, 174] on button "Preservar Voces" at bounding box center [671, 184] width 106 height 20
click at [801, 29] on button "Guardar" at bounding box center [809, 20] width 49 height 20
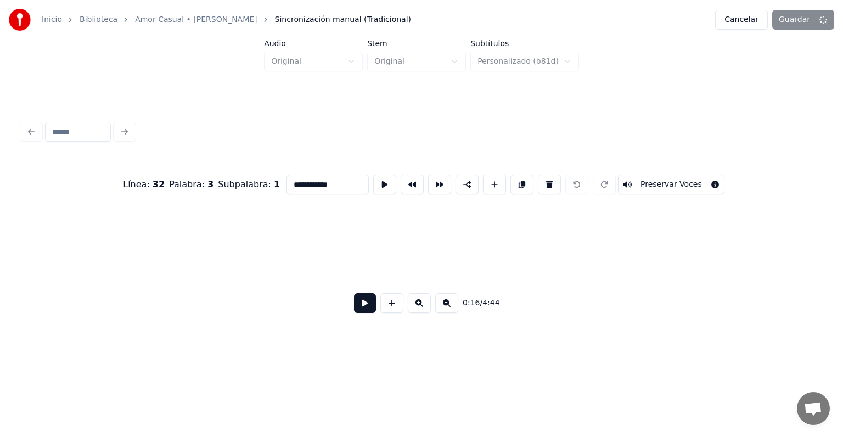
scroll to position [0, 4565]
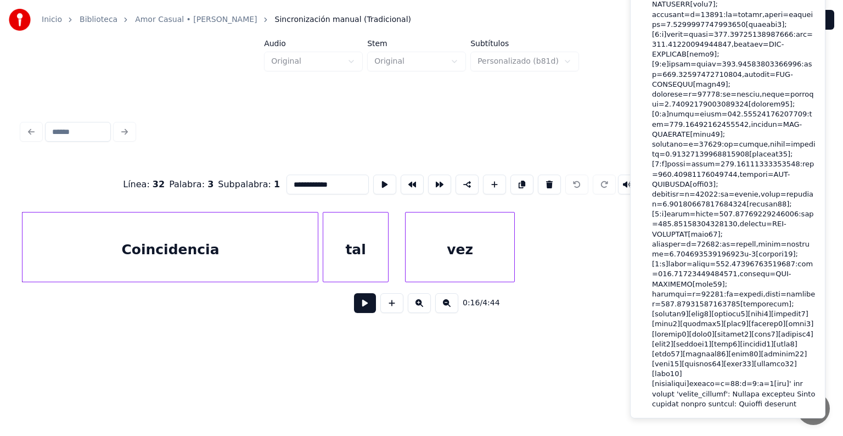
click at [576, 127] on div at bounding box center [421, 132] width 807 height 24
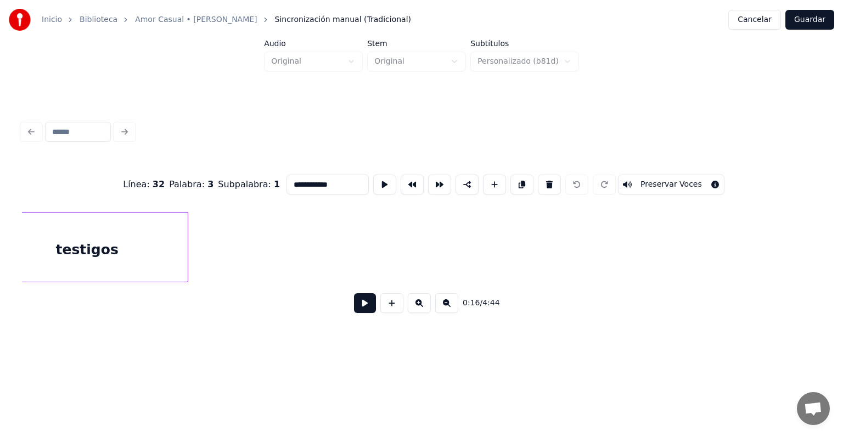
scroll to position [0, 32020]
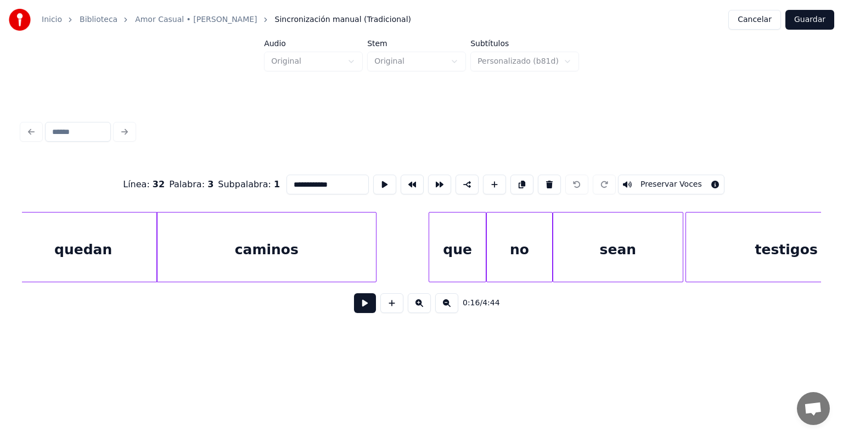
click at [304, 247] on div "caminos" at bounding box center [266, 249] width 219 height 75
type input "*******"
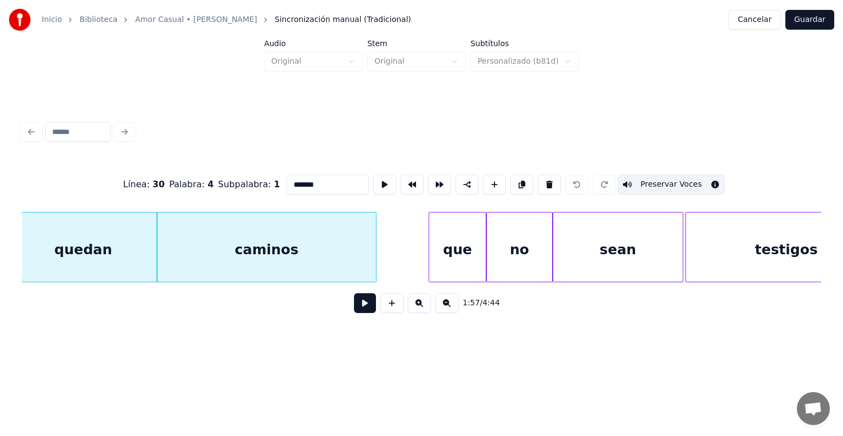
click at [806, 20] on button "Guardar" at bounding box center [809, 20] width 49 height 20
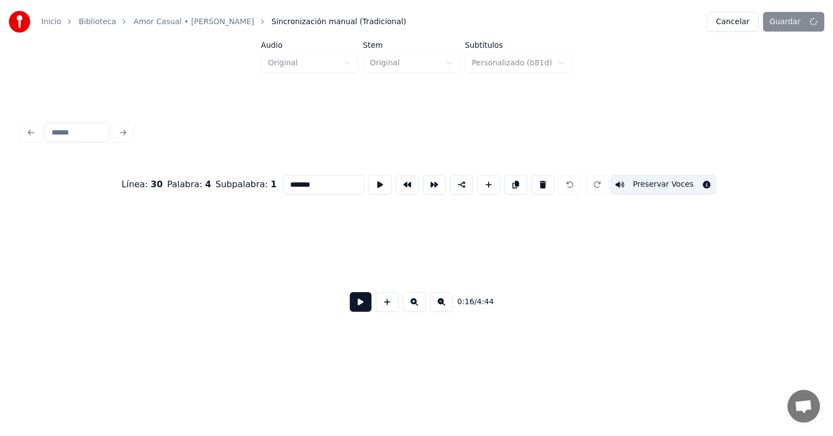
scroll to position [0, 4565]
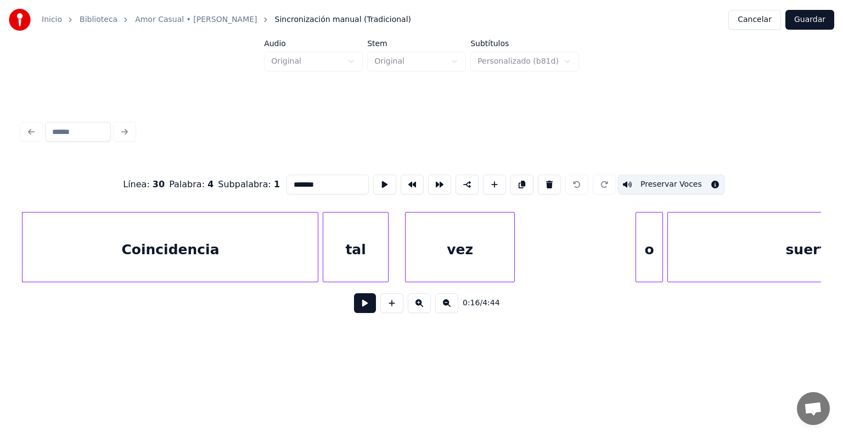
click at [80, 20] on link "Biblioteca" at bounding box center [99, 19] width 38 height 11
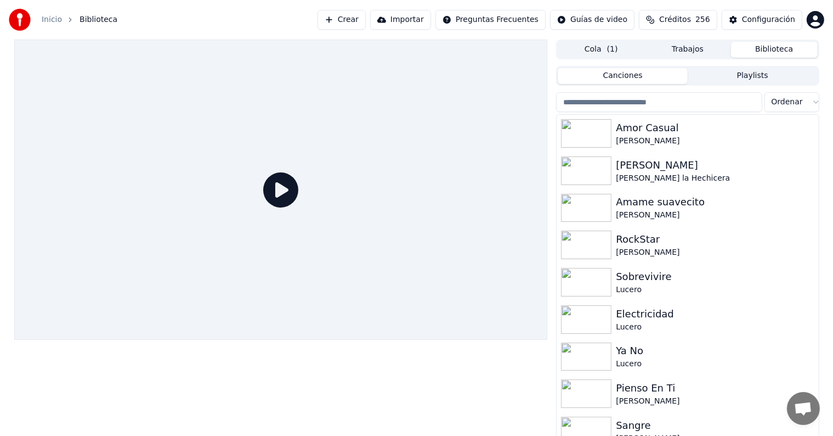
click at [47, 24] on link "Inicio" at bounding box center [52, 19] width 20 height 11
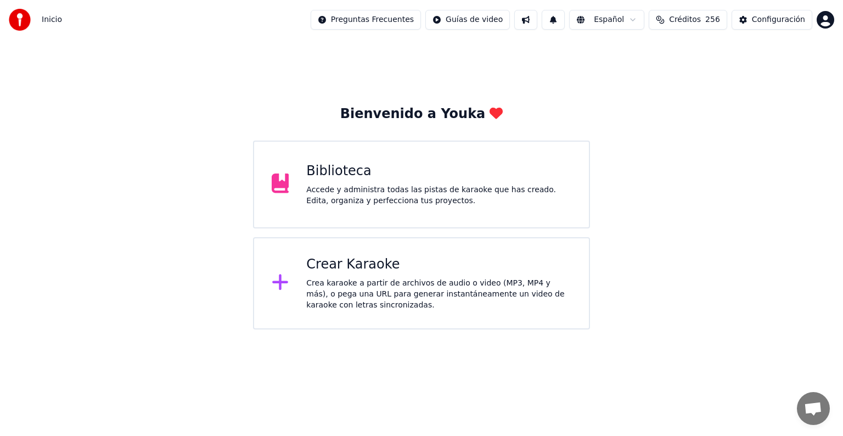
click at [764, 19] on div "Configuración" at bounding box center [777, 19] width 53 height 11
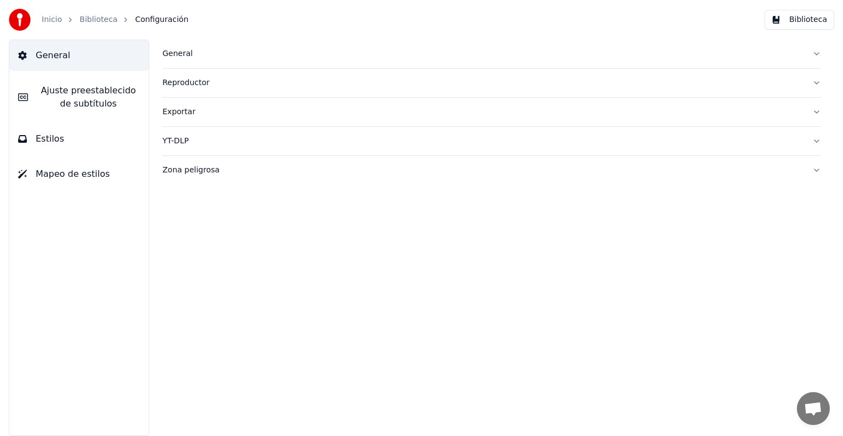
click at [95, 20] on link "Biblioteca" at bounding box center [99, 19] width 38 height 11
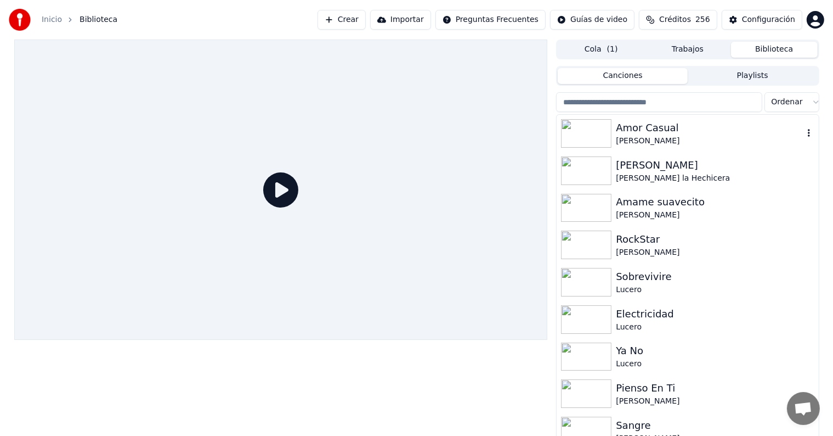
click at [626, 143] on div "[PERSON_NAME]" at bounding box center [709, 140] width 187 height 11
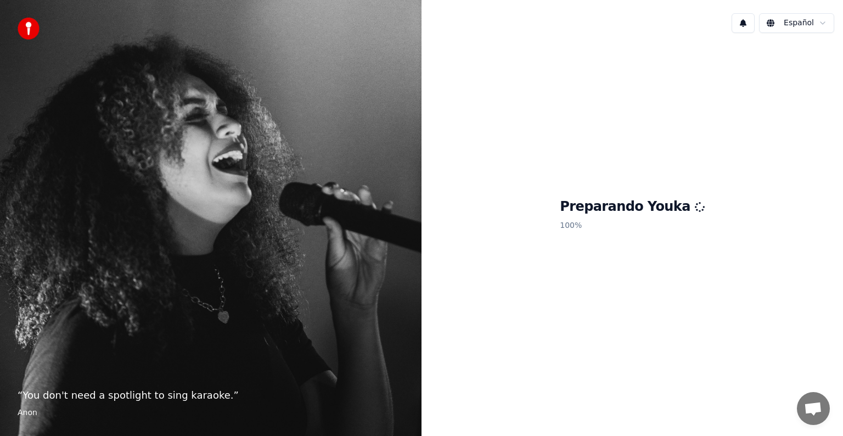
click at [738, 24] on button at bounding box center [742, 23] width 23 height 20
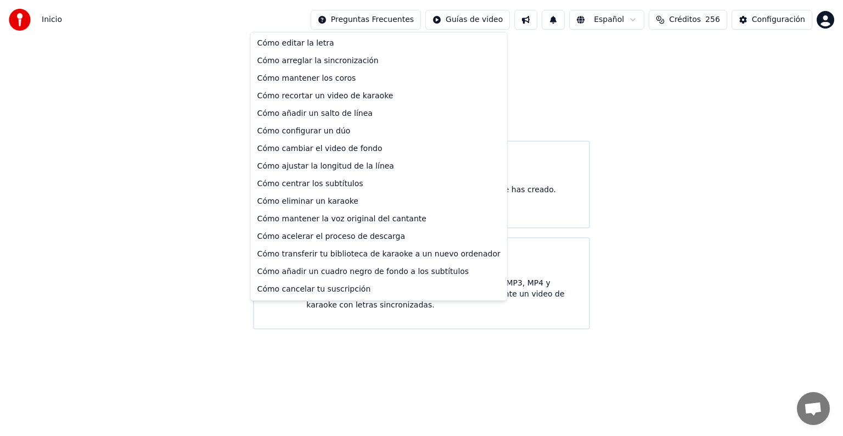
click at [371, 24] on html "Inicio Preguntas Frecuentes Guías de video Español Créditos 256 Configuración B…" at bounding box center [421, 164] width 843 height 329
click at [353, 222] on div "Cómo mantener la voz original del cantante" at bounding box center [379, 219] width 252 height 18
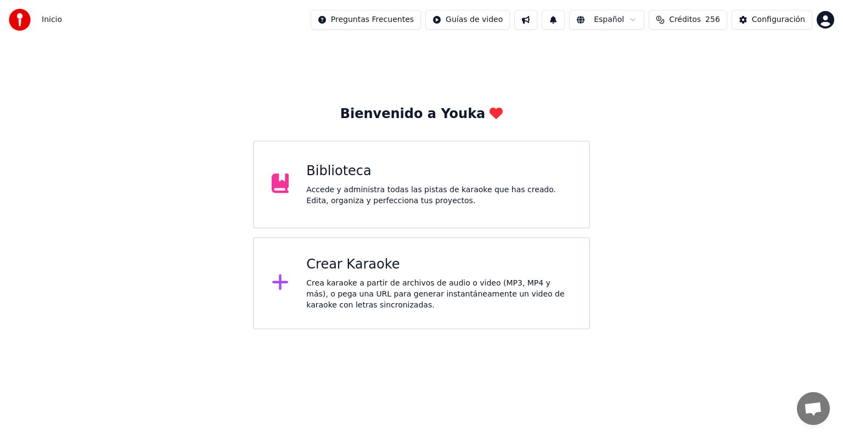
click at [346, 187] on div "Accede y administra todas las pistas de karaoke que has creado. Edita, organiza…" at bounding box center [438, 195] width 265 height 22
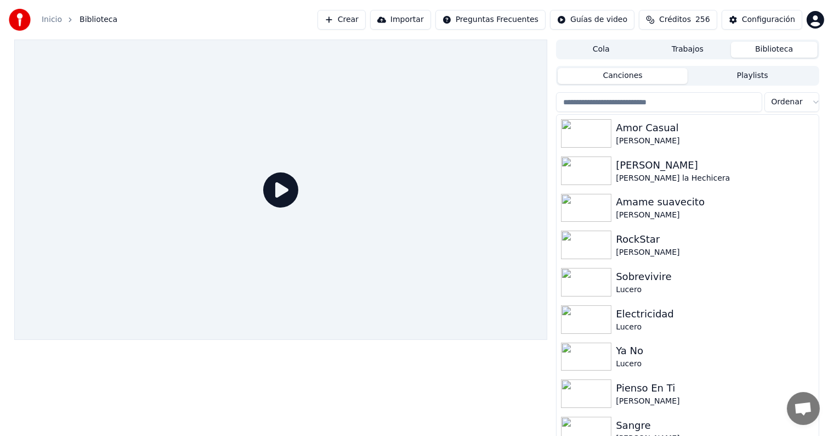
click at [626, 135] on div "[PERSON_NAME]" at bounding box center [715, 140] width 198 height 11
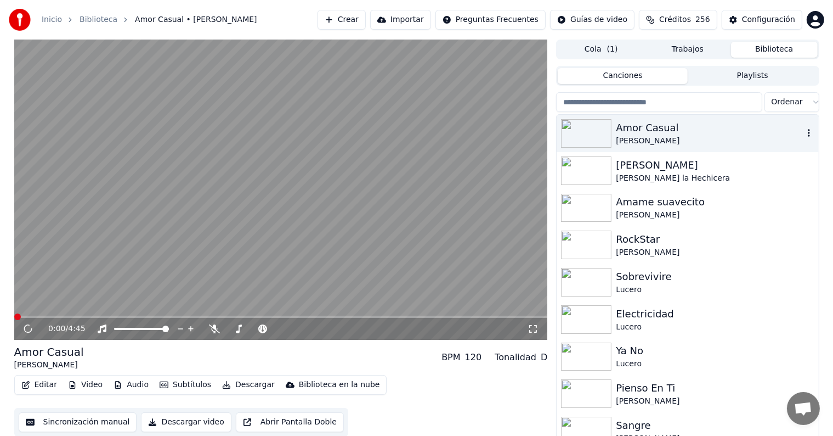
click at [38, 385] on button "Editar" at bounding box center [39, 384] width 44 height 15
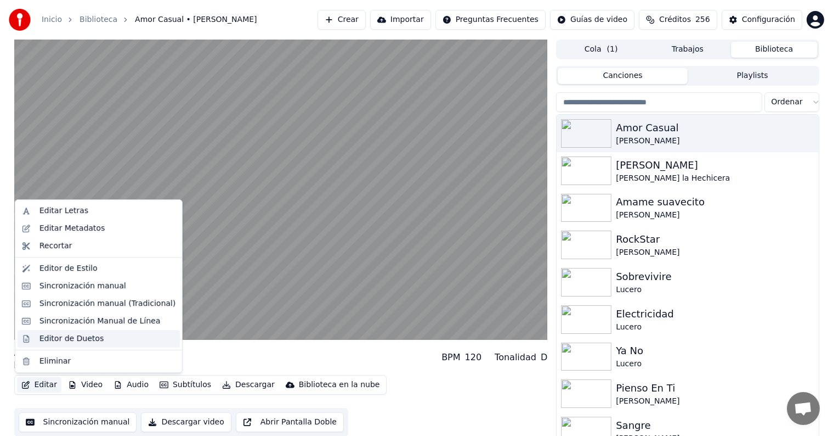
click at [38, 337] on div "Editor de Duetos" at bounding box center [99, 339] width 162 height 18
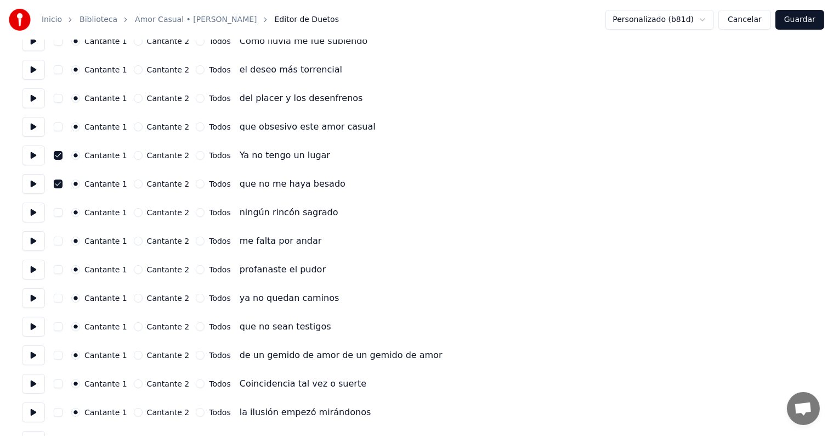
scroll to position [219, 0]
click at [29, 157] on button at bounding box center [33, 155] width 23 height 20
click at [31, 184] on button at bounding box center [33, 183] width 23 height 20
click at [63, 210] on button "button" at bounding box center [58, 211] width 9 height 9
click at [34, 214] on button at bounding box center [33, 212] width 23 height 20
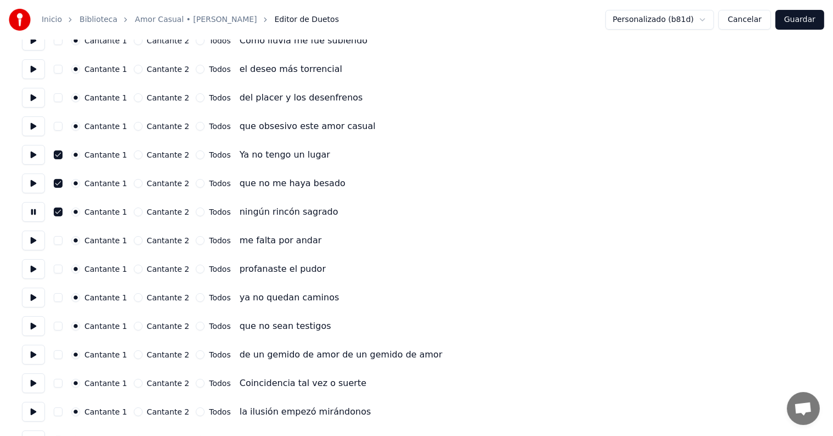
click at [63, 240] on button "button" at bounding box center [58, 240] width 9 height 9
click at [33, 246] on button at bounding box center [33, 240] width 23 height 20
click at [63, 270] on button "button" at bounding box center [58, 268] width 9 height 9
click at [30, 272] on button at bounding box center [33, 269] width 23 height 20
click at [63, 301] on button "button" at bounding box center [58, 297] width 9 height 9
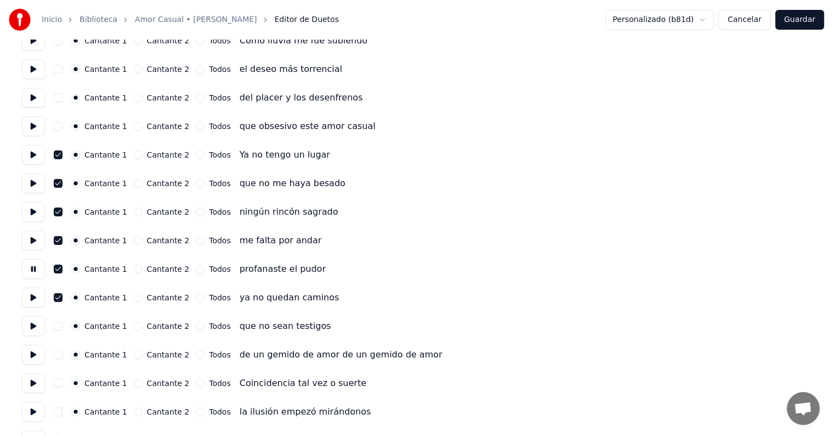
click at [28, 298] on button at bounding box center [33, 297] width 23 height 20
click at [63, 324] on button "button" at bounding box center [58, 325] width 9 height 9
click at [29, 321] on button at bounding box center [33, 326] width 23 height 20
click at [78, 354] on circle "button" at bounding box center [76, 355] width 4 height 4
click at [31, 358] on button at bounding box center [33, 354] width 23 height 20
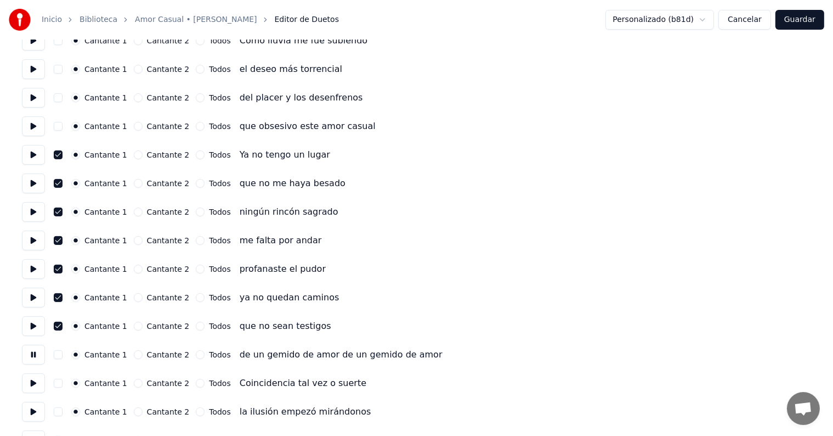
click at [63, 354] on button "button" at bounding box center [58, 354] width 9 height 9
click at [801, 20] on button "Guardar" at bounding box center [800, 20] width 49 height 20
click at [804, 24] on button "Guardar" at bounding box center [800, 20] width 49 height 20
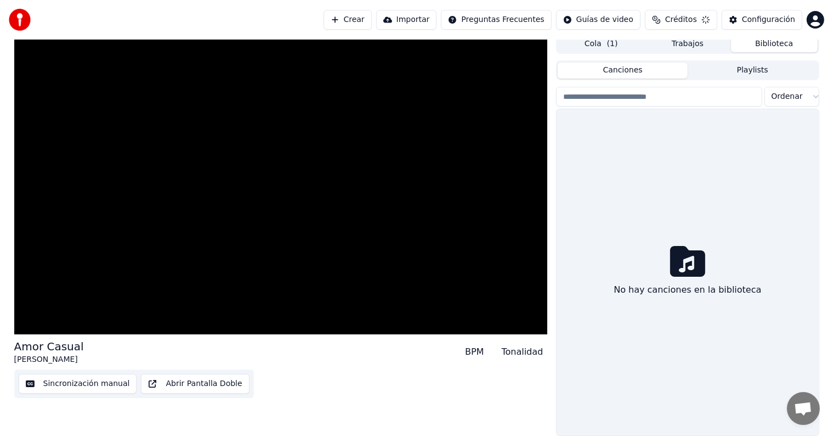
scroll to position [5, 0]
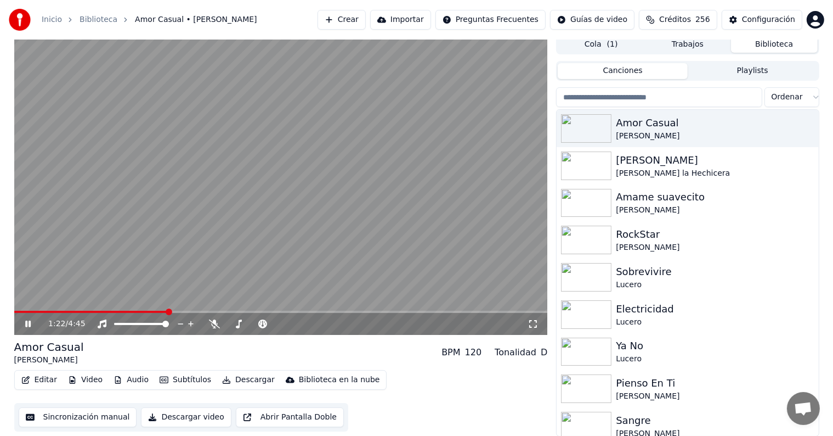
click at [170, 308] on span at bounding box center [169, 311] width 7 height 7
click at [207, 315] on span at bounding box center [208, 311] width 7 height 7
click at [39, 381] on button "Editar" at bounding box center [39, 379] width 44 height 15
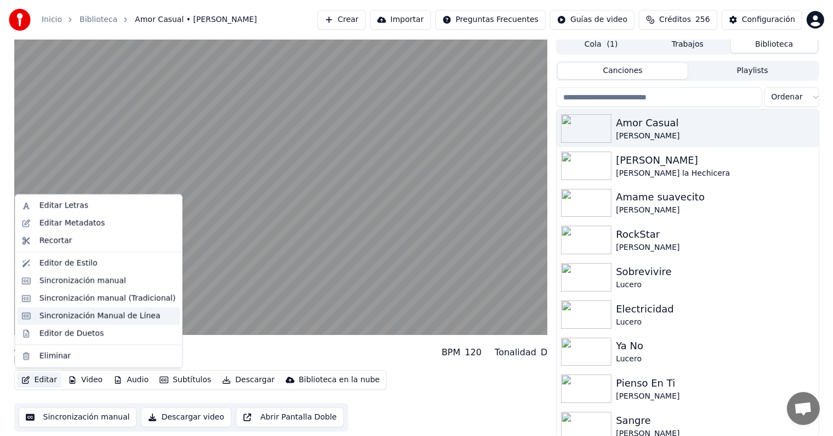
click at [37, 315] on div "Sincronización Manual de Línea" at bounding box center [99, 316] width 162 height 18
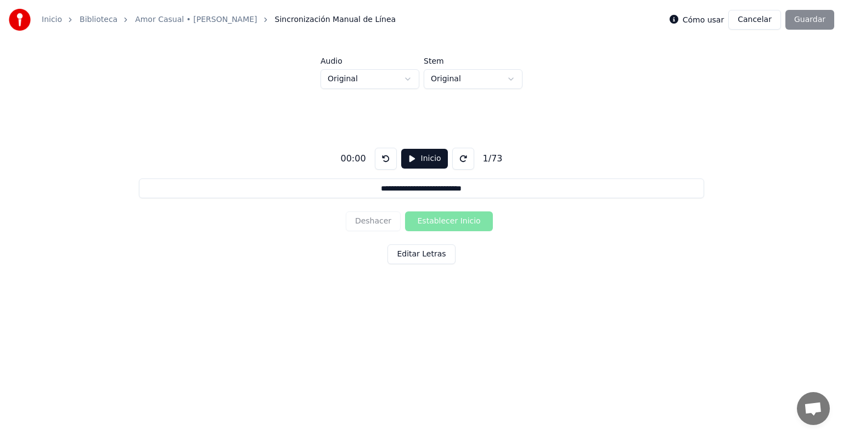
click at [753, 18] on button "Cancelar" at bounding box center [754, 20] width 53 height 20
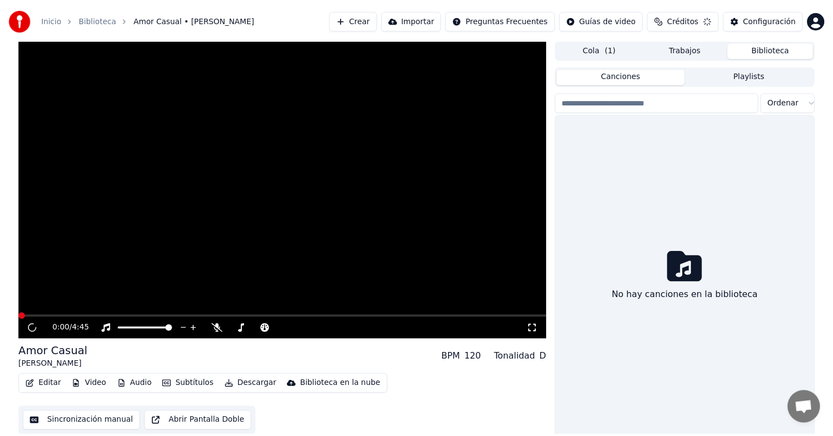
scroll to position [5, 0]
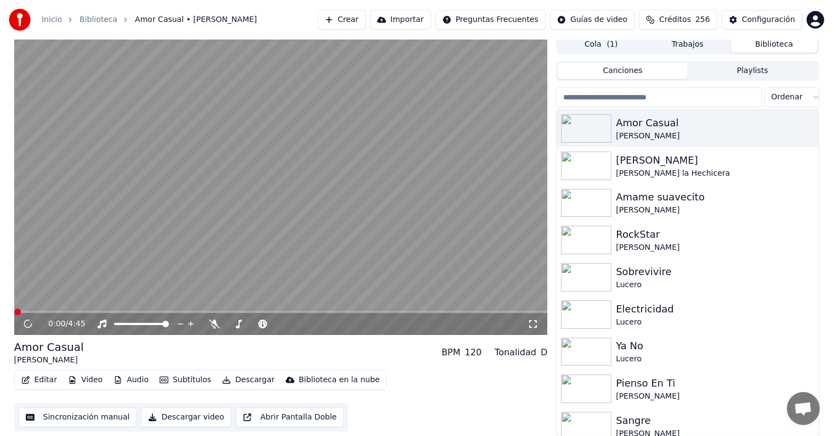
click at [37, 380] on button "Editar" at bounding box center [39, 379] width 44 height 15
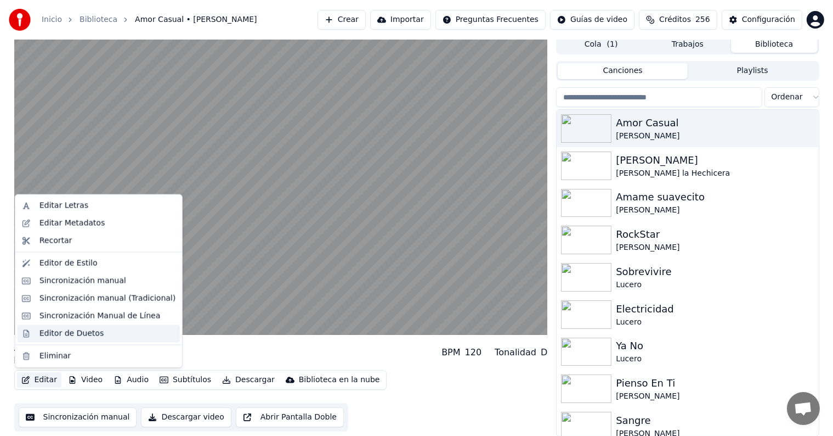
click at [39, 330] on div "Editor de Duetos" at bounding box center [71, 332] width 64 height 11
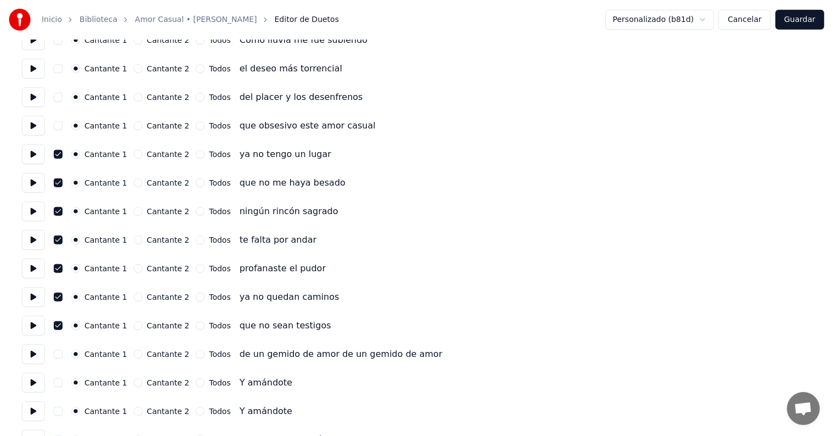
scroll to position [677, 0]
click at [61, 351] on button "button" at bounding box center [58, 353] width 9 height 9
click at [61, 380] on button "button" at bounding box center [58, 381] width 9 height 9
click at [62, 381] on button "button" at bounding box center [58, 381] width 9 height 9
click at [62, 322] on button "button" at bounding box center [58, 324] width 9 height 9
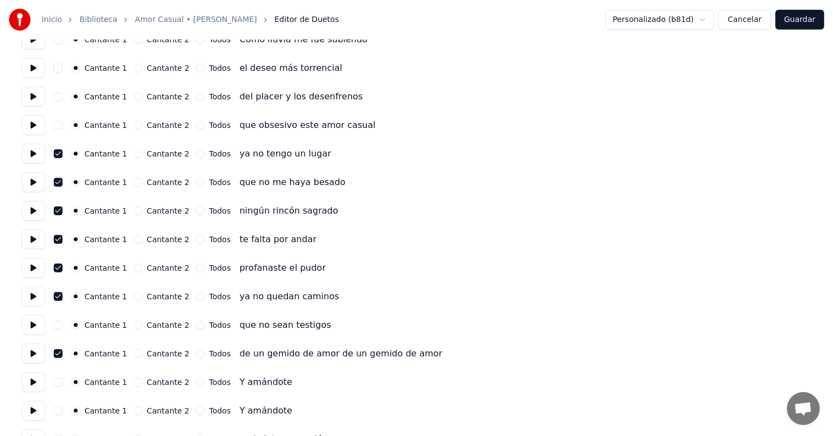
click at [59, 354] on button "button" at bounding box center [58, 353] width 9 height 9
click at [63, 324] on button "button" at bounding box center [58, 324] width 9 height 9
click at [45, 347] on button at bounding box center [33, 353] width 23 height 20
click at [58, 352] on button "button" at bounding box center [58, 353] width 9 height 9
click at [803, 24] on button "Guardar" at bounding box center [800, 20] width 49 height 20
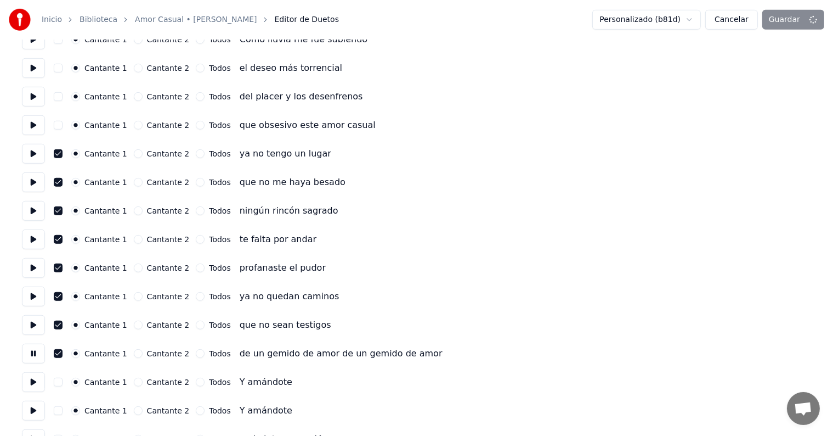
click at [793, 12] on div "Personalizado (b81d) Cancelar Guardar" at bounding box center [708, 20] width 232 height 20
click at [794, 21] on div "Personalizado (b81d) Cancelar Guardar" at bounding box center [708, 20] width 232 height 20
click at [787, 16] on div "Personalizado (b81d) Cancelar Guardar" at bounding box center [708, 20] width 232 height 20
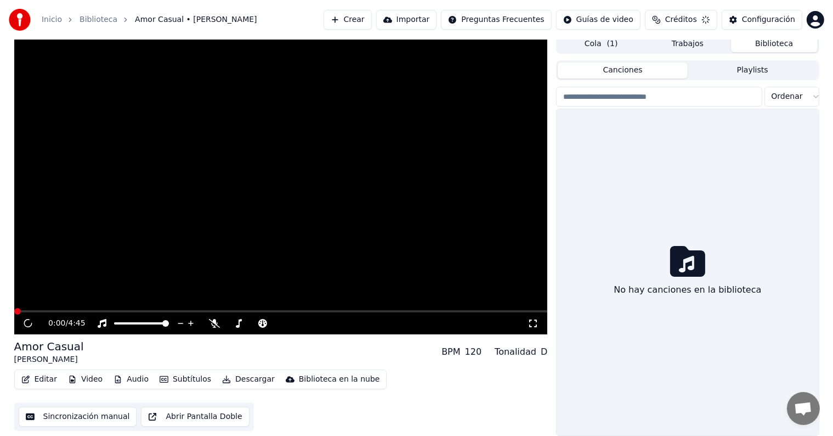
scroll to position [5, 0]
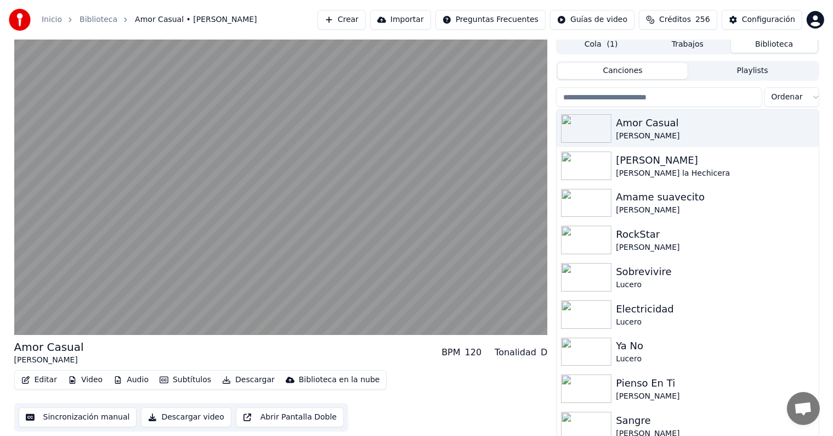
click at [30, 284] on video at bounding box center [281, 185] width 534 height 300
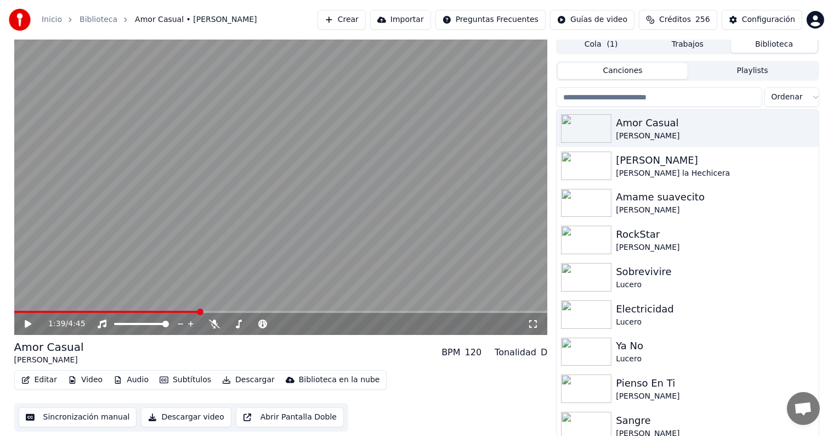
click at [30, 327] on icon at bounding box center [36, 323] width 26 height 9
click at [43, 313] on div "2:04 / 4:45" at bounding box center [281, 324] width 534 height 22
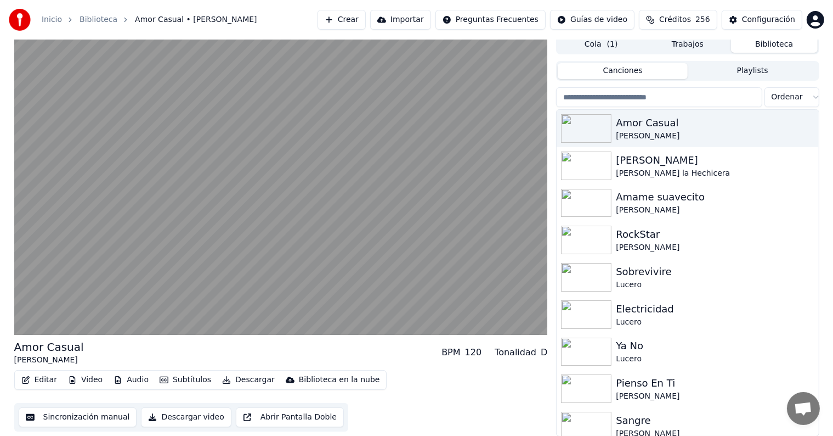
click at [110, 252] on video at bounding box center [281, 185] width 534 height 300
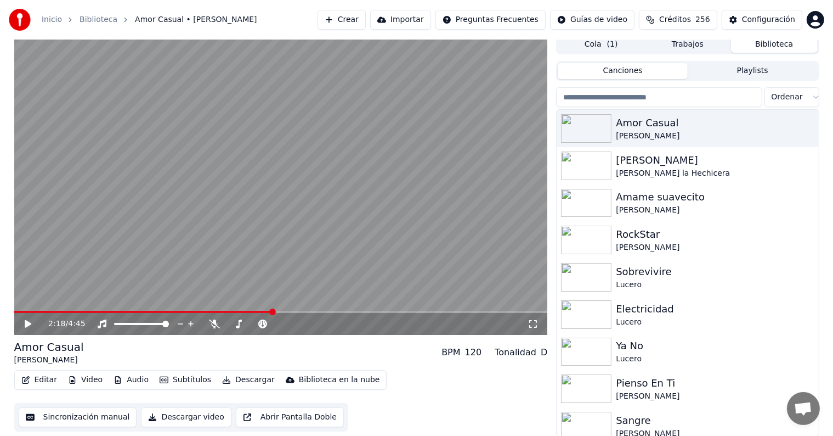
click at [20, 330] on div "2:18 / 4:45" at bounding box center [281, 324] width 534 height 22
click at [31, 323] on icon at bounding box center [28, 324] width 7 height 8
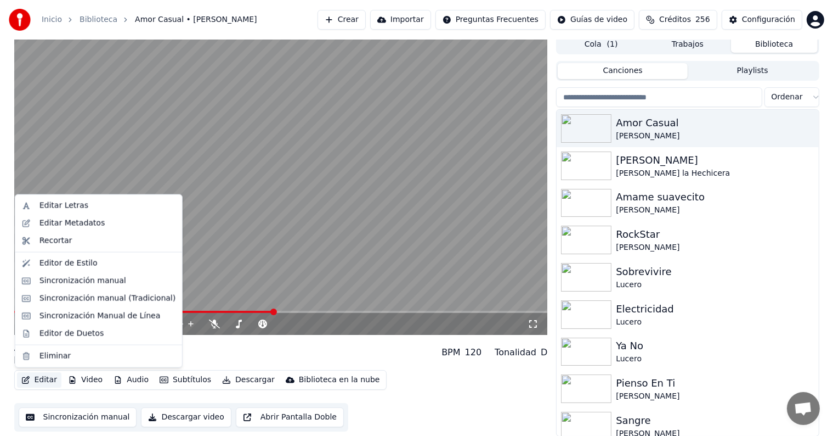
click at [37, 379] on button "Editar" at bounding box center [39, 379] width 44 height 15
click at [38, 332] on div "Editor de Duetos" at bounding box center [99, 333] width 162 height 18
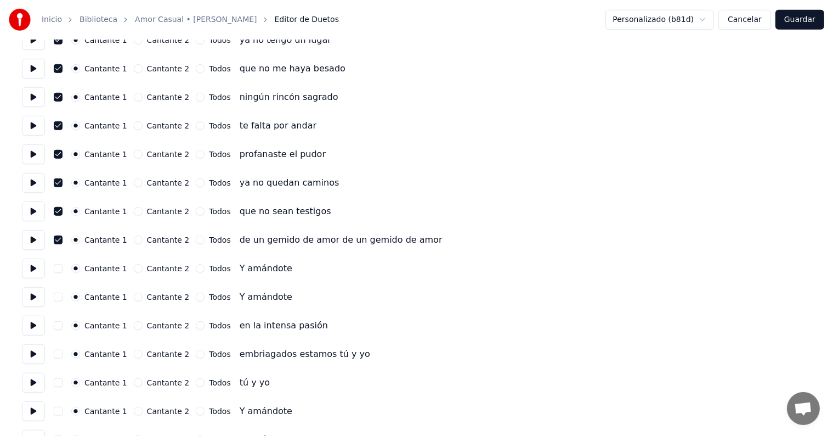
scroll to position [789, 0]
click at [31, 270] on button at bounding box center [33, 269] width 23 height 20
click at [31, 274] on button at bounding box center [33, 269] width 23 height 20
click at [63, 269] on button "button" at bounding box center [58, 269] width 9 height 9
click at [63, 298] on button "button" at bounding box center [58, 297] width 9 height 9
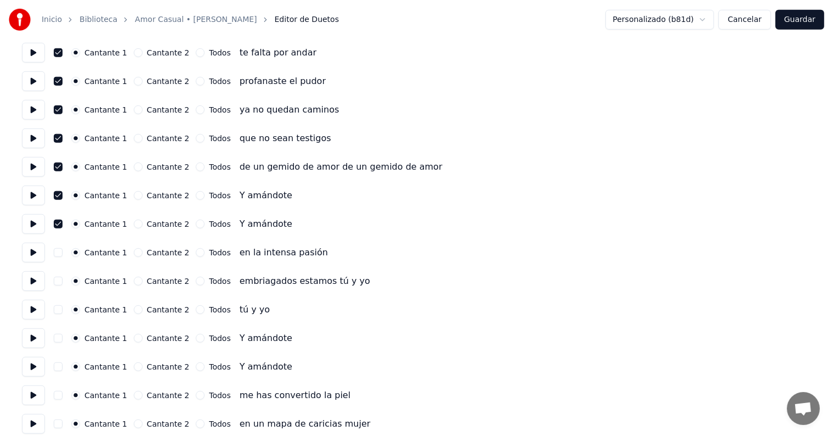
scroll to position [872, 0]
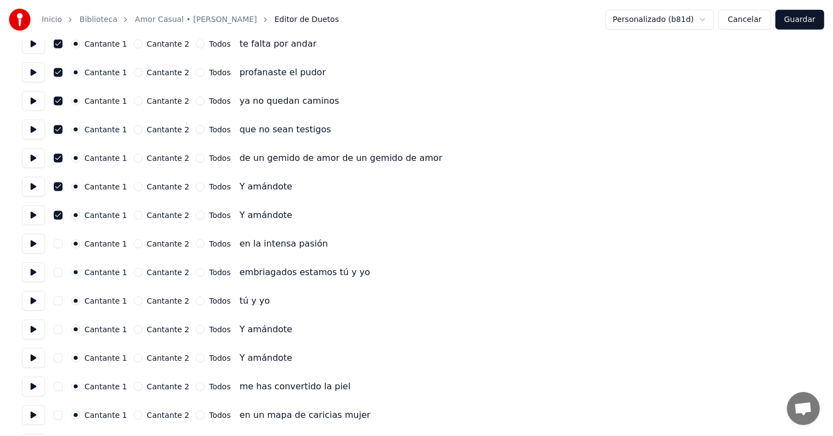
click at [61, 331] on button "button" at bounding box center [58, 329] width 9 height 9
click at [63, 357] on button "button" at bounding box center [58, 357] width 9 height 9
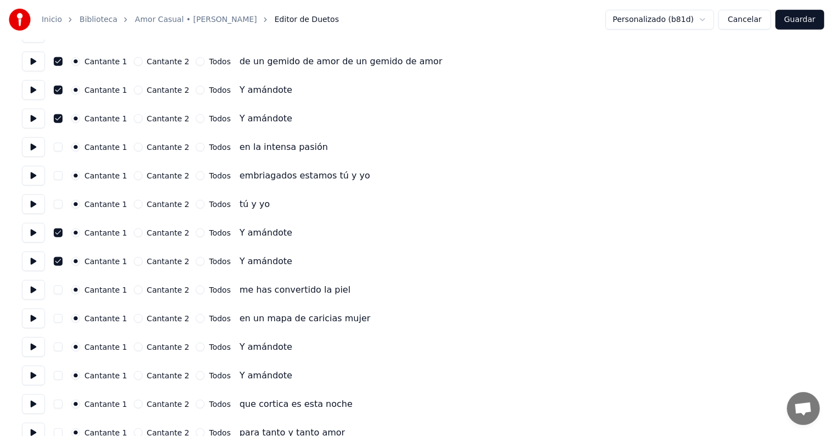
scroll to position [973, 0]
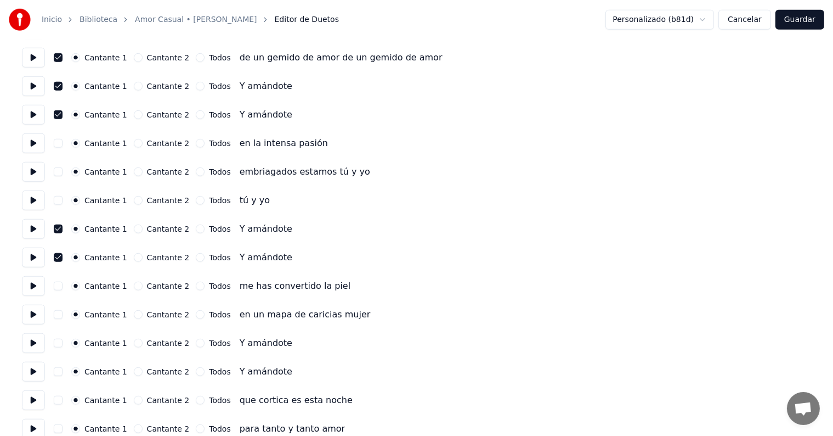
click at [60, 346] on button "button" at bounding box center [58, 342] width 9 height 9
click at [63, 372] on button "button" at bounding box center [58, 371] width 9 height 9
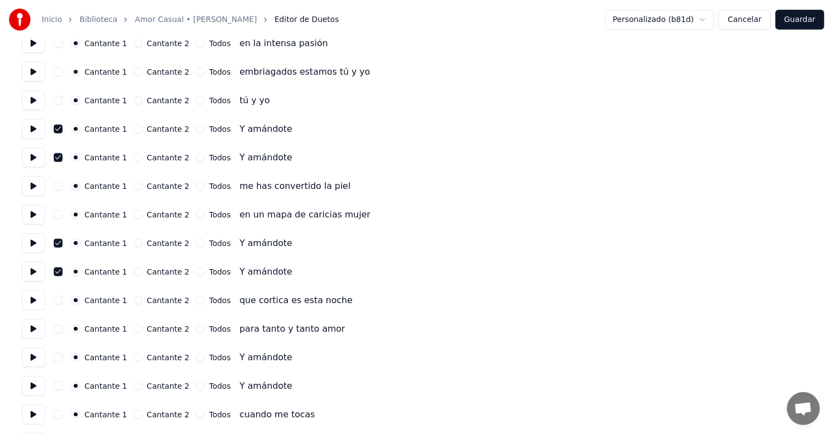
scroll to position [1073, 0]
click at [63, 358] on button "button" at bounding box center [58, 356] width 9 height 9
click at [63, 383] on button "button" at bounding box center [58, 385] width 9 height 9
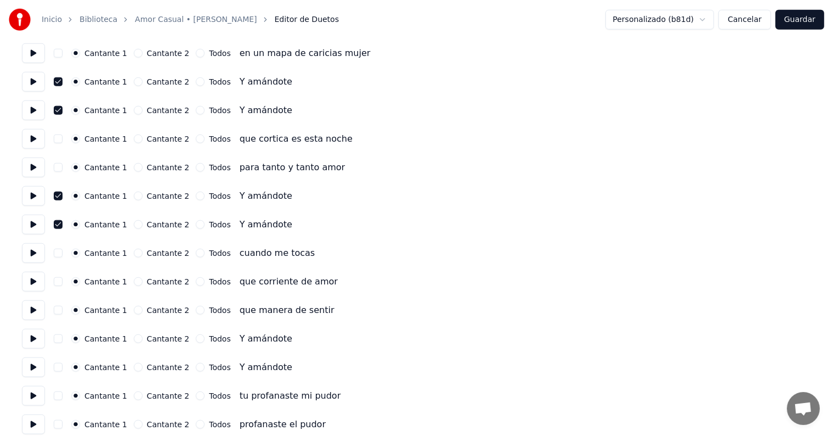
scroll to position [1234, 0]
click at [61, 341] on button "button" at bounding box center [58, 338] width 9 height 9
click at [63, 366] on button "button" at bounding box center [58, 366] width 9 height 9
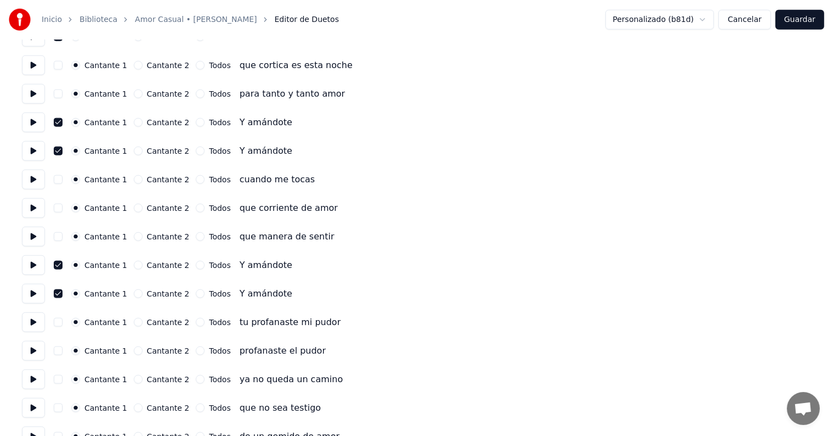
scroll to position [1313, 0]
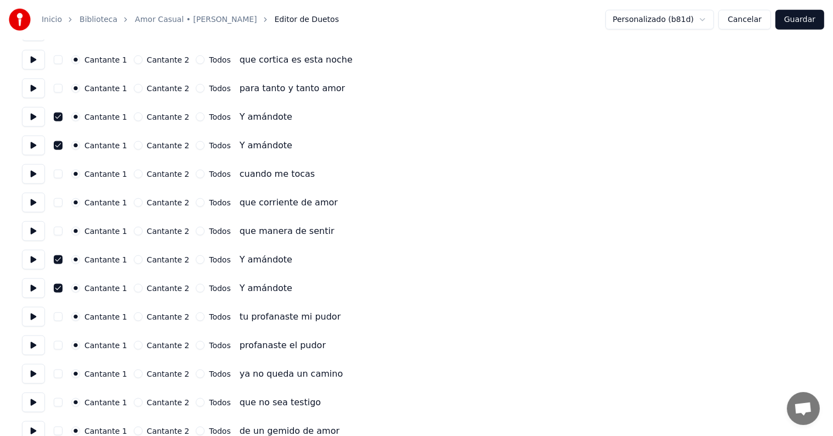
click at [59, 348] on button "button" at bounding box center [58, 345] width 9 height 9
click at [59, 374] on button "button" at bounding box center [58, 373] width 9 height 9
click at [63, 403] on button "button" at bounding box center [58, 402] width 9 height 9
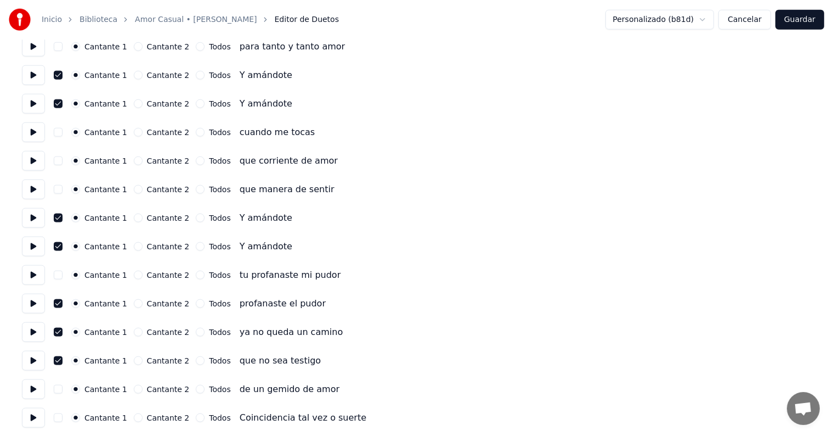
scroll to position [1357, 0]
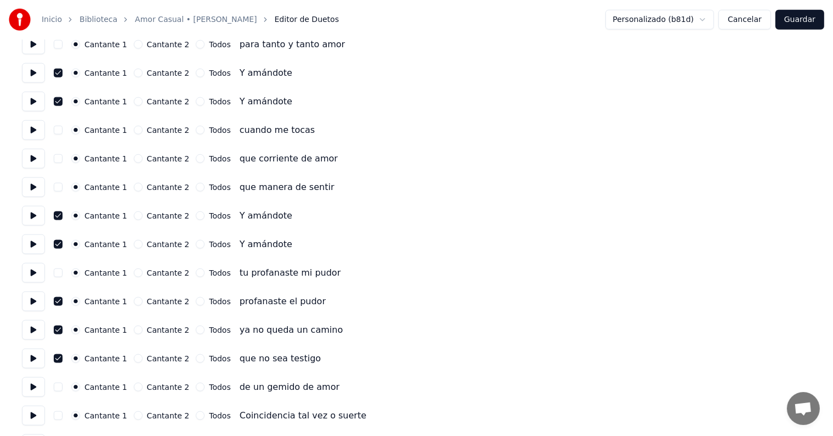
click at [63, 387] on button "button" at bounding box center [58, 386] width 9 height 9
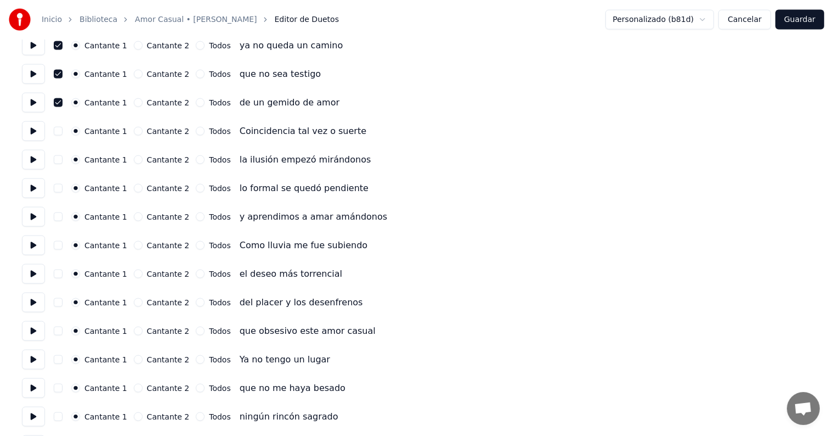
scroll to position [1641, 0]
click at [61, 360] on button "button" at bounding box center [58, 358] width 9 height 9
click at [63, 387] on button "button" at bounding box center [58, 387] width 9 height 9
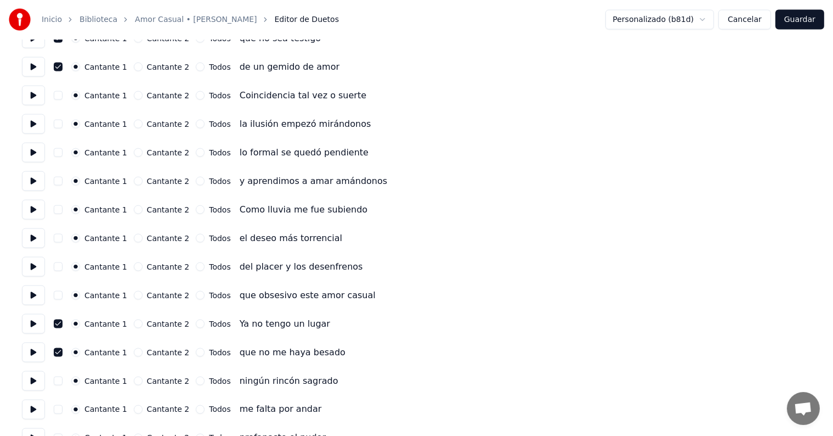
scroll to position [1679, 0]
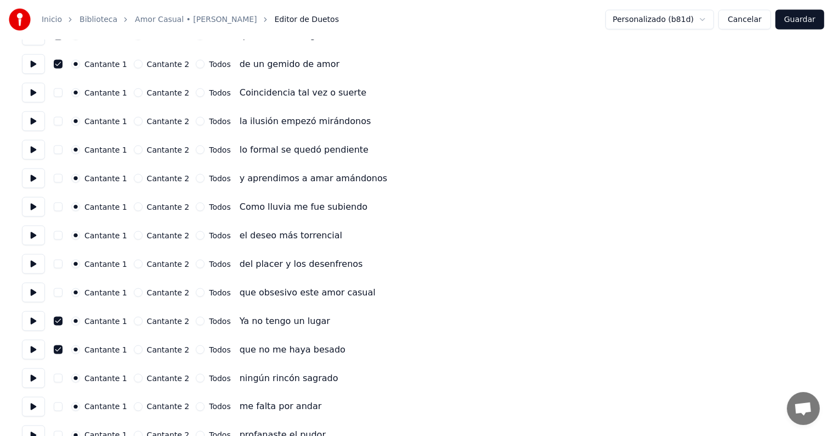
click at [59, 376] on button "button" at bounding box center [58, 378] width 9 height 9
click at [63, 402] on button "button" at bounding box center [58, 406] width 9 height 9
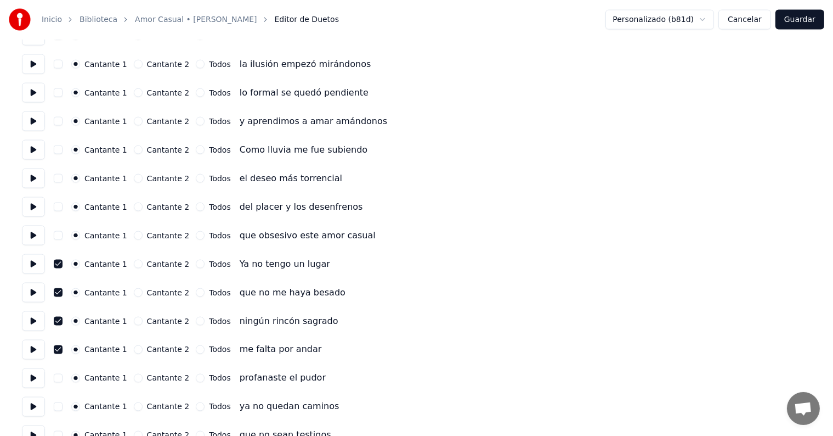
scroll to position [1745, 0]
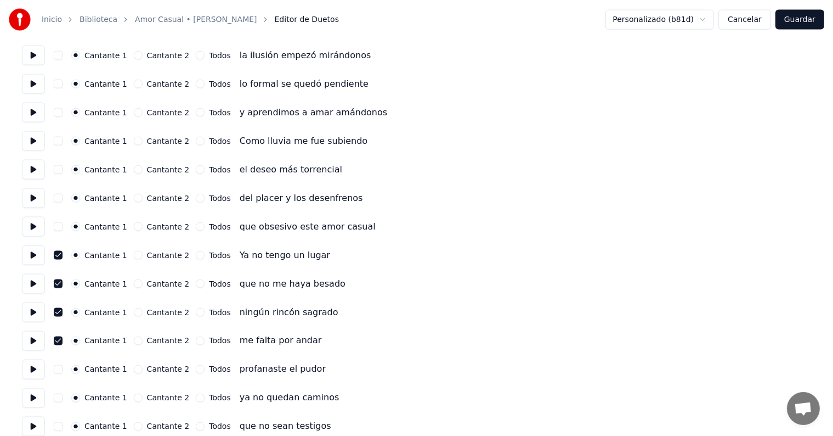
click at [61, 372] on button "button" at bounding box center [58, 369] width 9 height 9
click at [60, 398] on button "button" at bounding box center [58, 397] width 9 height 9
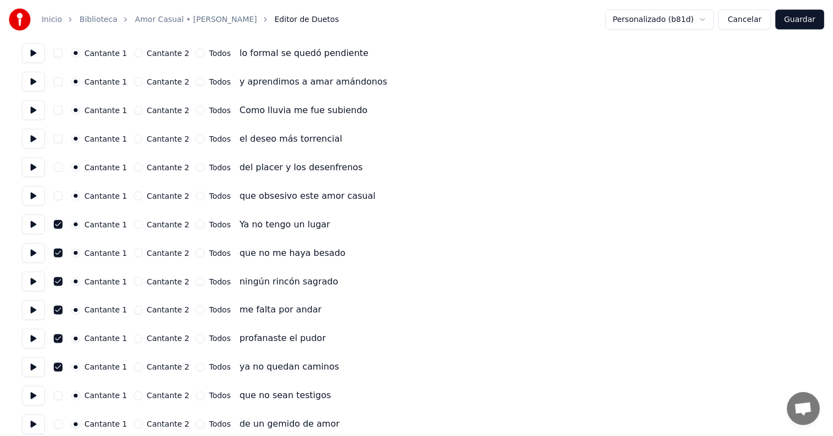
scroll to position [1785, 0]
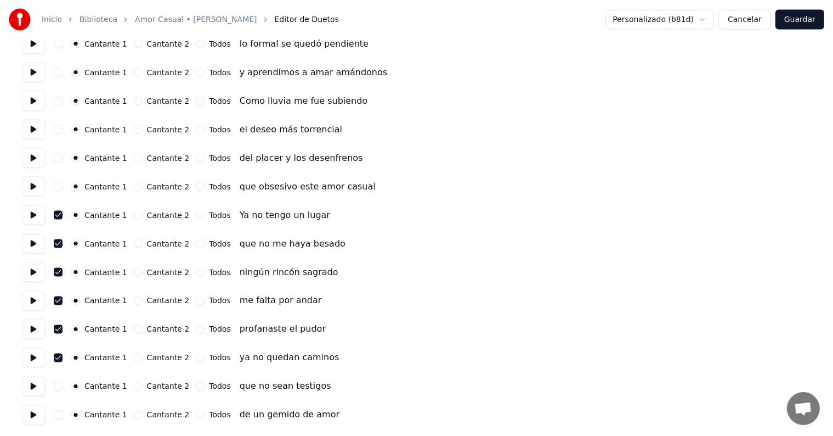
click at [63, 387] on button "button" at bounding box center [58, 386] width 9 height 9
click at [63, 414] on button "button" at bounding box center [58, 414] width 9 height 9
click at [806, 24] on button "Guardar" at bounding box center [800, 20] width 49 height 20
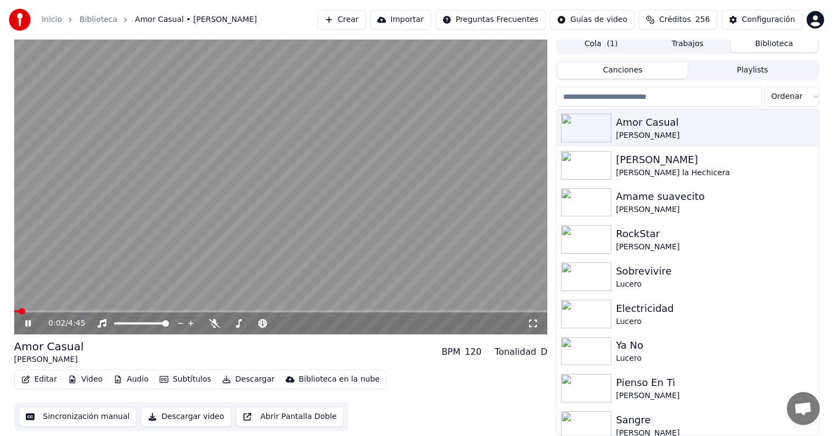
scroll to position [5, 0]
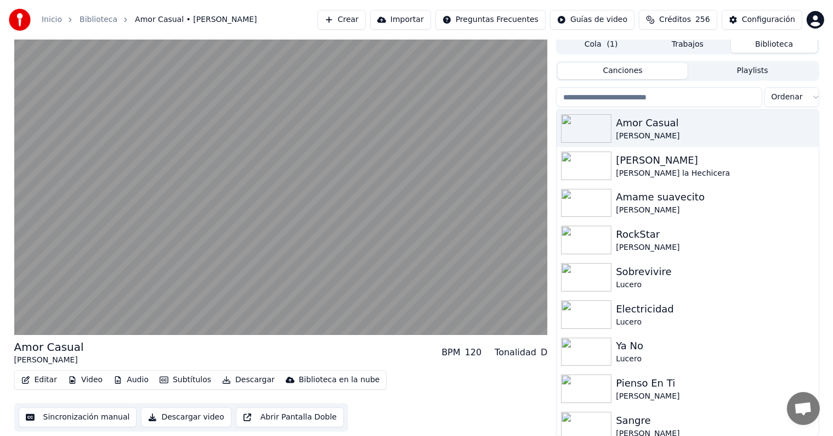
click at [238, 248] on video at bounding box center [281, 185] width 534 height 300
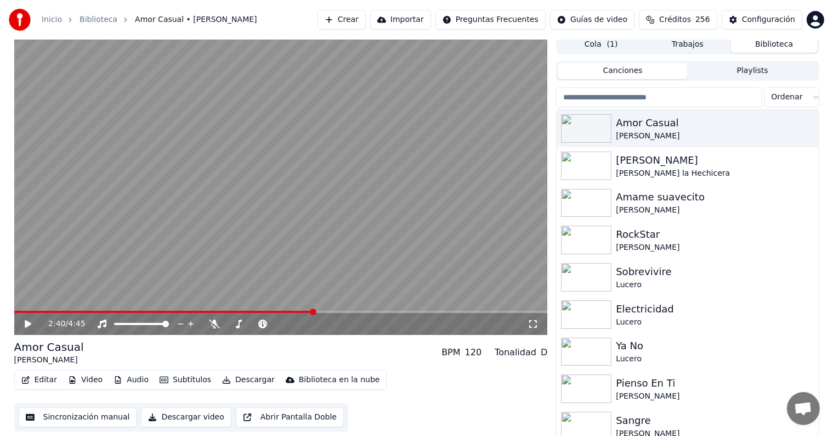
click at [227, 249] on video at bounding box center [281, 185] width 534 height 300
click at [233, 380] on button "Descargar" at bounding box center [248, 379] width 61 height 15
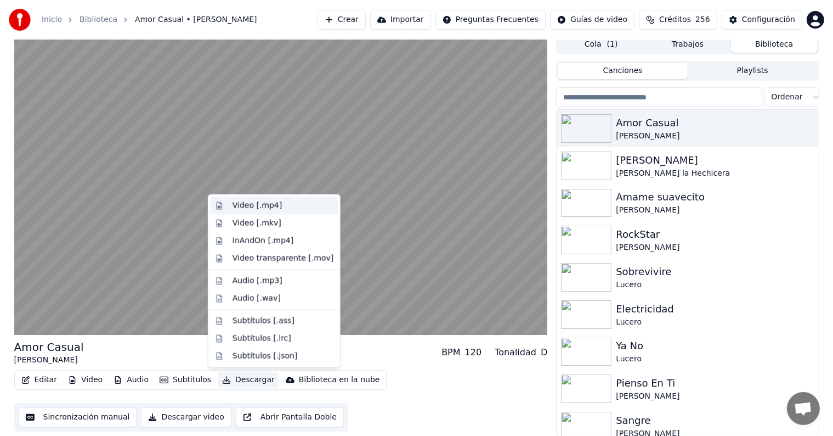
click at [239, 208] on div "Video [.mp4]" at bounding box center [257, 205] width 49 height 11
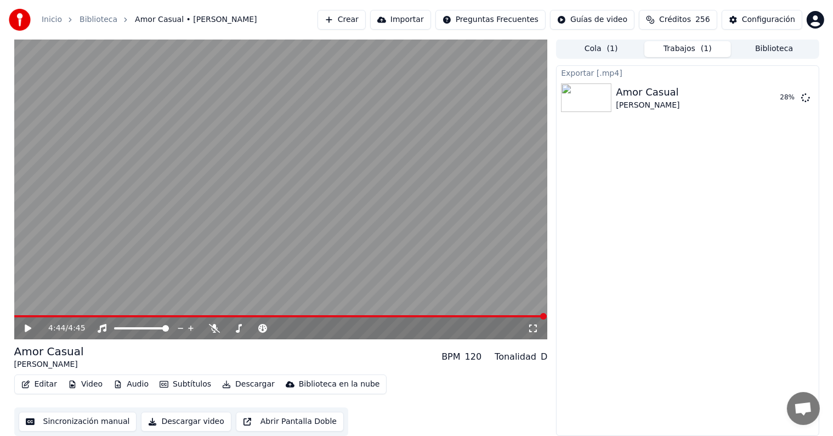
click at [781, 44] on button "Biblioteca" at bounding box center [774, 49] width 87 height 16
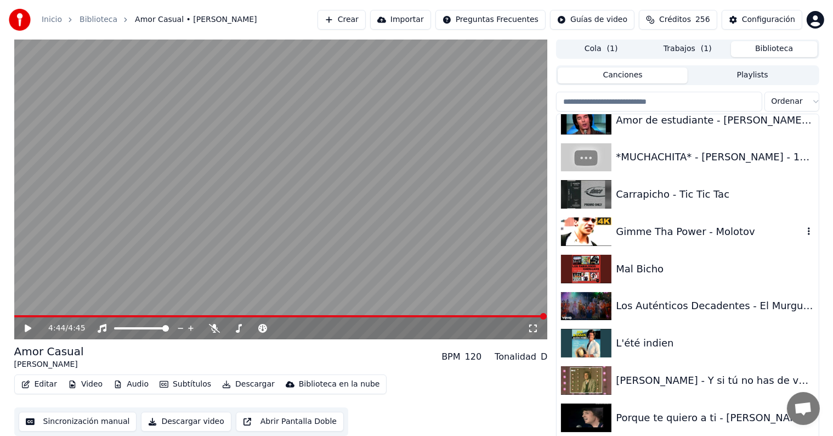
scroll to position [21423, 0]
click at [643, 299] on div "Los Auténticos Decadentes - El Murguero" at bounding box center [709, 304] width 187 height 15
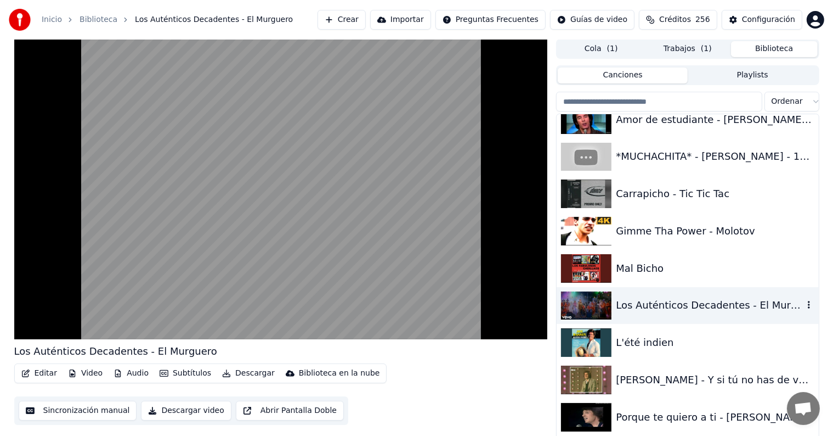
click at [35, 374] on button "Editar" at bounding box center [39, 372] width 44 height 15
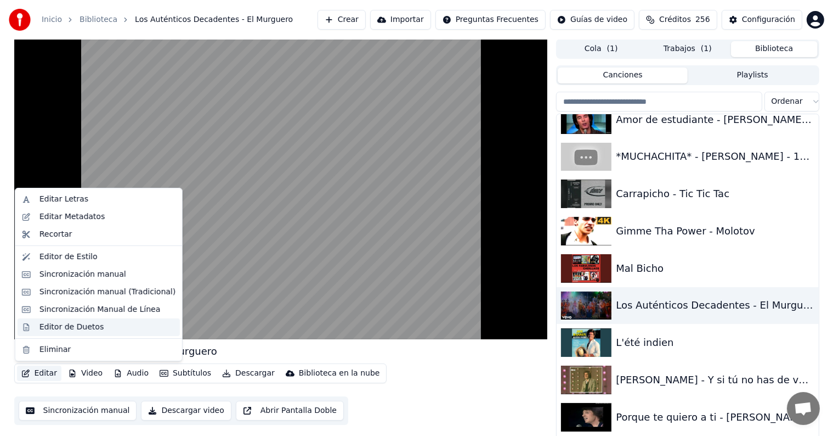
click at [41, 322] on div "Editor de Duetos" at bounding box center [71, 326] width 64 height 11
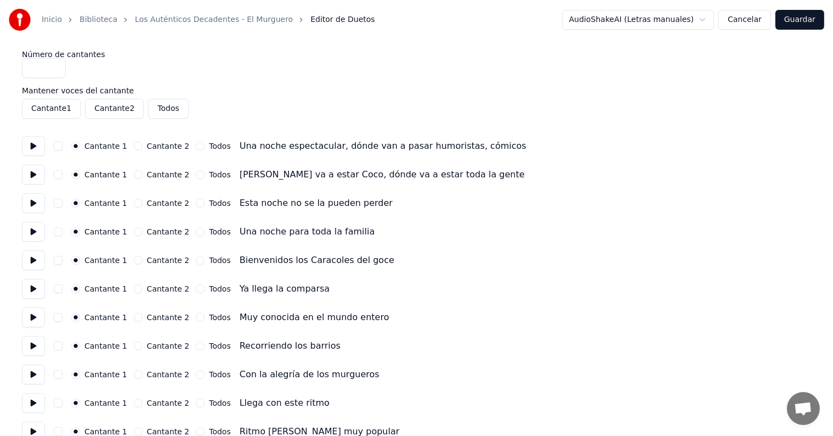
click at [30, 145] on button at bounding box center [33, 146] width 23 height 20
click at [59, 148] on button "button" at bounding box center [58, 146] width 9 height 9
type button "on"
click at [31, 176] on button at bounding box center [33, 175] width 23 height 20
click at [27, 204] on button at bounding box center [33, 203] width 23 height 20
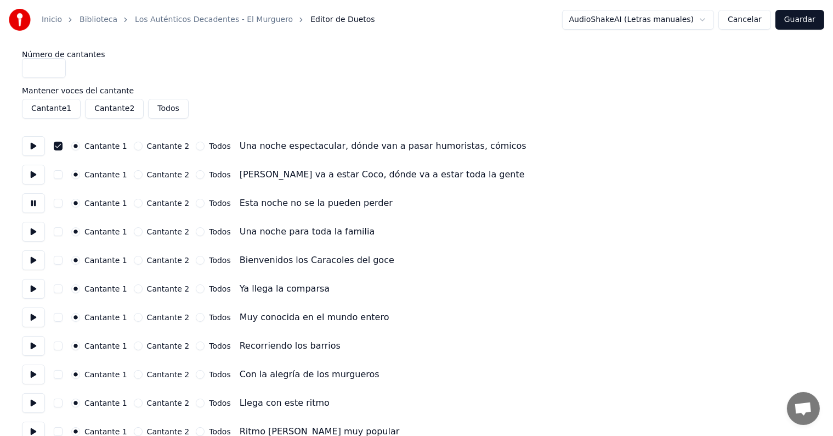
click at [28, 230] on button at bounding box center [33, 232] width 23 height 20
click at [33, 263] on button at bounding box center [33, 260] width 23 height 20
click at [62, 260] on button "button" at bounding box center [58, 260] width 9 height 9
click at [58, 233] on button "button" at bounding box center [58, 231] width 9 height 9
click at [59, 202] on button "button" at bounding box center [58, 203] width 9 height 9
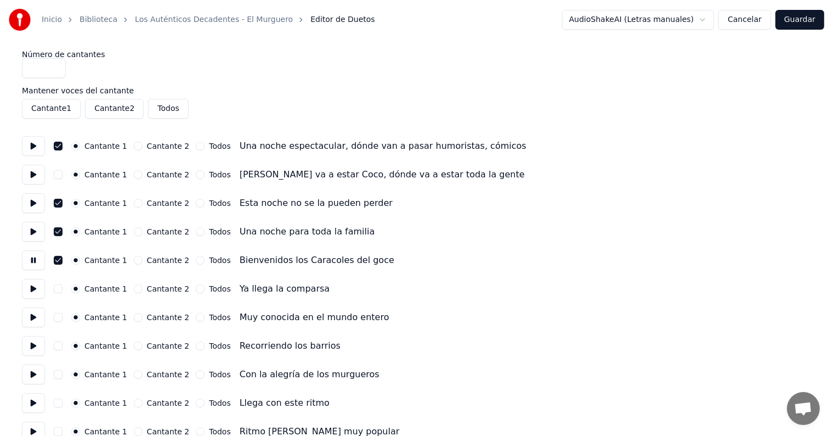
click at [63, 172] on button "button" at bounding box center [58, 174] width 9 height 9
click at [33, 293] on button at bounding box center [33, 289] width 23 height 20
click at [35, 320] on button at bounding box center [33, 317] width 23 height 20
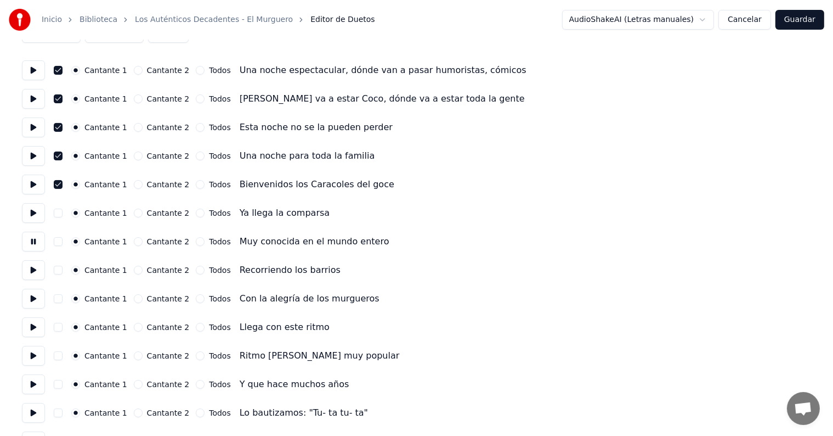
scroll to position [81, 0]
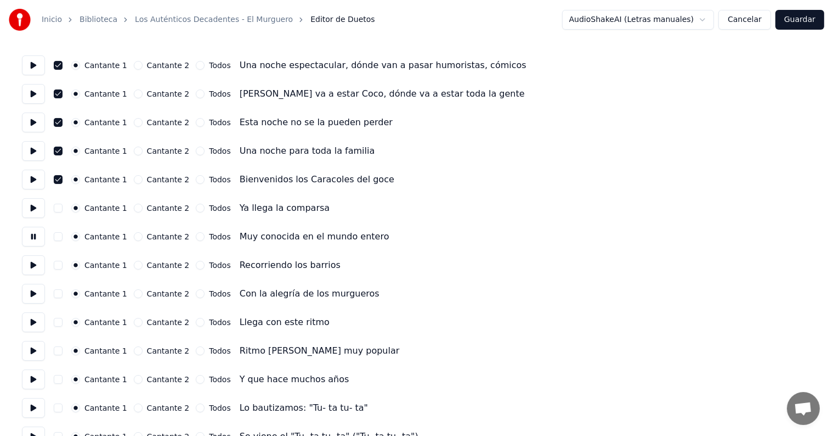
click at [35, 267] on button at bounding box center [33, 265] width 23 height 20
click at [38, 295] on button at bounding box center [33, 294] width 23 height 20
click at [39, 325] on button at bounding box center [33, 322] width 23 height 20
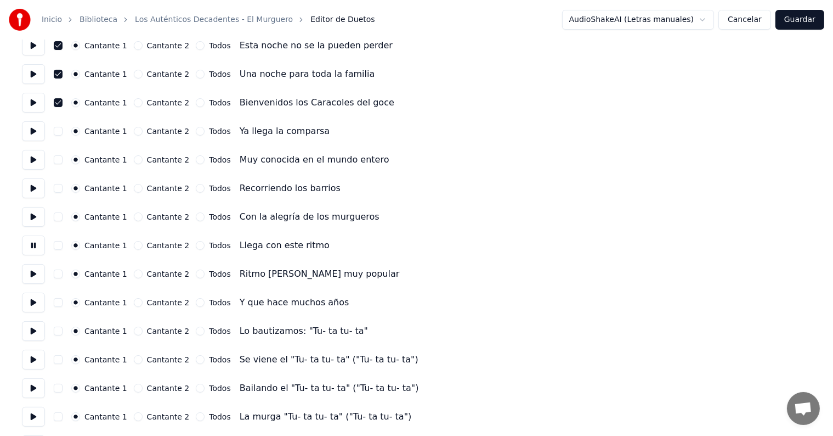
scroll to position [158, 0]
click at [32, 297] on button at bounding box center [33, 302] width 23 height 20
click at [30, 271] on button at bounding box center [33, 273] width 23 height 20
click at [37, 336] on button at bounding box center [33, 330] width 23 height 20
click at [38, 363] on button at bounding box center [33, 359] width 23 height 20
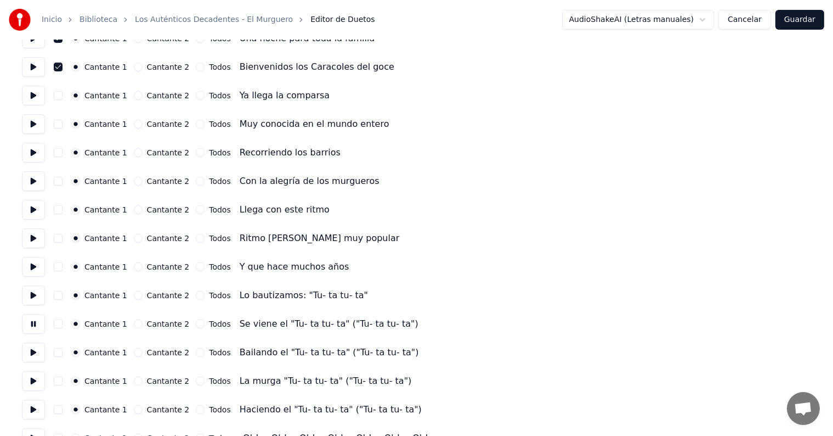
scroll to position [202, 0]
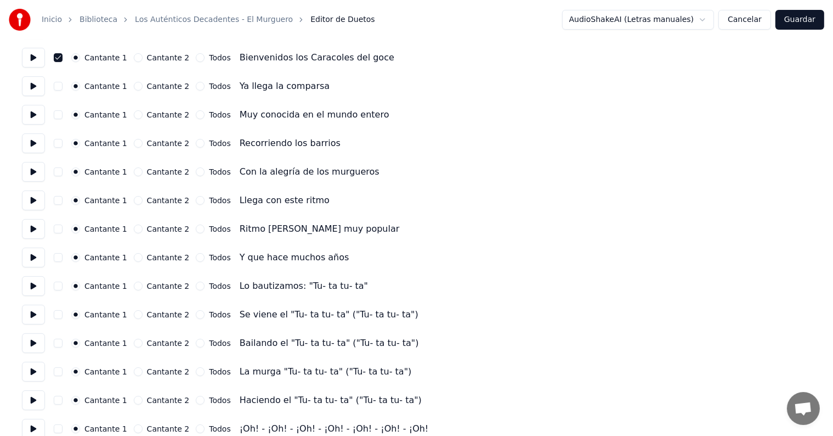
click at [744, 18] on button "Cancelar" at bounding box center [745, 20] width 53 height 20
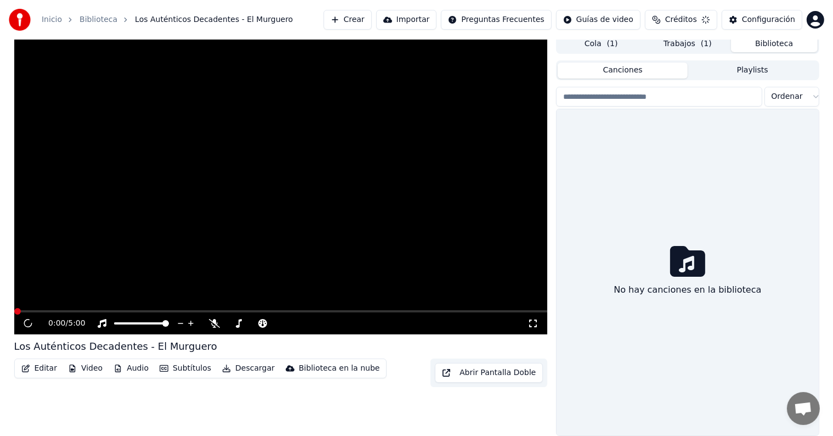
scroll to position [1, 0]
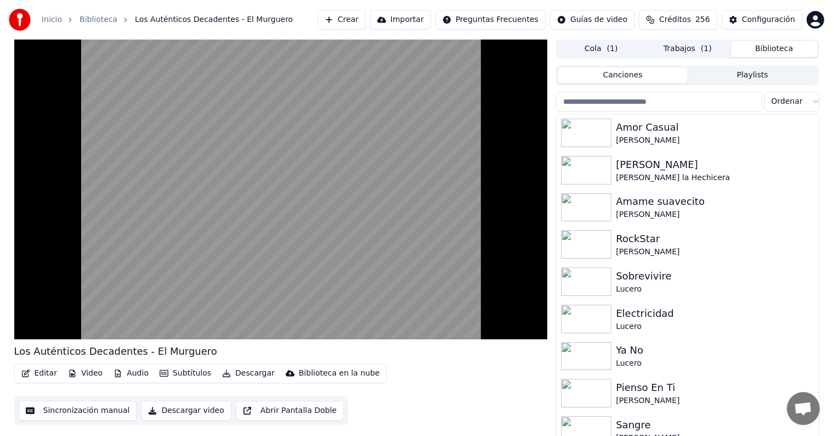
click at [591, 48] on button "Cola ( 1 )" at bounding box center [601, 49] width 87 height 16
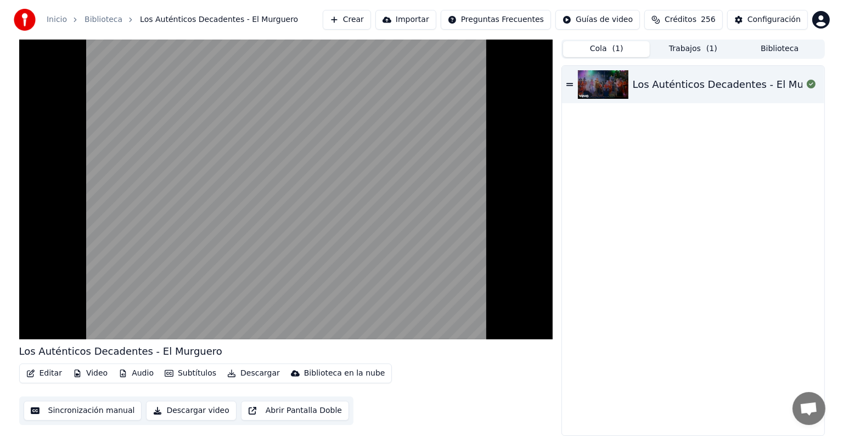
scroll to position [0, 0]
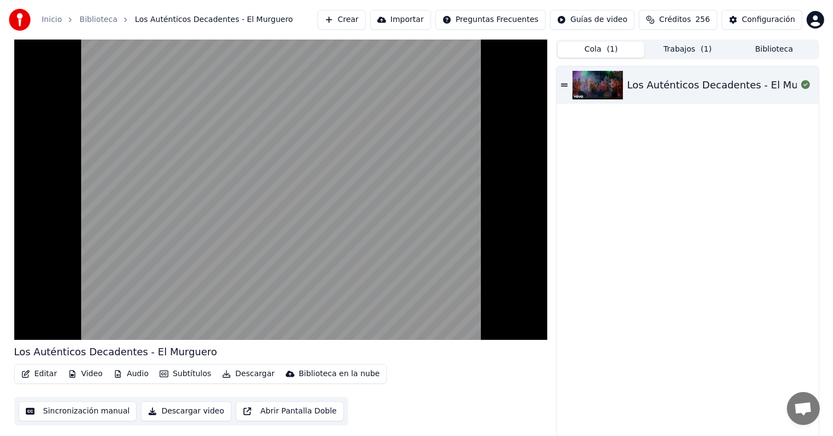
click at [677, 52] on button "Trabajos ( 1 )" at bounding box center [688, 50] width 87 height 16
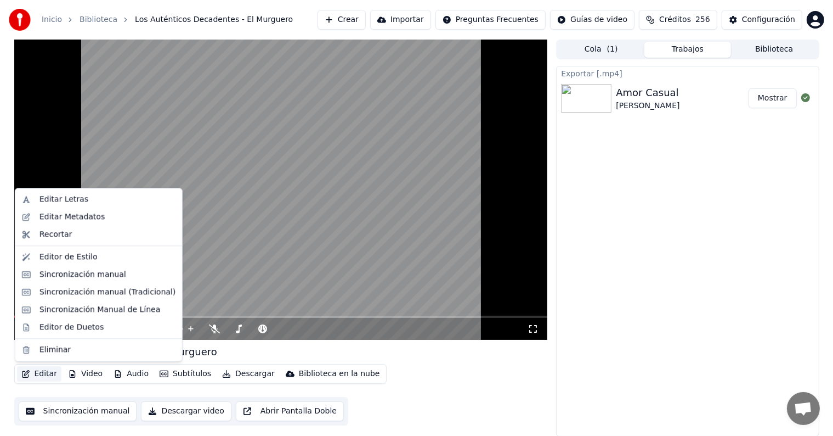
click at [46, 371] on button "Editar" at bounding box center [39, 373] width 44 height 15
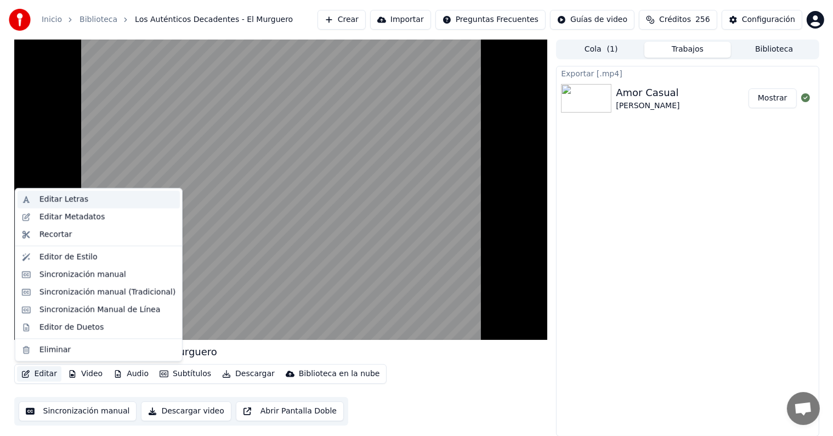
click at [80, 201] on div "Editar Letras" at bounding box center [63, 199] width 49 height 11
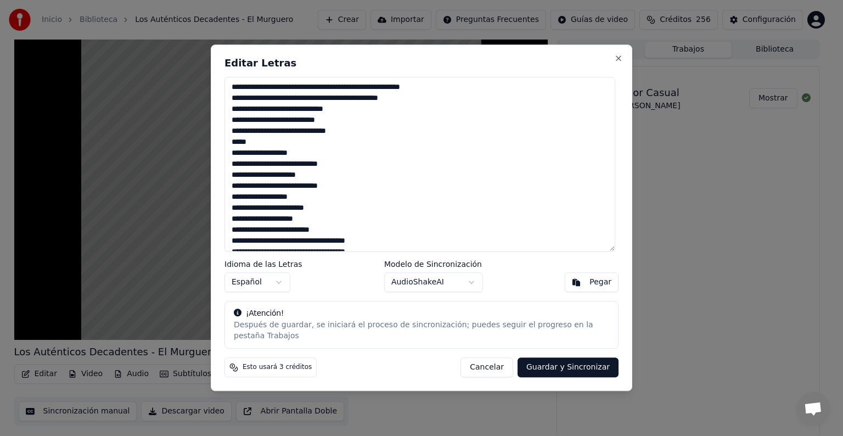
click at [339, 188] on textarea at bounding box center [419, 164] width 391 height 174
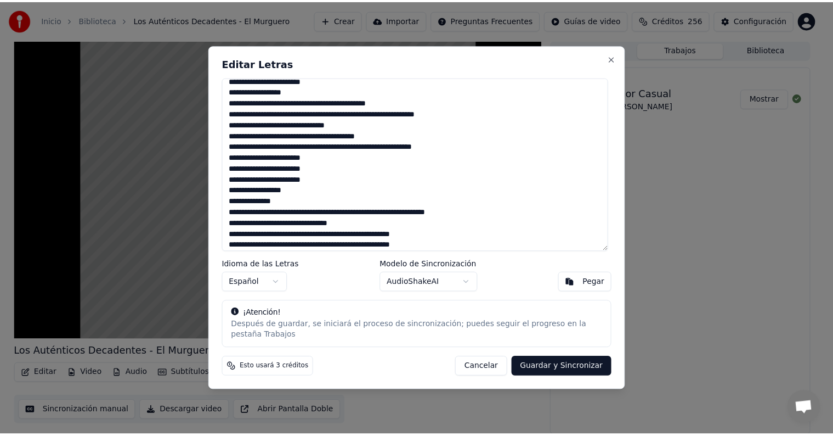
scroll to position [675, 0]
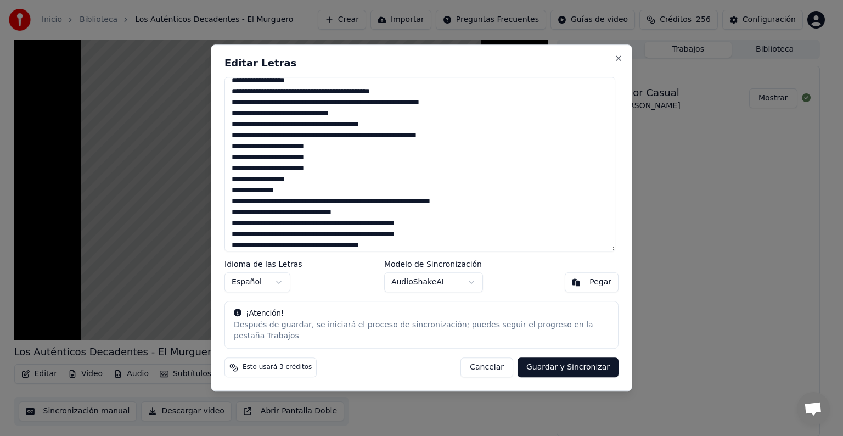
click at [500, 365] on button "Cancelar" at bounding box center [486, 368] width 53 height 20
type textarea "**********"
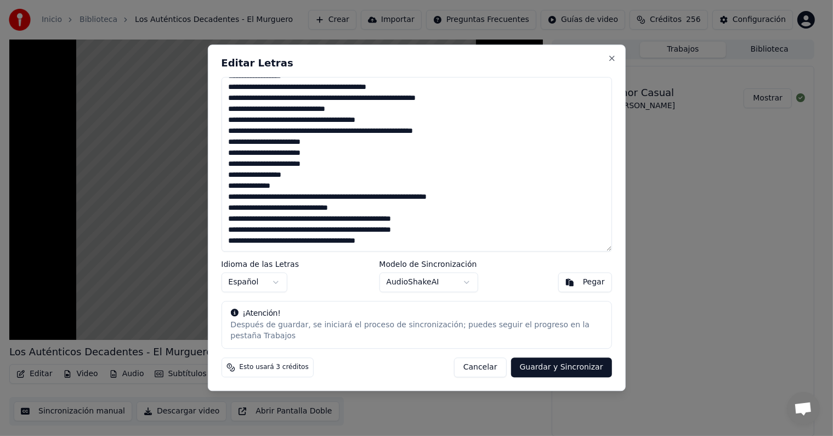
scroll to position [581, 0]
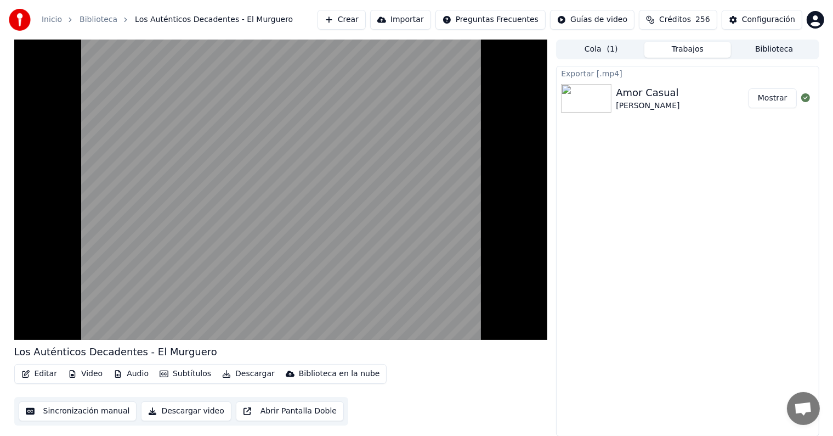
click at [145, 256] on video at bounding box center [281, 189] width 534 height 300
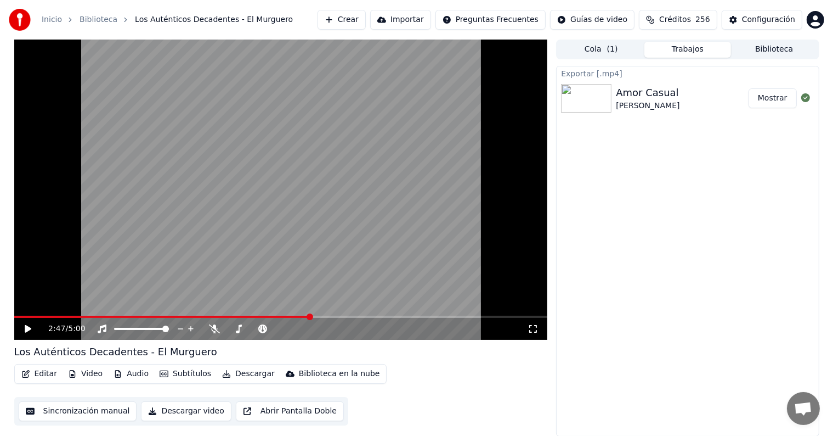
click at [21, 330] on div "2:47 / 5:00" at bounding box center [281, 328] width 525 height 11
click at [26, 329] on icon at bounding box center [28, 329] width 7 height 8
click at [214, 326] on icon at bounding box center [214, 328] width 11 height 9
click at [773, 47] on button "Biblioteca" at bounding box center [774, 50] width 87 height 16
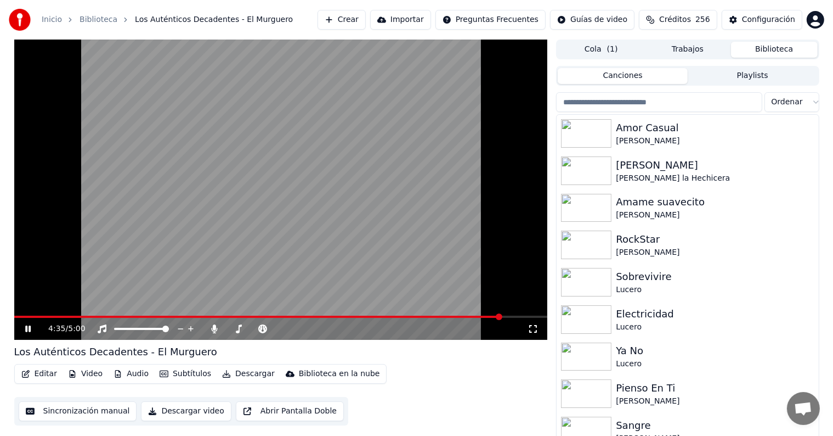
click at [501, 317] on span at bounding box center [281, 316] width 534 height 2
click at [513, 316] on span at bounding box center [281, 316] width 534 height 2
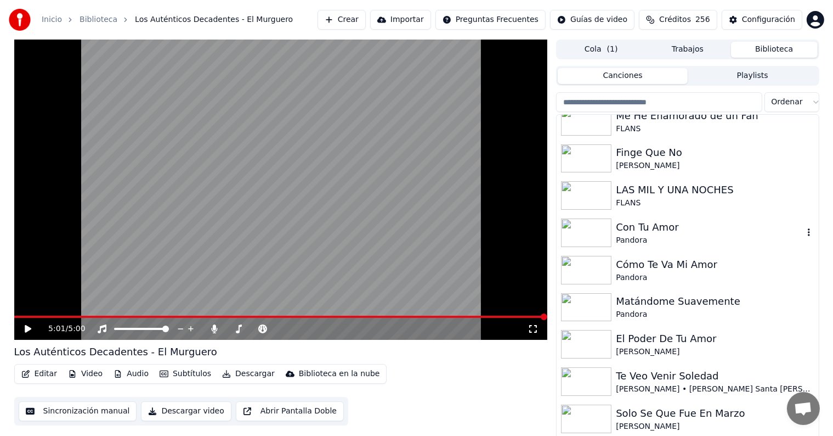
scroll to position [7137, 0]
click at [650, 234] on div "Pandora" at bounding box center [709, 239] width 187 height 11
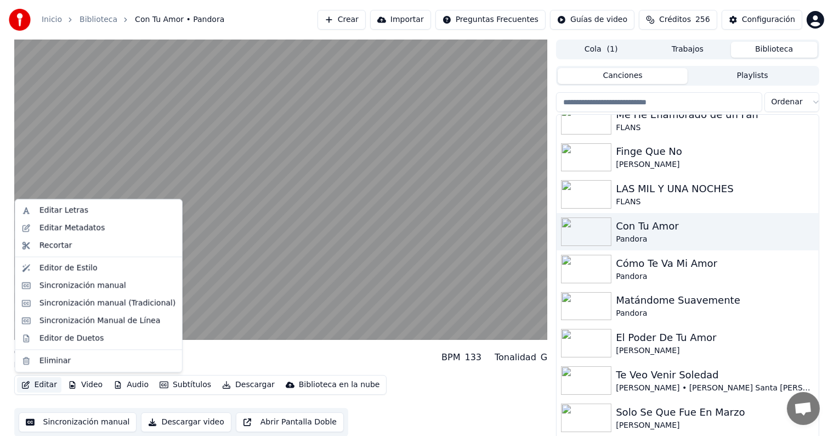
click at [25, 381] on icon "button" at bounding box center [25, 385] width 9 height 8
click at [28, 335] on div "Editor de Duetos" at bounding box center [99, 338] width 162 height 18
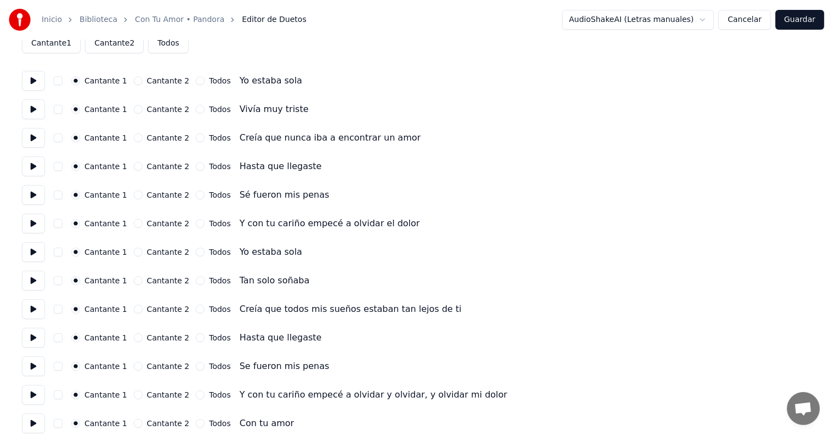
scroll to position [68, 0]
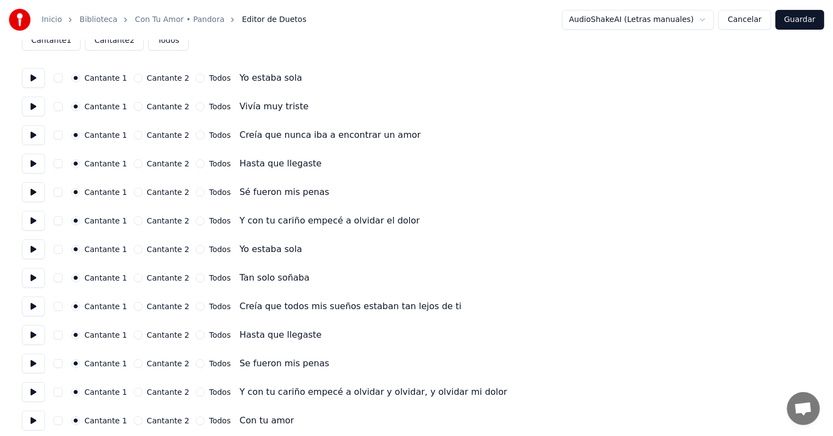
click at [29, 248] on button at bounding box center [33, 249] width 23 height 20
click at [31, 275] on button at bounding box center [33, 278] width 23 height 20
click at [30, 310] on button at bounding box center [33, 306] width 23 height 20
click at [32, 338] on button at bounding box center [33, 335] width 23 height 20
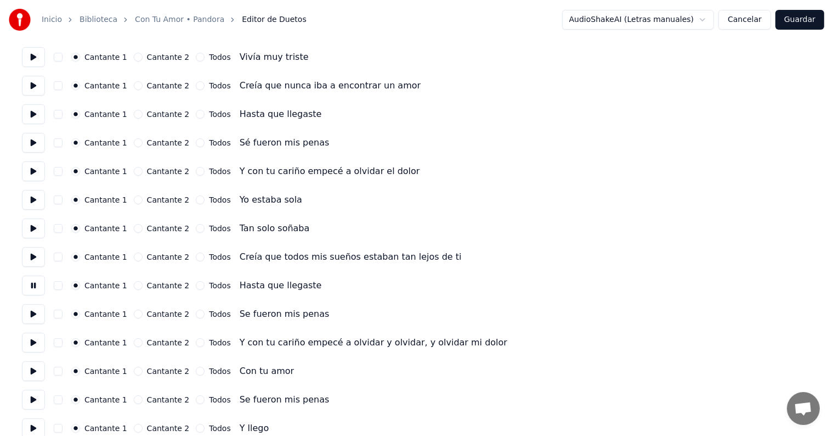
scroll to position [133, 0]
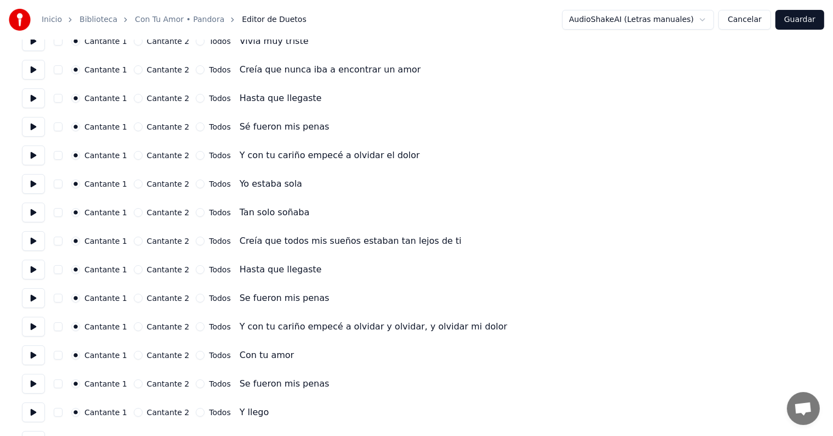
click at [32, 292] on button at bounding box center [33, 298] width 23 height 20
click at [31, 320] on button at bounding box center [33, 326] width 23 height 20
click at [32, 357] on button at bounding box center [33, 355] width 23 height 20
click at [58, 353] on button "button" at bounding box center [58, 355] width 9 height 9
click at [62, 383] on button "button" at bounding box center [58, 383] width 9 height 9
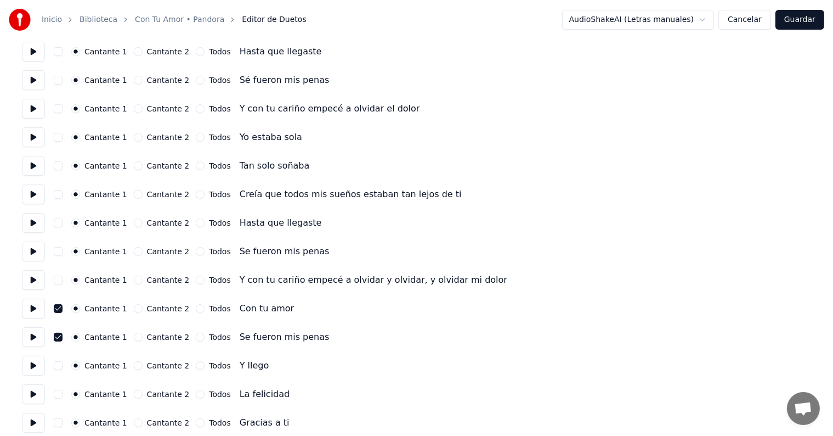
scroll to position [180, 0]
click at [58, 366] on button "button" at bounding box center [58, 364] width 9 height 9
click at [61, 391] on button "button" at bounding box center [58, 393] width 9 height 9
click at [63, 420] on button "button" at bounding box center [58, 421] width 9 height 9
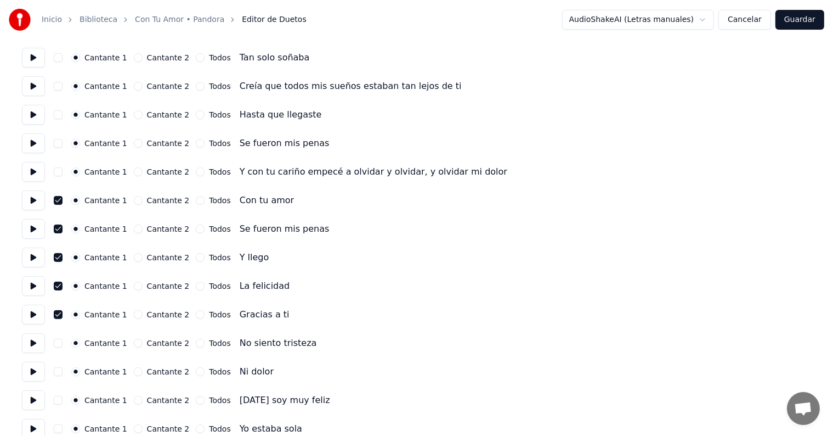
scroll to position [291, 0]
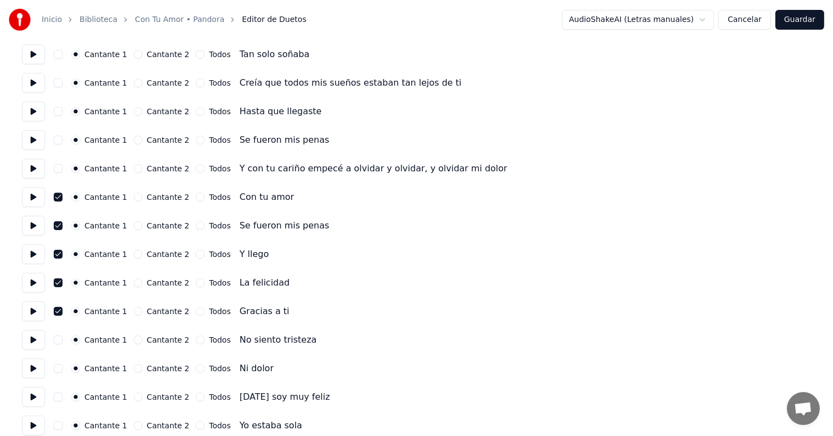
click at [58, 341] on button "button" at bounding box center [58, 339] width 9 height 9
click at [63, 368] on button "button" at bounding box center [58, 368] width 9 height 9
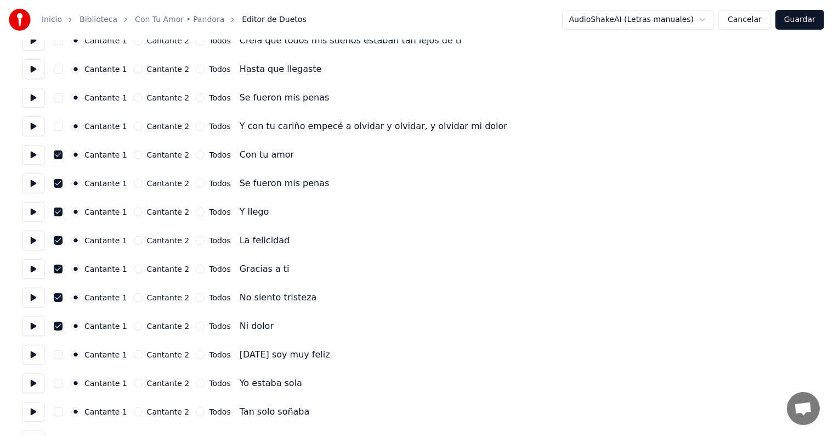
scroll to position [334, 0]
click at [63, 353] on button "button" at bounding box center [58, 353] width 9 height 9
click at [33, 382] on button at bounding box center [33, 382] width 23 height 20
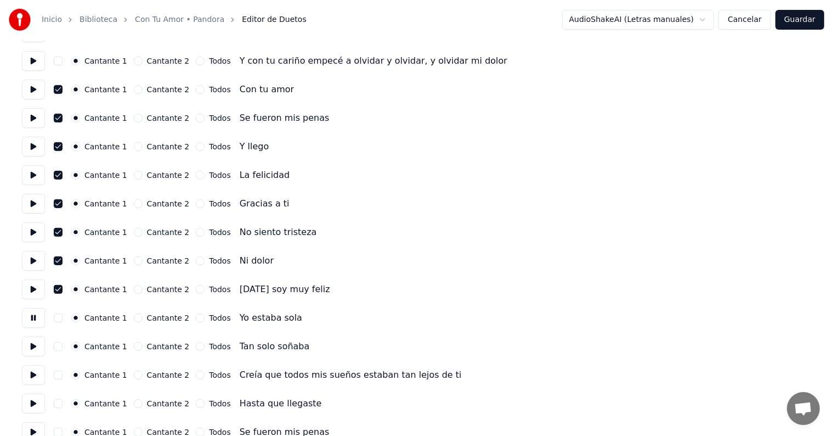
scroll to position [405, 0]
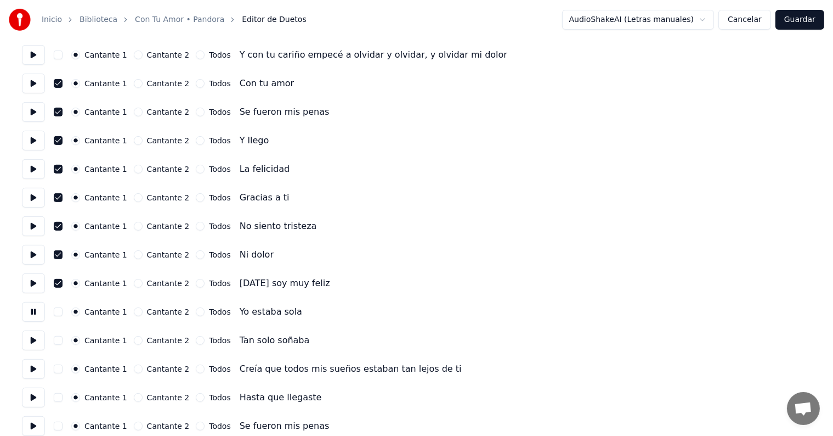
click at [33, 342] on button at bounding box center [33, 340] width 23 height 20
click at [31, 366] on button at bounding box center [33, 369] width 23 height 20
click at [31, 398] on button at bounding box center [33, 397] width 23 height 20
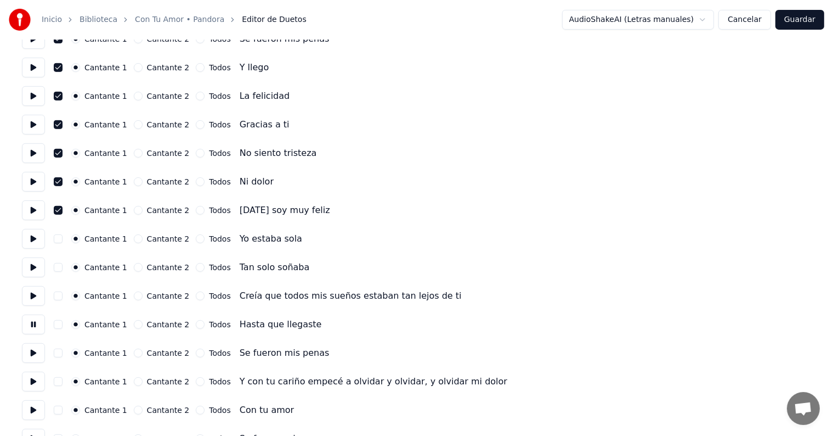
scroll to position [487, 0]
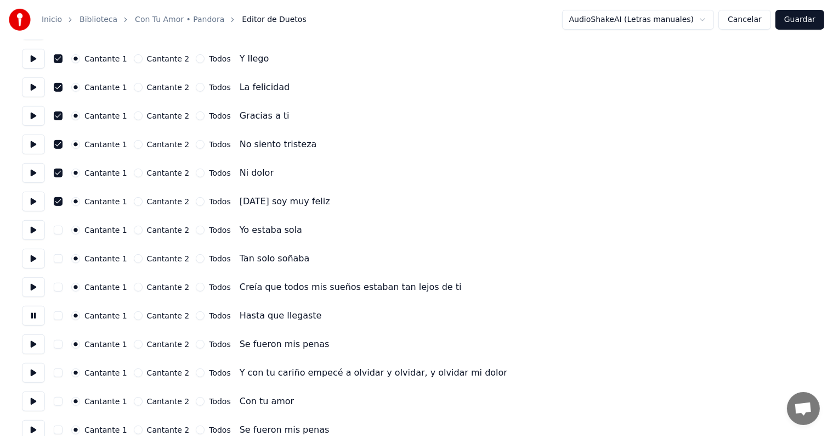
click at [27, 347] on button at bounding box center [33, 344] width 23 height 20
click at [30, 369] on button at bounding box center [33, 373] width 23 height 20
click at [34, 402] on button at bounding box center [33, 401] width 23 height 20
click at [62, 400] on button "button" at bounding box center [58, 401] width 9 height 9
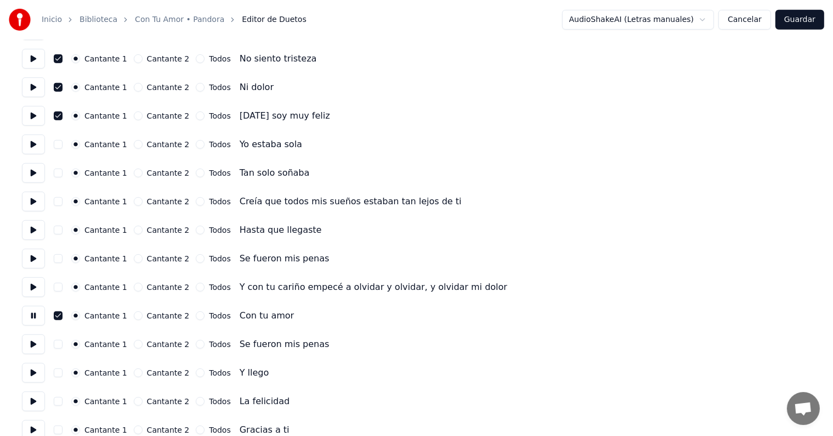
scroll to position [574, 0]
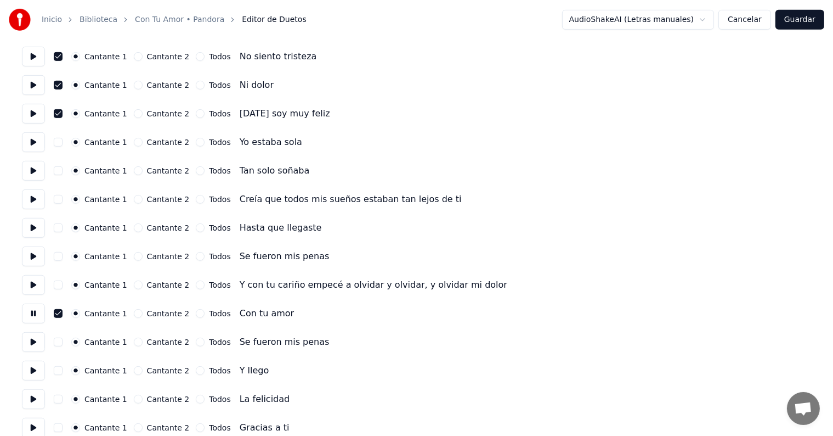
click at [62, 341] on button "button" at bounding box center [58, 341] width 9 height 9
click at [63, 369] on button "button" at bounding box center [58, 370] width 9 height 9
click at [63, 394] on button "button" at bounding box center [58, 398] width 9 height 9
click at [36, 399] on button at bounding box center [33, 399] width 23 height 20
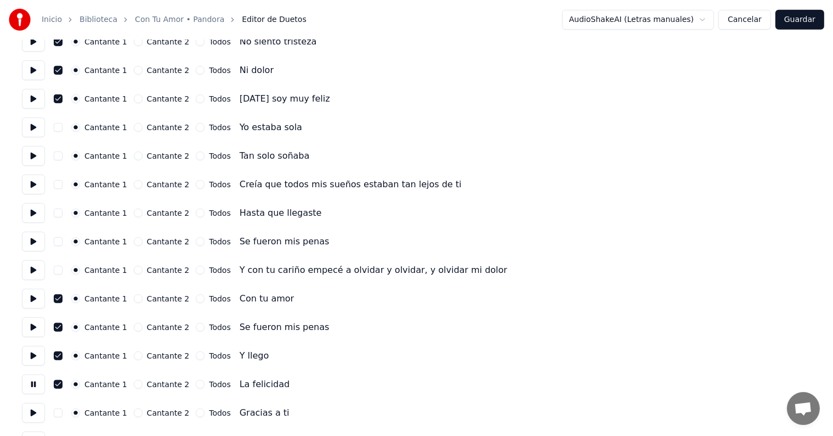
scroll to position [591, 0]
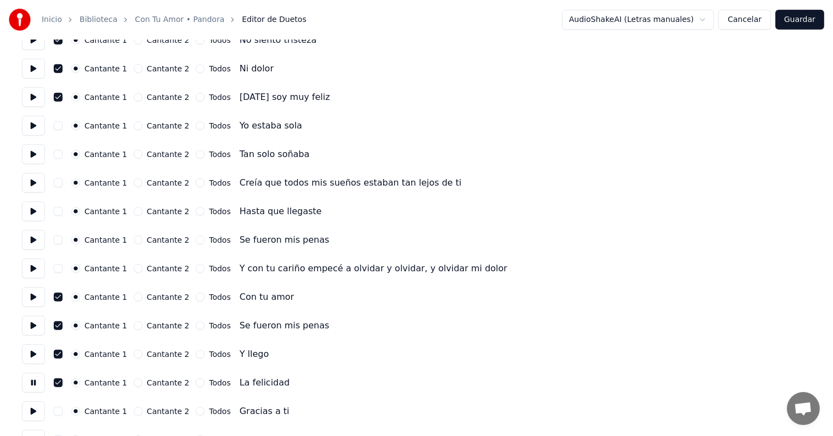
click at [63, 408] on button "button" at bounding box center [58, 410] width 9 height 9
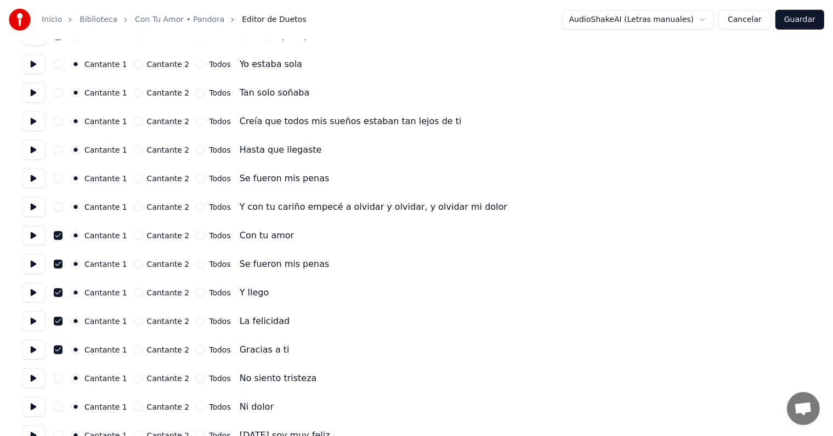
scroll to position [662, 0]
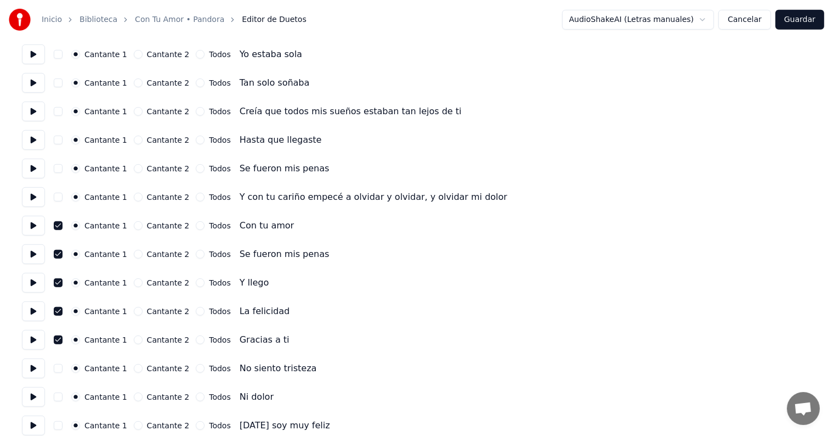
click at [34, 365] on button at bounding box center [33, 368] width 23 height 20
click at [63, 369] on button "button" at bounding box center [58, 368] width 9 height 9
click at [63, 396] on button "button" at bounding box center [58, 396] width 9 height 9
click at [35, 397] on button at bounding box center [33, 397] width 23 height 20
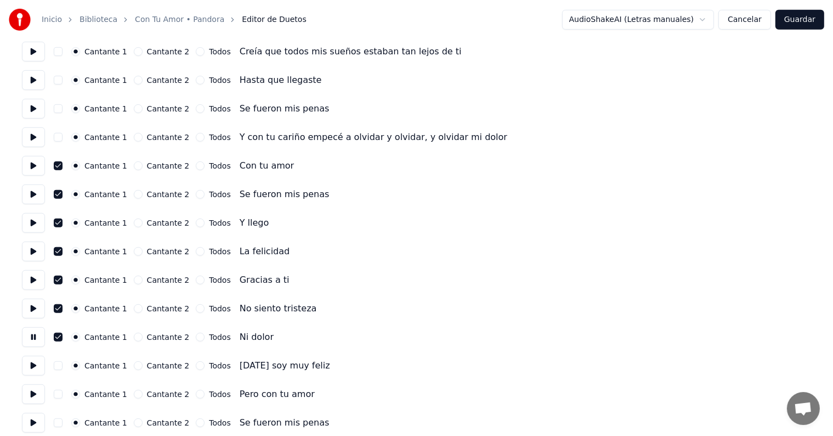
scroll to position [727, 0]
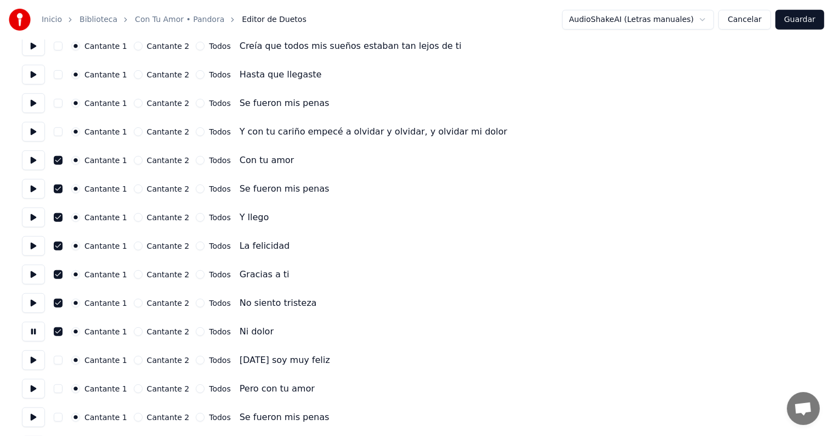
click at [63, 358] on button "button" at bounding box center [58, 359] width 9 height 9
click at [32, 363] on button at bounding box center [33, 360] width 23 height 20
click at [63, 387] on button "button" at bounding box center [58, 388] width 9 height 9
click at [32, 392] on button at bounding box center [33, 388] width 23 height 20
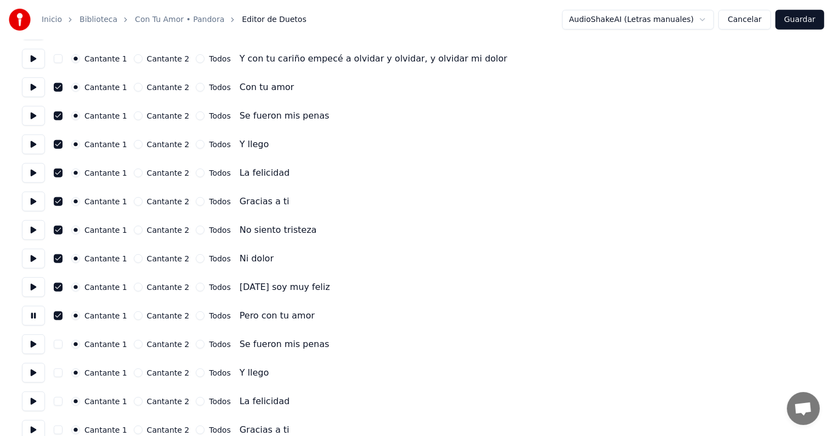
scroll to position [801, 0]
click at [63, 343] on button "button" at bounding box center [58, 343] width 9 height 9
click at [31, 346] on button at bounding box center [33, 344] width 23 height 20
click at [61, 372] on button "button" at bounding box center [58, 372] width 9 height 9
click at [60, 400] on button "button" at bounding box center [58, 400] width 9 height 9
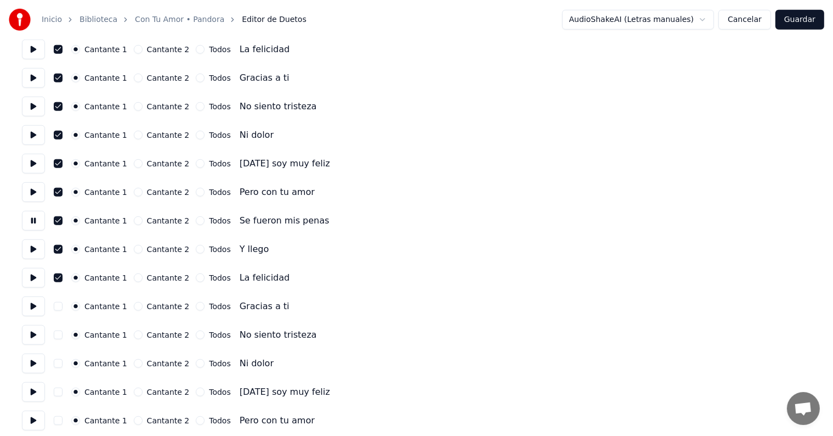
scroll to position [925, 0]
click at [60, 331] on button "button" at bounding box center [58, 333] width 9 height 9
click at [60, 359] on button "button" at bounding box center [58, 362] width 9 height 9
click at [63, 308] on button "button" at bounding box center [58, 305] width 9 height 9
click at [62, 391] on button "button" at bounding box center [58, 390] width 9 height 9
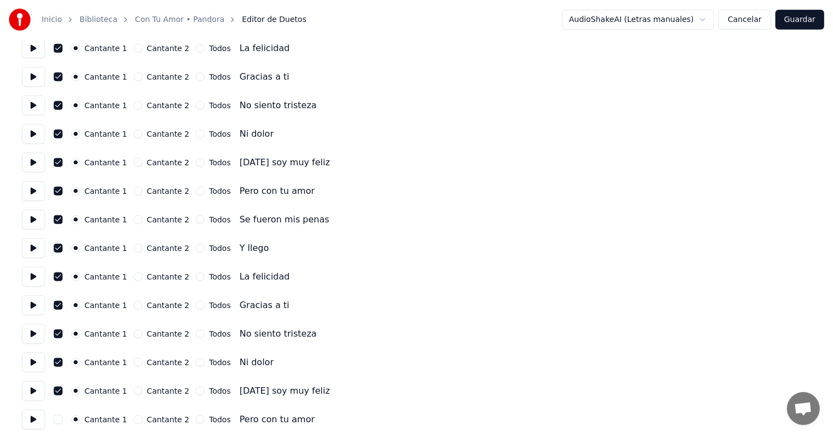
click at [32, 392] on button at bounding box center [33, 391] width 23 height 20
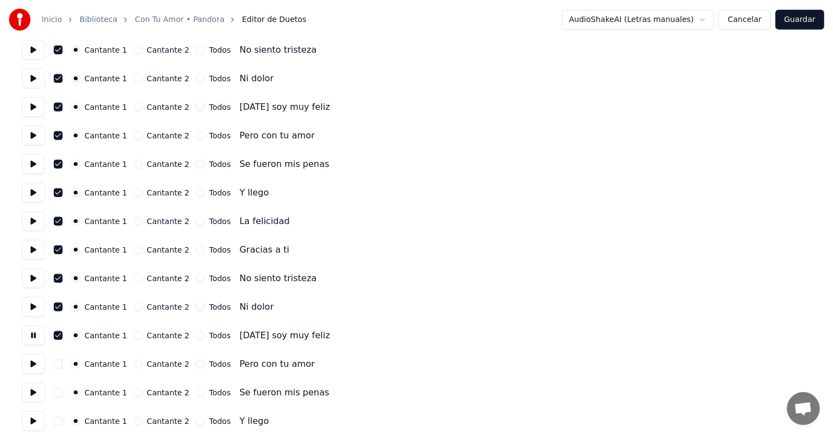
scroll to position [981, 0]
click at [32, 366] on button at bounding box center [33, 363] width 23 height 20
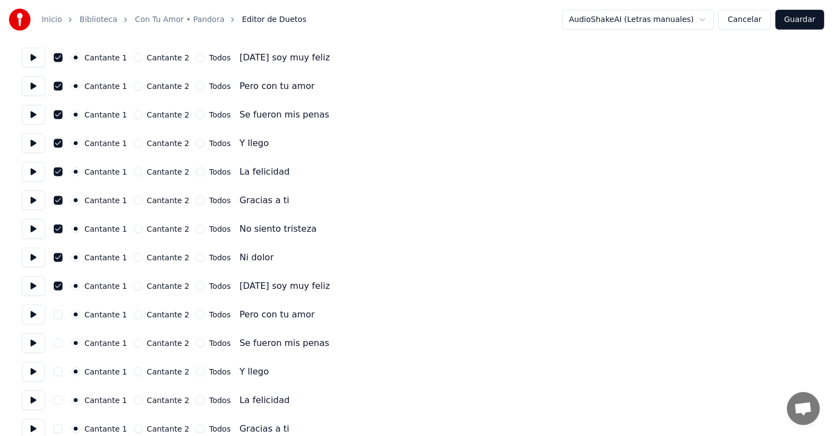
scroll to position [1031, 0]
click at [33, 283] on button at bounding box center [33, 285] width 23 height 20
click at [33, 314] on button at bounding box center [33, 313] width 23 height 20
click at [61, 313] on button "button" at bounding box center [58, 313] width 9 height 9
click at [59, 341] on button "button" at bounding box center [58, 341] width 9 height 9
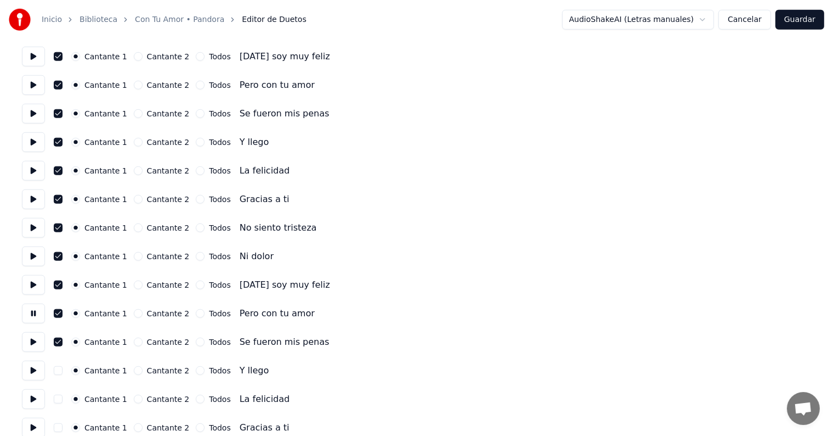
click at [58, 370] on button "button" at bounding box center [58, 370] width 9 height 9
click at [63, 399] on button "button" at bounding box center [58, 398] width 9 height 9
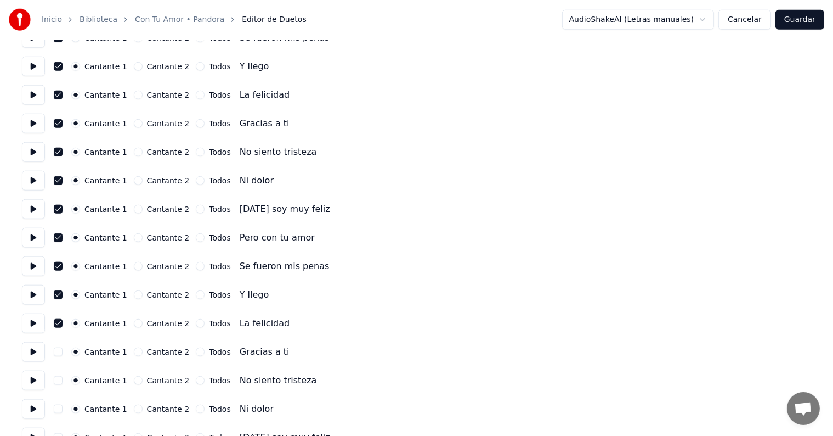
scroll to position [1122, 0]
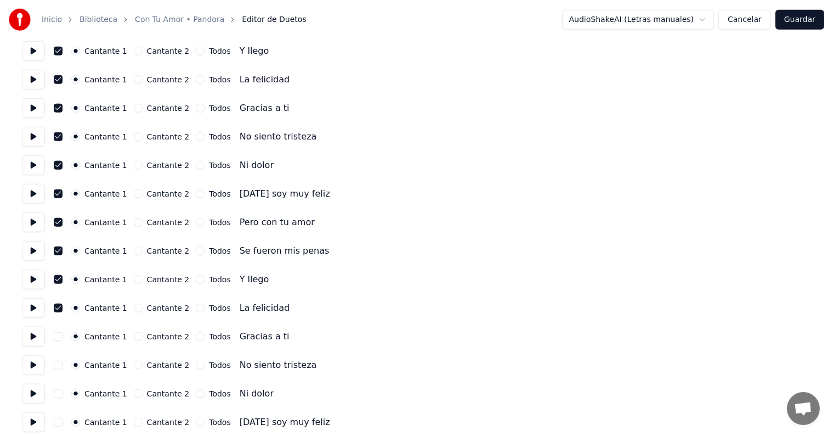
click at [61, 336] on button "button" at bounding box center [58, 336] width 9 height 9
click at [60, 363] on button "button" at bounding box center [58, 364] width 9 height 9
click at [61, 393] on button "button" at bounding box center [58, 393] width 9 height 9
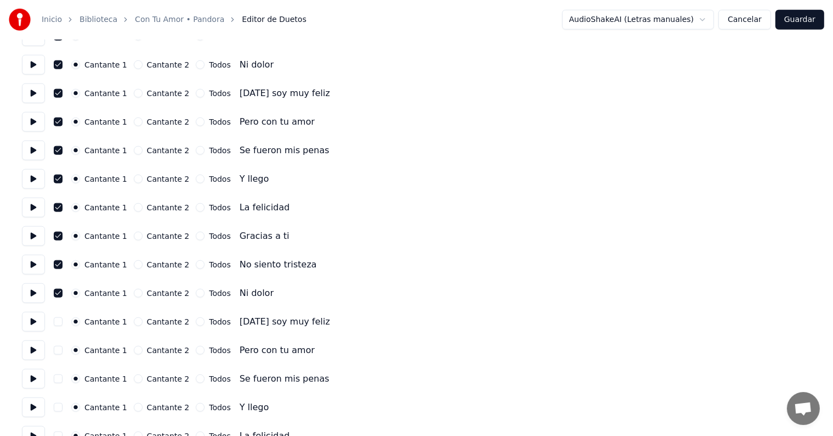
scroll to position [1222, 0]
click at [61, 322] on button "button" at bounding box center [58, 322] width 9 height 9
click at [38, 353] on button at bounding box center [33, 351] width 23 height 20
click at [61, 350] on button "button" at bounding box center [58, 350] width 9 height 9
click at [58, 382] on button "button" at bounding box center [58, 379] width 9 height 9
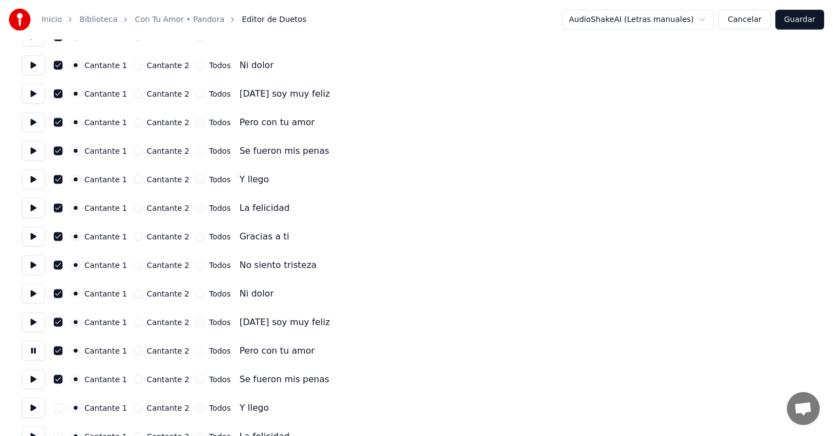
click at [60, 411] on button "button" at bounding box center [58, 407] width 9 height 9
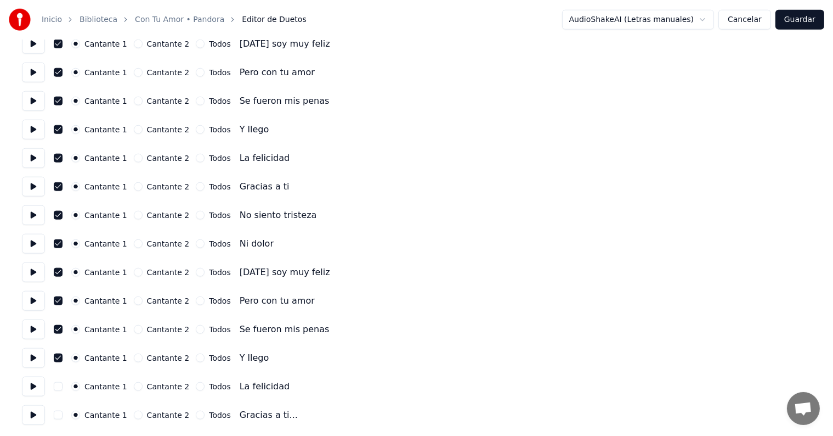
click at [61, 383] on button "button" at bounding box center [58, 386] width 9 height 9
click at [61, 414] on button "button" at bounding box center [58, 414] width 9 height 9
click at [802, 22] on button "Guardar" at bounding box center [800, 20] width 49 height 20
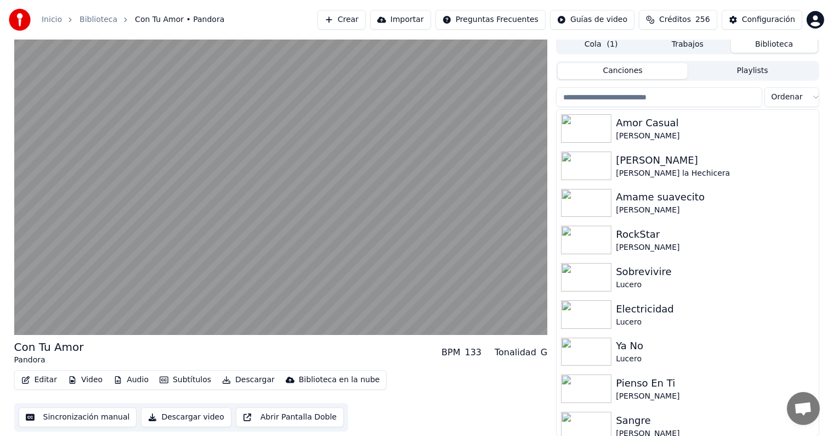
click at [56, 263] on video at bounding box center [281, 185] width 534 height 300
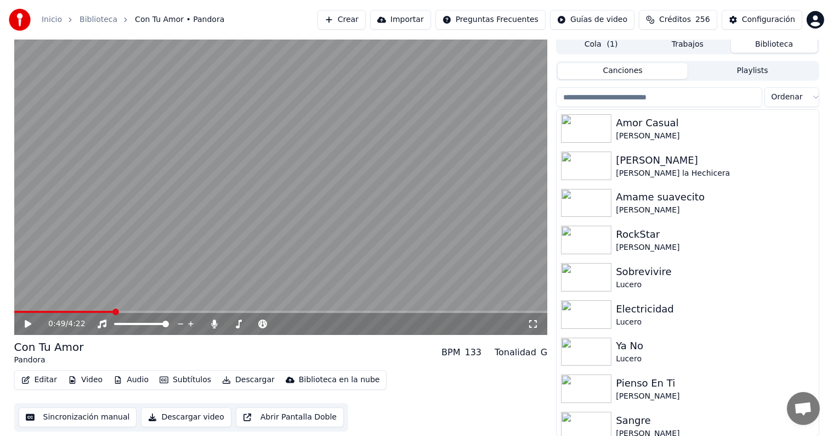
click at [19, 331] on div "0:49 / 4:22" at bounding box center [281, 324] width 534 height 22
click at [26, 323] on icon at bounding box center [28, 324] width 7 height 8
click at [209, 324] on icon at bounding box center [214, 323] width 11 height 9
click at [229, 379] on button "Descargar" at bounding box center [248, 379] width 61 height 15
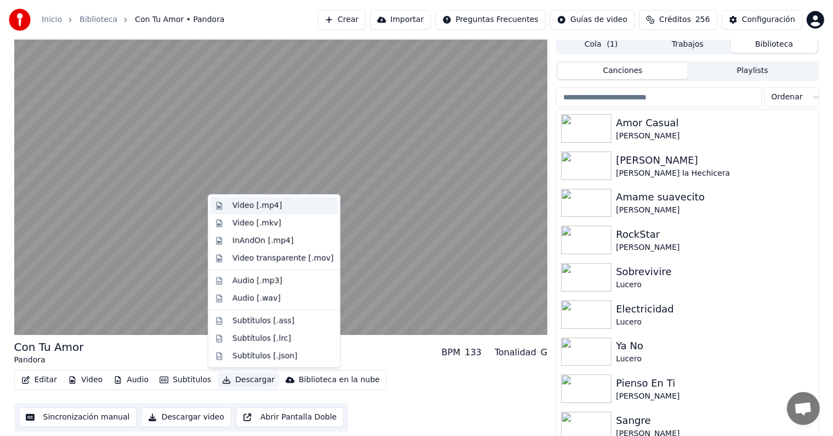
click at [242, 202] on div "Video [.mp4]" at bounding box center [257, 205] width 49 height 11
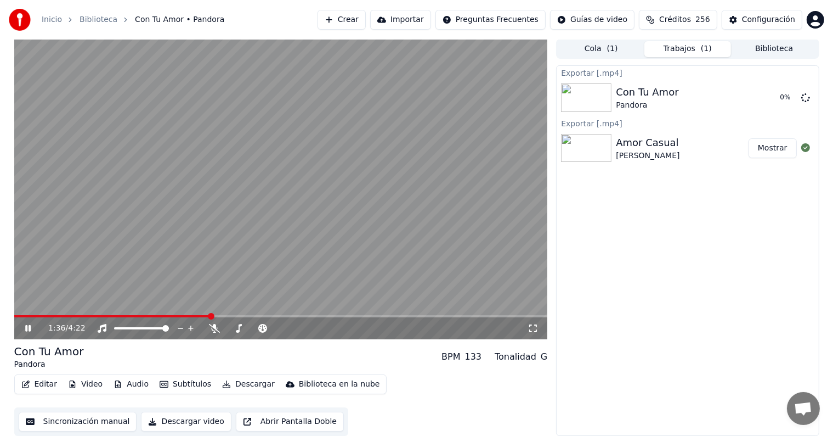
click at [779, 50] on button "Biblioteca" at bounding box center [774, 49] width 87 height 16
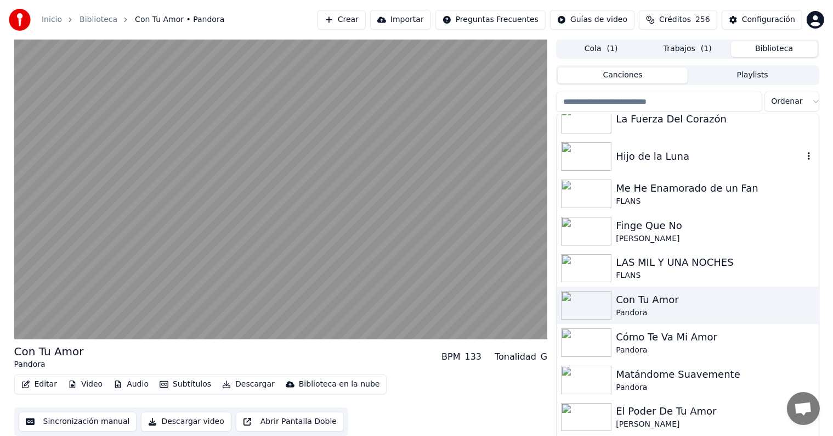
scroll to position [7062, 0]
click at [678, 190] on div "Me He Enamorado de un Fan" at bounding box center [709, 188] width 187 height 15
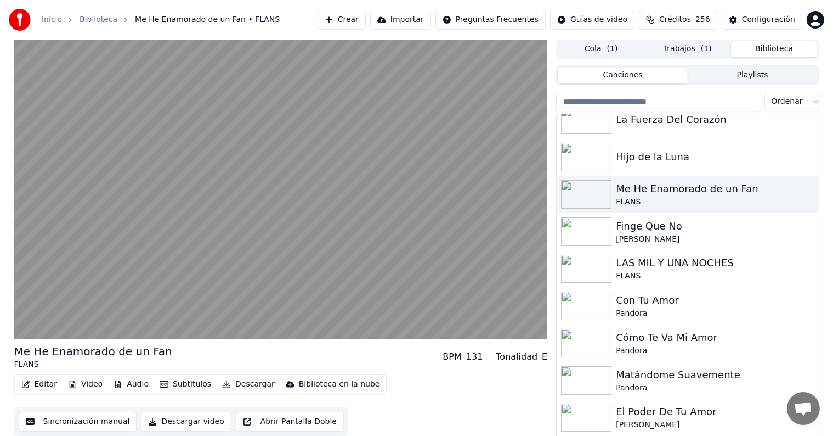
click at [36, 383] on button "Editar" at bounding box center [39, 383] width 44 height 15
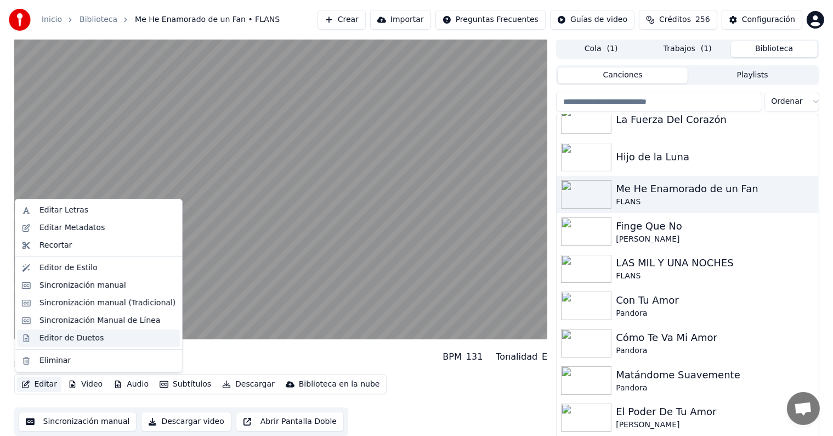
click at [27, 338] on div "Editor de Duetos" at bounding box center [99, 338] width 162 height 18
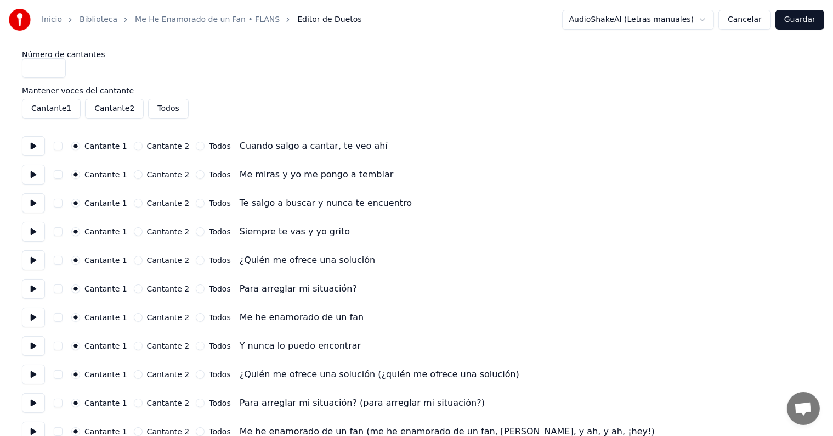
click at [26, 225] on button at bounding box center [33, 232] width 23 height 20
click at [29, 256] on button at bounding box center [33, 260] width 23 height 20
click at [32, 287] on button at bounding box center [33, 289] width 23 height 20
click at [33, 257] on button at bounding box center [33, 260] width 23 height 20
click at [63, 290] on button "button" at bounding box center [58, 288] width 9 height 9
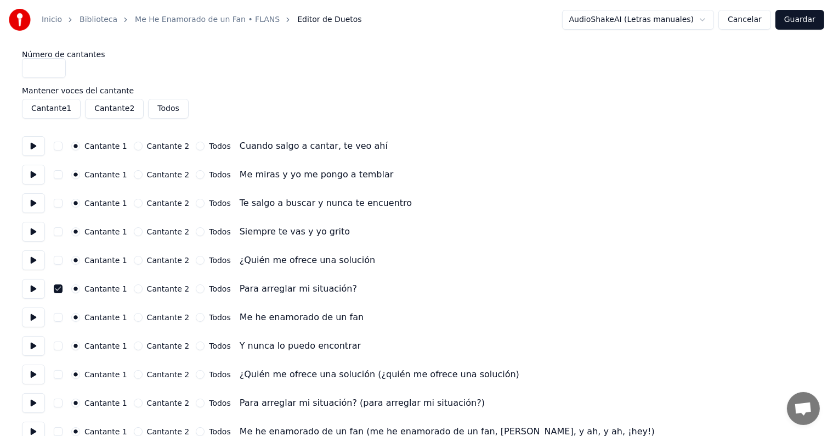
click at [39, 291] on button at bounding box center [33, 289] width 23 height 20
click at [38, 319] on button at bounding box center [33, 317] width 23 height 20
click at [63, 347] on button "button" at bounding box center [58, 345] width 9 height 9
click at [30, 349] on button at bounding box center [33, 346] width 23 height 20
click at [36, 374] on button at bounding box center [33, 374] width 23 height 20
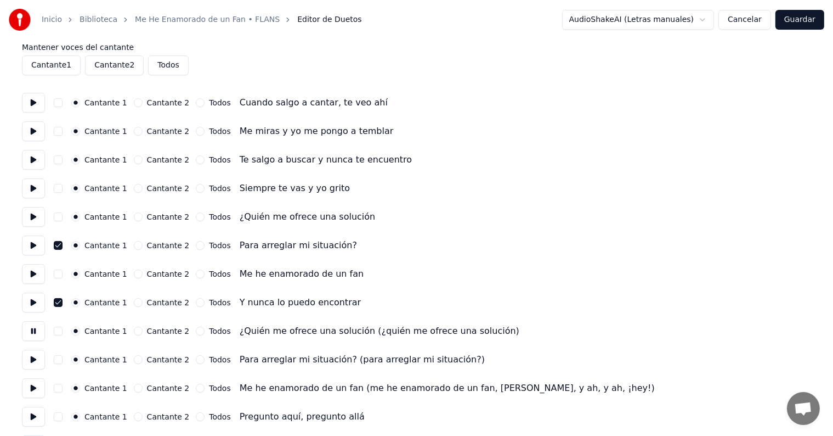
scroll to position [44, 0]
click at [33, 354] on button at bounding box center [33, 358] width 23 height 20
click at [32, 360] on button at bounding box center [33, 358] width 23 height 20
click at [749, 20] on button "Cancelar" at bounding box center [745, 20] width 53 height 20
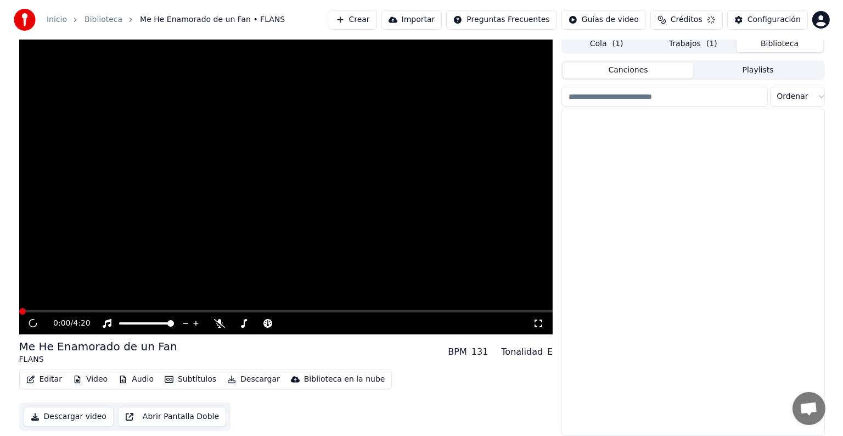
scroll to position [1, 0]
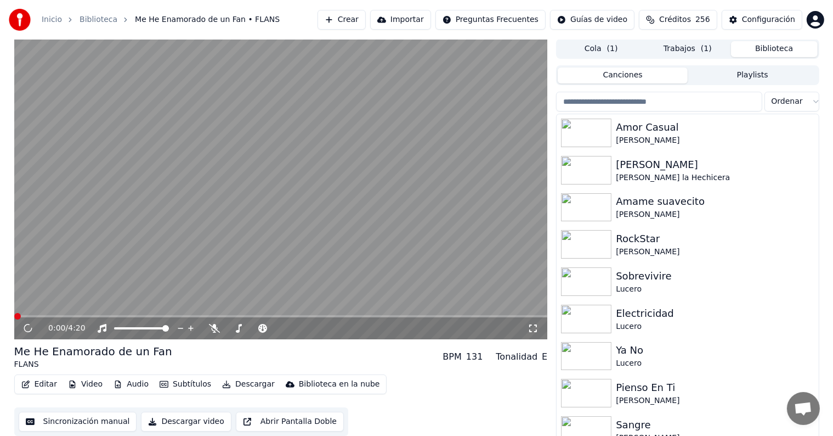
click at [38, 383] on button "Editar" at bounding box center [39, 383] width 44 height 15
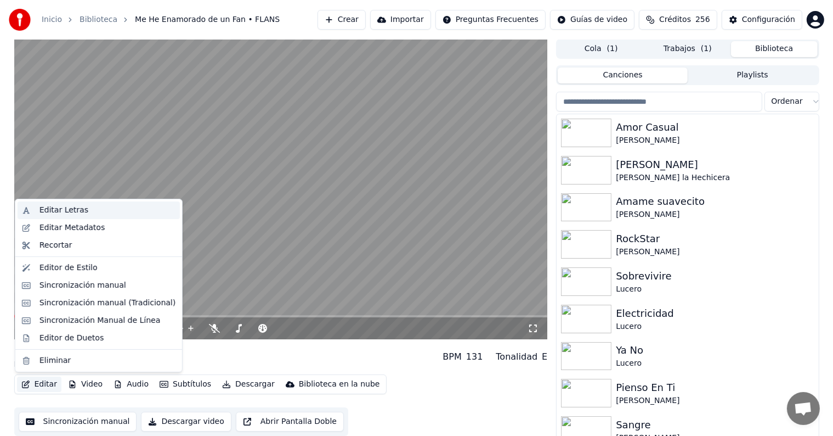
click at [32, 206] on div "Editar Letras" at bounding box center [99, 210] width 162 height 18
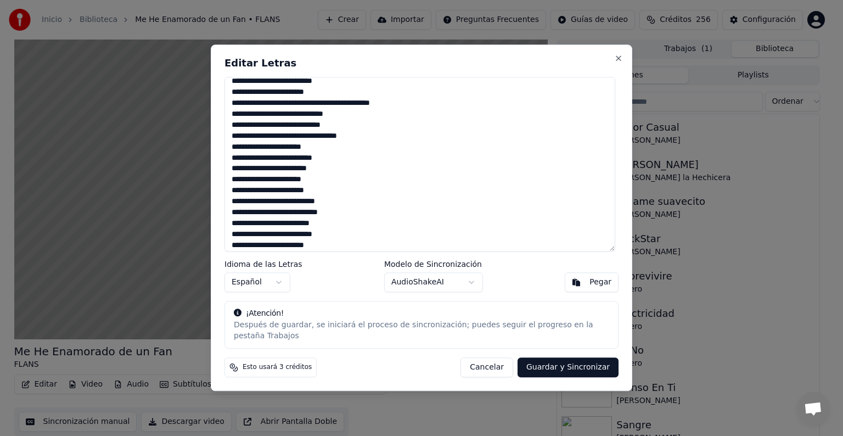
scroll to position [291, 0]
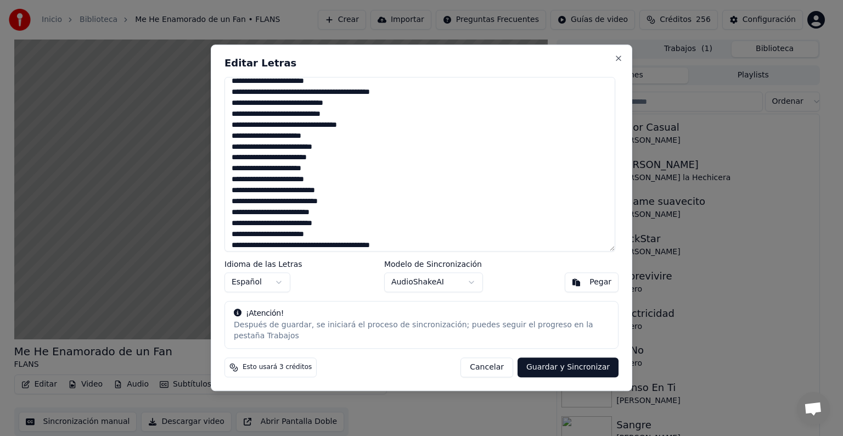
type textarea "**********"
click at [551, 358] on button "Guardar y Sincronizar" at bounding box center [567, 368] width 101 height 20
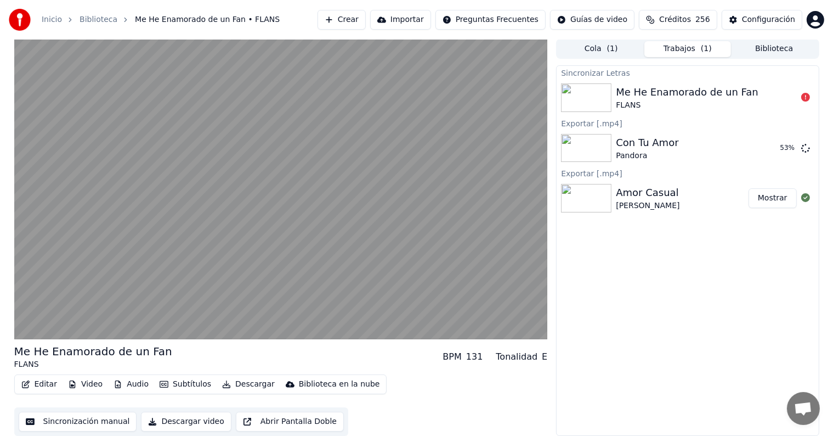
click at [39, 380] on button "Editar" at bounding box center [39, 383] width 44 height 15
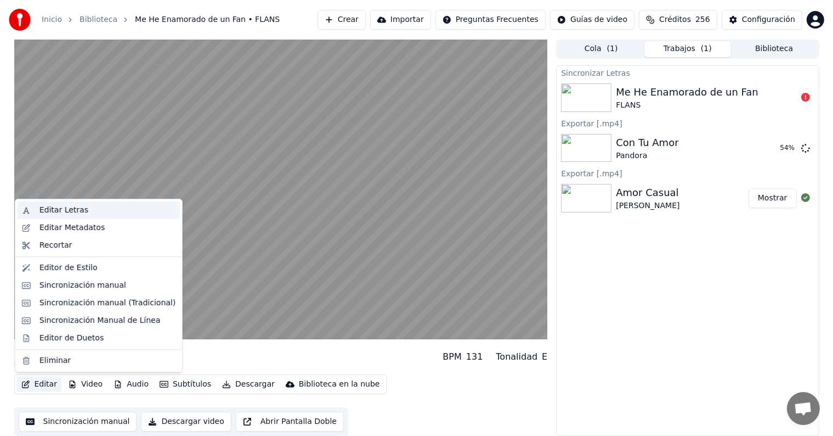
click at [33, 205] on div "Editar Letras" at bounding box center [99, 210] width 162 height 18
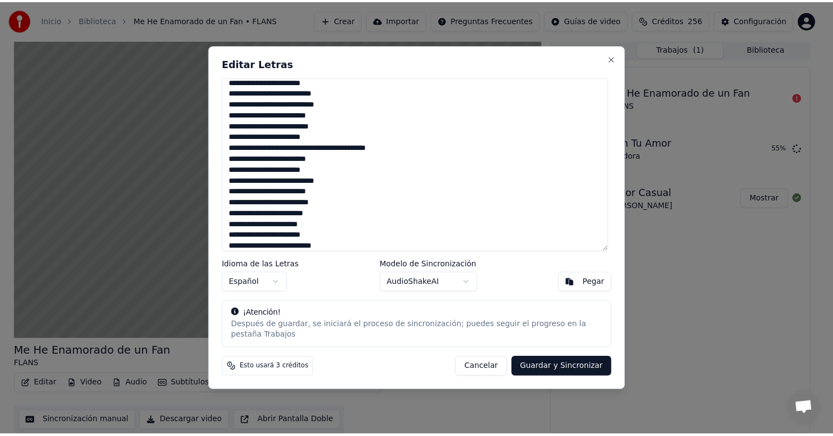
scroll to position [86, 0]
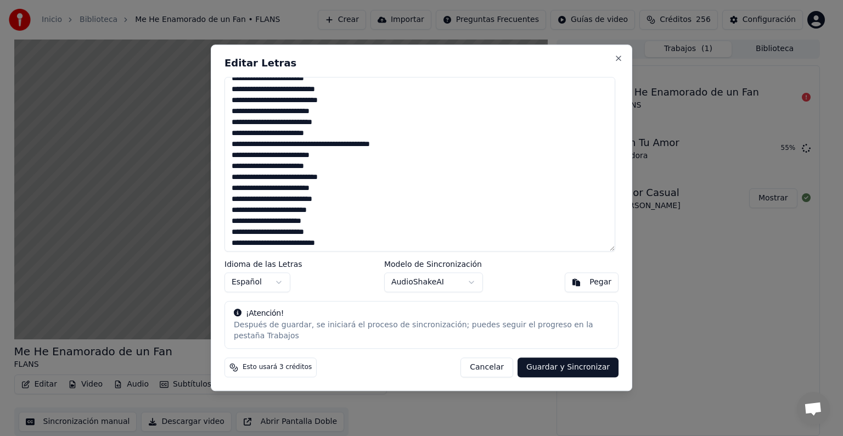
click at [559, 361] on button "Guardar y Sincronizar" at bounding box center [567, 368] width 101 height 20
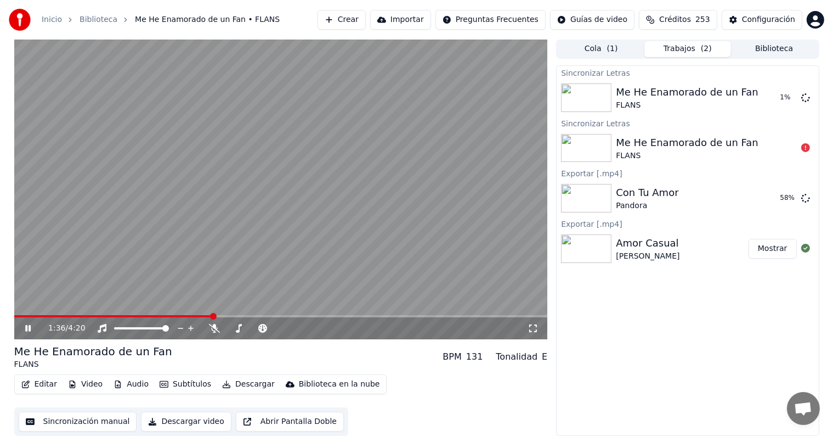
click at [31, 332] on div "1:36 / 4:20" at bounding box center [281, 328] width 525 height 11
click at [30, 329] on icon at bounding box center [27, 328] width 5 height 7
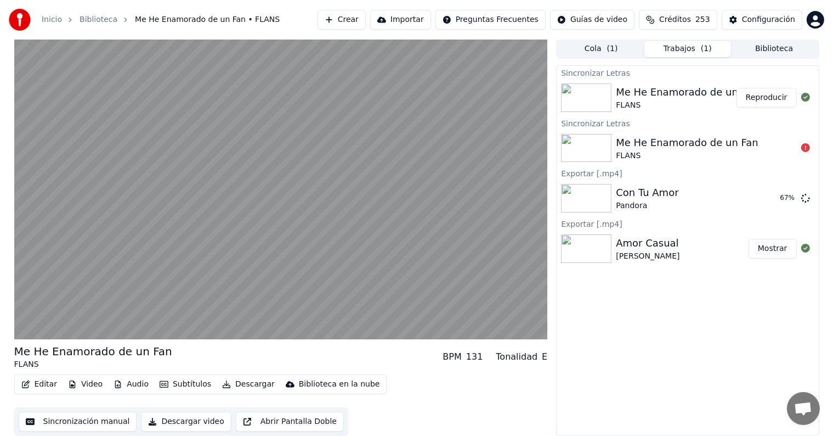
click at [38, 388] on button "Editar" at bounding box center [39, 383] width 44 height 15
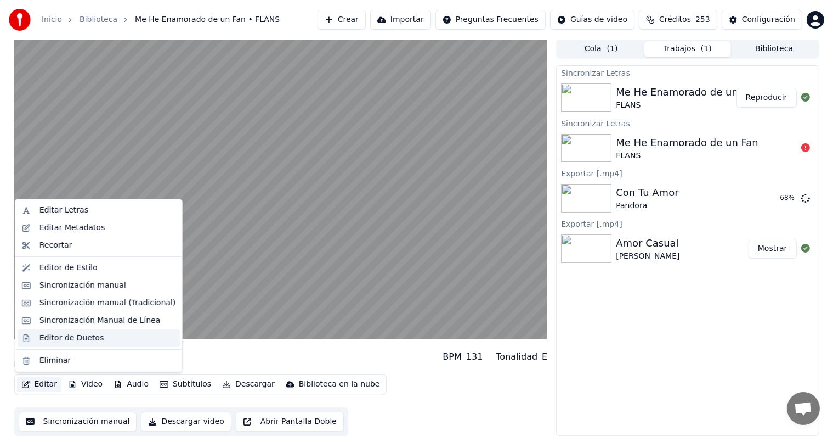
click at [40, 337] on div "Editor de Duetos" at bounding box center [71, 337] width 64 height 11
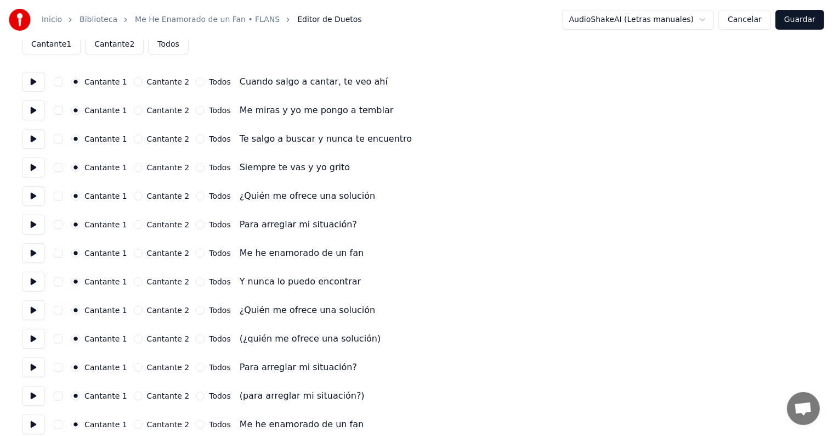
scroll to position [63, 0]
click at [24, 197] on button at bounding box center [33, 197] width 23 height 20
click at [35, 229] on button at bounding box center [33, 226] width 23 height 20
click at [40, 257] on button at bounding box center [33, 254] width 23 height 20
click at [36, 226] on button at bounding box center [33, 226] width 23 height 20
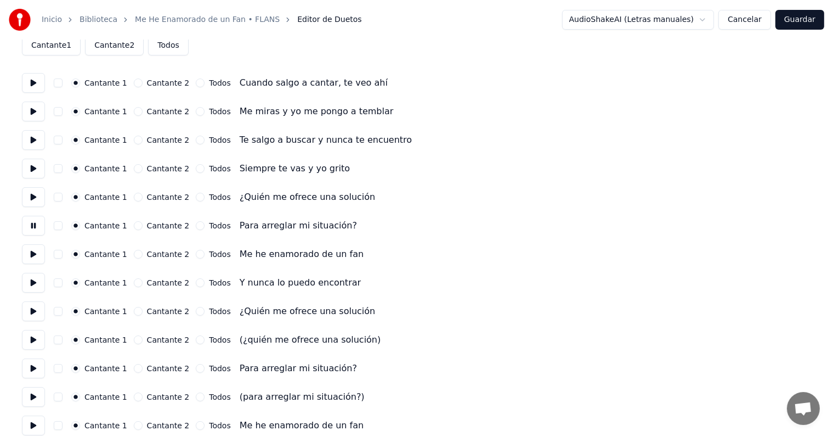
click at [63, 225] on button "button" at bounding box center [58, 225] width 9 height 9
click at [41, 288] on button at bounding box center [33, 283] width 23 height 20
click at [78, 282] on circle "button" at bounding box center [76, 283] width 4 height 4
click at [59, 279] on button "button" at bounding box center [58, 282] width 9 height 9
click at [41, 316] on button at bounding box center [33, 311] width 23 height 20
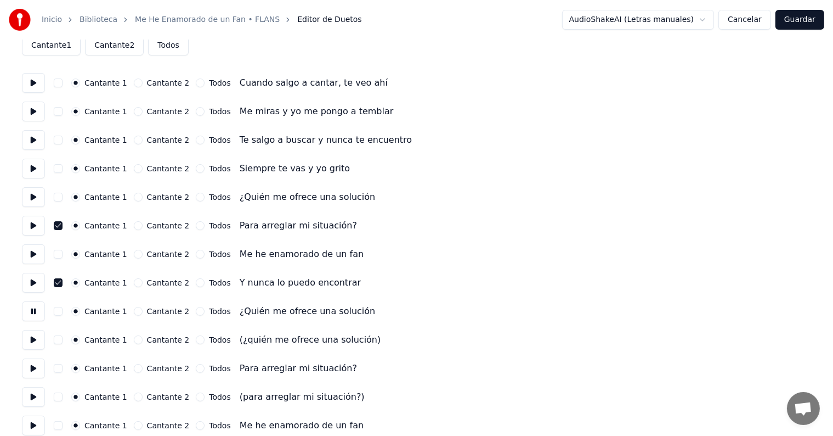
click at [63, 341] on button "button" at bounding box center [58, 339] width 9 height 9
click at [63, 397] on button "button" at bounding box center [58, 396] width 9 height 9
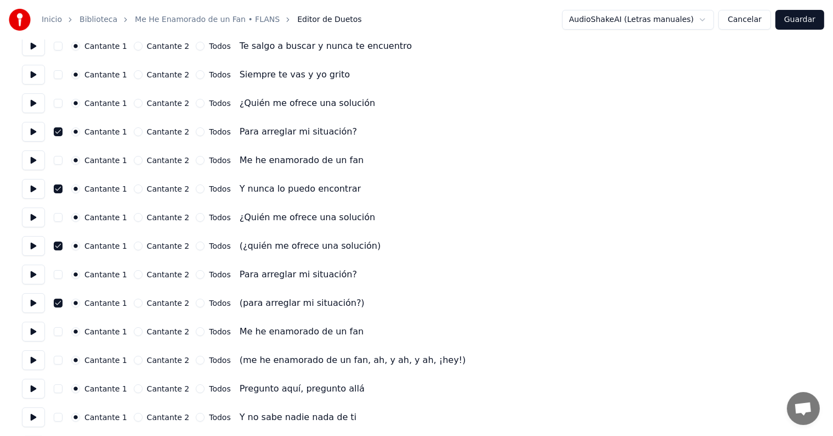
scroll to position [157, 0]
click at [59, 360] on button "button" at bounding box center [58, 359] width 9 height 9
click at [32, 358] on button at bounding box center [33, 359] width 23 height 20
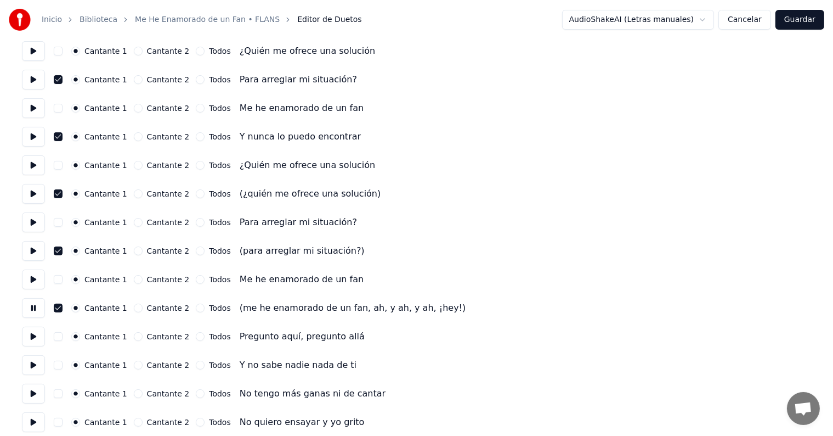
scroll to position [212, 0]
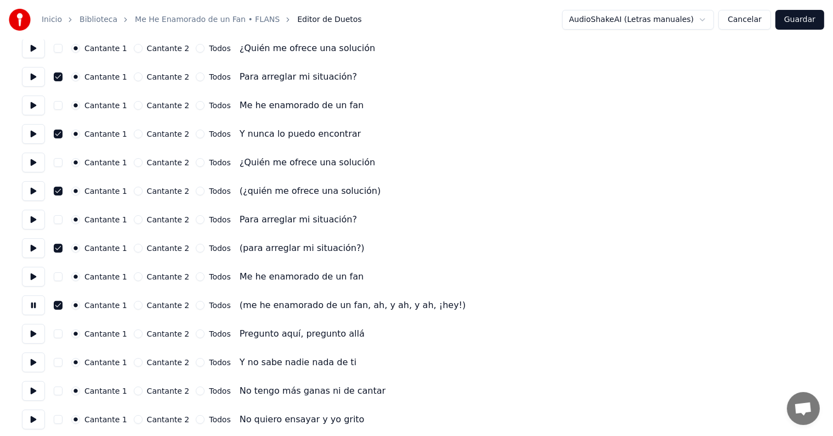
click at [33, 336] on button at bounding box center [33, 334] width 23 height 20
click at [30, 358] on button at bounding box center [33, 362] width 23 height 20
click at [30, 381] on button at bounding box center [33, 391] width 23 height 20
click at [32, 364] on button at bounding box center [33, 362] width 23 height 20
click at [30, 419] on button at bounding box center [33, 419] width 23 height 20
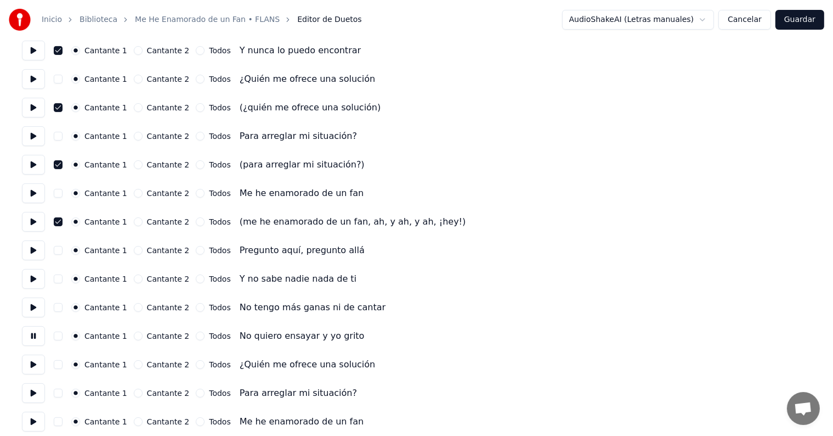
scroll to position [299, 0]
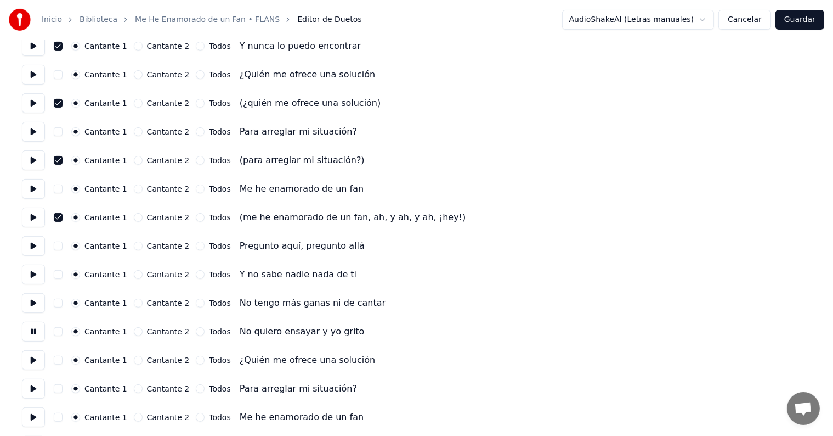
click at [36, 363] on button at bounding box center [33, 360] width 23 height 20
click at [33, 388] on button at bounding box center [33, 388] width 23 height 20
click at [63, 391] on button "button" at bounding box center [58, 388] width 9 height 9
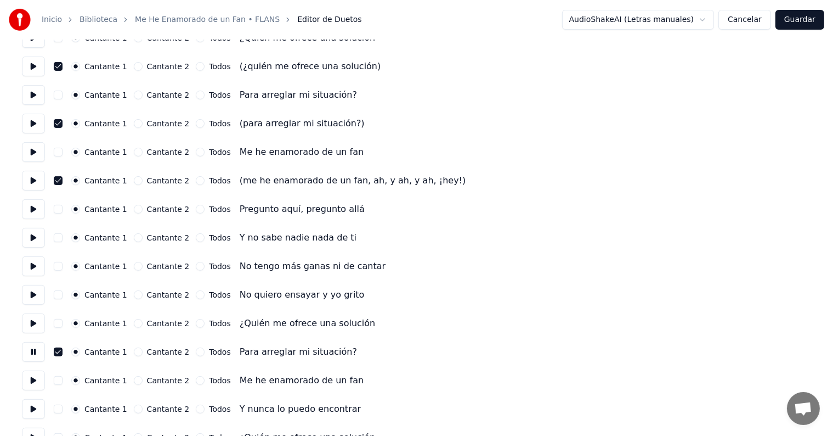
scroll to position [348, 0]
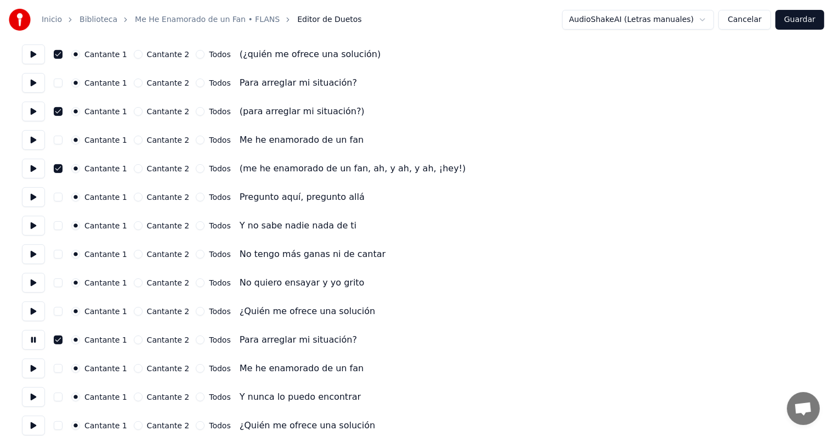
click at [59, 395] on button "button" at bounding box center [58, 396] width 9 height 9
click at [30, 399] on button at bounding box center [33, 397] width 23 height 20
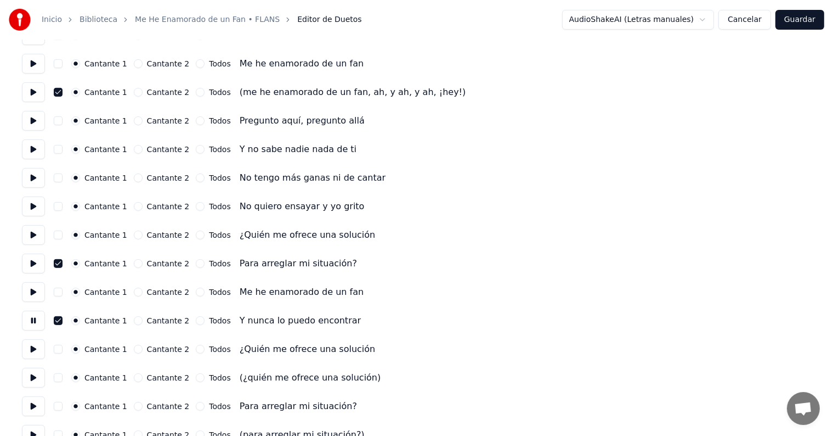
scroll to position [429, 0]
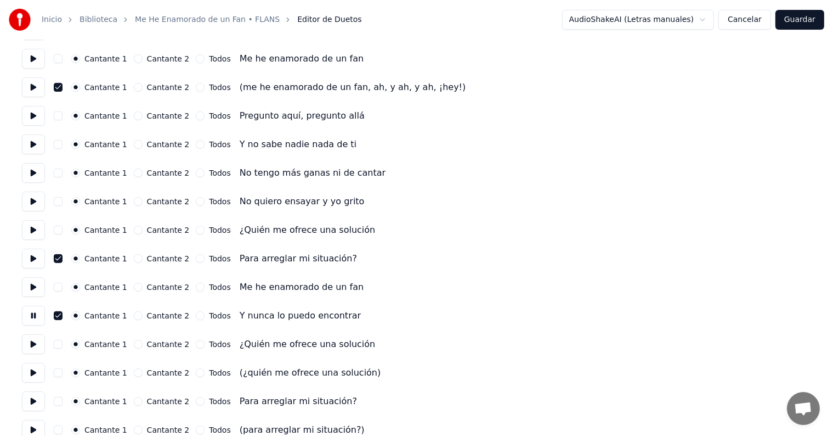
click at [63, 372] on button "button" at bounding box center [58, 372] width 9 height 9
click at [35, 376] on button at bounding box center [33, 373] width 23 height 20
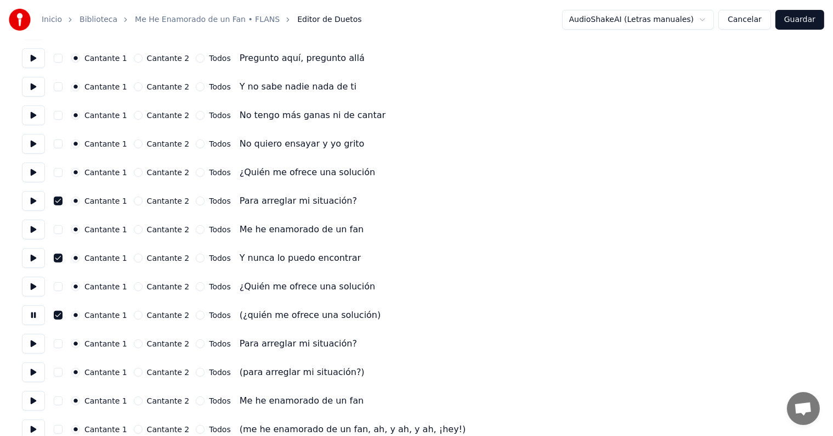
scroll to position [488, 0]
click at [63, 371] on button "button" at bounding box center [58, 371] width 9 height 9
click at [31, 374] on button at bounding box center [33, 371] width 23 height 20
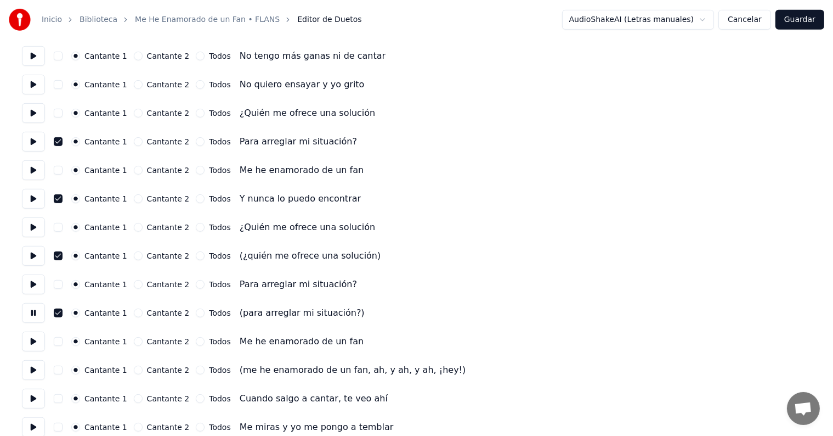
scroll to position [552, 0]
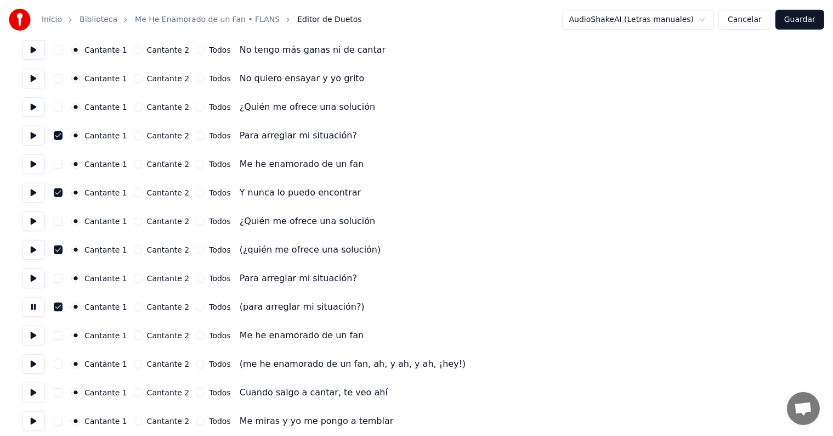
click at [63, 362] on button "button" at bounding box center [58, 363] width 9 height 9
click at [27, 366] on button at bounding box center [33, 364] width 23 height 20
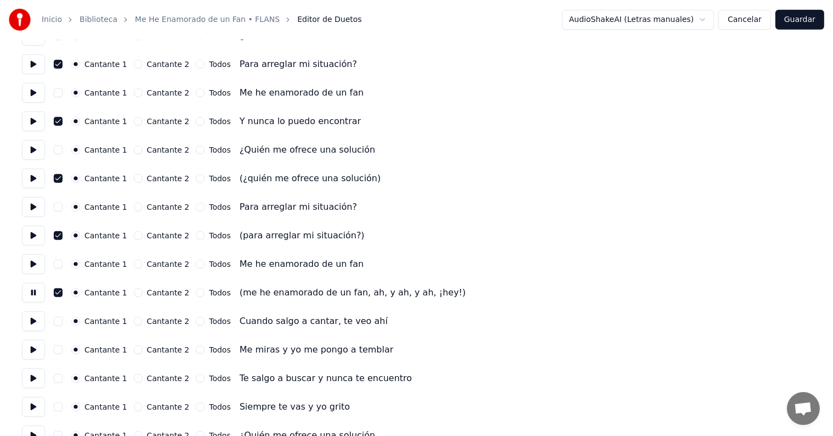
scroll to position [625, 0]
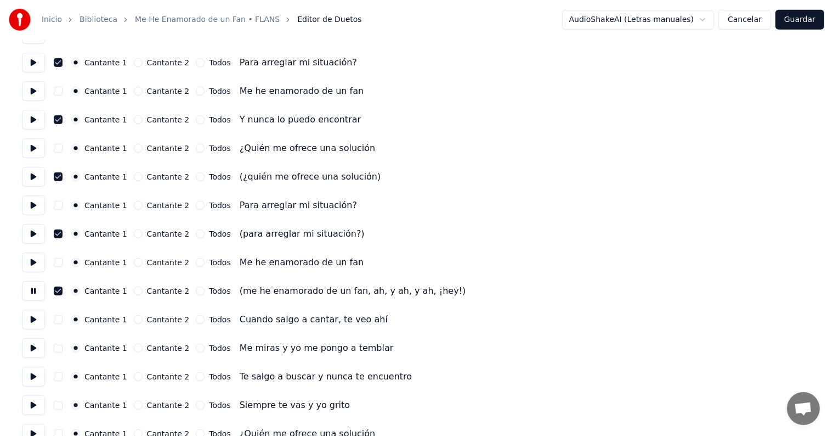
click at [39, 324] on button at bounding box center [33, 319] width 23 height 20
click at [30, 346] on button at bounding box center [33, 348] width 23 height 20
click at [25, 372] on button at bounding box center [33, 376] width 23 height 20
click at [26, 399] on button at bounding box center [33, 405] width 23 height 20
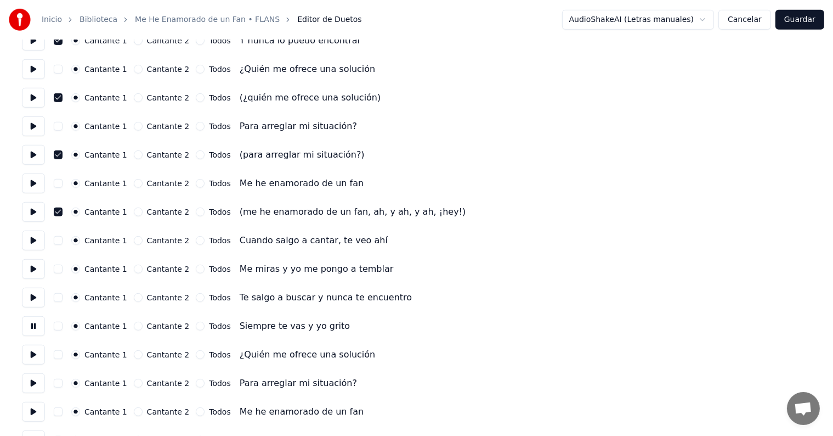
scroll to position [706, 0]
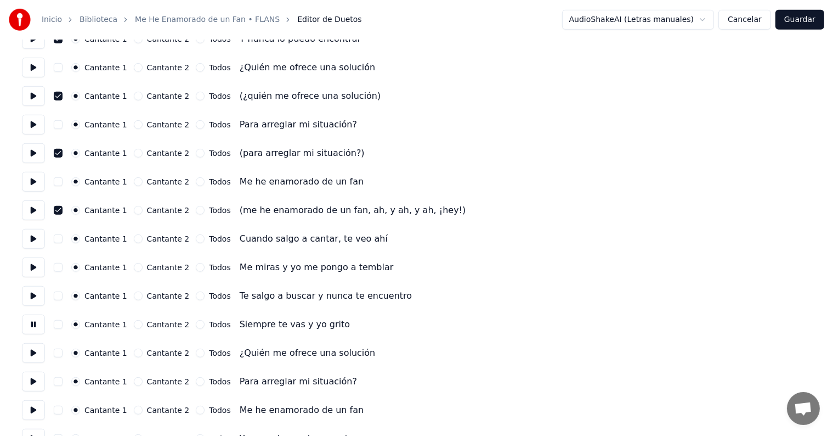
click at [34, 359] on button at bounding box center [33, 353] width 23 height 20
click at [61, 381] on button "button" at bounding box center [58, 381] width 9 height 9
click at [27, 382] on button at bounding box center [33, 381] width 23 height 20
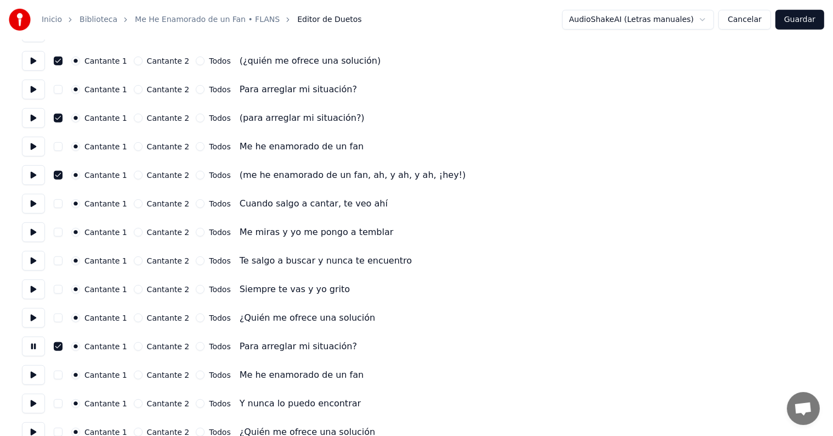
scroll to position [742, 0]
click at [59, 403] on button "button" at bounding box center [58, 402] width 9 height 9
click at [29, 401] on button at bounding box center [33, 403] width 23 height 20
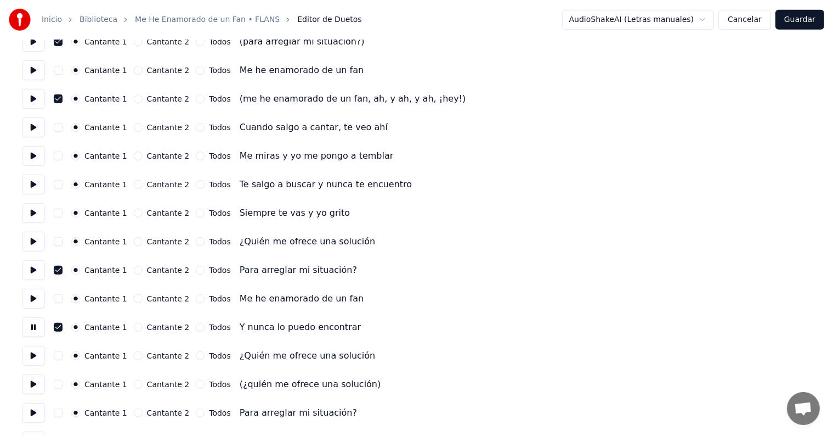
scroll to position [824, 0]
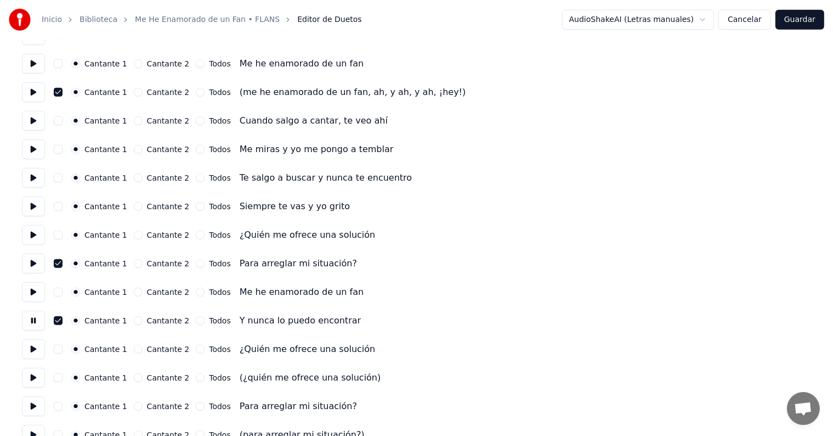
click at [63, 375] on button "button" at bounding box center [58, 377] width 9 height 9
click at [27, 377] on button at bounding box center [33, 378] width 23 height 20
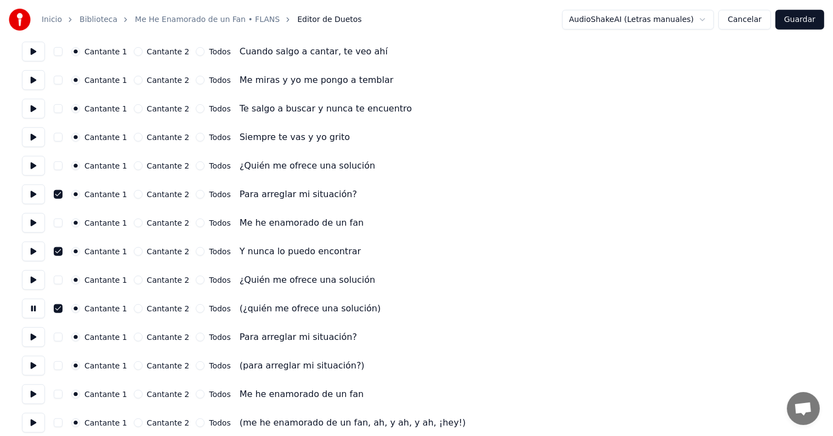
scroll to position [894, 0]
click at [63, 364] on button "button" at bounding box center [58, 364] width 9 height 9
click at [29, 370] on button at bounding box center [33, 364] width 23 height 20
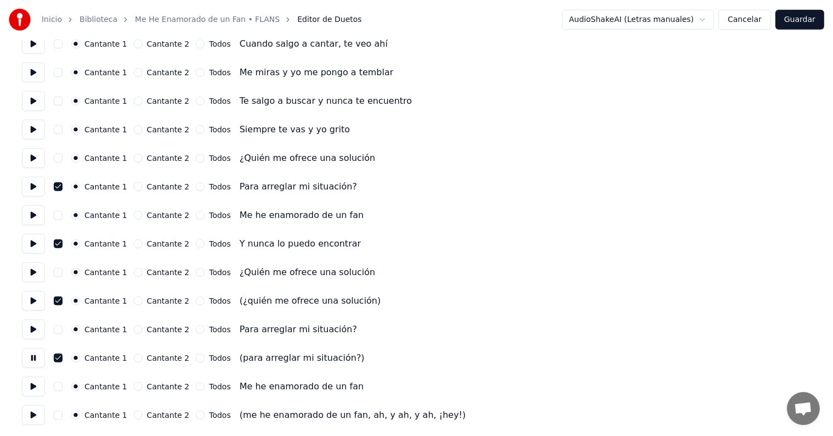
click at [63, 417] on button "button" at bounding box center [58, 414] width 9 height 9
click at [30, 421] on button at bounding box center [33, 415] width 23 height 20
click at [809, 18] on button "Guardar" at bounding box center [800, 20] width 49 height 20
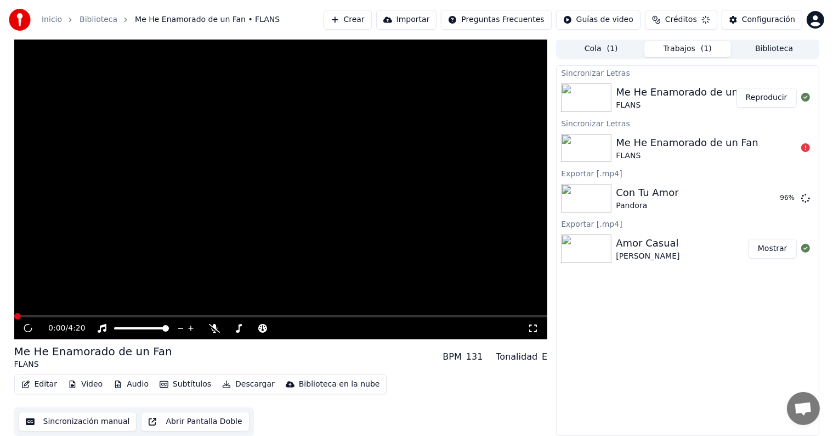
scroll to position [1, 0]
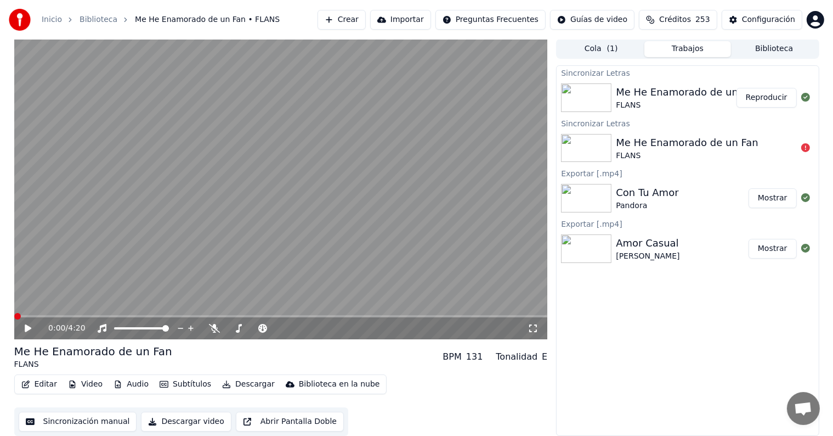
click at [28, 334] on div "0:00 / 4:20" at bounding box center [281, 328] width 534 height 22
click at [25, 327] on icon at bounding box center [28, 328] width 7 height 8
click at [229, 385] on button "Descargar" at bounding box center [248, 383] width 61 height 15
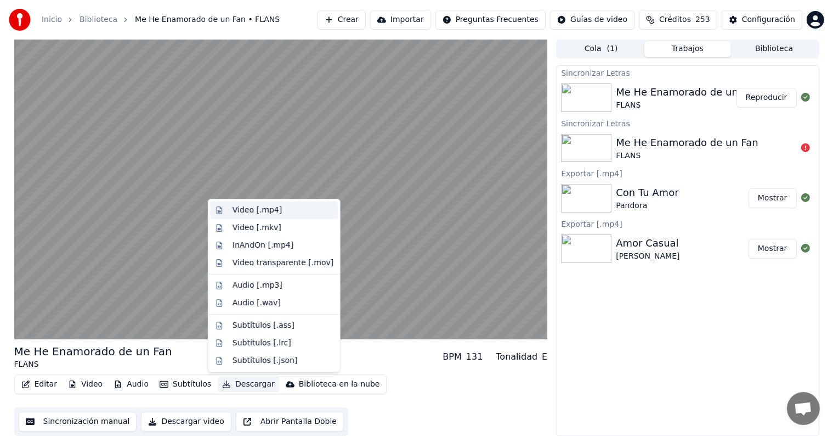
click at [227, 209] on div "Video [.mp4]" at bounding box center [274, 210] width 127 height 18
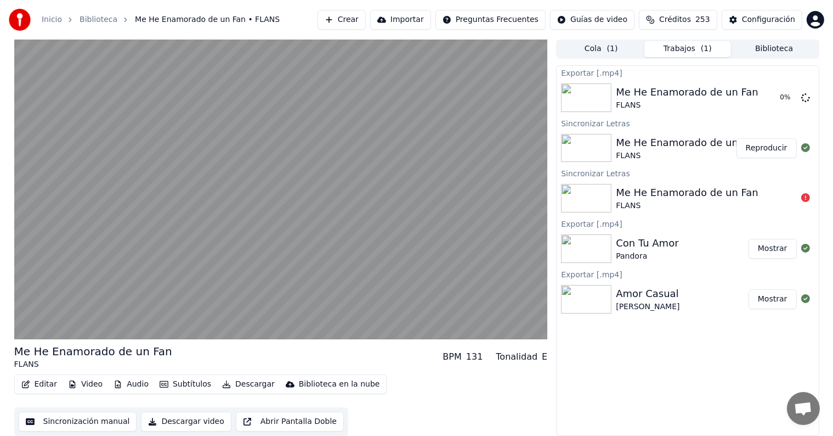
click at [71, 255] on video at bounding box center [281, 189] width 534 height 300
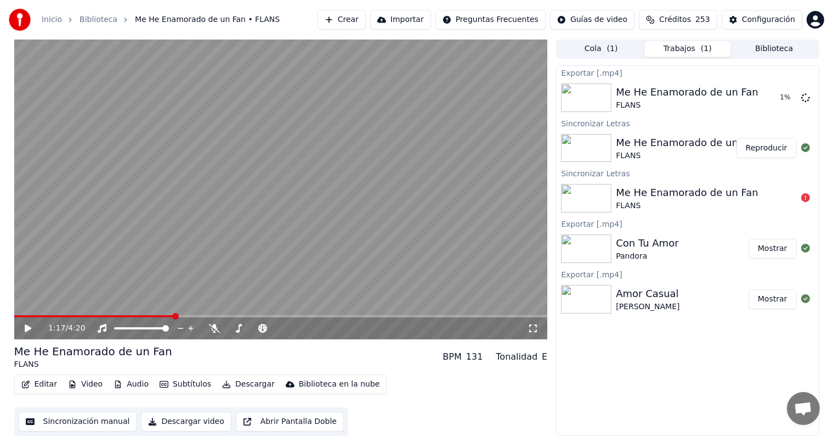
click at [779, 51] on button "Biblioteca" at bounding box center [774, 49] width 87 height 16
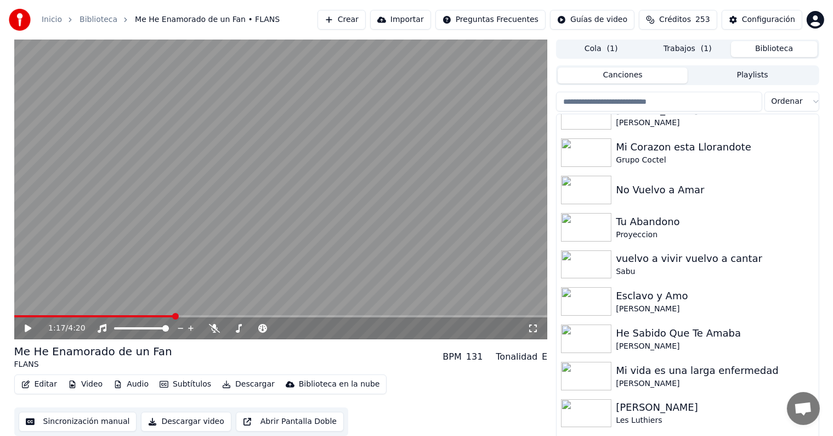
scroll to position [1976, 0]
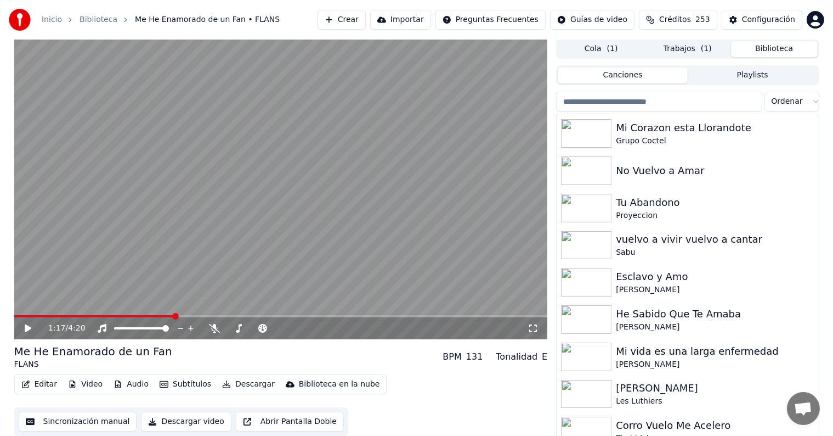
click at [705, 238] on div "vuelvo a vivir vuelvo a cantar" at bounding box center [715, 238] width 198 height 15
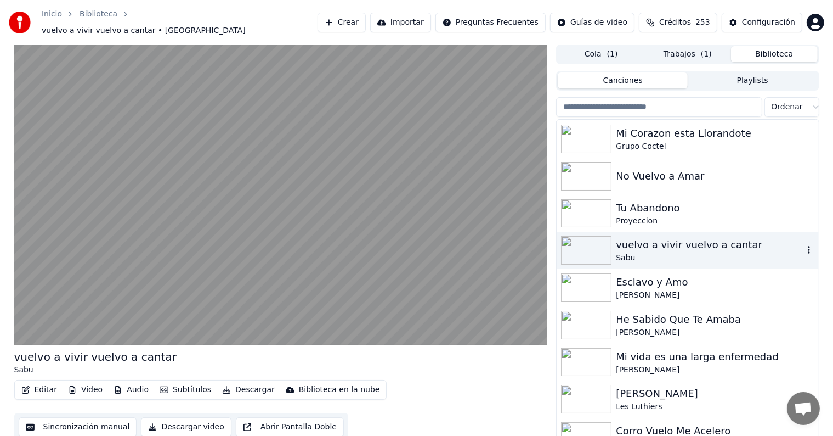
click at [39, 276] on video at bounding box center [281, 194] width 534 height 300
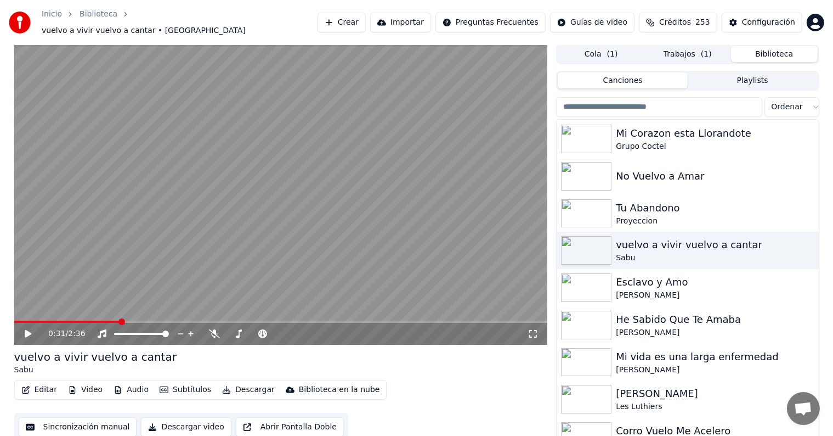
click at [29, 334] on div "0:31 / 2:36" at bounding box center [281, 334] width 534 height 22
click at [29, 335] on div "0:31 / 2:36" at bounding box center [281, 334] width 534 height 22
click at [20, 330] on div "0:31 / 2:36" at bounding box center [281, 333] width 525 height 11
click at [26, 330] on icon at bounding box center [28, 334] width 7 height 8
click at [216, 329] on icon at bounding box center [214, 333] width 11 height 9
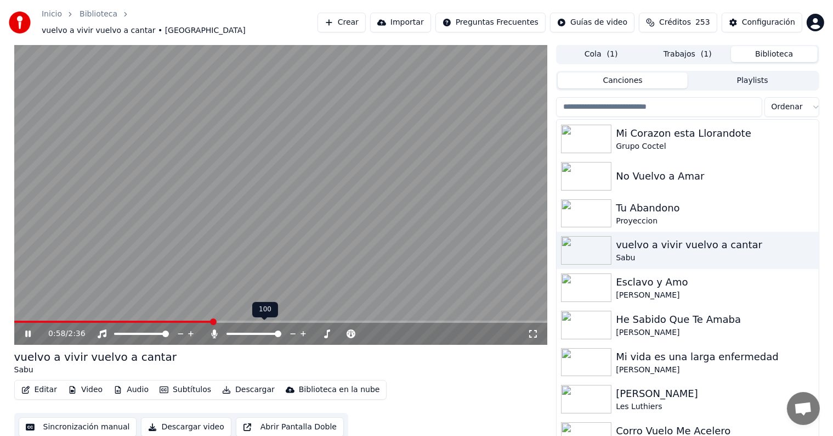
click at [43, 382] on button "Editar" at bounding box center [39, 389] width 44 height 15
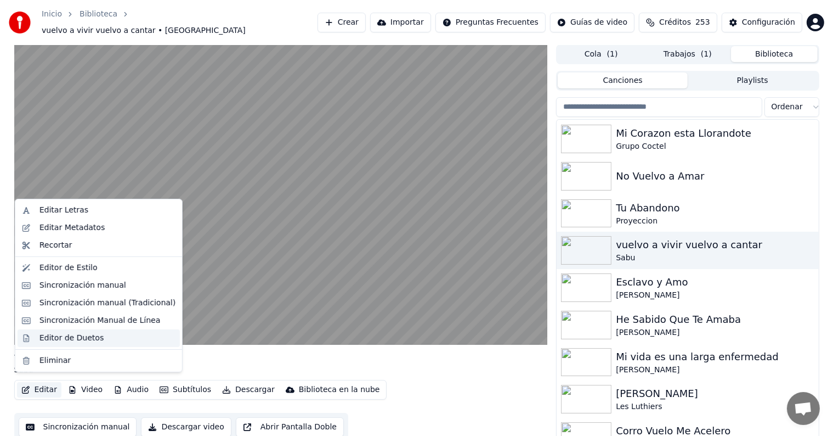
click at [35, 338] on div "Editor de Duetos" at bounding box center [99, 338] width 162 height 18
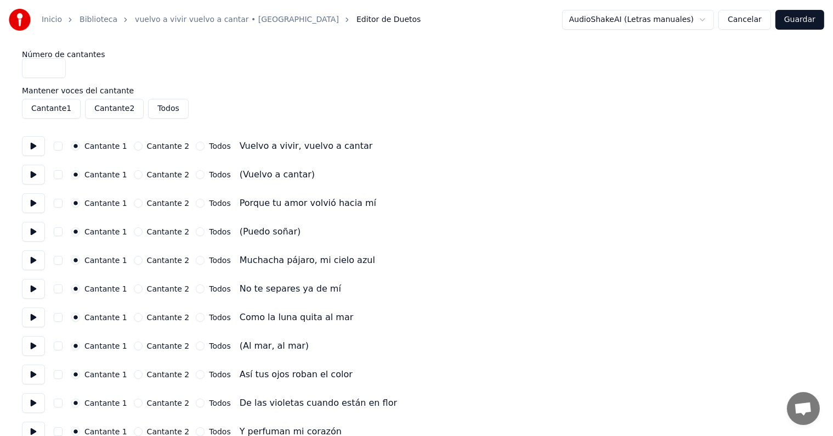
click at [32, 176] on button at bounding box center [33, 175] width 23 height 20
click at [63, 174] on button "button" at bounding box center [58, 174] width 9 height 9
click at [33, 231] on button at bounding box center [33, 232] width 23 height 20
click at [63, 231] on button "button" at bounding box center [58, 231] width 9 height 9
click at [30, 265] on button at bounding box center [33, 260] width 23 height 20
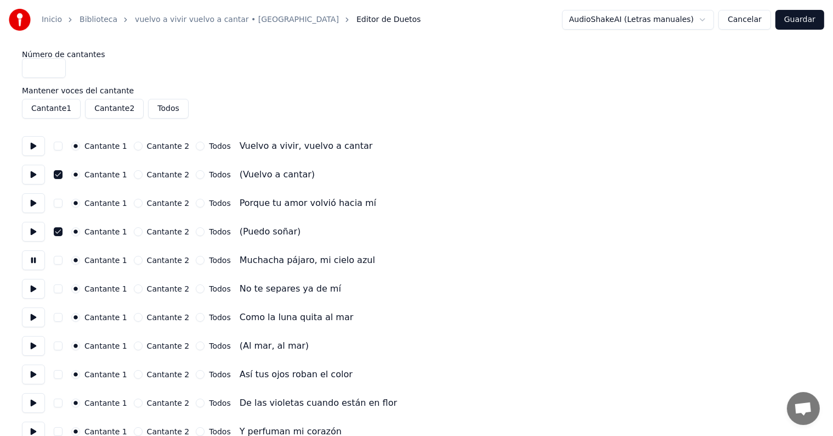
click at [31, 296] on button at bounding box center [33, 289] width 23 height 20
click at [31, 316] on button at bounding box center [33, 317] width 23 height 20
click at [63, 342] on button "button" at bounding box center [58, 345] width 9 height 9
click at [32, 346] on button at bounding box center [33, 346] width 23 height 20
click at [33, 377] on button at bounding box center [33, 374] width 23 height 20
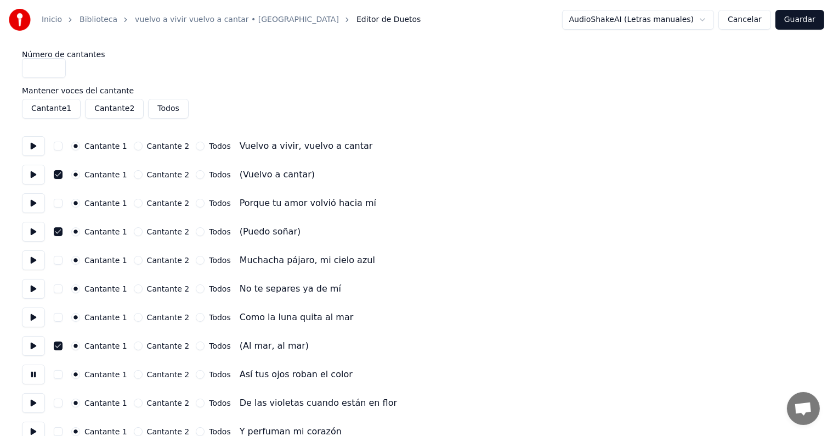
click at [35, 405] on button at bounding box center [33, 403] width 23 height 20
click at [33, 372] on button at bounding box center [33, 374] width 23 height 20
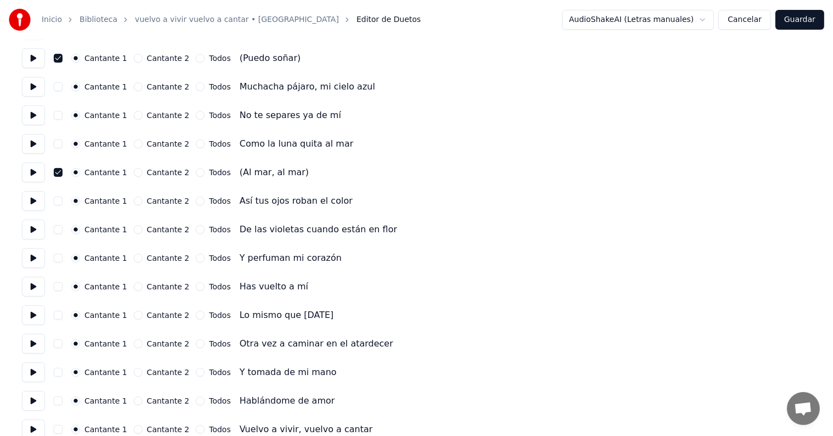
scroll to position [174, 0]
click at [35, 286] on button at bounding box center [33, 286] width 23 height 20
click at [35, 316] on button at bounding box center [33, 314] width 23 height 20
click at [29, 346] on button at bounding box center [33, 343] width 23 height 20
click at [29, 374] on button at bounding box center [33, 371] width 23 height 20
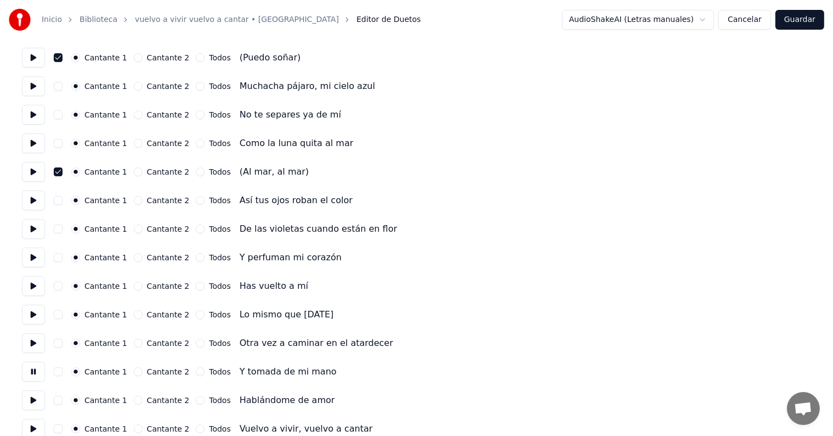
click at [35, 403] on button at bounding box center [33, 400] width 23 height 20
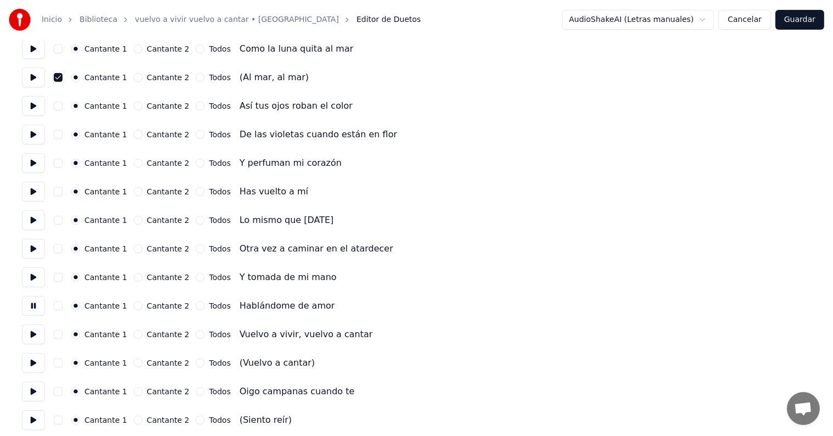
scroll to position [270, 0]
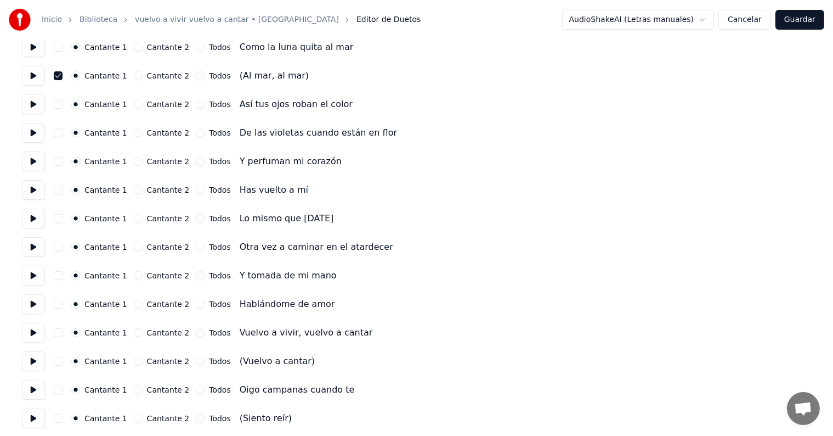
click at [31, 361] on button at bounding box center [33, 361] width 23 height 20
click at [63, 359] on button "button" at bounding box center [58, 361] width 9 height 9
click at [36, 419] on button at bounding box center [33, 418] width 23 height 20
click at [63, 419] on button "button" at bounding box center [58, 418] width 9 height 9
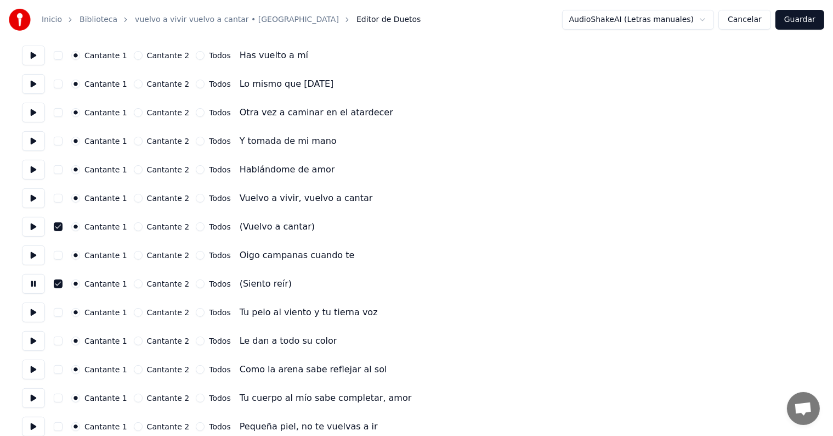
scroll to position [413, 0]
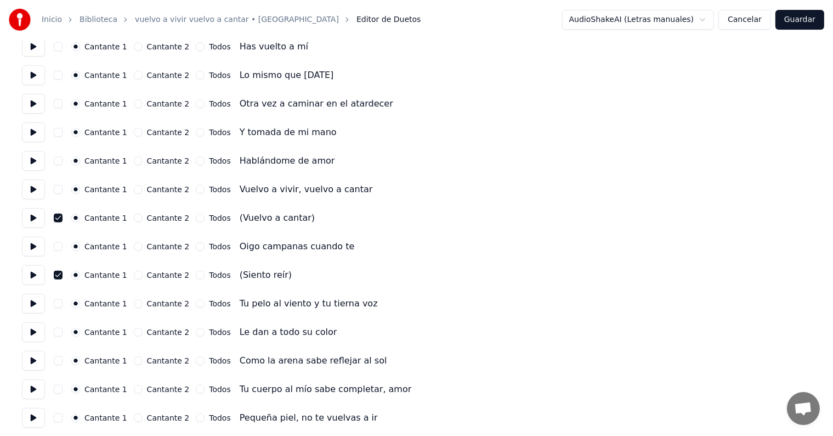
click at [41, 304] on button at bounding box center [33, 303] width 23 height 20
click at [38, 334] on button at bounding box center [33, 332] width 23 height 20
click at [35, 366] on button at bounding box center [33, 361] width 23 height 20
click at [63, 361] on button "button" at bounding box center [58, 360] width 9 height 9
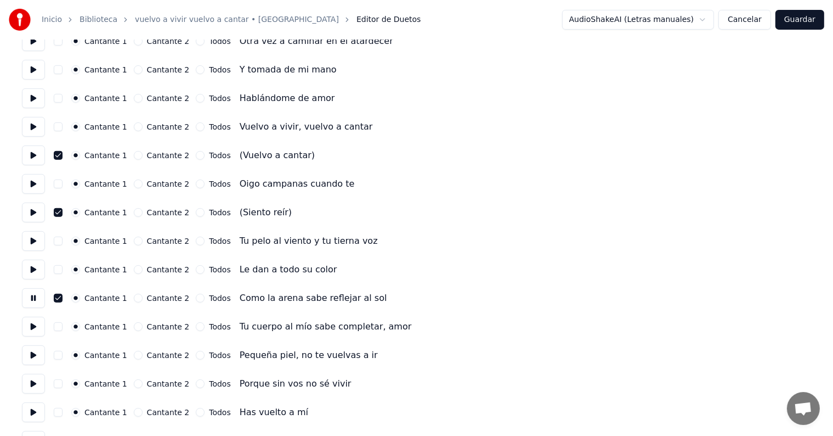
scroll to position [482, 0]
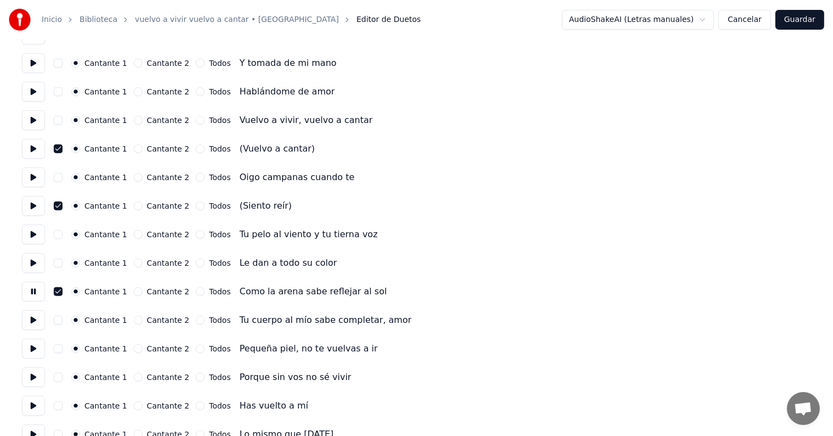
click at [35, 323] on button at bounding box center [33, 320] width 23 height 20
click at [62, 320] on button "button" at bounding box center [58, 319] width 9 height 9
click at [33, 345] on button at bounding box center [33, 348] width 23 height 20
click at [58, 347] on button "button" at bounding box center [58, 348] width 9 height 9
click at [63, 377] on button "button" at bounding box center [58, 376] width 9 height 9
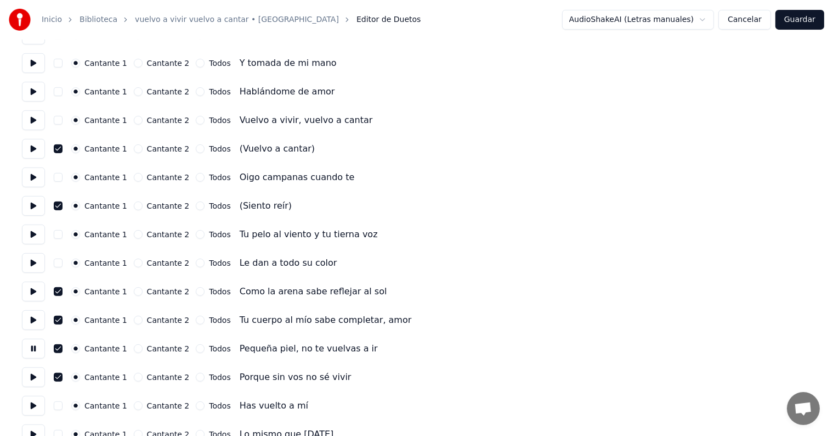
click at [34, 378] on button at bounding box center [33, 377] width 23 height 20
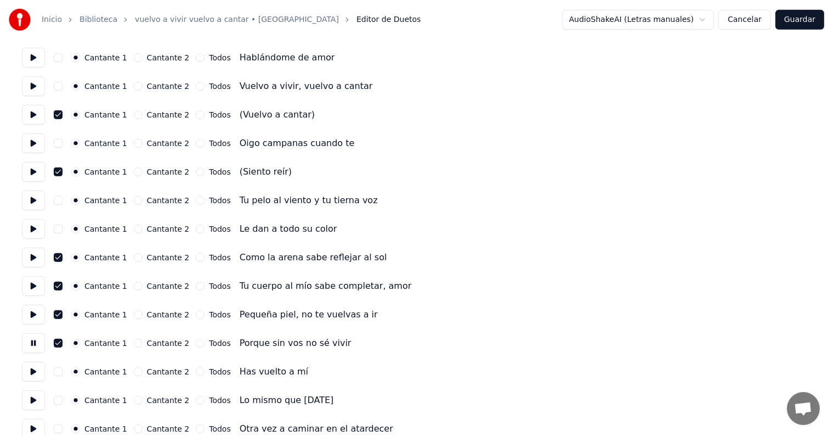
scroll to position [517, 0]
click at [36, 372] on button at bounding box center [33, 370] width 23 height 20
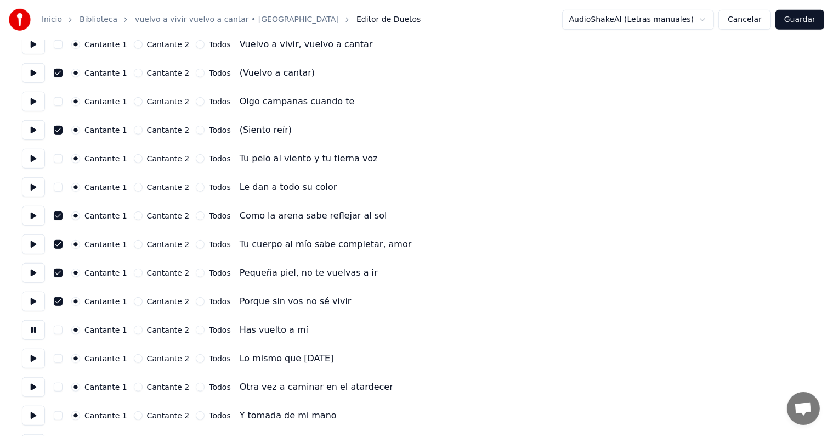
scroll to position [558, 0]
click at [34, 361] on button at bounding box center [33, 358] width 23 height 20
click at [41, 392] on button at bounding box center [33, 386] width 23 height 20
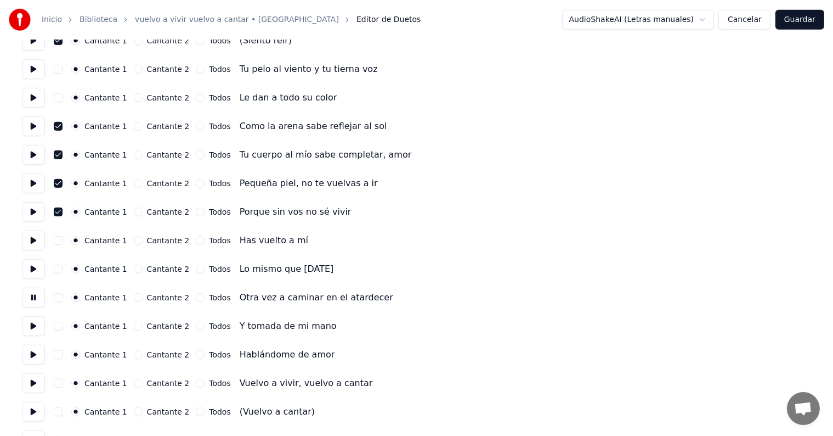
scroll to position [650, 0]
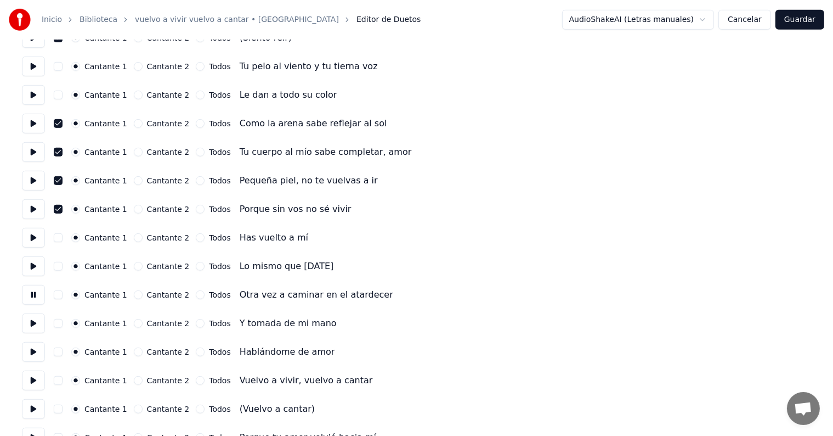
click at [32, 327] on button at bounding box center [33, 323] width 23 height 20
click at [32, 358] on button at bounding box center [33, 352] width 23 height 20
click at [34, 385] on button at bounding box center [33, 380] width 23 height 20
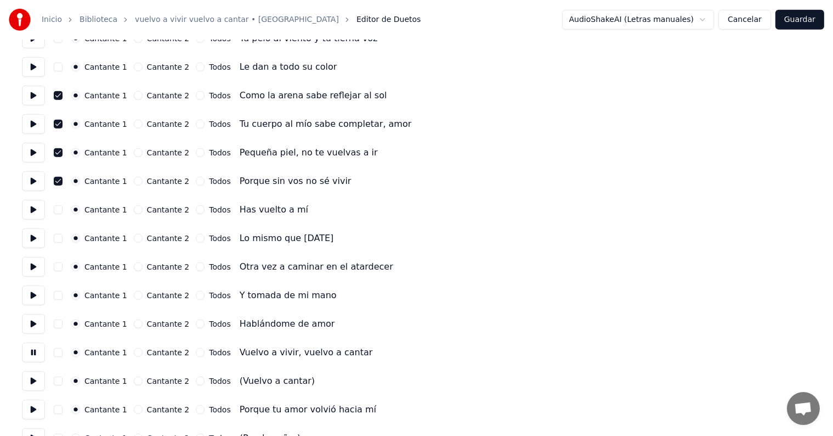
scroll to position [679, 0]
click at [63, 382] on button "button" at bounding box center [58, 380] width 9 height 9
click at [31, 383] on button at bounding box center [33, 380] width 23 height 20
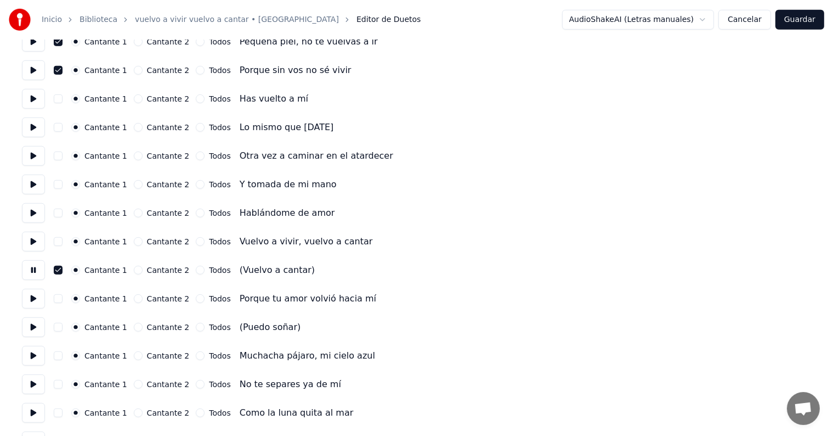
scroll to position [790, 0]
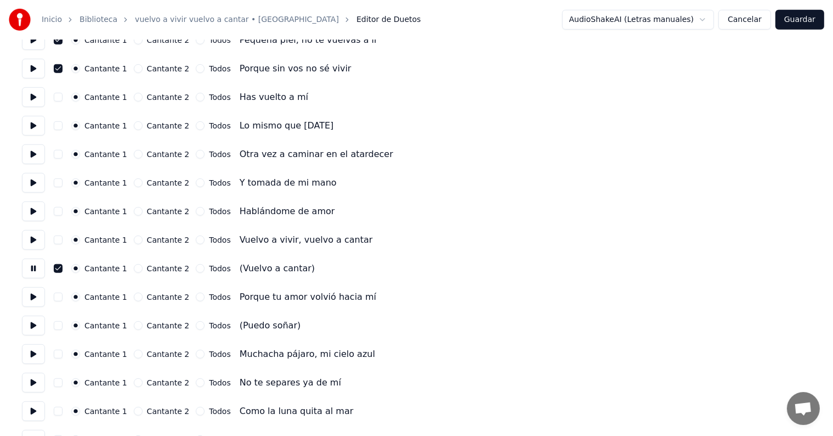
click at [63, 325] on button "button" at bounding box center [58, 325] width 9 height 9
click at [31, 330] on button at bounding box center [33, 325] width 23 height 20
click at [33, 359] on button at bounding box center [33, 354] width 23 height 20
click at [32, 382] on button at bounding box center [33, 382] width 23 height 20
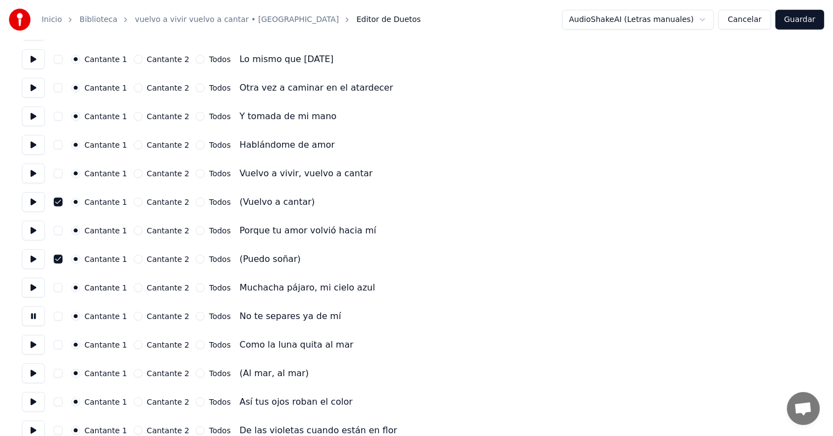
scroll to position [860, 0]
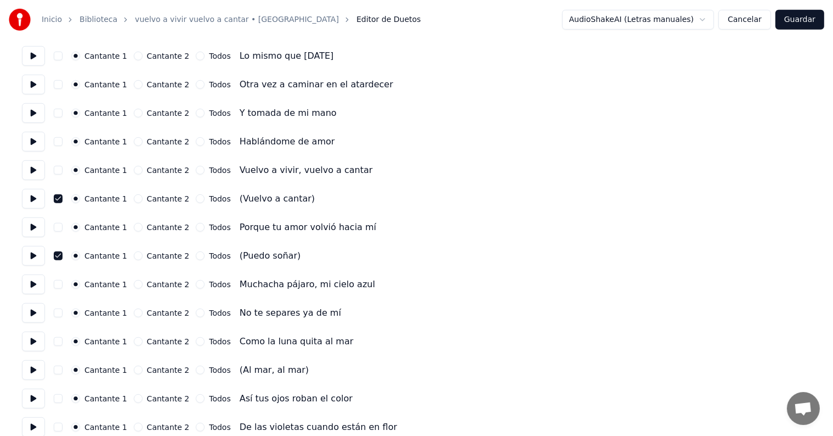
click at [36, 371] on button at bounding box center [33, 370] width 23 height 20
click at [60, 372] on button "button" at bounding box center [58, 369] width 9 height 9
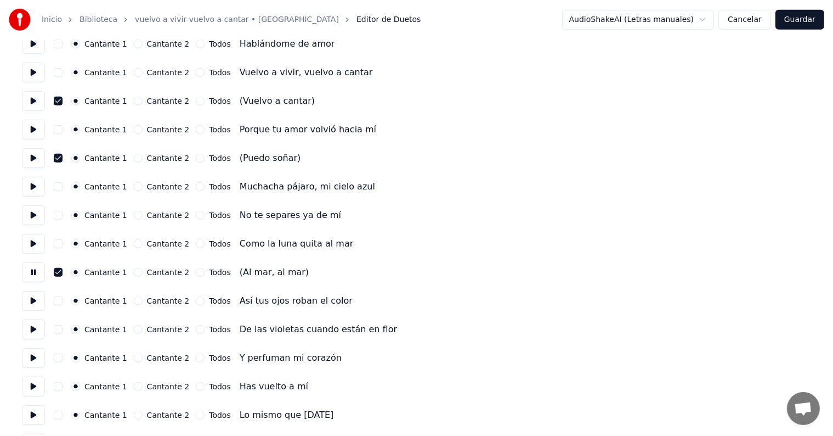
scroll to position [968, 0]
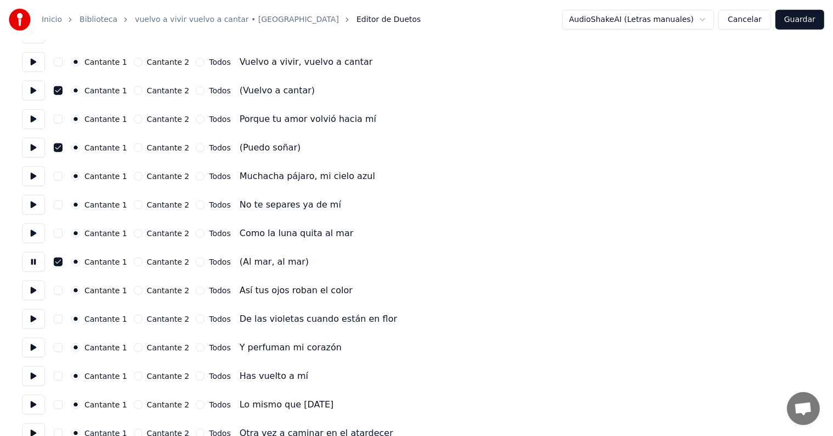
click at [36, 321] on button at bounding box center [33, 319] width 23 height 20
click at [35, 349] on button at bounding box center [33, 347] width 23 height 20
click at [35, 380] on button at bounding box center [33, 376] width 23 height 20
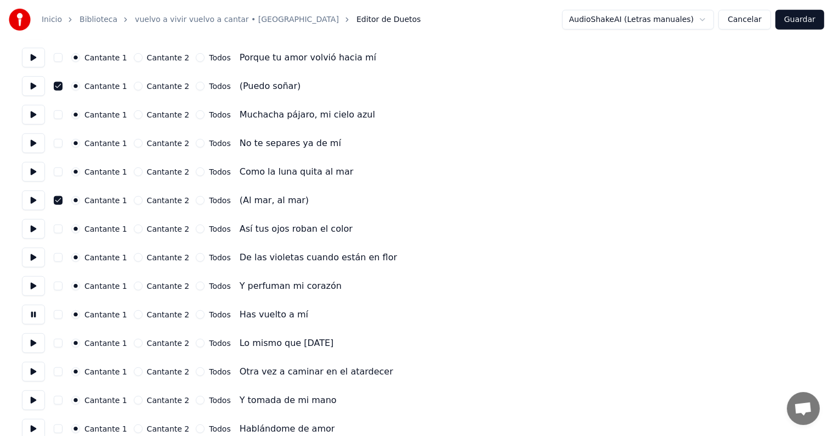
scroll to position [1035, 0]
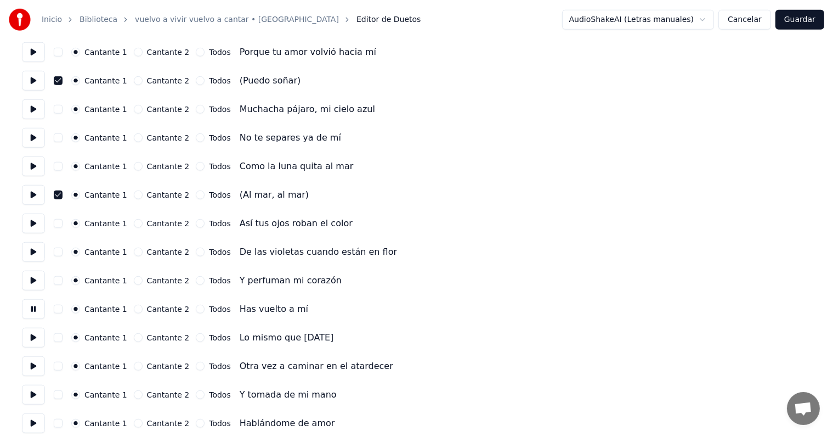
click at [32, 340] on button at bounding box center [33, 337] width 23 height 20
click at [31, 361] on button at bounding box center [33, 366] width 23 height 20
click at [30, 395] on button at bounding box center [33, 395] width 23 height 20
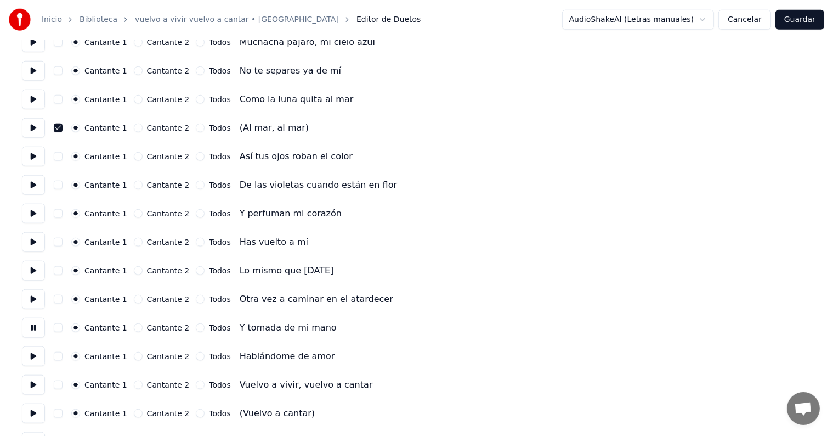
scroll to position [1115, 0]
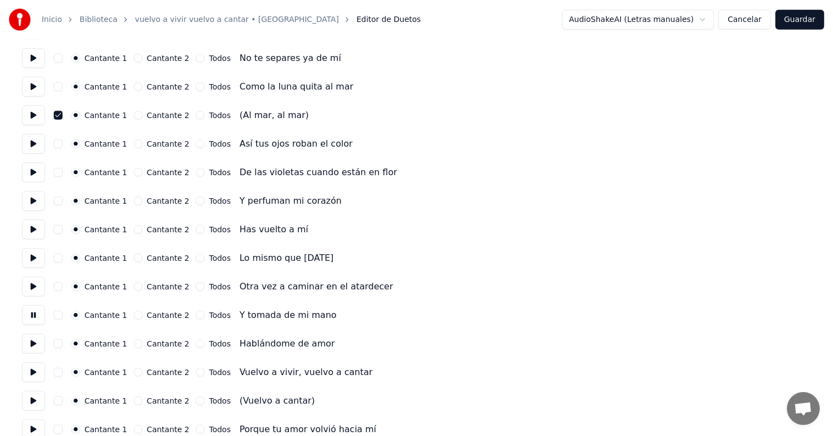
click at [31, 343] on button at bounding box center [33, 344] width 23 height 20
click at [31, 364] on button at bounding box center [33, 372] width 23 height 20
click at [37, 402] on button at bounding box center [33, 401] width 23 height 20
click at [62, 403] on button "button" at bounding box center [58, 400] width 9 height 9
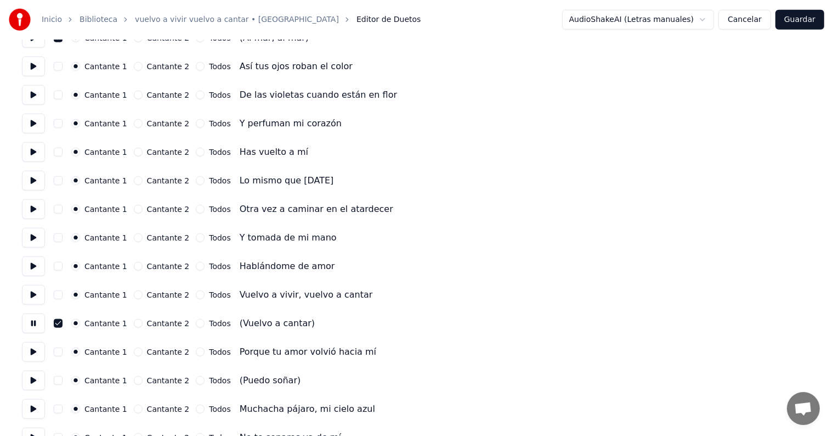
scroll to position [1214, 0]
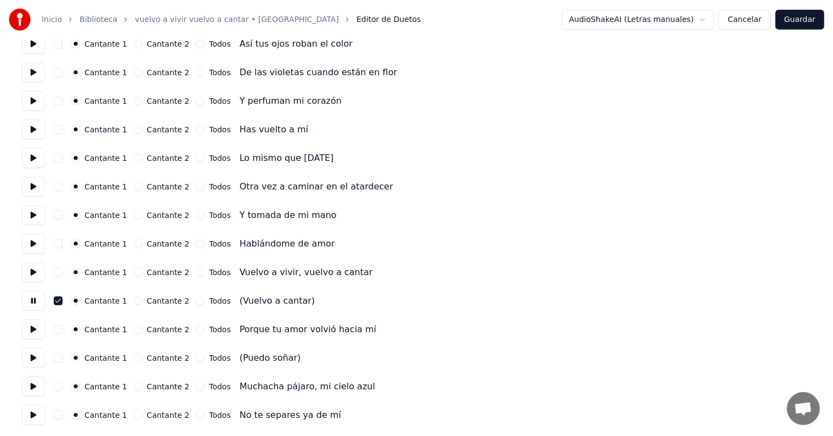
click at [63, 358] on button "button" at bounding box center [58, 357] width 9 height 9
click at [34, 360] on button at bounding box center [33, 358] width 23 height 20
click at [30, 360] on button at bounding box center [33, 358] width 23 height 20
click at [808, 18] on button "Guardar" at bounding box center [800, 20] width 49 height 20
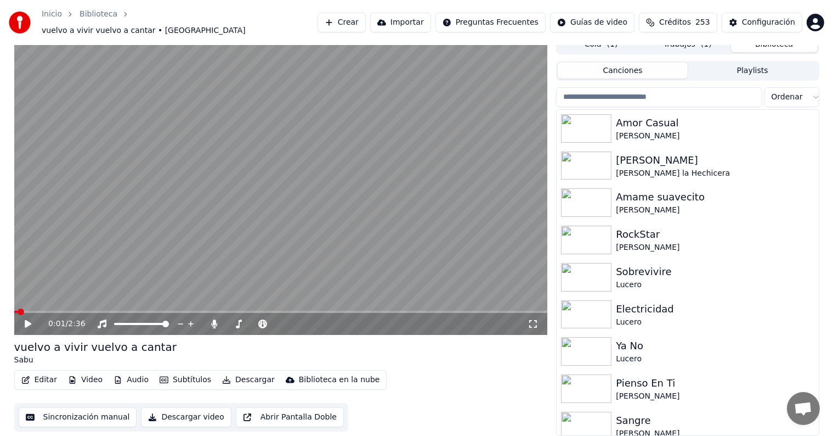
scroll to position [5, 0]
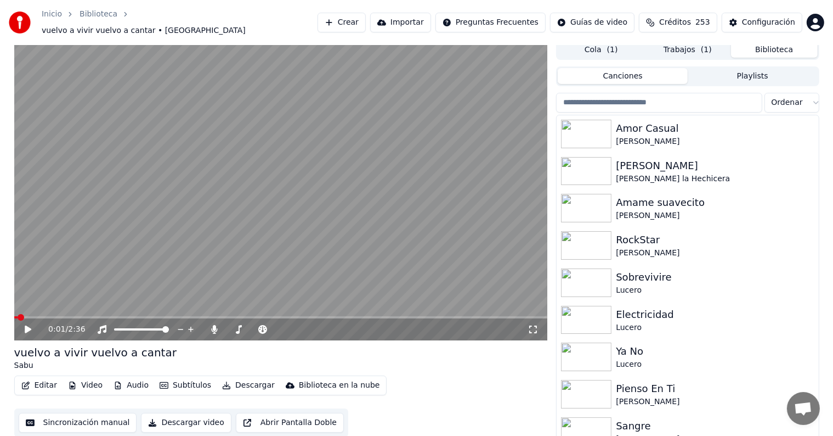
click at [30, 325] on icon at bounding box center [36, 329] width 26 height 9
click at [55, 316] on span at bounding box center [281, 317] width 534 height 2
click at [43, 316] on span at bounding box center [29, 317] width 31 height 2
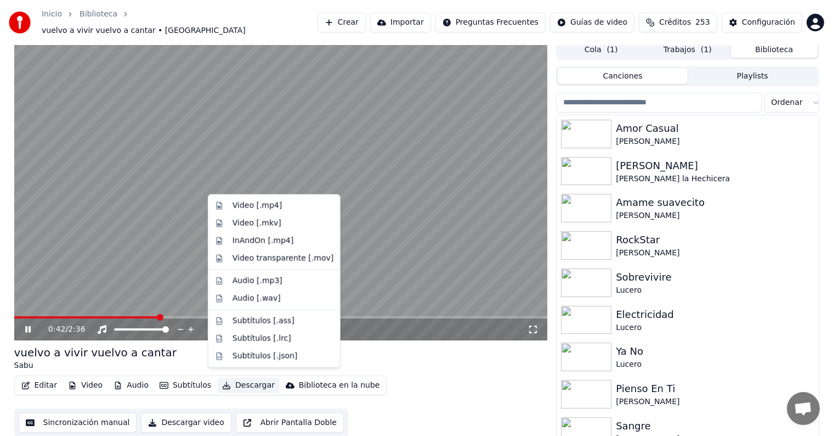
click at [230, 381] on button "Descargar" at bounding box center [248, 384] width 61 height 15
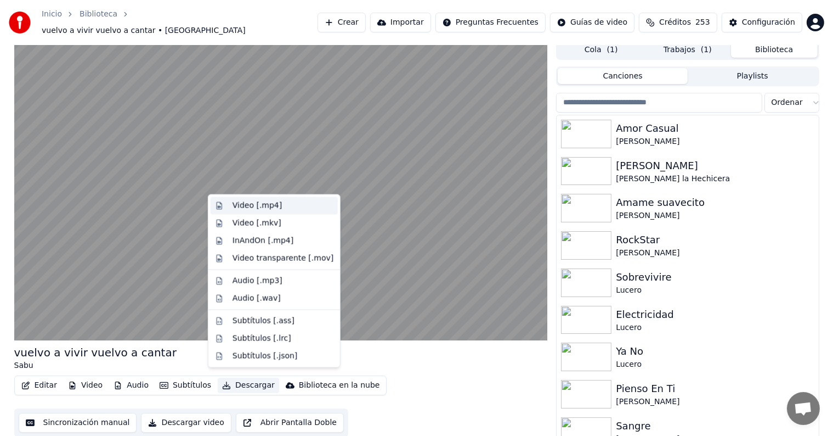
click at [234, 204] on div "Video [.mp4]" at bounding box center [257, 205] width 49 height 11
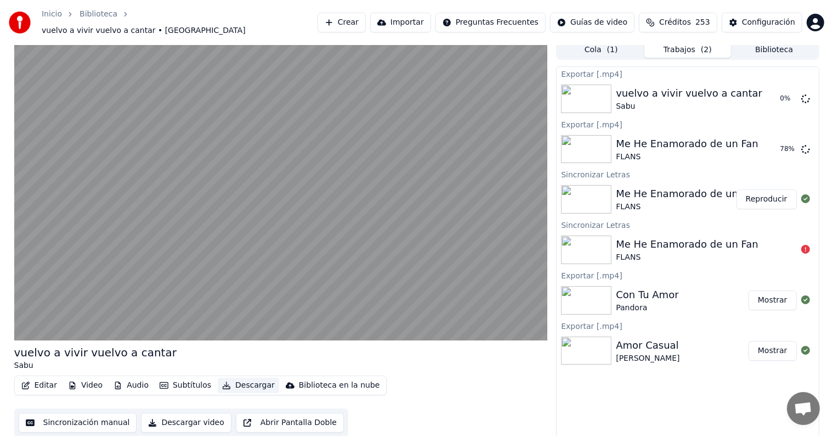
scroll to position [1, 0]
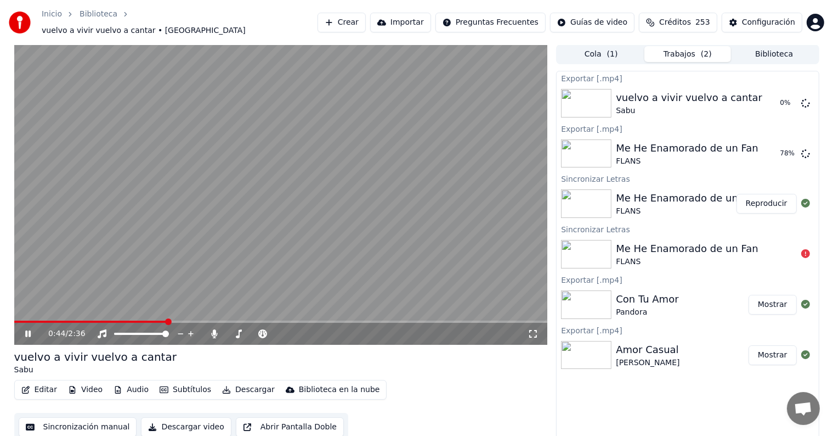
click at [43, 310] on video at bounding box center [281, 194] width 534 height 300
click at [767, 52] on button "Biblioteca" at bounding box center [774, 54] width 87 height 16
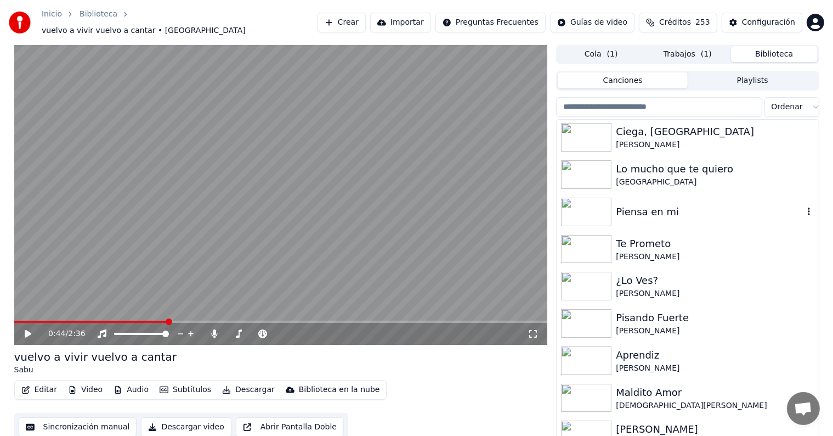
scroll to position [1644, 0]
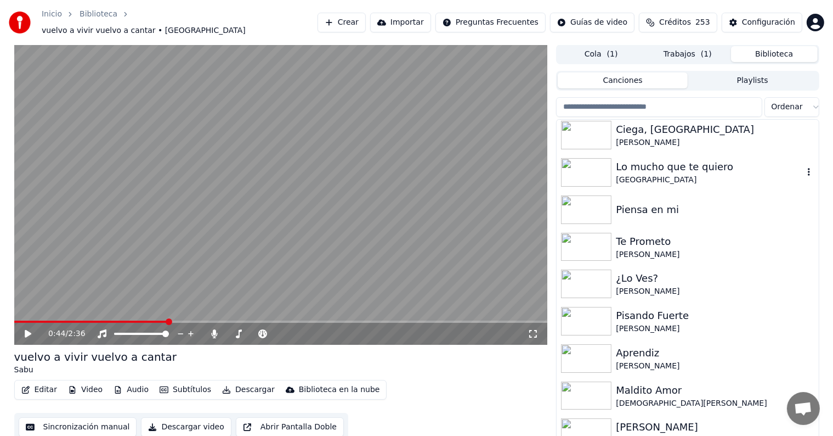
click at [658, 168] on div "Lo mucho que te quiero" at bounding box center [709, 166] width 187 height 15
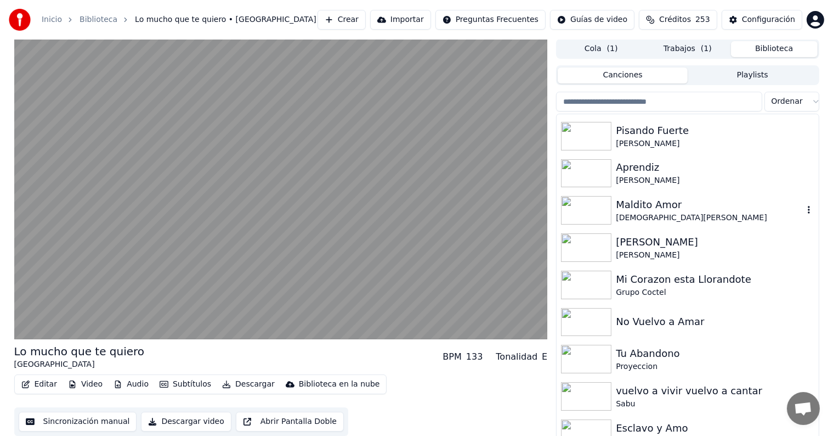
scroll to position [1841, 0]
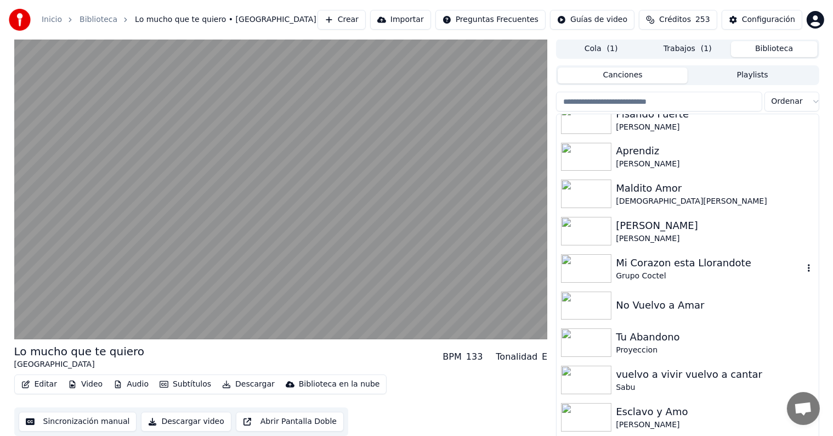
click at [649, 265] on div "Mi Corazon esta Llorandote" at bounding box center [709, 262] width 187 height 15
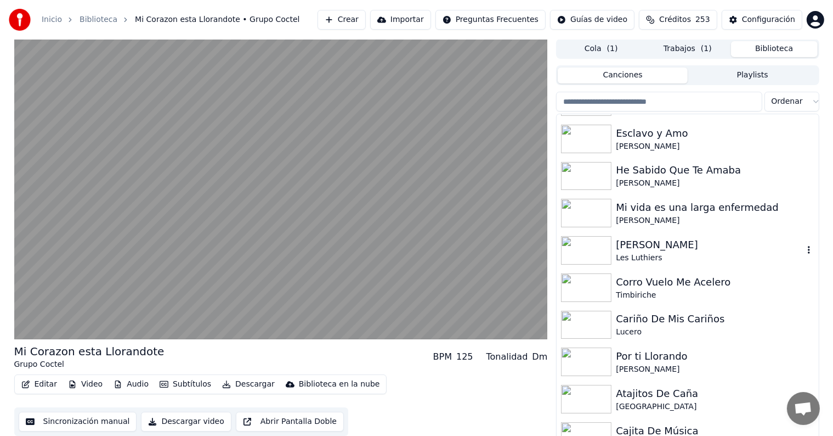
scroll to position [2121, 0]
click at [649, 281] on div "Corro Vuelo Me Acelero" at bounding box center [709, 281] width 187 height 15
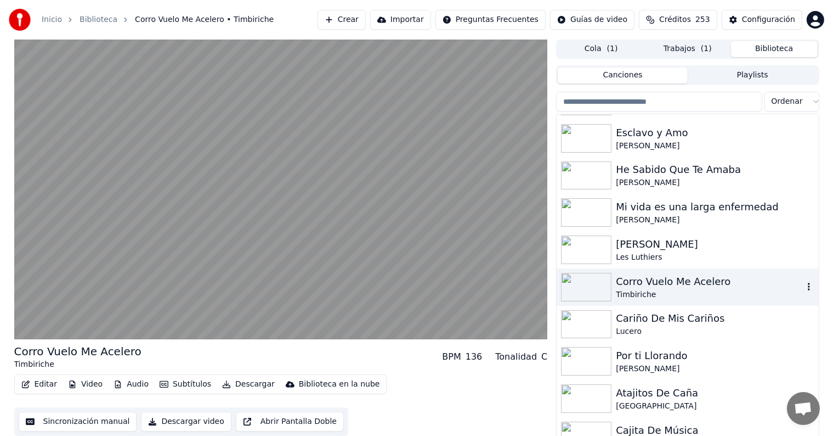
click at [304, 180] on video at bounding box center [281, 189] width 534 height 300
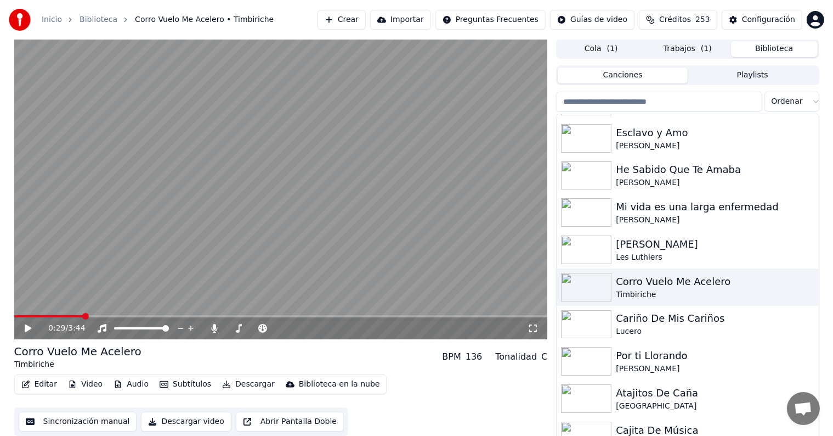
click at [219, 330] on icon at bounding box center [214, 328] width 11 height 9
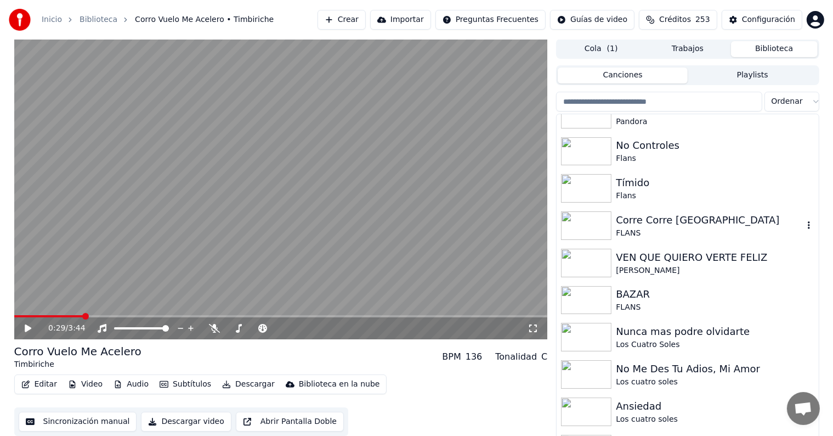
scroll to position [464, 0]
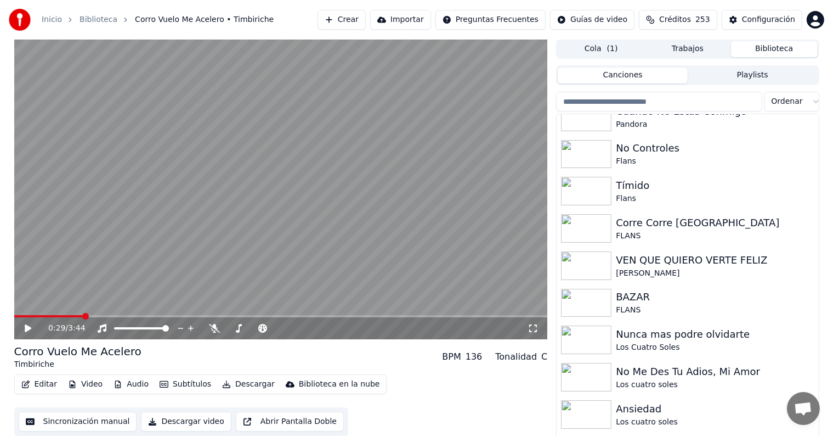
click at [662, 101] on input "search" at bounding box center [659, 102] width 206 height 20
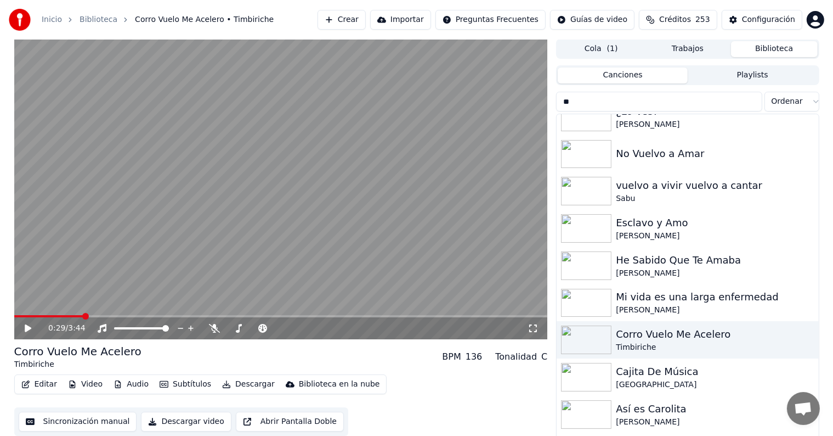
scroll to position [0, 0]
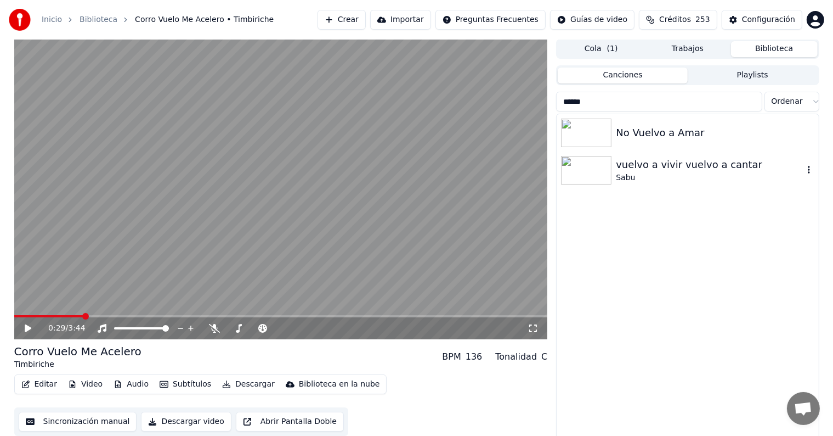
type input "******"
click at [687, 169] on div "vuelvo a vivir vuelvo a cantar" at bounding box center [709, 164] width 187 height 15
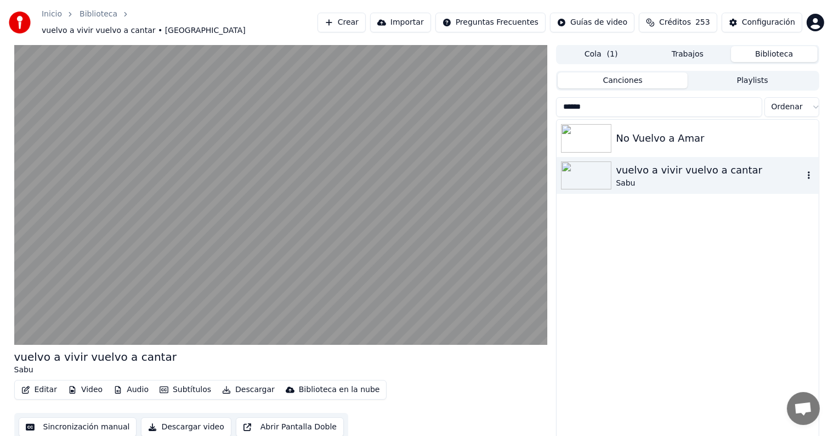
click at [230, 383] on button "Descargar" at bounding box center [248, 389] width 61 height 15
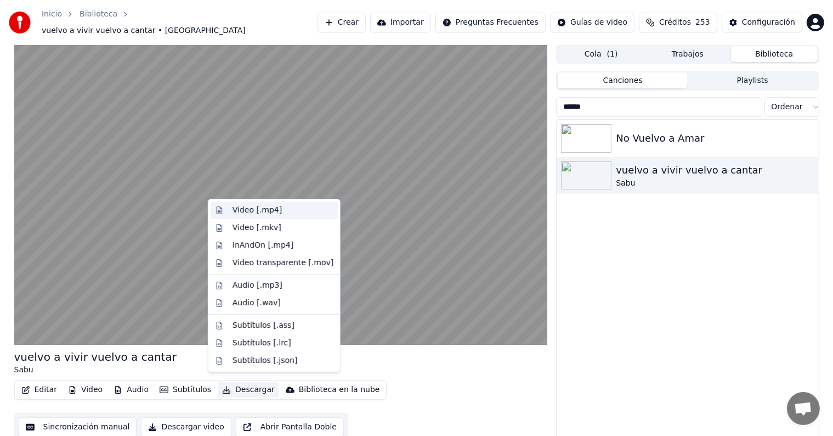
click at [228, 207] on div "Video [.mp4]" at bounding box center [274, 210] width 127 height 18
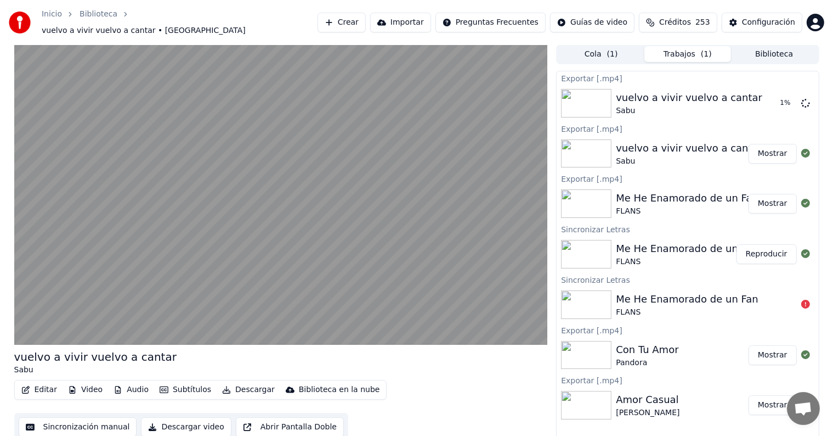
click at [125, 240] on video at bounding box center [281, 194] width 534 height 300
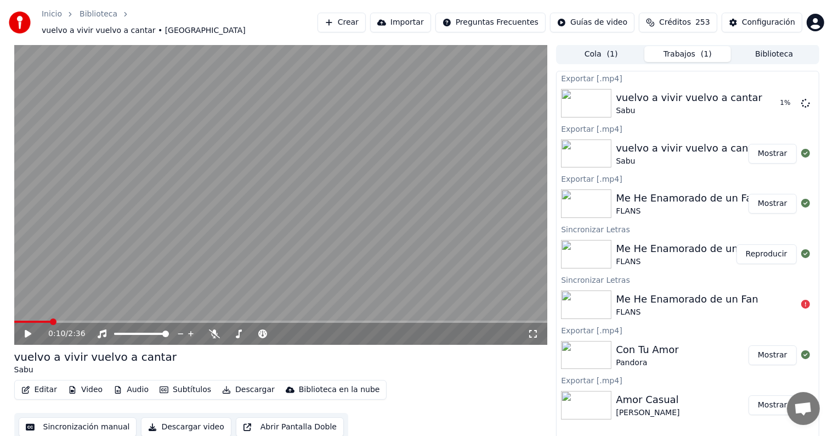
click at [760, 48] on button "Biblioteca" at bounding box center [774, 54] width 87 height 16
